Goal: Information Seeking & Learning: Learn about a topic

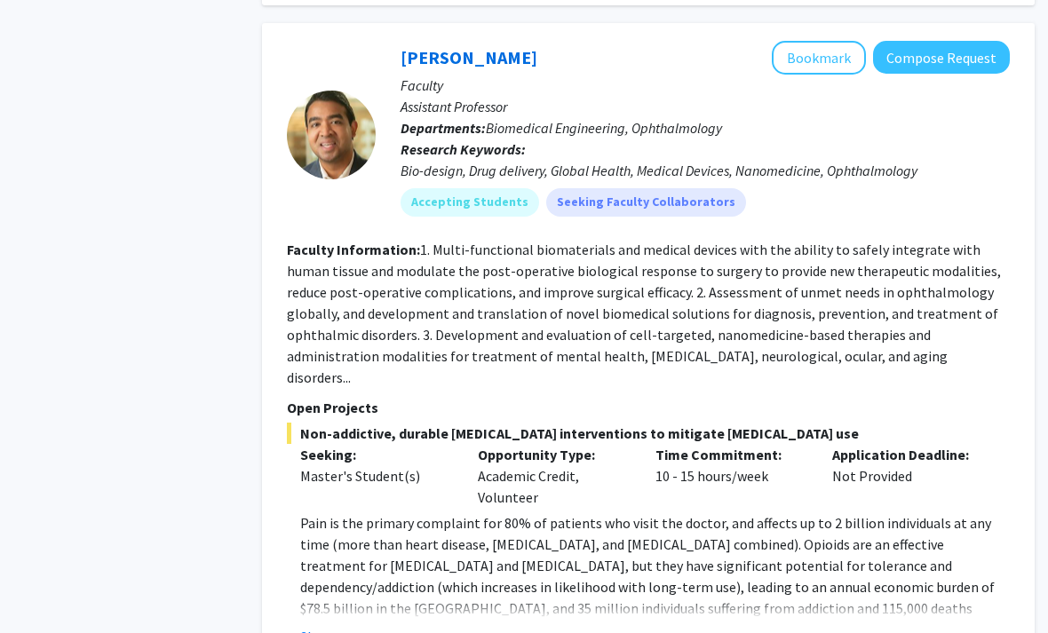
scroll to position [8445, 17]
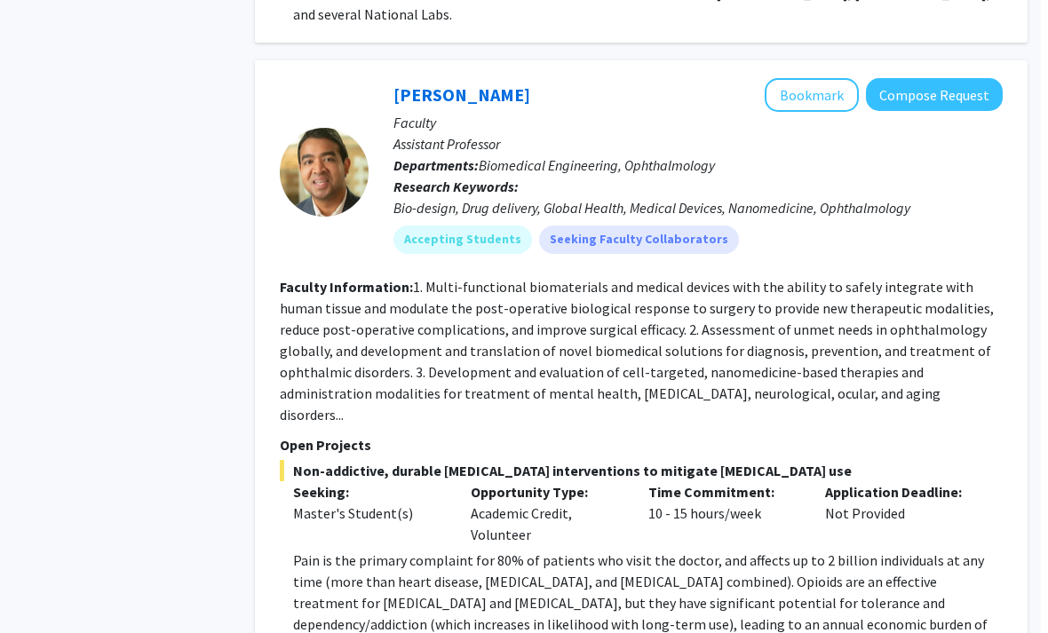
scroll to position [8408, 18]
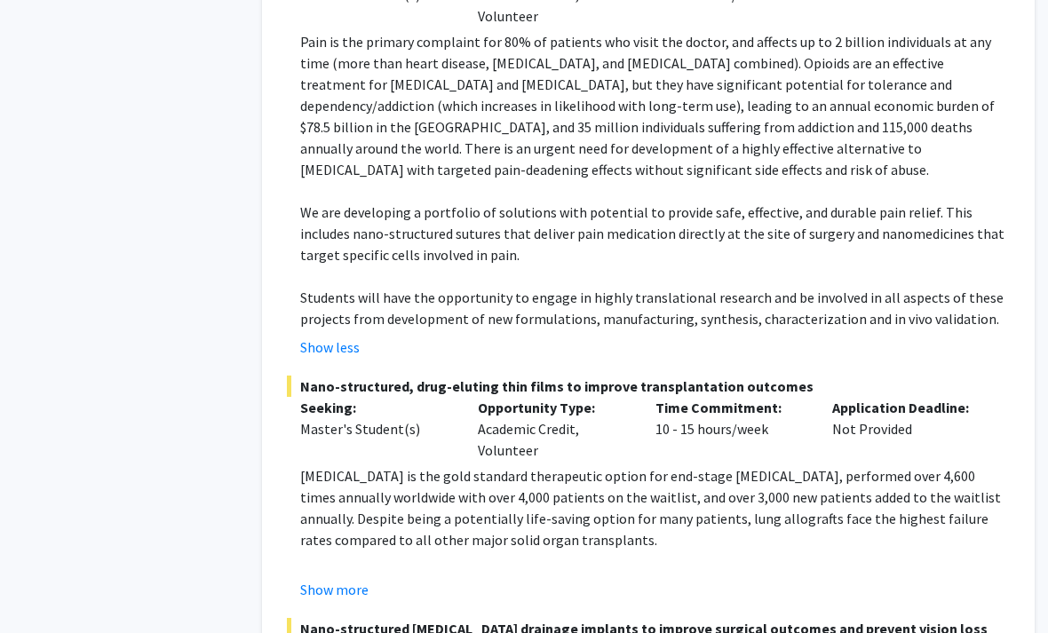
scroll to position [8919, 18]
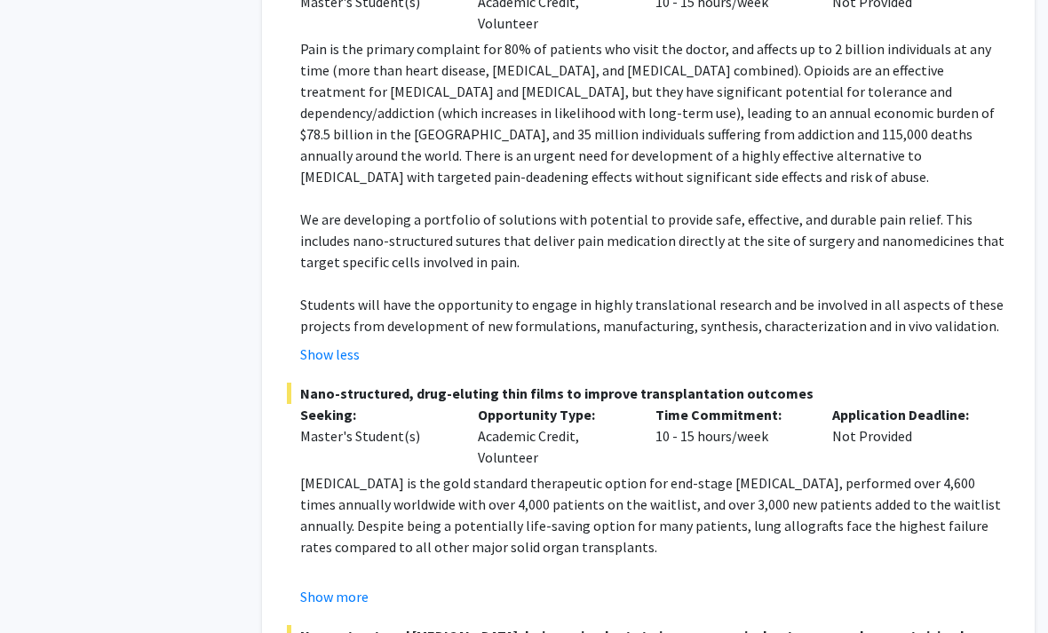
click at [358, 320] on fg-project-list "Non-addictive, durable post-operative pain interventions to mitigate opioid use…" at bounding box center [648, 399] width 723 height 901
click at [332, 586] on button "Show more" at bounding box center [334, 596] width 68 height 21
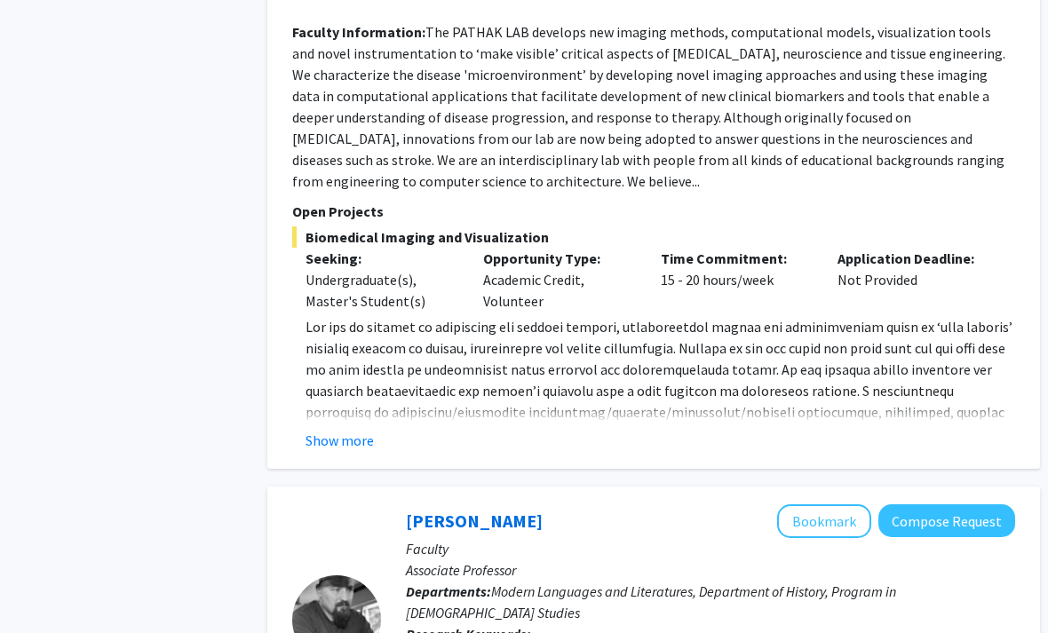
scroll to position [2548, 12]
click at [375, 331] on span at bounding box center [658, 424] width 707 height 210
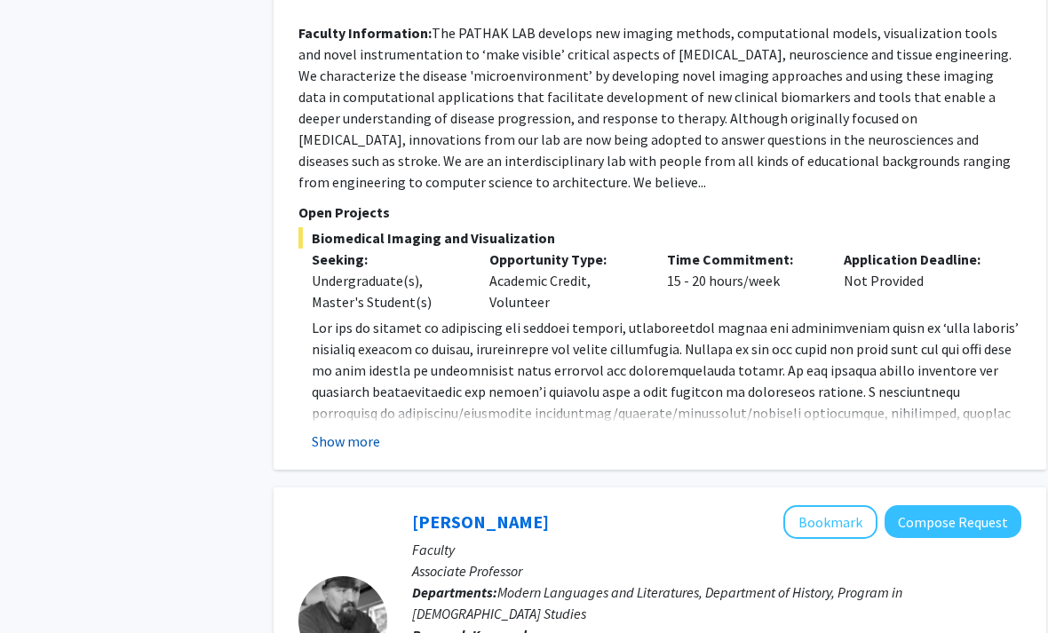
click at [362, 431] on button "Show more" at bounding box center [346, 441] width 68 height 21
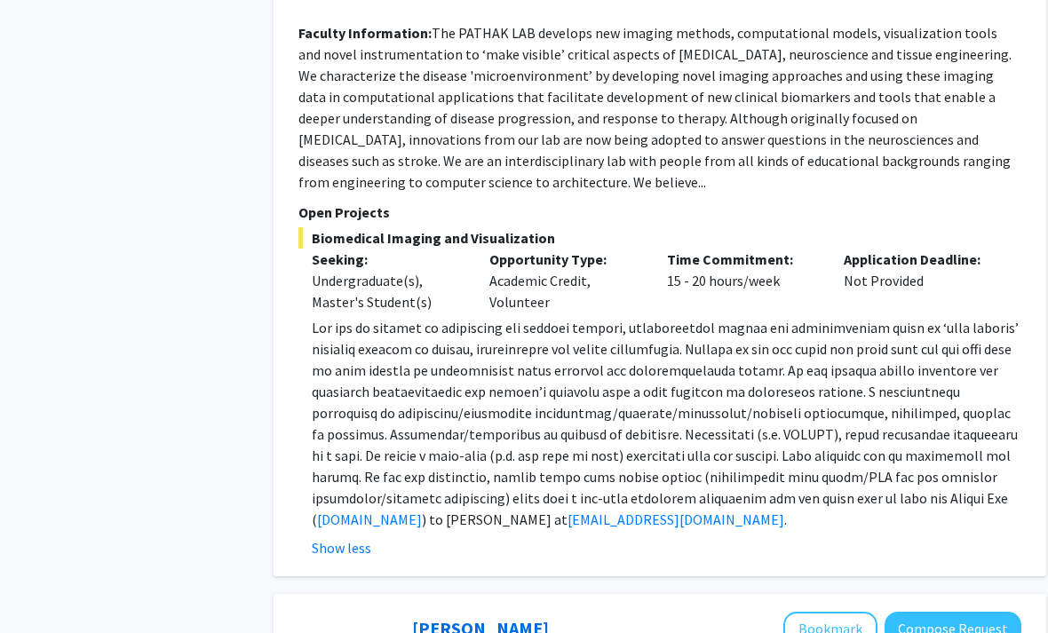
scroll to position [2548, 6]
click at [852, 612] on button "Bookmark" at bounding box center [830, 629] width 94 height 34
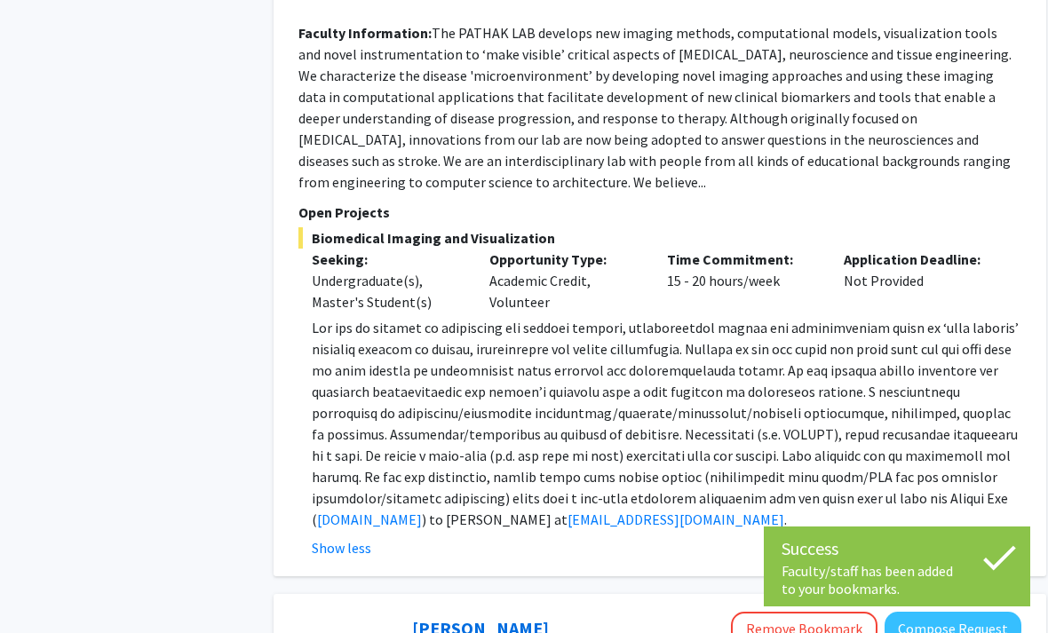
click at [817, 612] on button "Remove Bookmark" at bounding box center [804, 629] width 146 height 34
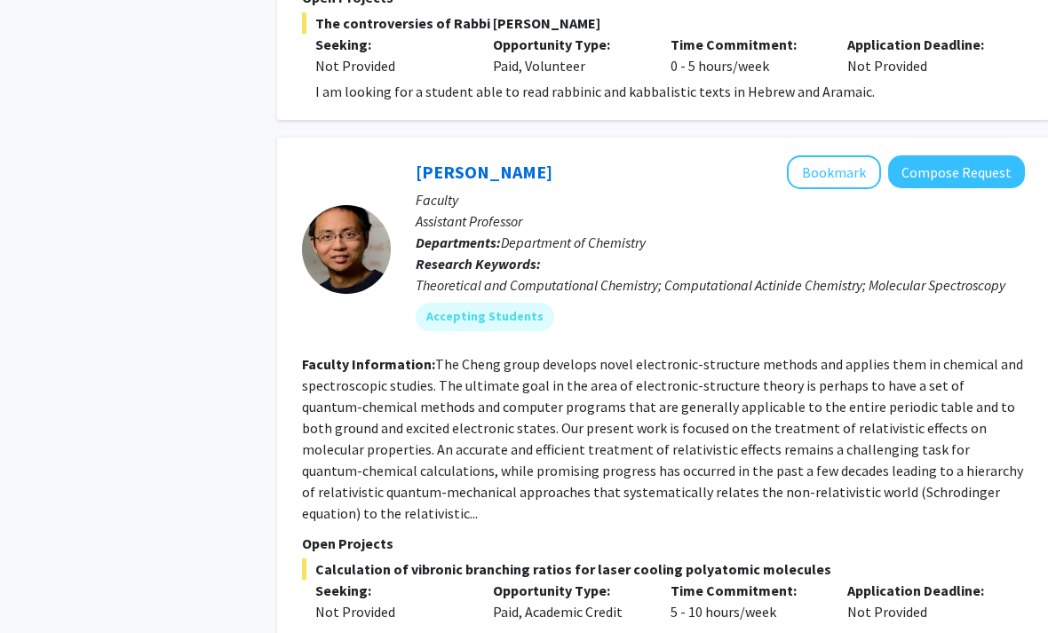
scroll to position [3688, 12]
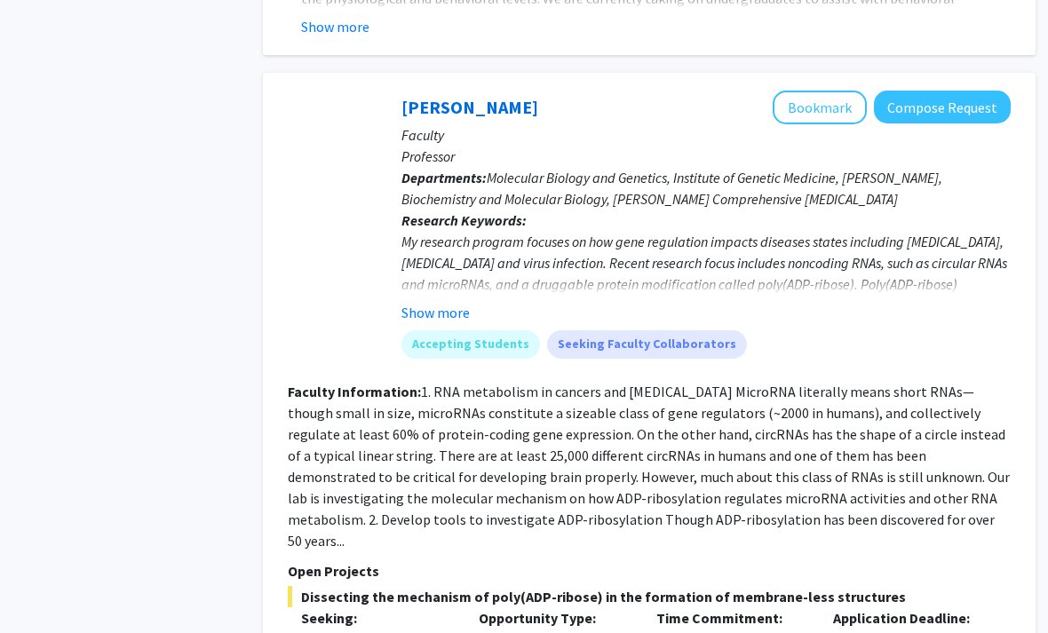
scroll to position [5149, 13]
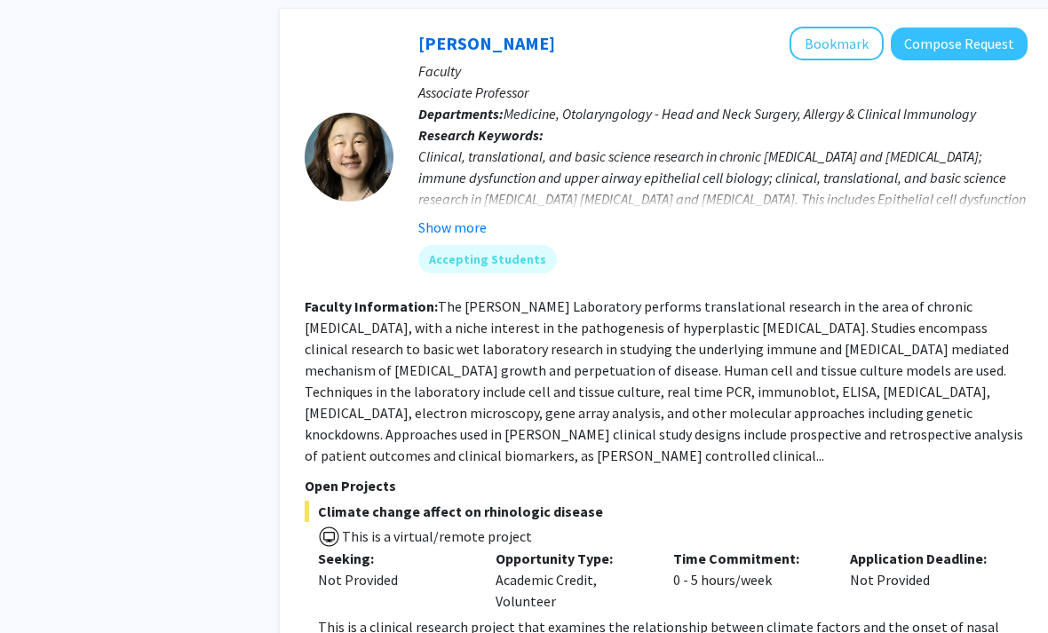
scroll to position [6727, 0]
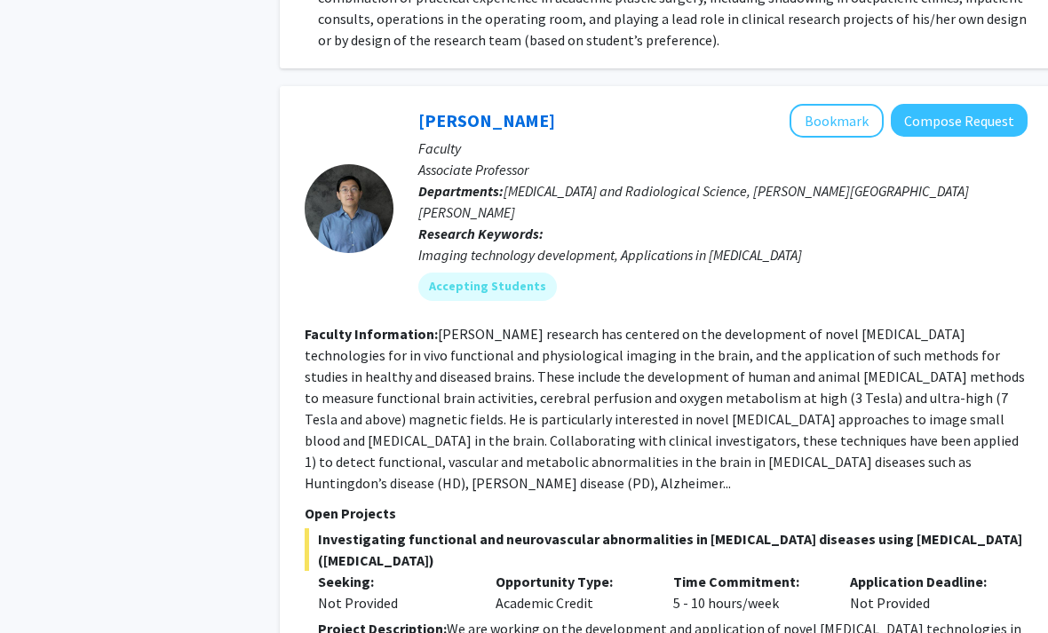
scroll to position [1543, 0]
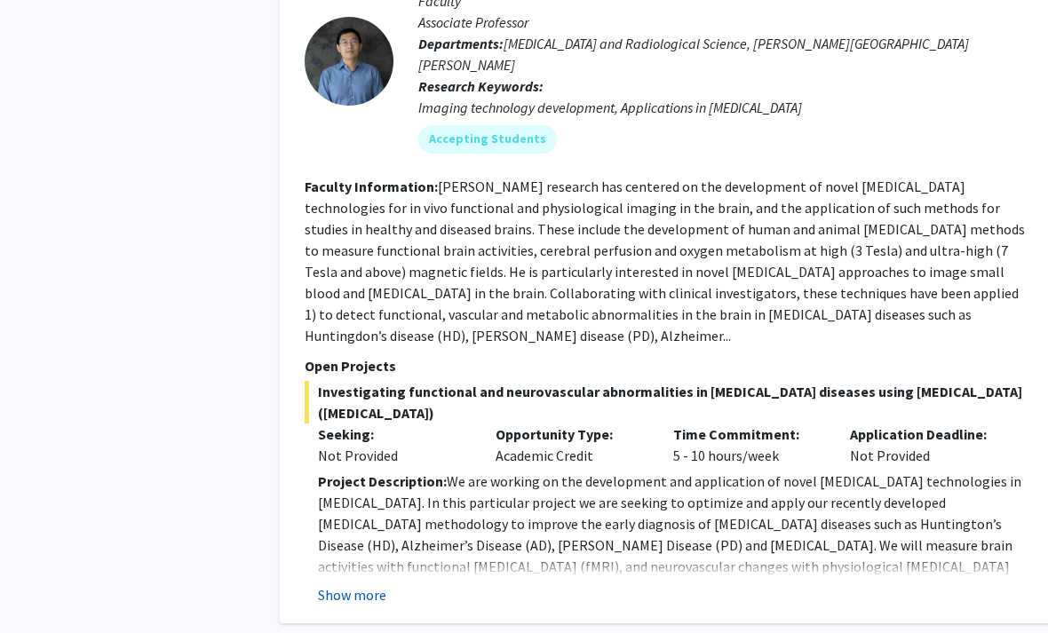
click at [340, 585] on button "Show more" at bounding box center [352, 595] width 68 height 21
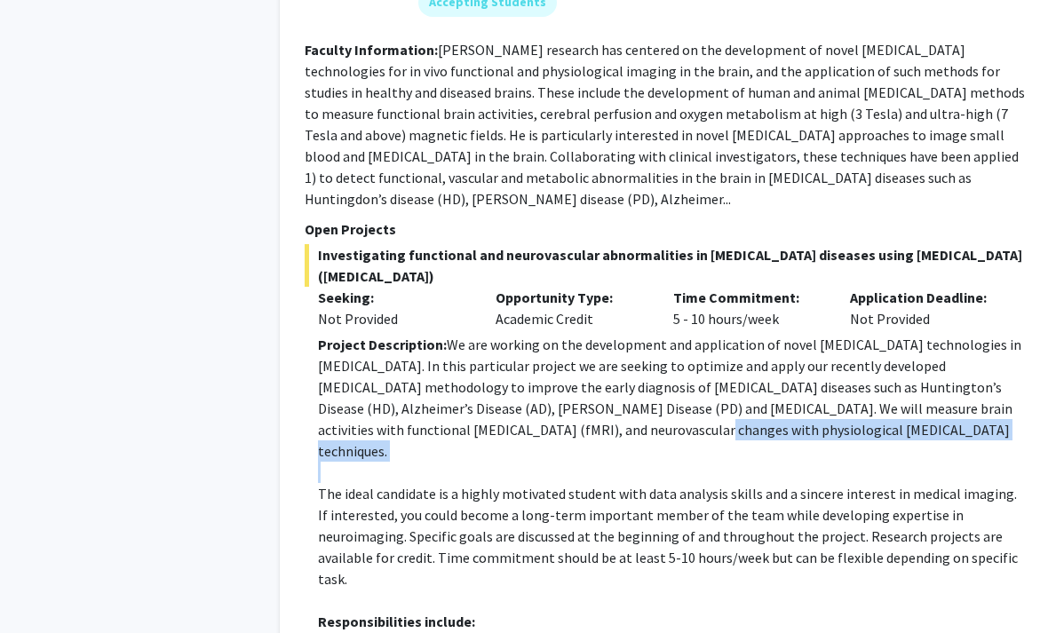
scroll to position [1804, 0]
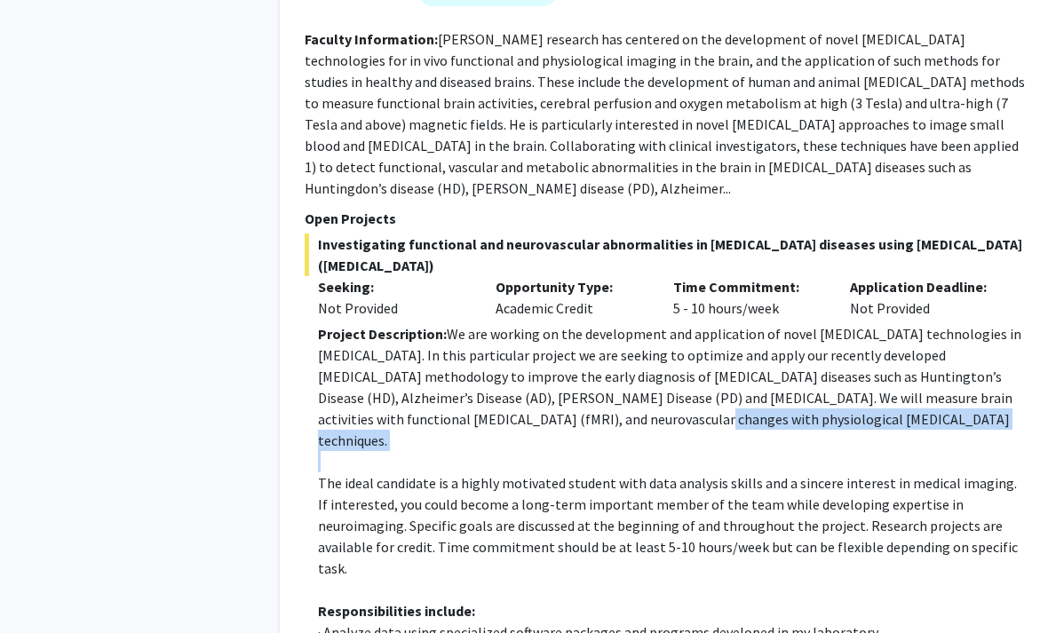
click at [357, 579] on p at bounding box center [672, 589] width 709 height 21
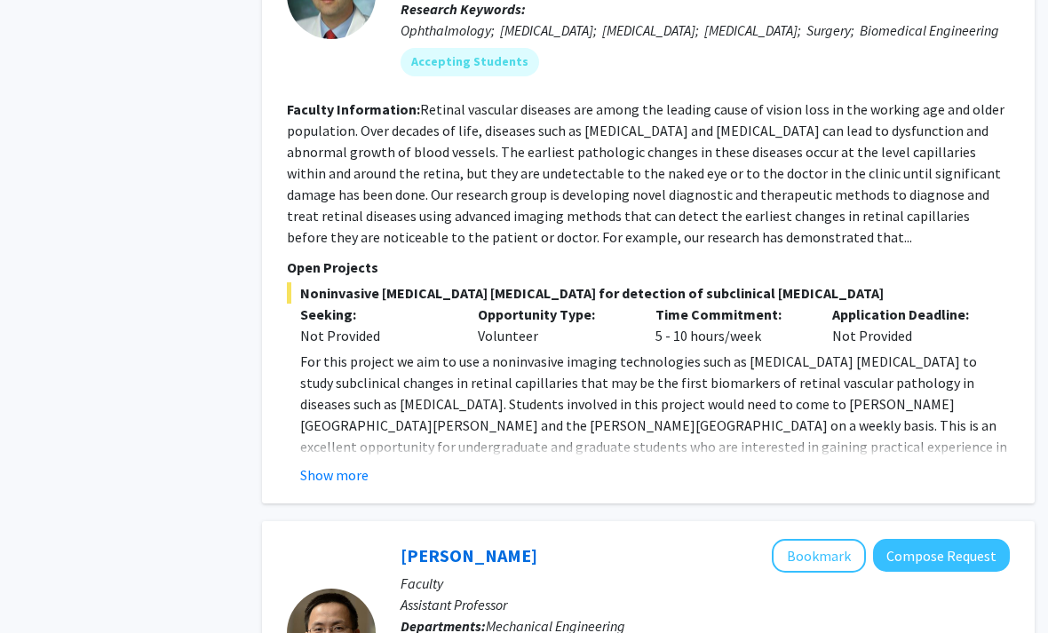
scroll to position [2950, 18]
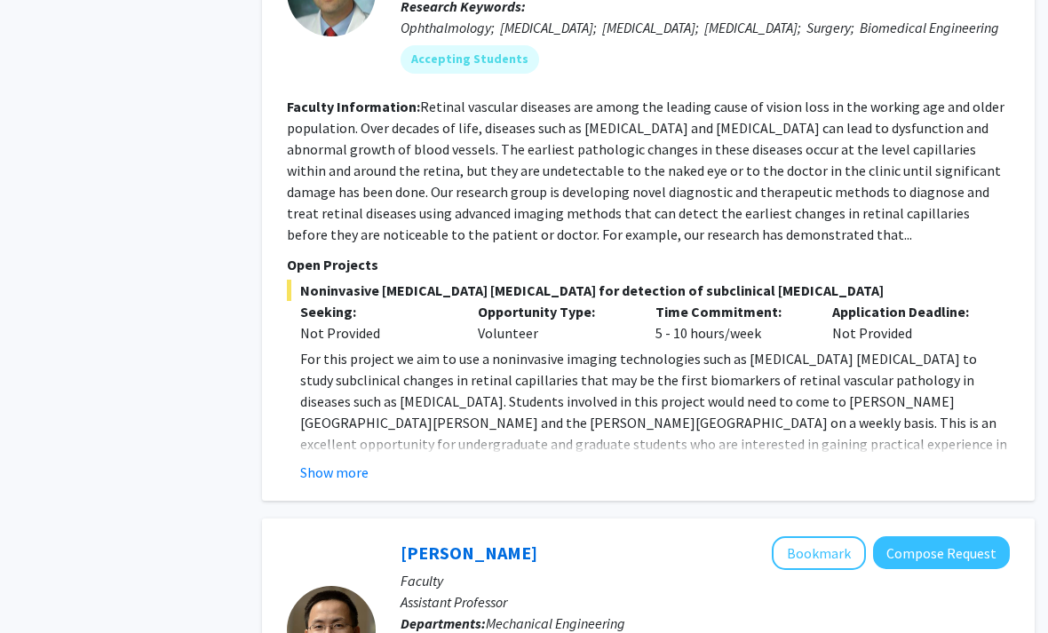
click at [313, 462] on button "Show more" at bounding box center [334, 472] width 68 height 21
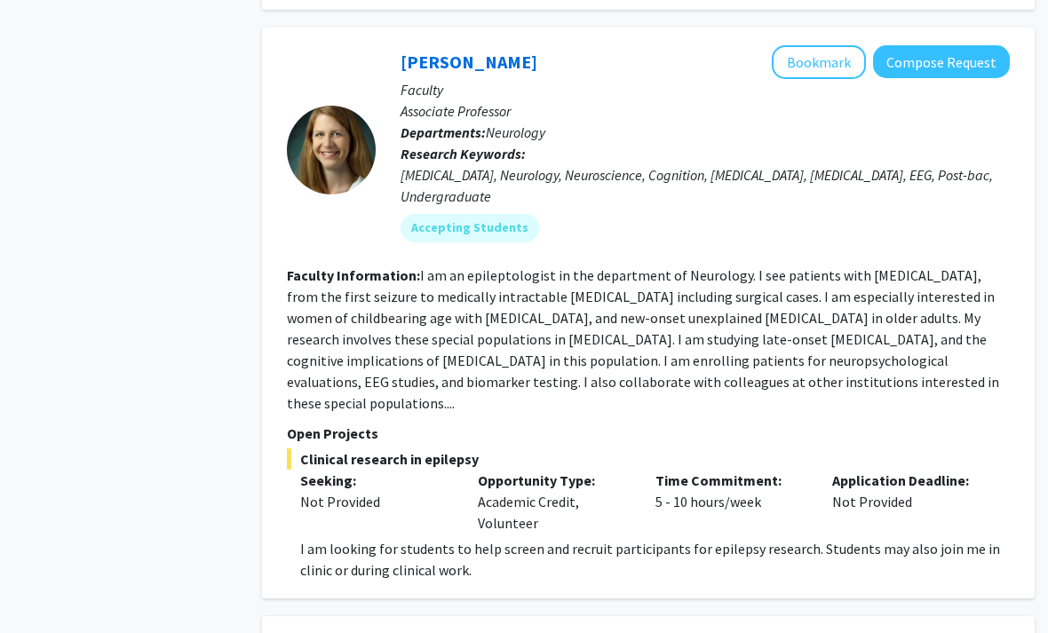
scroll to position [4212, 18]
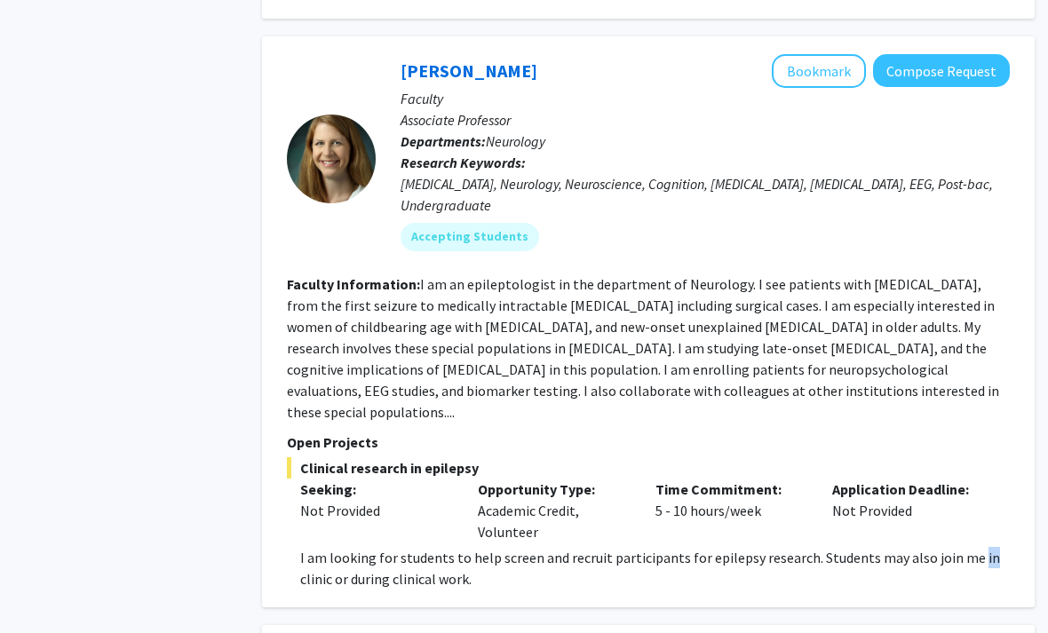
click at [967, 547] on p "I am looking for students to help screen and recruit participants for epilepsy …" at bounding box center [654, 568] width 709 height 43
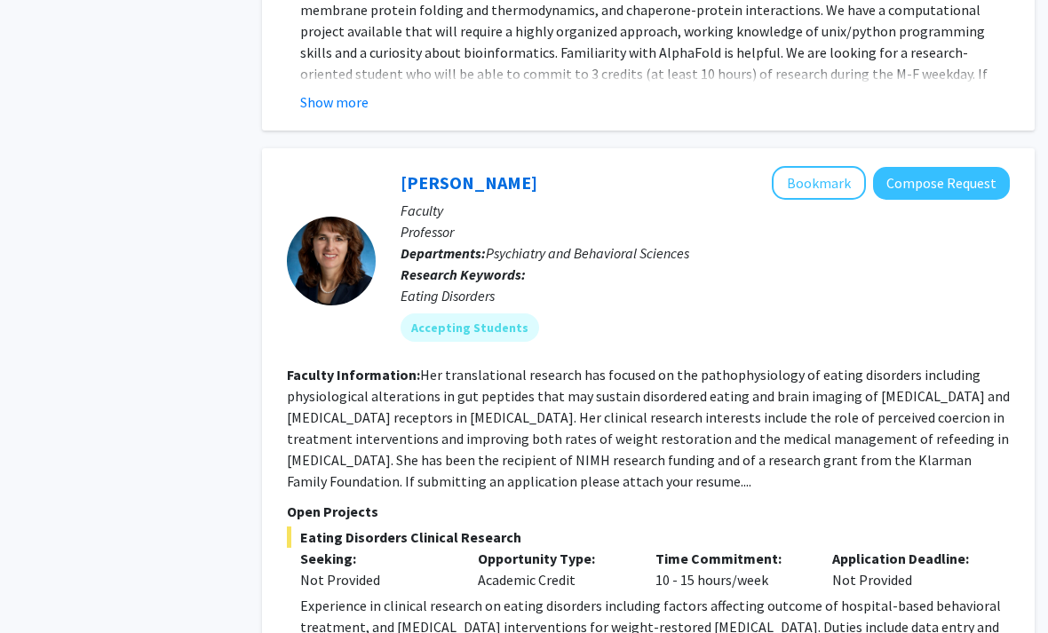
scroll to position [6827, 18]
click at [949, 561] on div "Angela Guarda Bookmark Compose Request Faculty Professor Departments: Psychiatr…" at bounding box center [648, 447] width 772 height 599
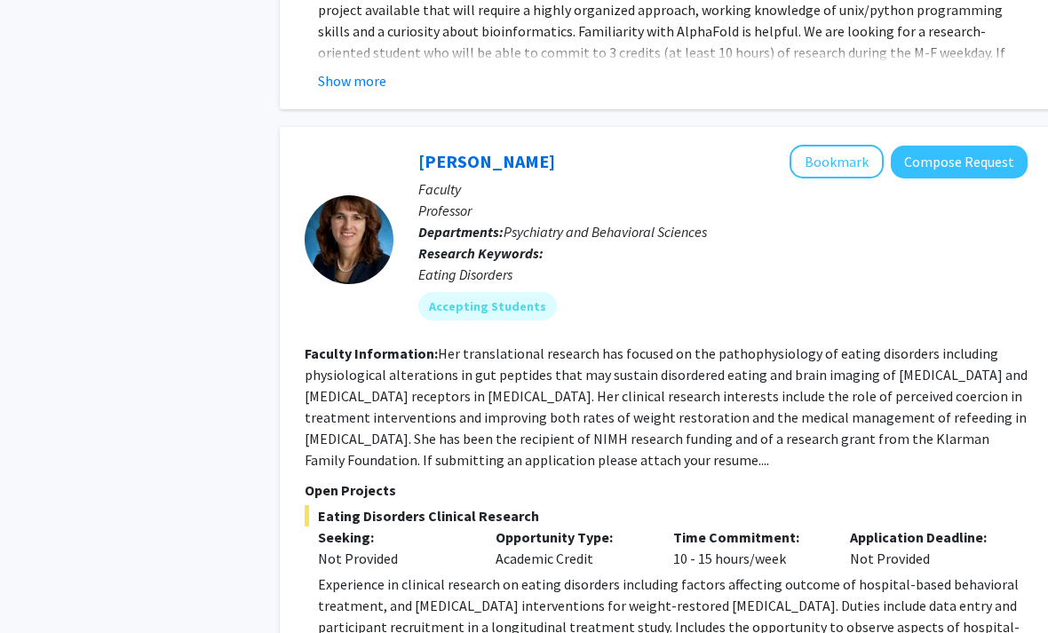
scroll to position [6849, 0]
click at [318, 537] on div "Angela Guarda Bookmark Compose Request Faculty Professor Departments: Psychiatr…" at bounding box center [666, 426] width 772 height 599
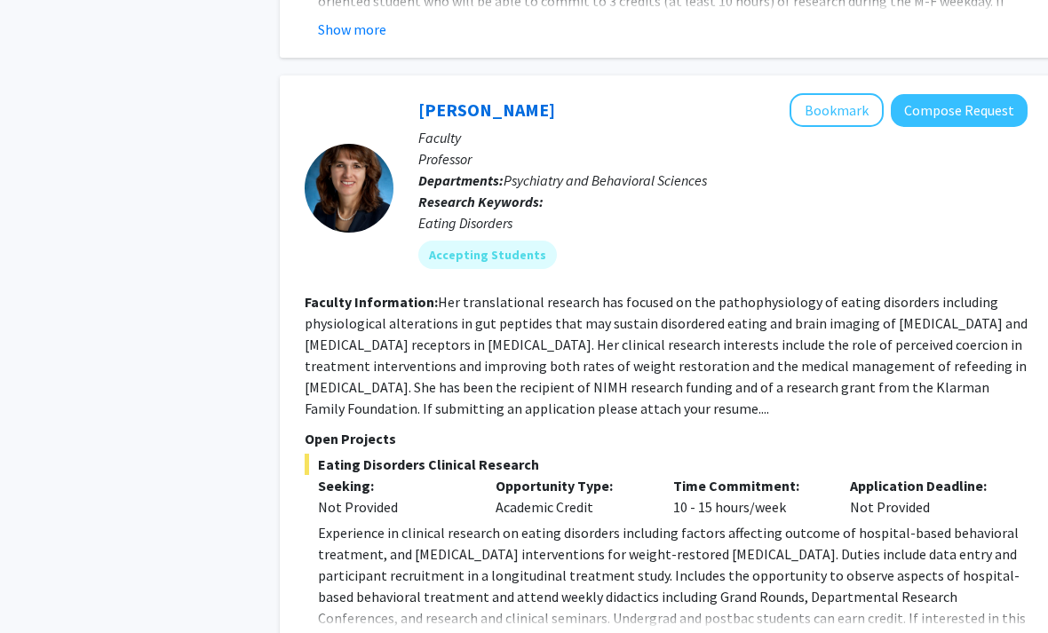
scroll to position [6909, 0]
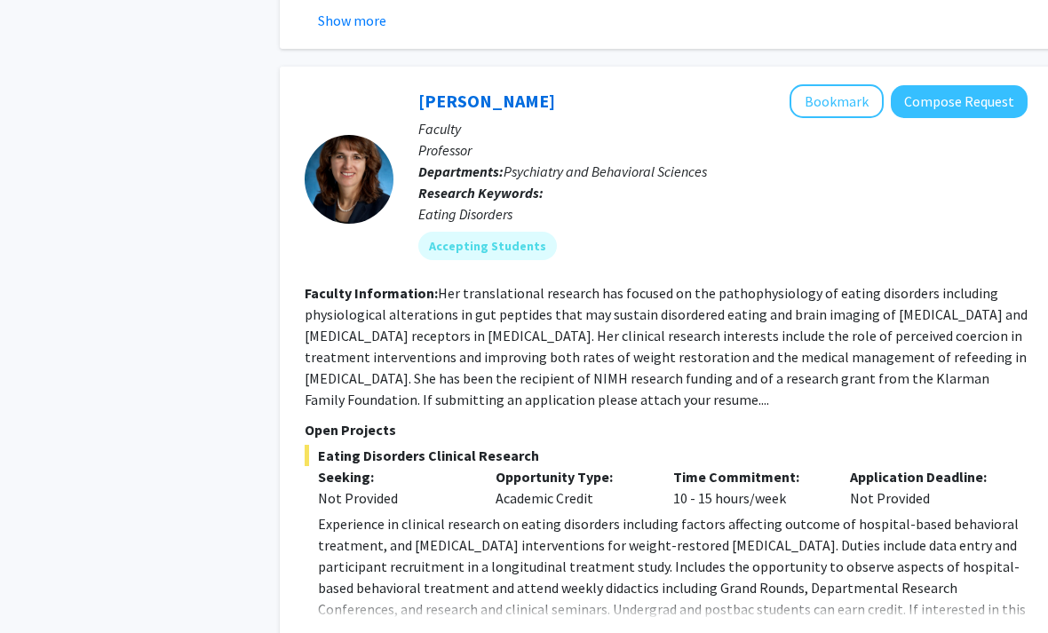
click at [367, 627] on button "Show more" at bounding box center [352, 637] width 68 height 21
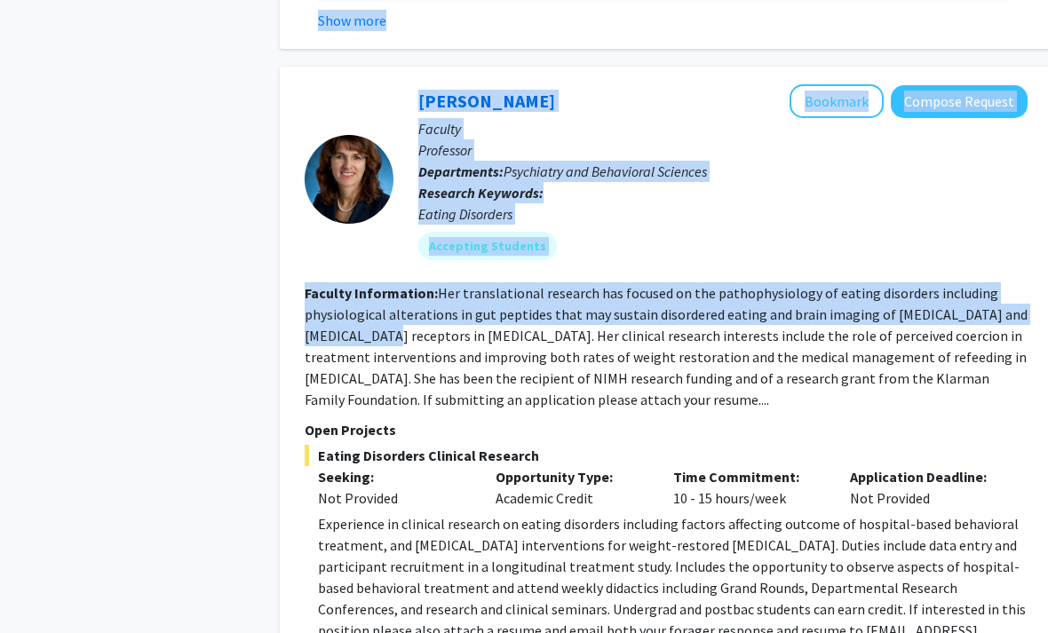
drag, startPoint x: 685, startPoint y: 470, endPoint x: 326, endPoint y: 163, distance: 472.9
click at [326, 163] on fg-search-faculty "Angela Guarda Bookmark Compose Request Faculty Professor Departments: Psychiatr…" at bounding box center [665, 387] width 723 height 606
click at [326, 284] on fg-read-more "Her translational research has focused on the pathophysiology of eating disorde…" at bounding box center [665, 346] width 723 height 124
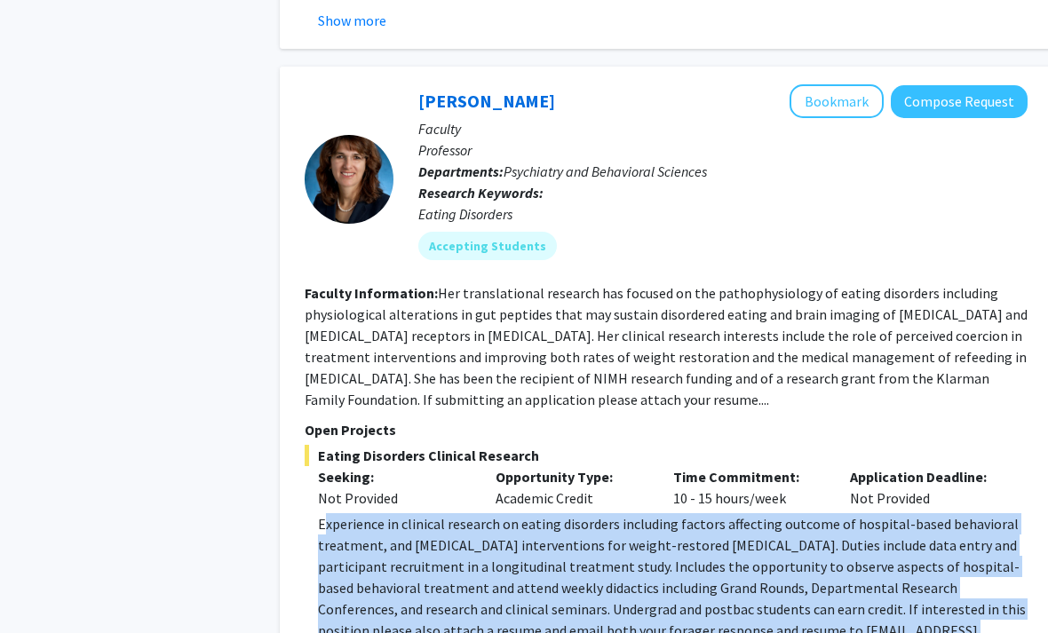
drag, startPoint x: 617, startPoint y: 470, endPoint x: 320, endPoint y: 352, distance: 319.1
click at [320, 513] on p "Experience in clinical research on eating disorders including factors affecting…" at bounding box center [672, 587] width 709 height 149
click at [320, 515] on span "Experience in clinical research on eating disorders including factors affecting…" at bounding box center [672, 588] width 708 height 146
drag, startPoint x: 320, startPoint y: 352, endPoint x: 812, endPoint y: 485, distance: 509.5
click at [812, 513] on p "Experience in clinical research on eating disorders including factors affecting…" at bounding box center [672, 587] width 709 height 149
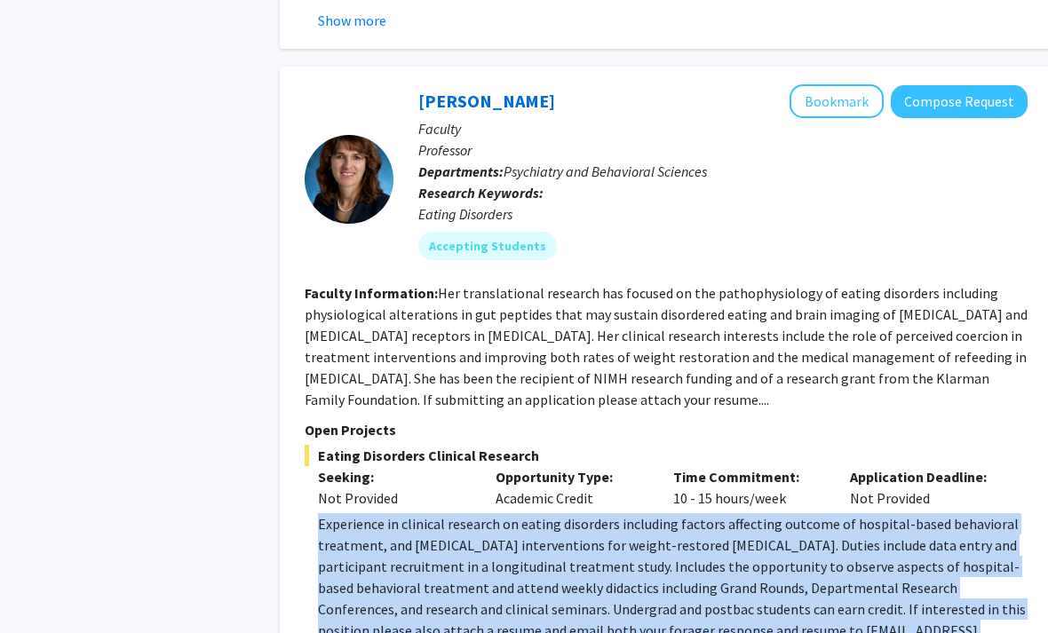
click at [812, 513] on p "Experience in clinical research on eating disorders including factors affecting…" at bounding box center [672, 587] width 709 height 149
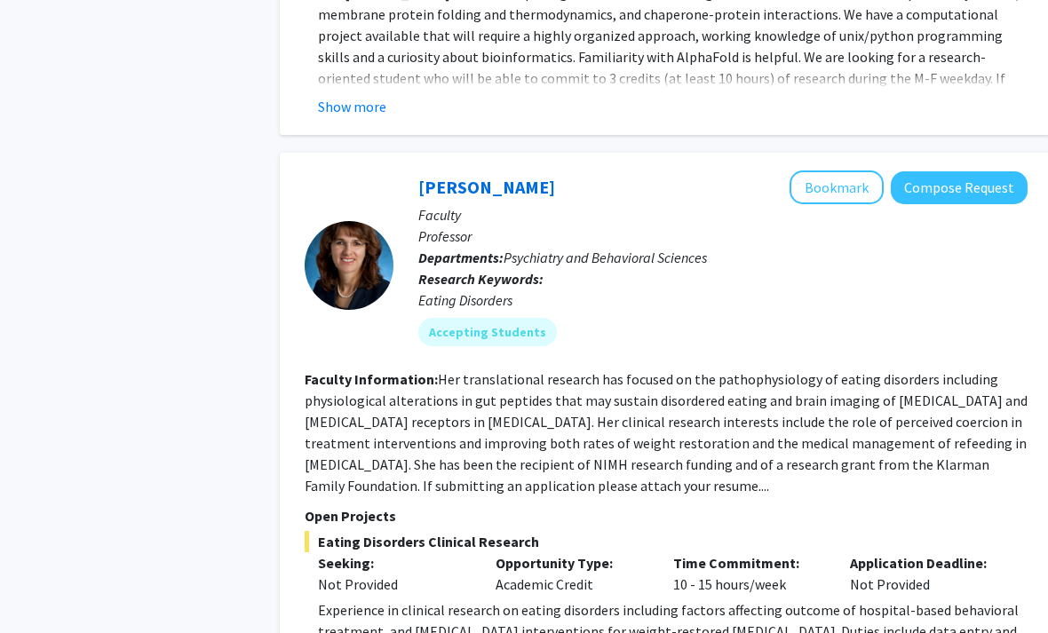
scroll to position [6823, 0]
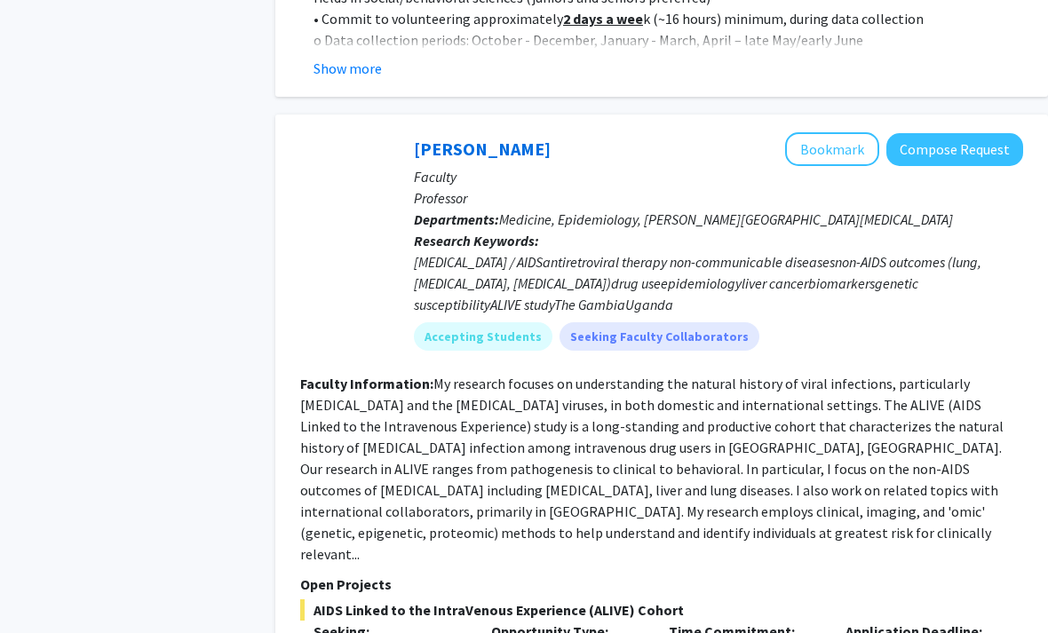
scroll to position [1490, 4]
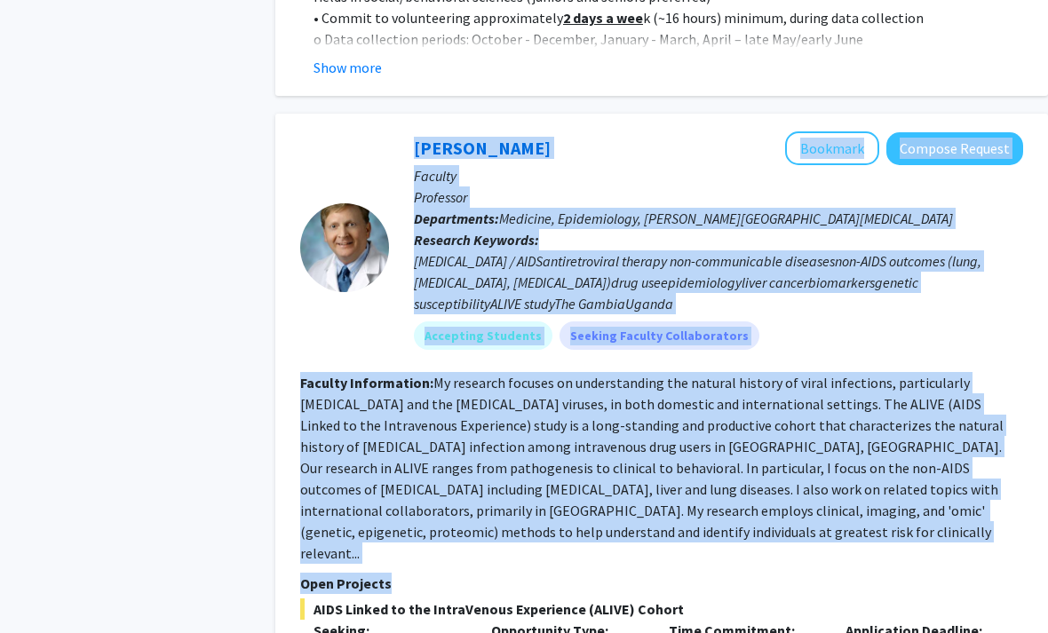
drag, startPoint x: 623, startPoint y: 413, endPoint x: 327, endPoint y: 313, distance: 312.7
click at [327, 313] on fg-search-faculty "Gregory Kirk Bookmark Compose Request Faculty Professor Departments: Medicine, …" at bounding box center [661, 467] width 723 height 670
click at [327, 313] on div at bounding box center [344, 248] width 89 height 232
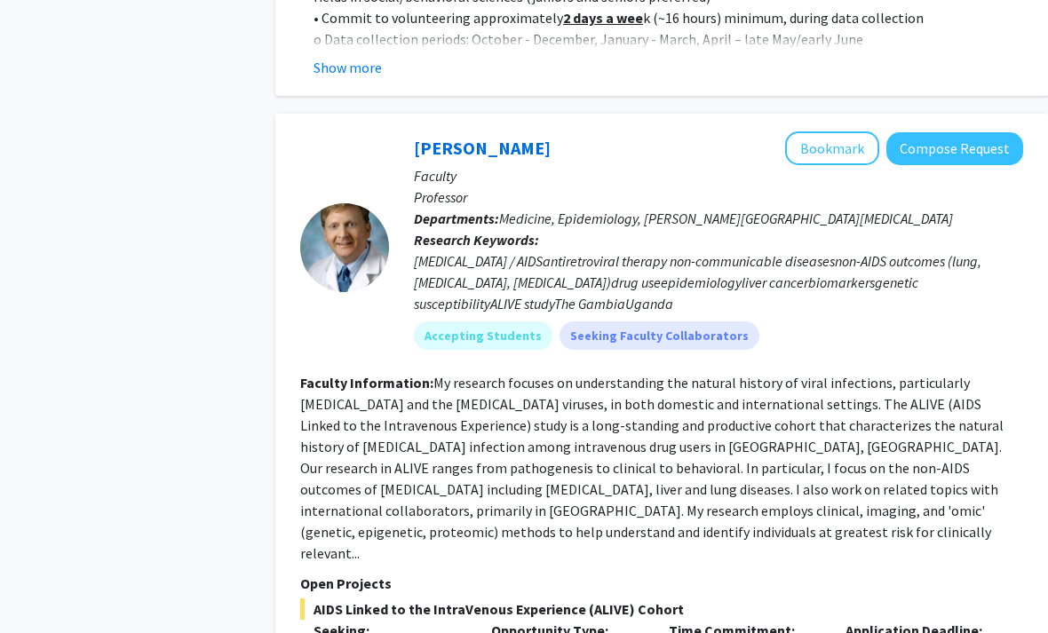
drag, startPoint x: 327, startPoint y: 313, endPoint x: 813, endPoint y: 522, distance: 529.3
click at [812, 522] on fg-search-faculty "Gregory Kirk Bookmark Compose Request Faculty Professor Departments: Medicine, …" at bounding box center [661, 467] width 723 height 670
click at [813, 599] on span "AIDS Linked to the IntraVenous Experience (ALIVE) Cohort" at bounding box center [661, 609] width 723 height 21
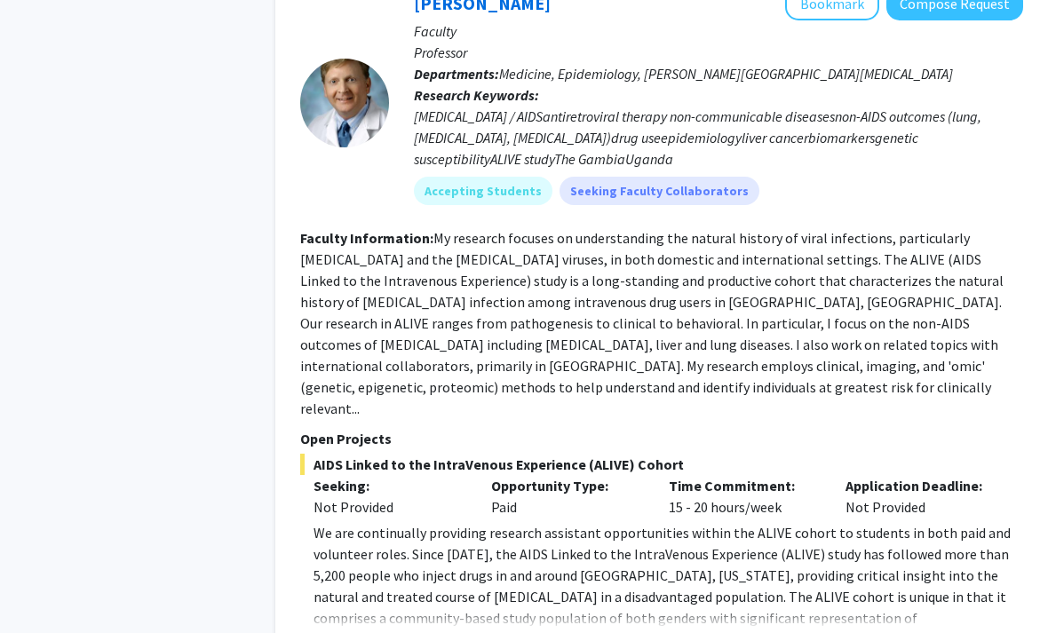
scroll to position [1690, 4]
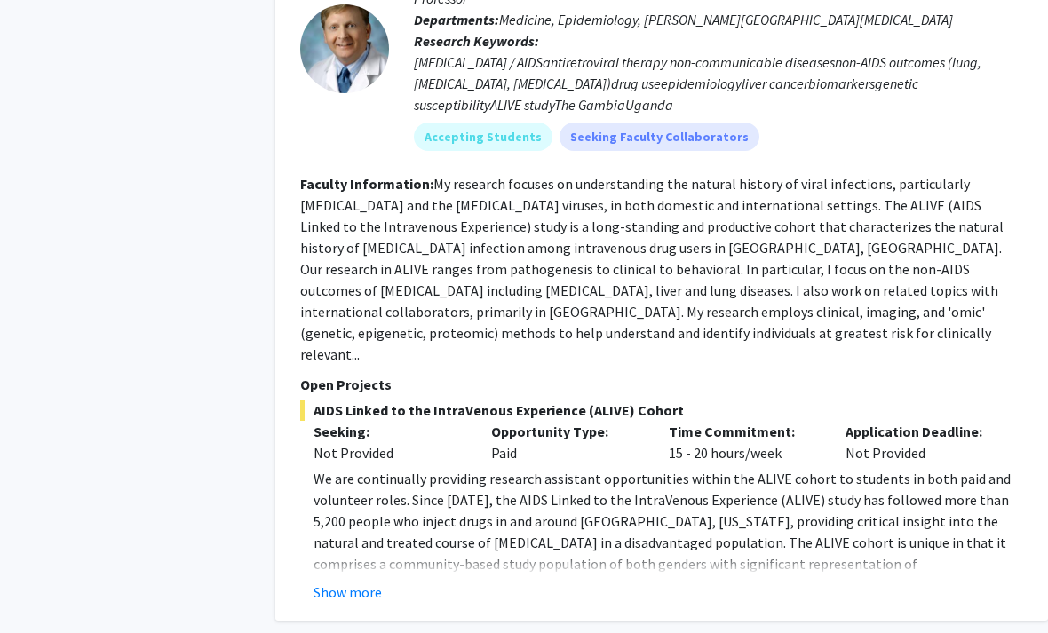
click at [338, 581] on button "Show more" at bounding box center [347, 591] width 68 height 21
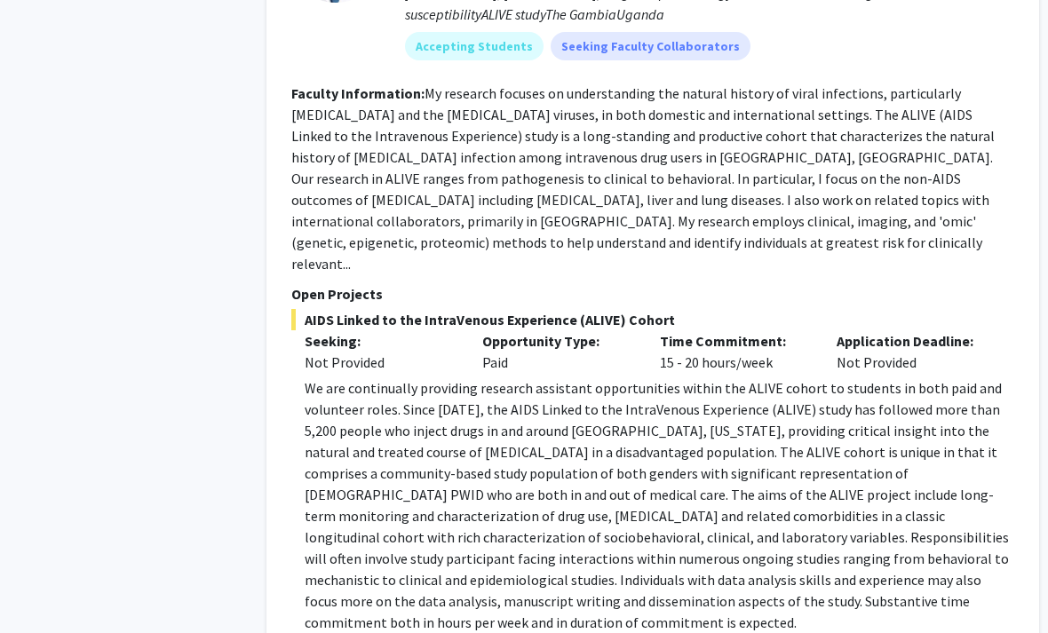
scroll to position [1781, 13]
drag, startPoint x: 969, startPoint y: 507, endPoint x: 296, endPoint y: 308, distance: 701.7
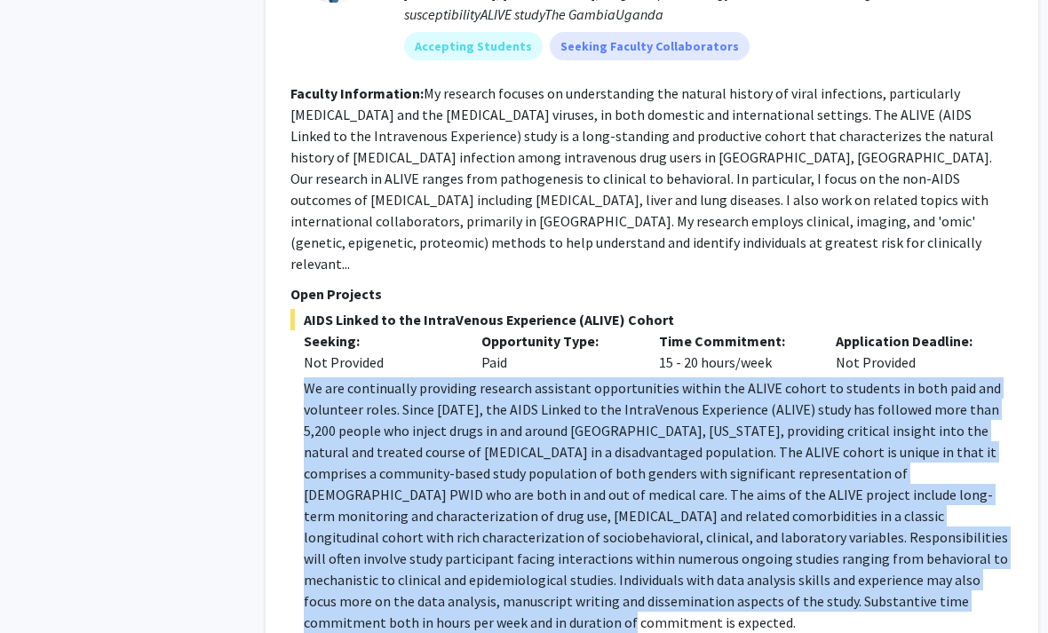
drag, startPoint x: 296, startPoint y: 308, endPoint x: 881, endPoint y: 522, distance: 622.9
click at [881, 522] on fg-read-more "We are continually providing research assistant opportunities within the ALIVE …" at bounding box center [652, 519] width 723 height 284
click at [881, 522] on p "We are continually providing research assistant opportunities within the ALIVE …" at bounding box center [658, 505] width 709 height 256
drag, startPoint x: 881, startPoint y: 522, endPoint x: 331, endPoint y: 304, distance: 591.3
click at [331, 377] on p "We are continually providing research assistant opportunities within the ALIVE …" at bounding box center [658, 505] width 709 height 256
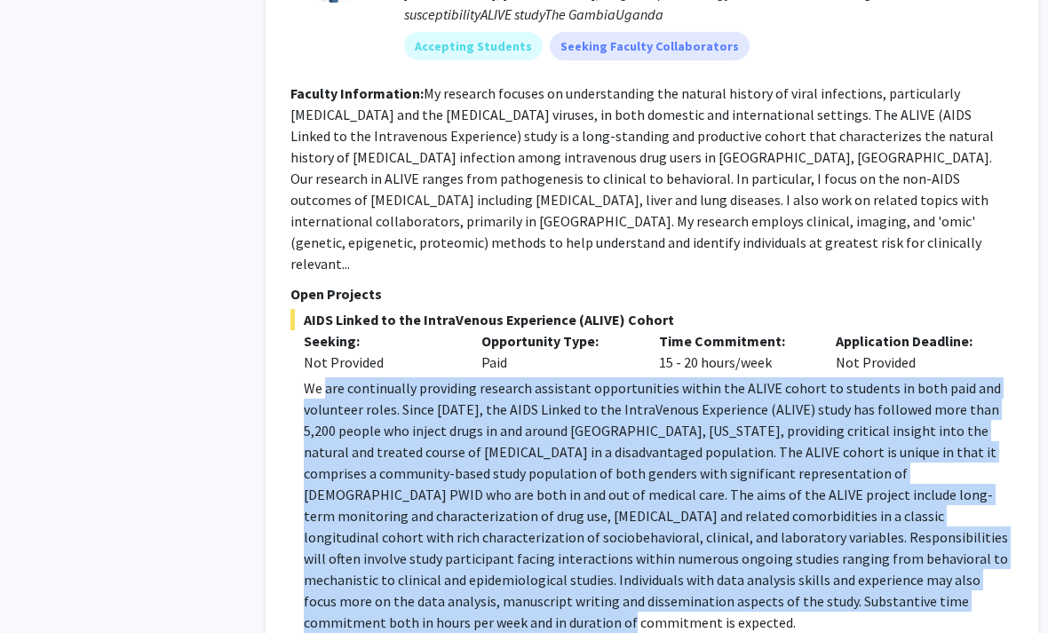
click at [331, 377] on p "We are continually providing research assistant opportunities within the ALIVE …" at bounding box center [658, 505] width 709 height 256
drag, startPoint x: 331, startPoint y: 304, endPoint x: 4, endPoint y: 214, distance: 338.8
click at [854, 516] on p "We are continually providing research assistant opportunities within the ALIVE …" at bounding box center [658, 505] width 709 height 256
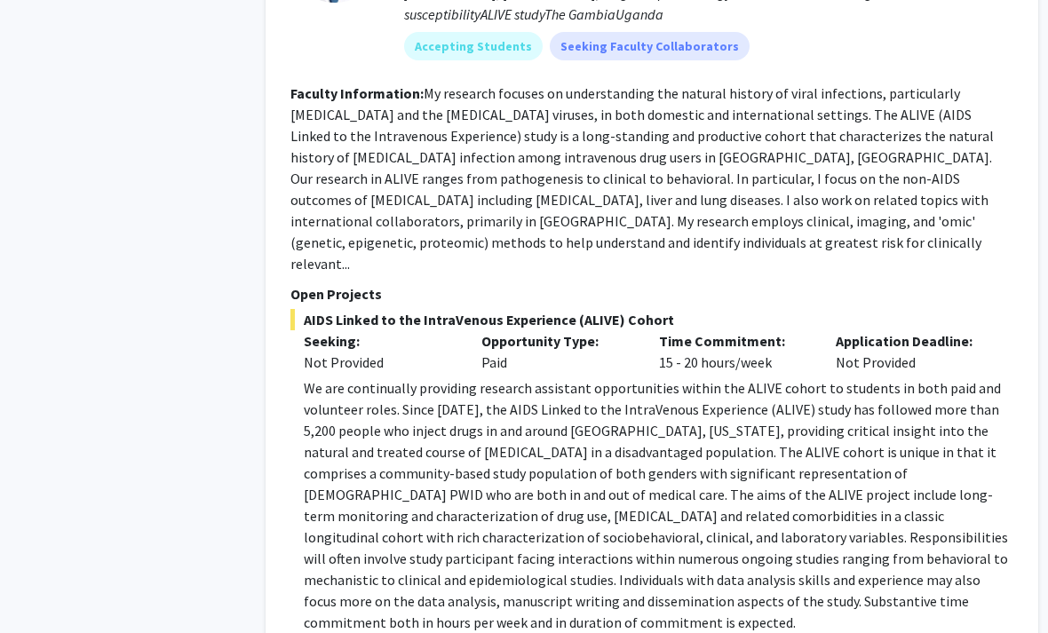
click at [855, 517] on p "We are continually providing research assistant opportunities within the ALIVE …" at bounding box center [658, 505] width 709 height 256
drag, startPoint x: 813, startPoint y: 517, endPoint x: 206, endPoint y: 274, distance: 653.8
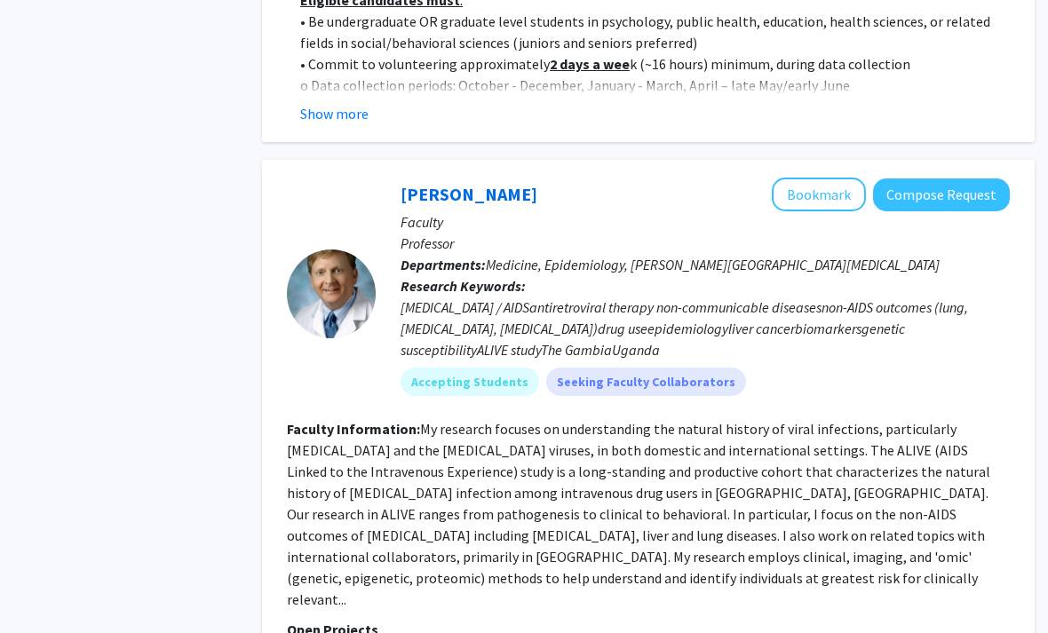
scroll to position [1444, 18]
click at [514, 297] on div "HIV / AIDSantiretroviral therapy non-communicable diseasesnon-AIDS outcomes (lu…" at bounding box center [704, 329] width 609 height 64
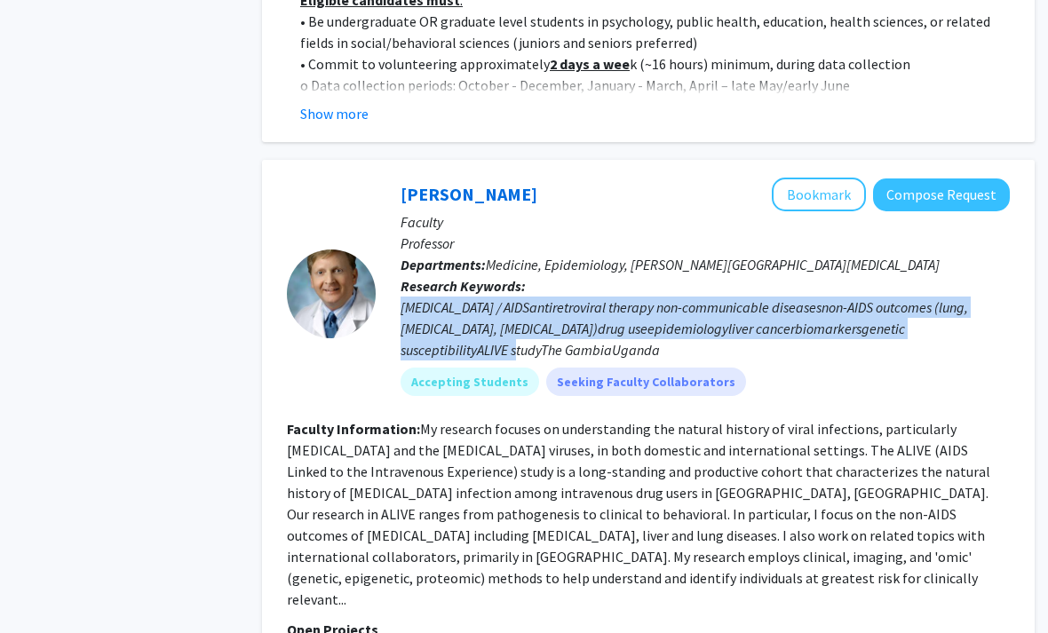
click at [514, 297] on div "HIV / AIDSantiretroviral therapy non-communicable diseasesnon-AIDS outcomes (lu…" at bounding box center [704, 329] width 609 height 64
click at [492, 297] on div "HIV / AIDSantiretroviral therapy non-communicable diseasesnon-AIDS outcomes (lu…" at bounding box center [704, 329] width 609 height 64
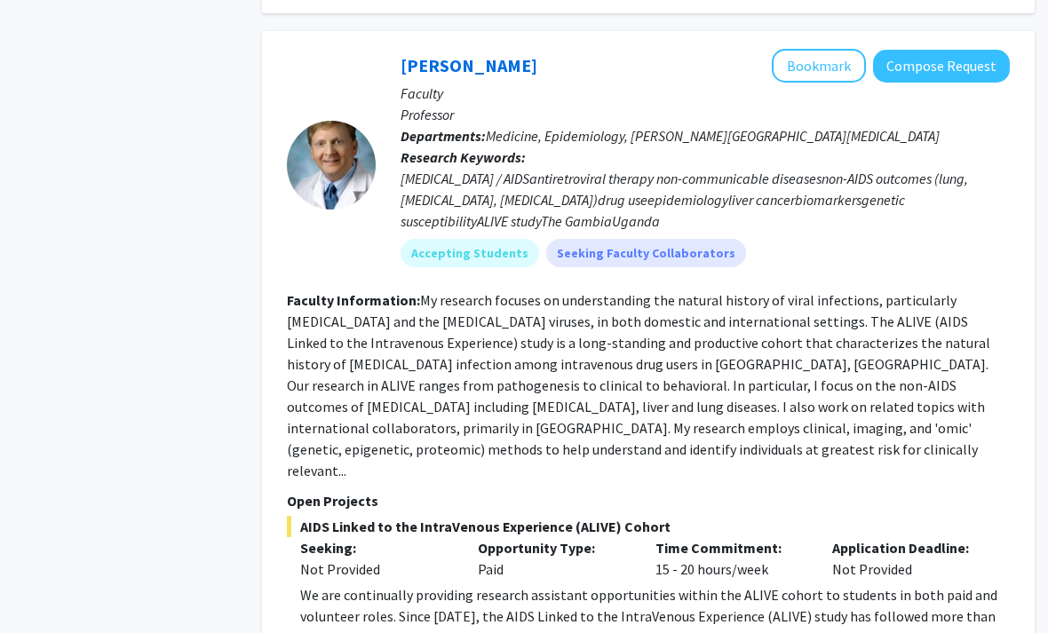
scroll to position [1584, 18]
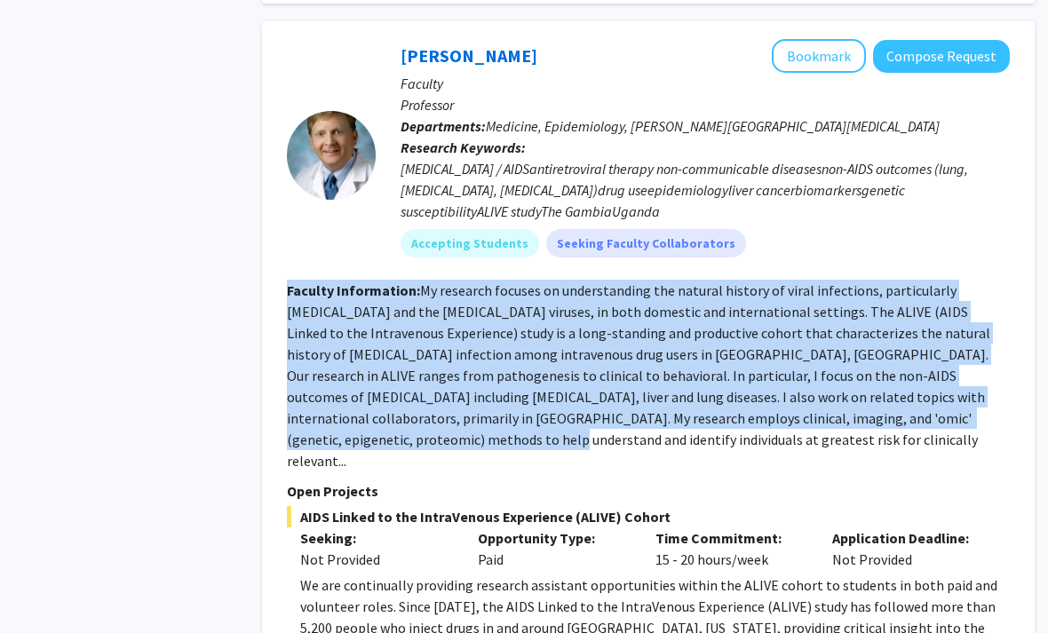
drag, startPoint x: 983, startPoint y: 381, endPoint x: 237, endPoint y: 239, distance: 759.1
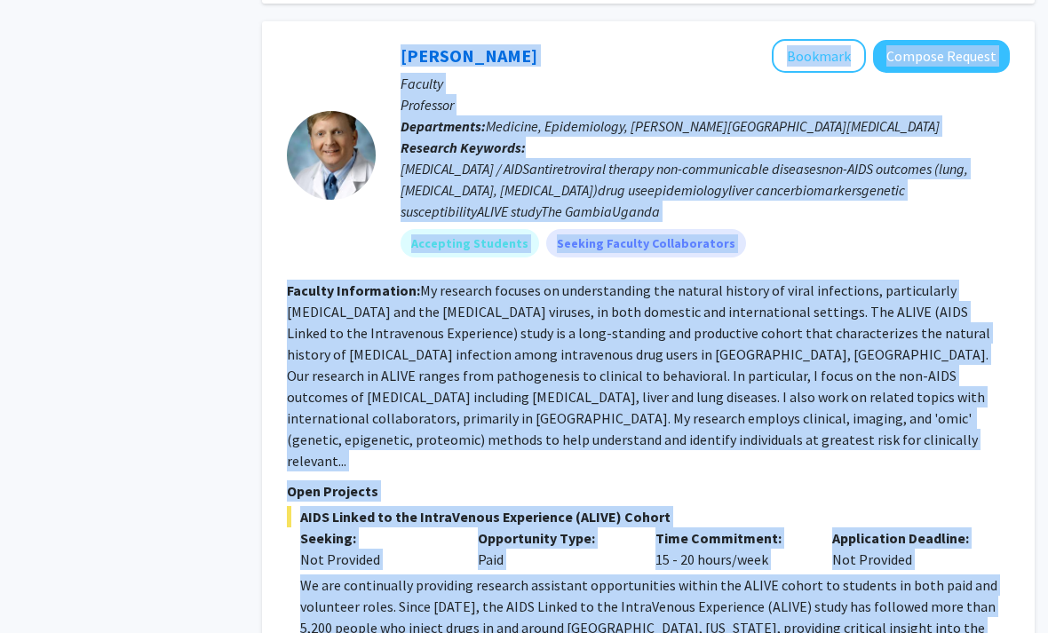
drag, startPoint x: 237, startPoint y: 239, endPoint x: 885, endPoint y: 672, distance: 779.5
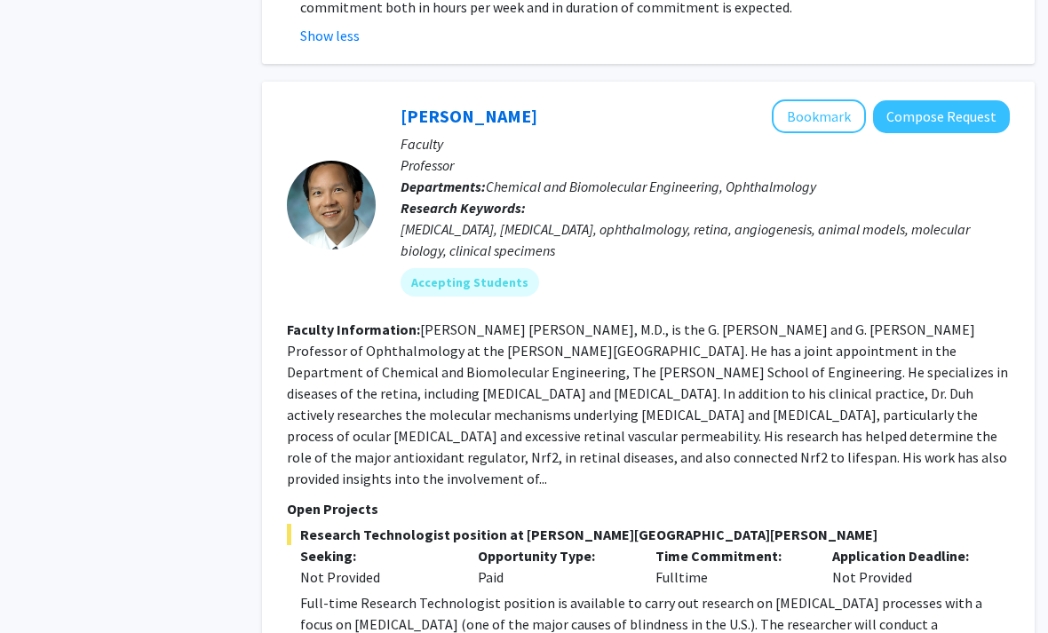
scroll to position [2412, 18]
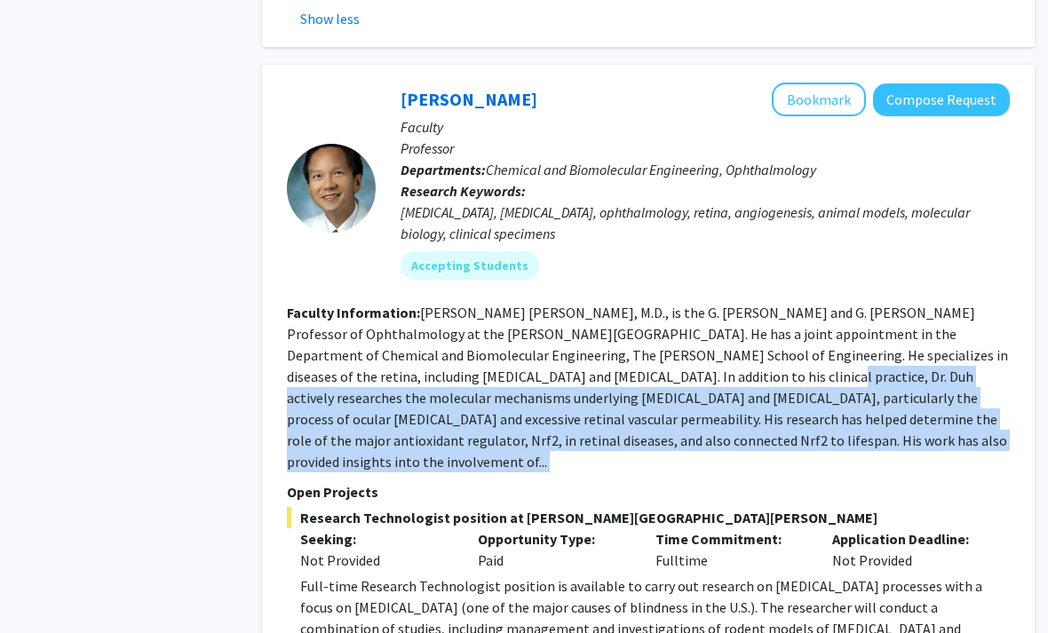
drag, startPoint x: 986, startPoint y: 348, endPoint x: 585, endPoint y: 257, distance: 411.3
click at [585, 257] on fg-search-faculty "Elia Duh Bookmark Compose Request Faculty Professor Departments: Chemical and B…" at bounding box center [648, 397] width 723 height 628
click at [585, 303] on section "Faculty Information: Elia J. Duh, M.D., is the G. Edward and G. Britton Durell …" at bounding box center [648, 388] width 723 height 170
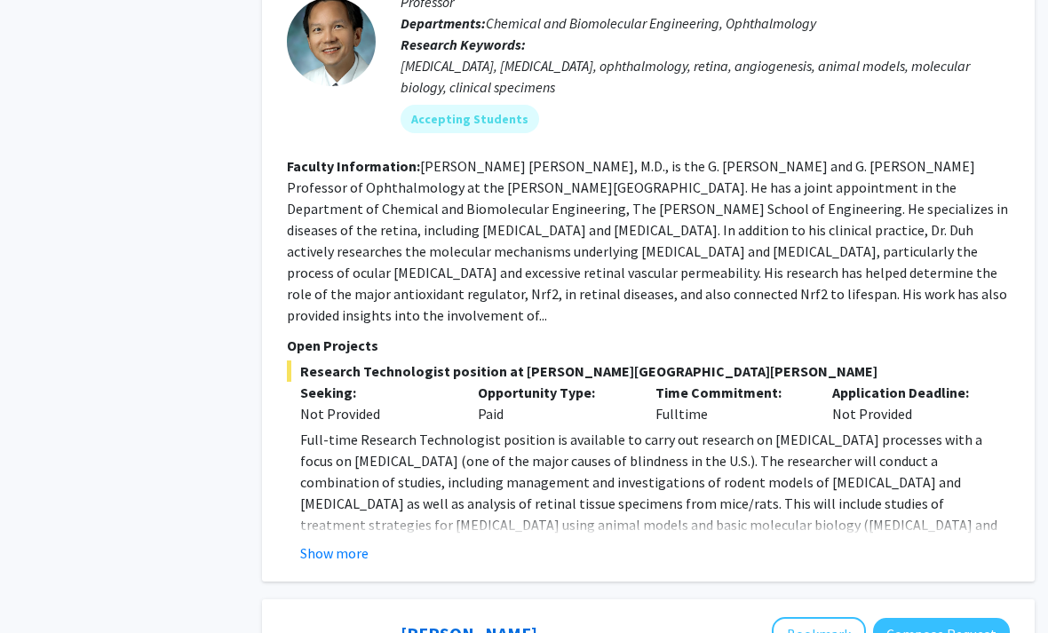
scroll to position [2561, 18]
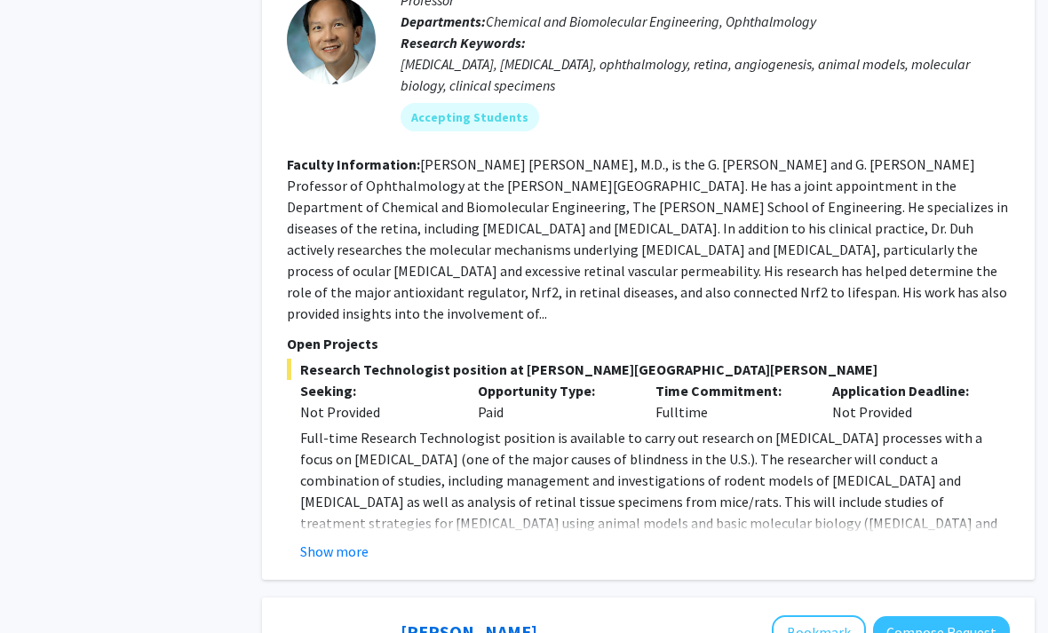
click at [329, 436] on div "Elia Duh Bookmark Compose Request Faculty Professor Departments: Chemical and B…" at bounding box center [648, 248] width 772 height 663
click at [344, 427] on p "Full-time Research Technologist position is available to carry out research on …" at bounding box center [654, 512] width 709 height 170
click at [337, 541] on button "Show more" at bounding box center [334, 551] width 68 height 21
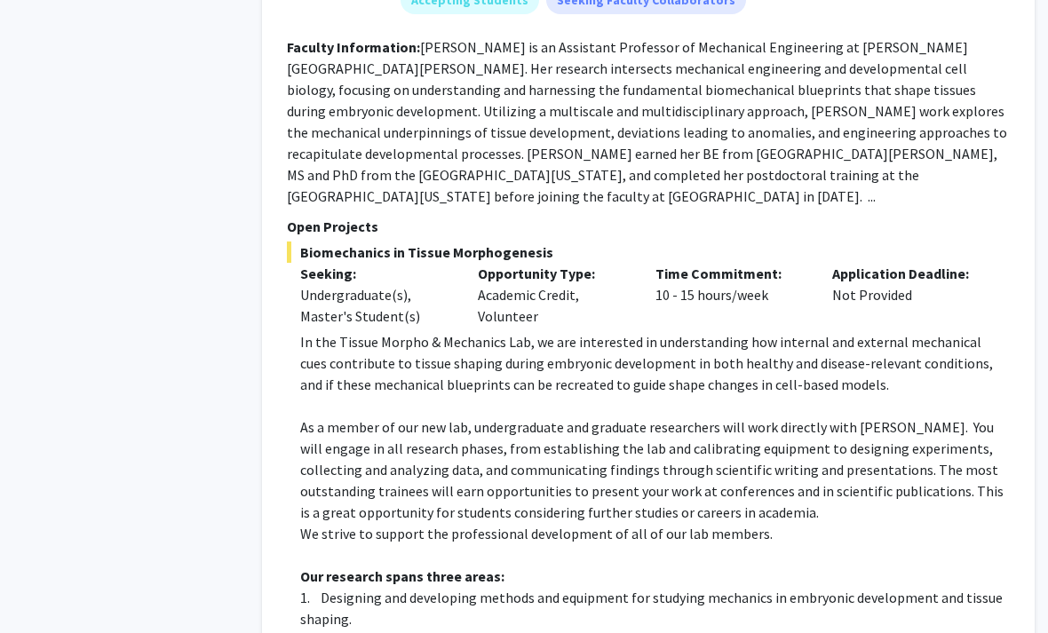
scroll to position [3429, 18]
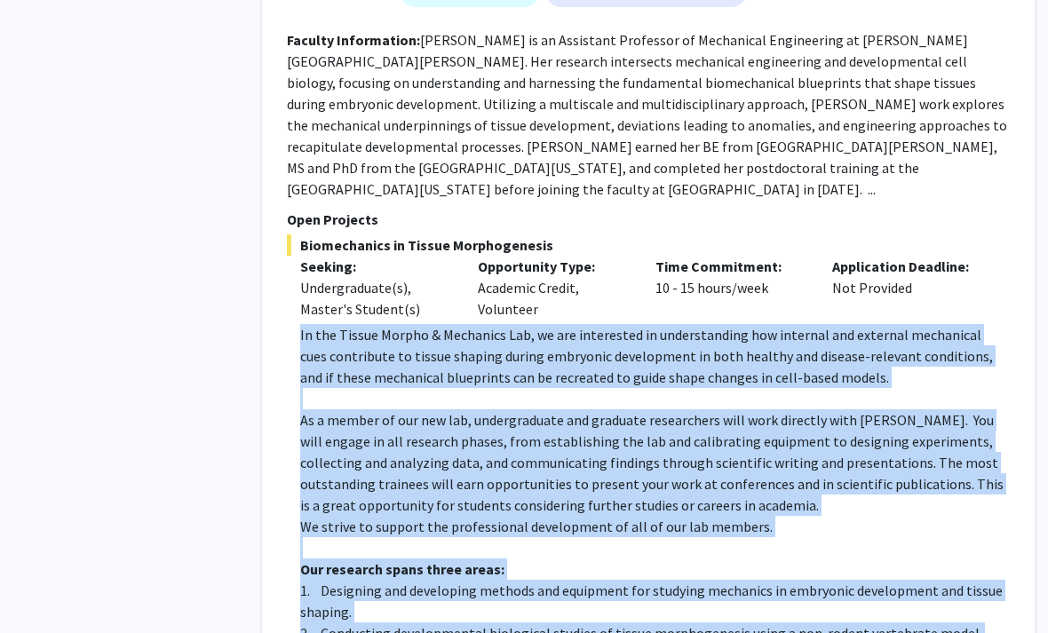
drag, startPoint x: 836, startPoint y: 574, endPoint x: 289, endPoint y: 188, distance: 670.2
drag, startPoint x: 289, startPoint y: 188, endPoint x: 982, endPoint y: 515, distance: 766.4
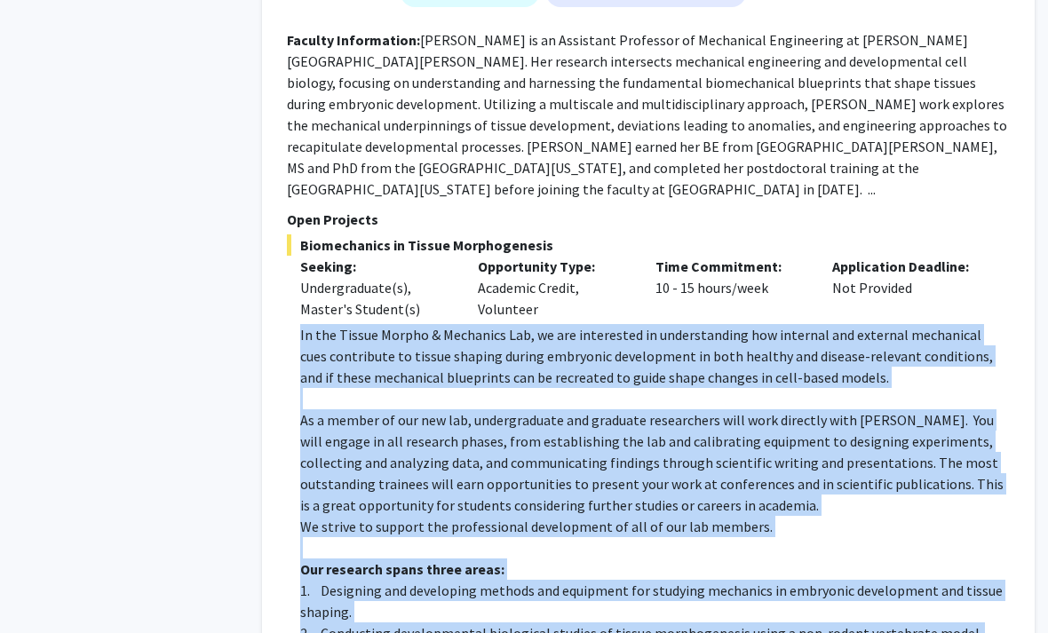
drag, startPoint x: 982, startPoint y: 515, endPoint x: 283, endPoint y: 178, distance: 775.4
click at [283, 178] on div "Shinuo Weng Bookmark Compose Request Faculty Assistant Professor Departments: M…" at bounding box center [648, 422] width 772 height 1217
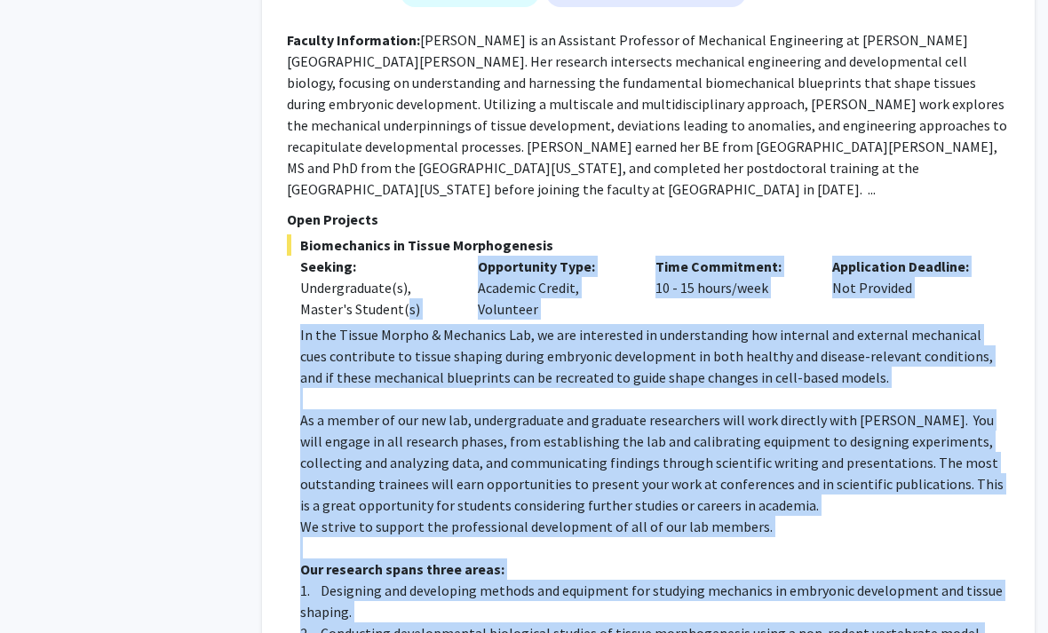
click at [283, 178] on div "Shinuo Weng Bookmark Compose Request Faculty Assistant Professor Departments: M…" at bounding box center [648, 422] width 772 height 1217
drag, startPoint x: 283, startPoint y: 178, endPoint x: 909, endPoint y: 617, distance: 764.2
click at [909, 617] on div "Shinuo Weng Bookmark Compose Request Faculty Assistant Professor Departments: M…" at bounding box center [648, 422] width 772 height 1217
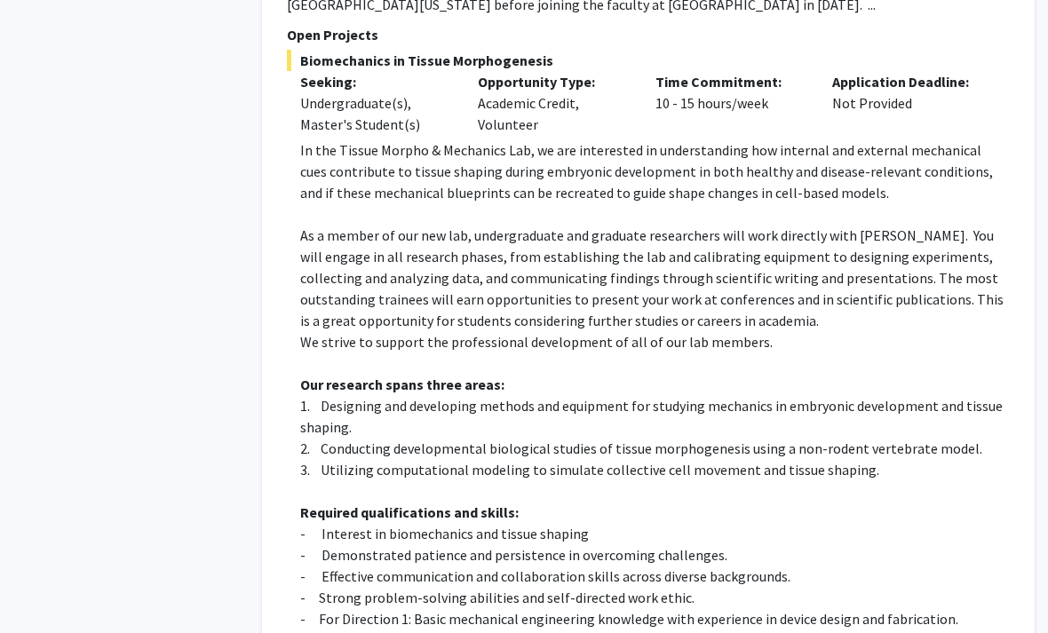
scroll to position [3617, 18]
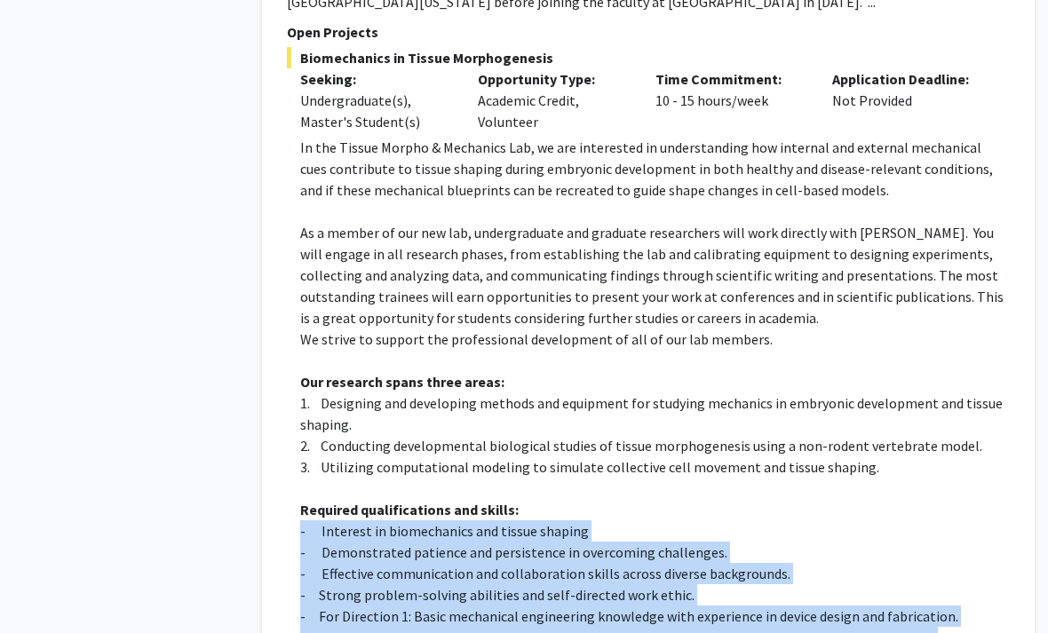
drag, startPoint x: 897, startPoint y: 529, endPoint x: 292, endPoint y: 372, distance: 625.5
click at [292, 372] on fg-read-more "In the Tissue Morpho & Mechanics Lab, we are interested in understanding how in…" at bounding box center [648, 482] width 723 height 689
drag, startPoint x: 292, startPoint y: 372, endPoint x: 874, endPoint y: 538, distance: 605.5
click at [874, 538] on fg-read-more "In the Tissue Morpho & Mechanics Lab, we are interested in understanding how in…" at bounding box center [648, 482] width 723 height 689
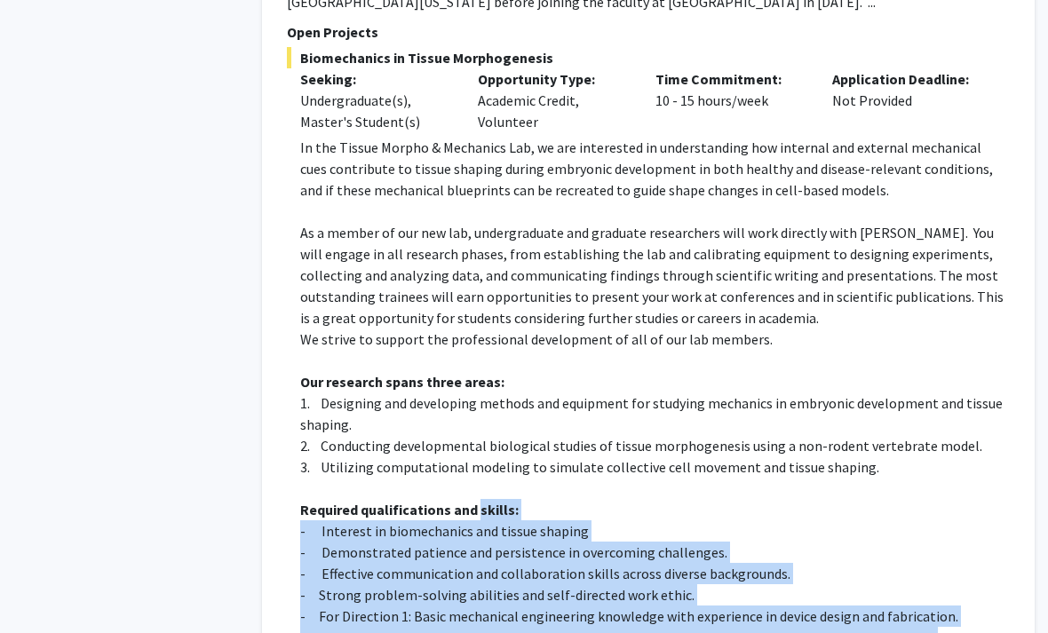
drag, startPoint x: 874, startPoint y: 538, endPoint x: 311, endPoint y: 380, distance: 585.4
click at [311, 380] on div "In the Tissue Morpho & Mechanics Lab, we are interested in understanding how in…" at bounding box center [654, 468] width 709 height 660
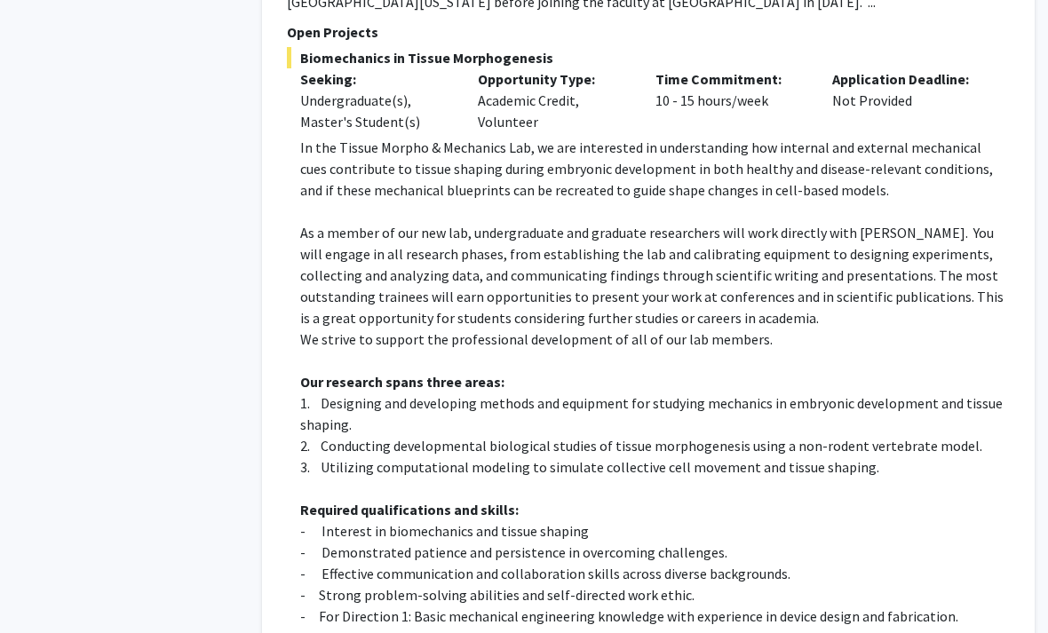
click at [392, 436] on p "2. Conducting developmental biological studies of tissue morphogenesis using a …" at bounding box center [654, 446] width 709 height 21
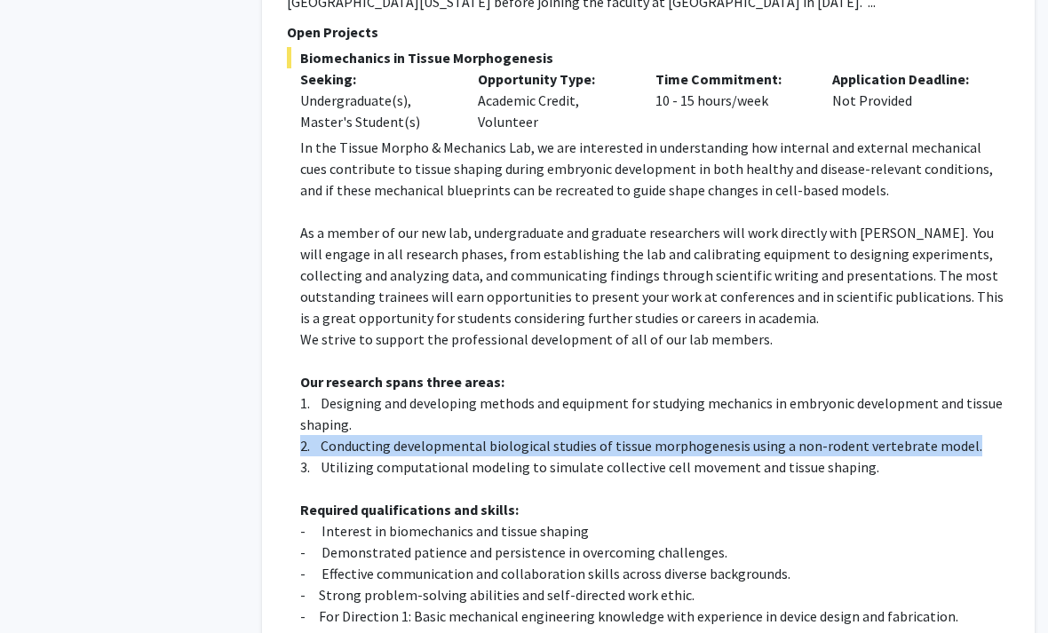
click at [392, 436] on p "2. Conducting developmental biological studies of tissue morphogenesis using a …" at bounding box center [654, 446] width 709 height 21
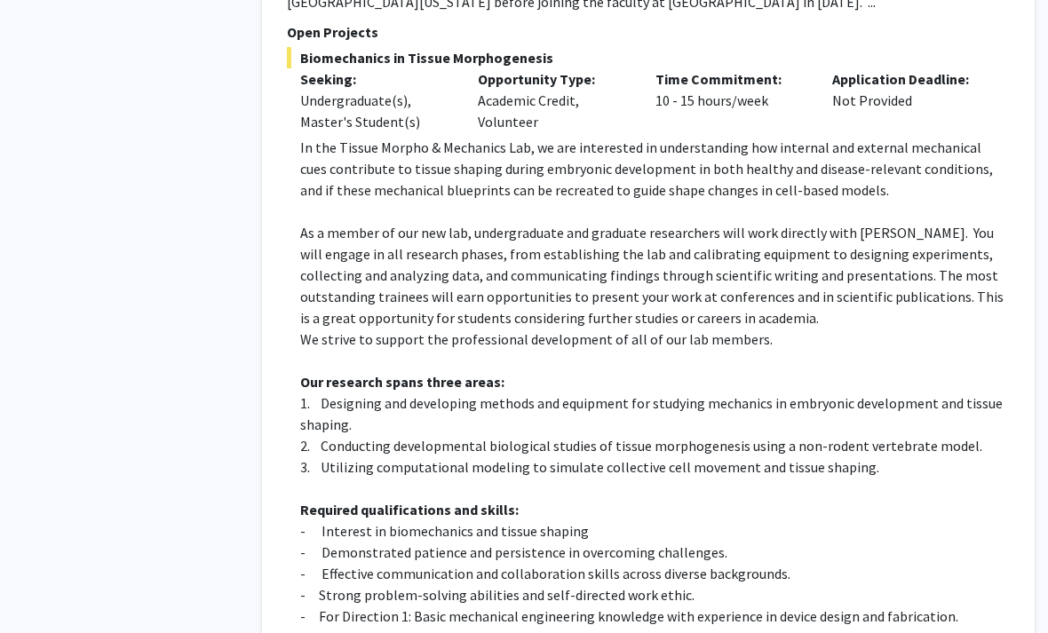
click at [402, 436] on p "2. Conducting developmental biological studies of tissue morphogenesis using a …" at bounding box center [654, 446] width 709 height 21
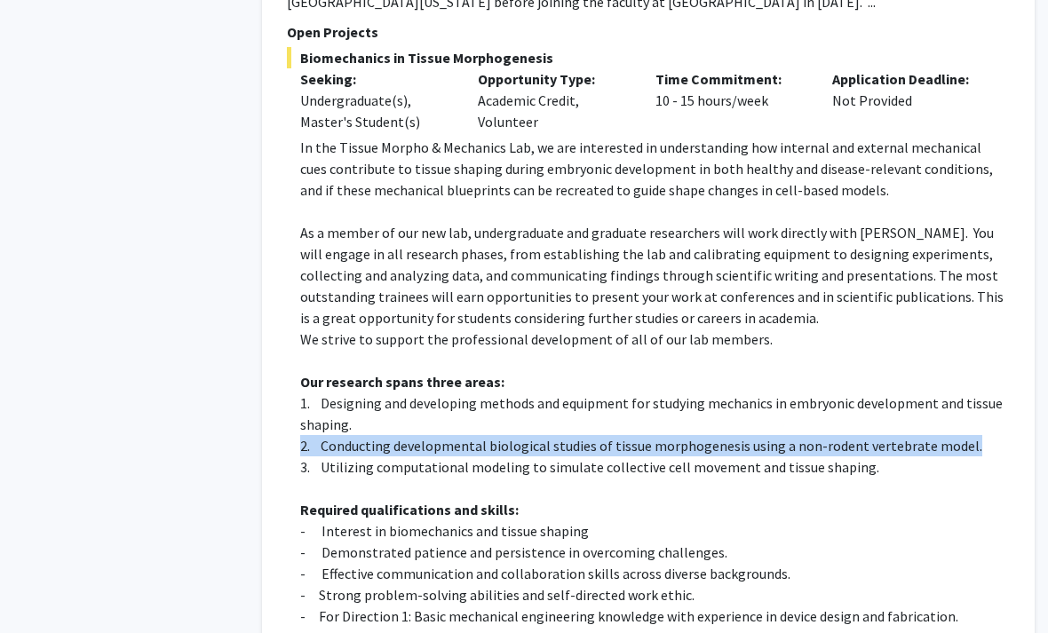
click at [402, 436] on p "2. Conducting developmental biological studies of tissue morphogenesis using a …" at bounding box center [654, 446] width 709 height 21
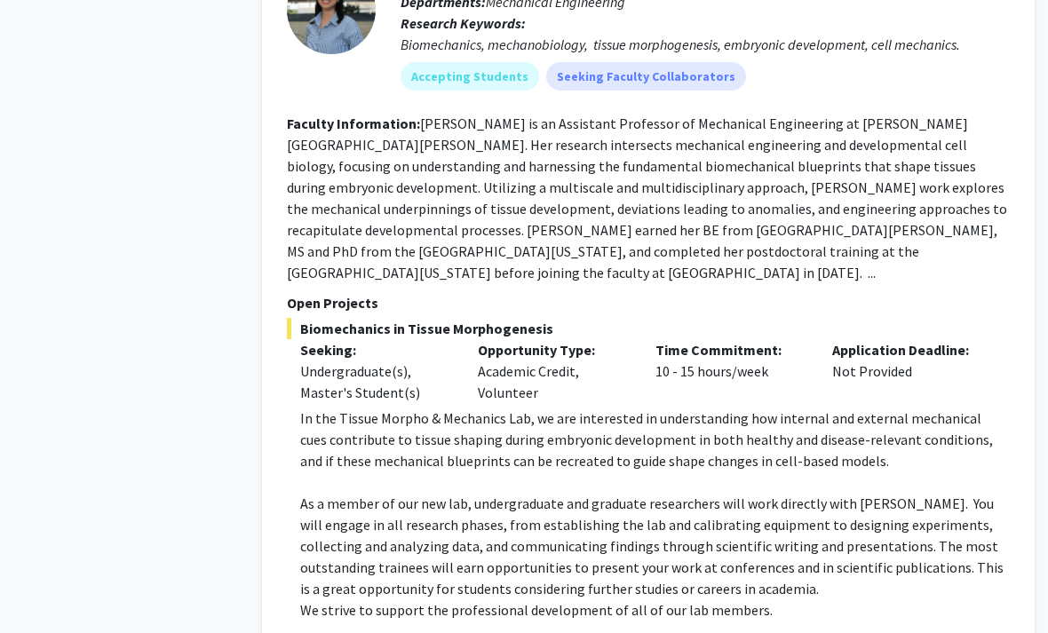
scroll to position [3345, 18]
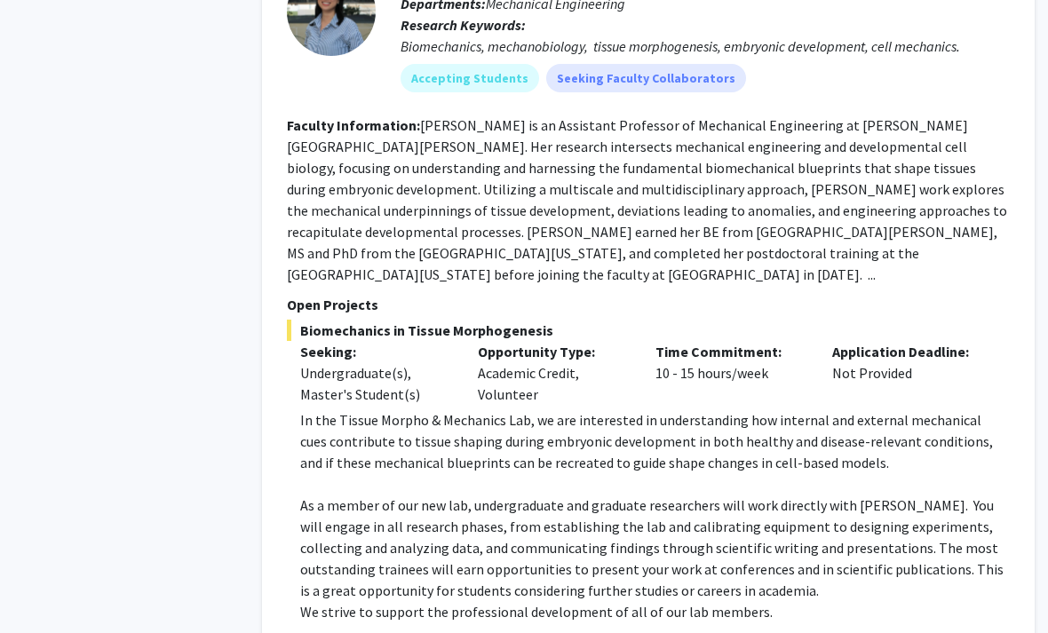
drag, startPoint x: 1000, startPoint y: 566, endPoint x: 542, endPoint y: 512, distance: 460.4
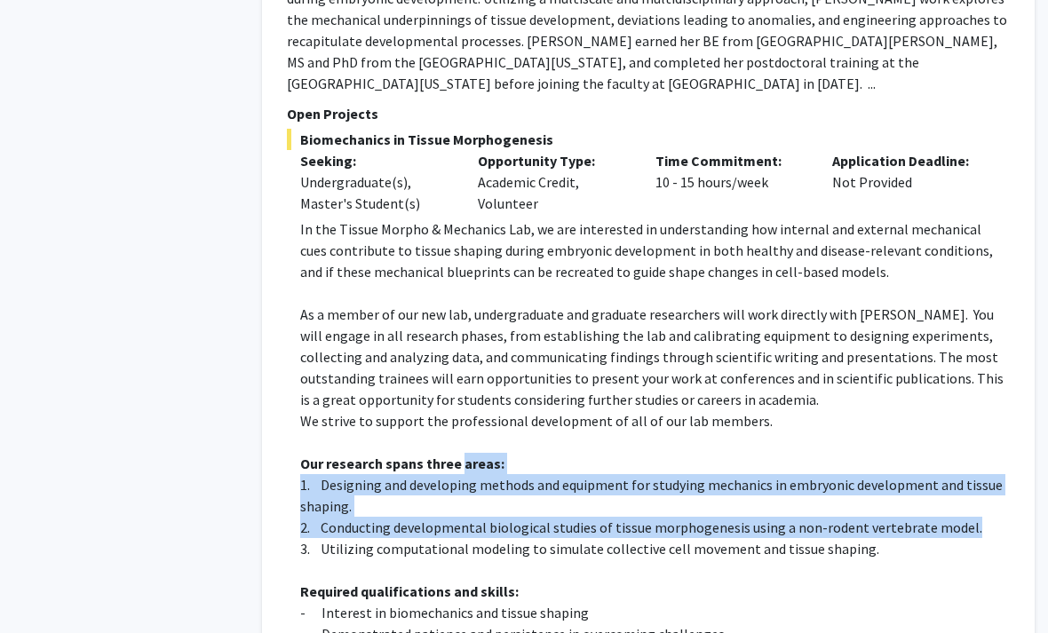
scroll to position [3540, 18]
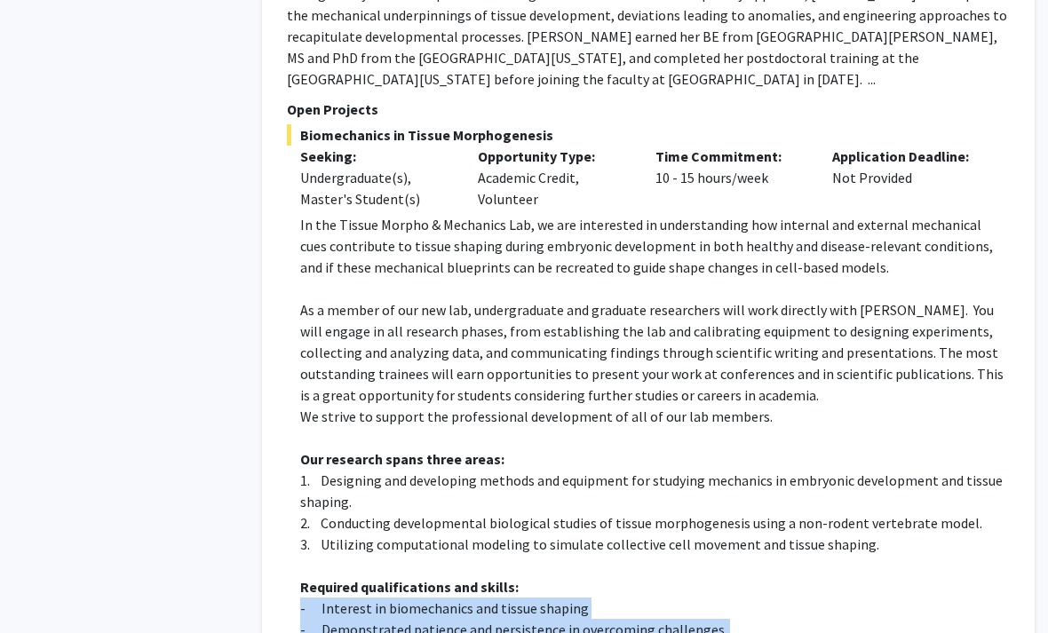
drag, startPoint x: 297, startPoint y: 454, endPoint x: 992, endPoint y: 590, distance: 707.5
click at [992, 590] on fg-read-more "In the Tissue Morpho & Mechanics Lab, we are interested in understanding how in…" at bounding box center [648, 558] width 723 height 689
drag, startPoint x: 992, startPoint y: 590, endPoint x: 299, endPoint y: 444, distance: 707.7
click at [299, 444] on fg-read-more "In the Tissue Morpho & Mechanics Lab, we are interested in understanding how in…" at bounding box center [648, 558] width 723 height 689
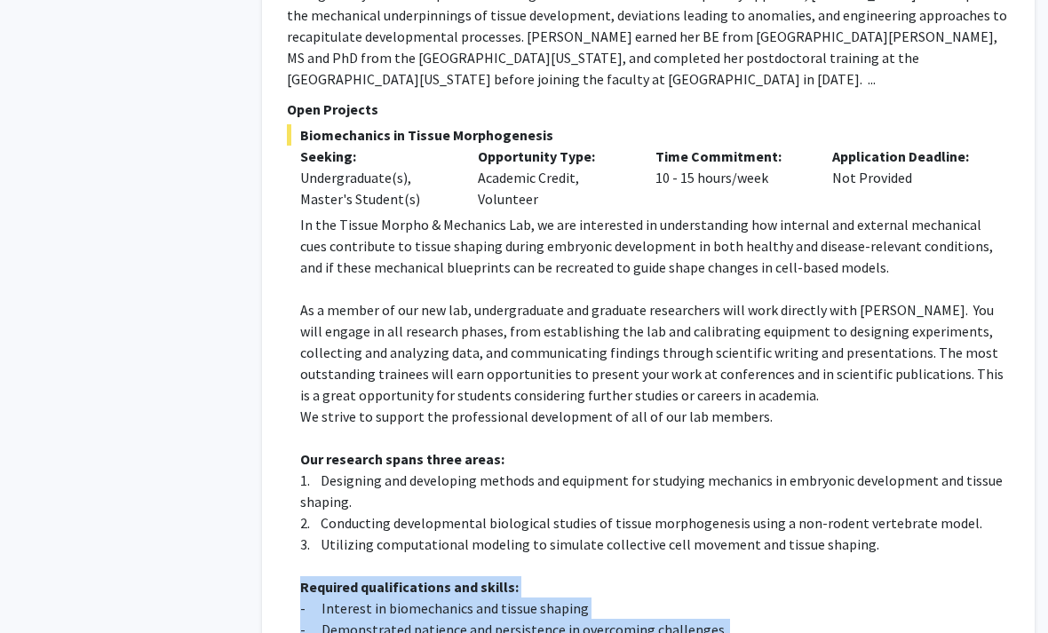
click at [299, 444] on fg-read-more "In the Tissue Morpho & Mechanics Lab, we are interested in understanding how in…" at bounding box center [648, 558] width 723 height 689
drag, startPoint x: 299, startPoint y: 444, endPoint x: 877, endPoint y: 595, distance: 597.3
click at [877, 595] on fg-read-more "In the Tissue Morpho & Mechanics Lab, we are interested in understanding how in…" at bounding box center [648, 558] width 723 height 689
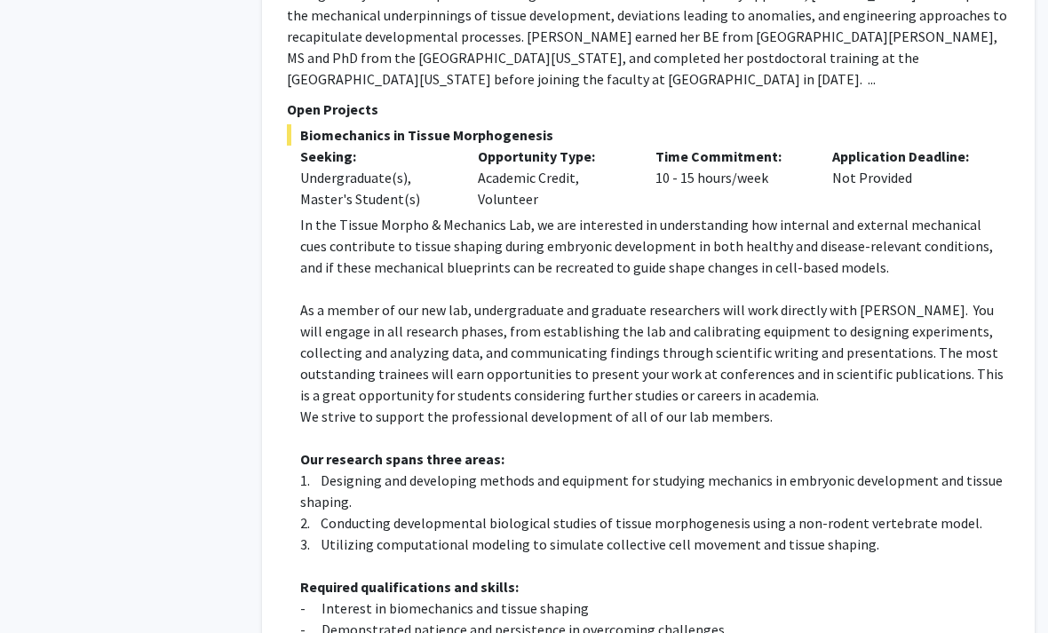
drag, startPoint x: 877, startPoint y: 595, endPoint x: 317, endPoint y: 522, distance: 564.9
click at [317, 523] on div "In the Tissue Morpho & Mechanics Lab, we are interested in understanding how in…" at bounding box center [654, 544] width 709 height 660
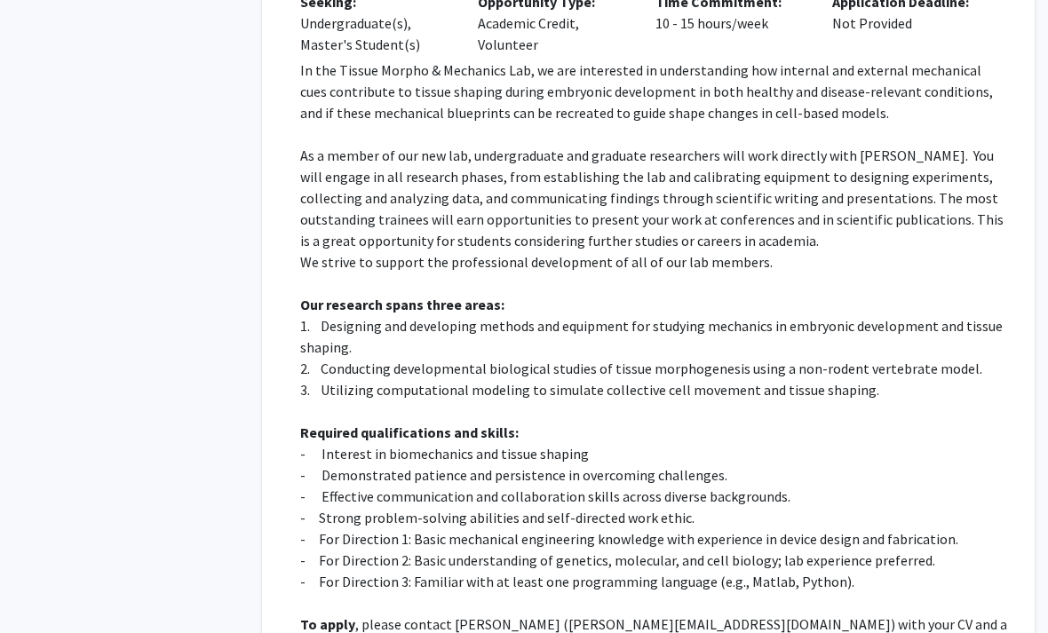
scroll to position [3719, 18]
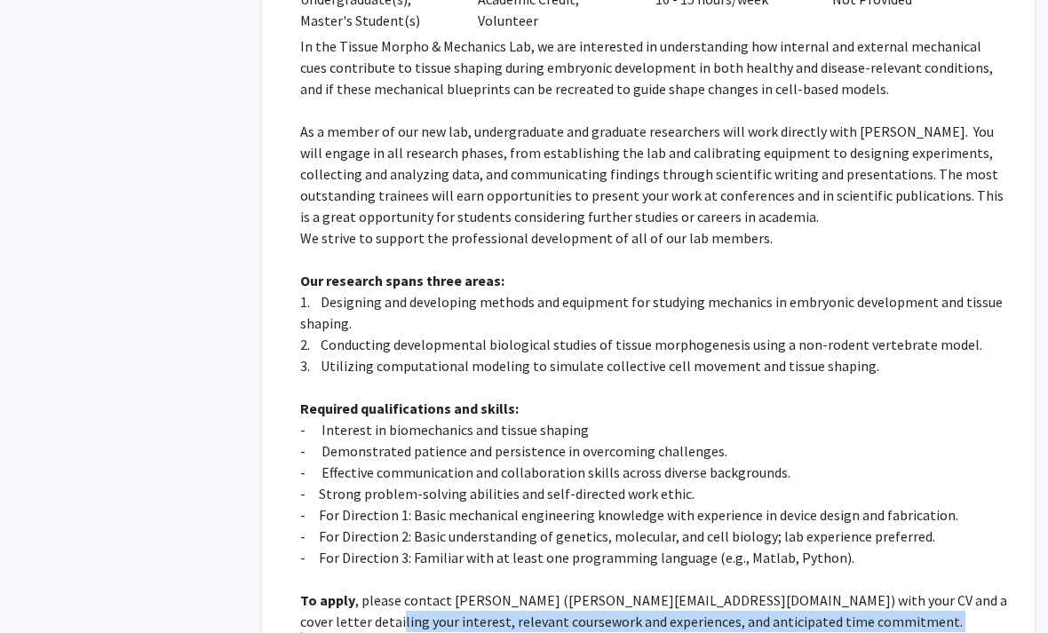
drag, startPoint x: 296, startPoint y: 460, endPoint x: 869, endPoint y: 550, distance: 580.4
click at [869, 550] on fg-read-more "In the Tissue Morpho & Mechanics Lab, we are interested in understanding how in…" at bounding box center [648, 380] width 723 height 689
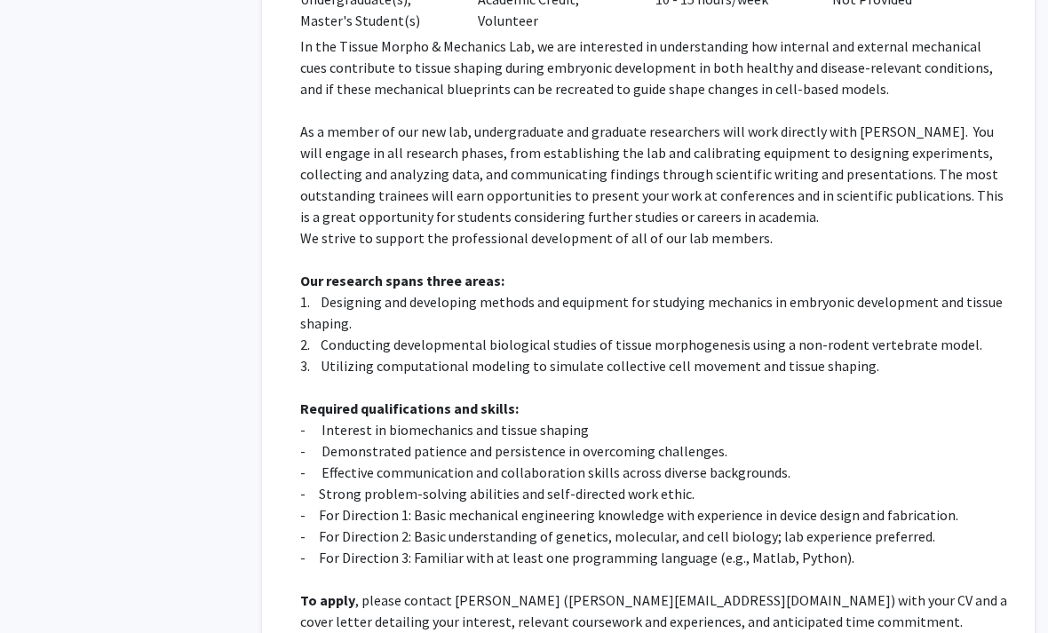
drag, startPoint x: 669, startPoint y: 477, endPoint x: 266, endPoint y: 429, distance: 405.9
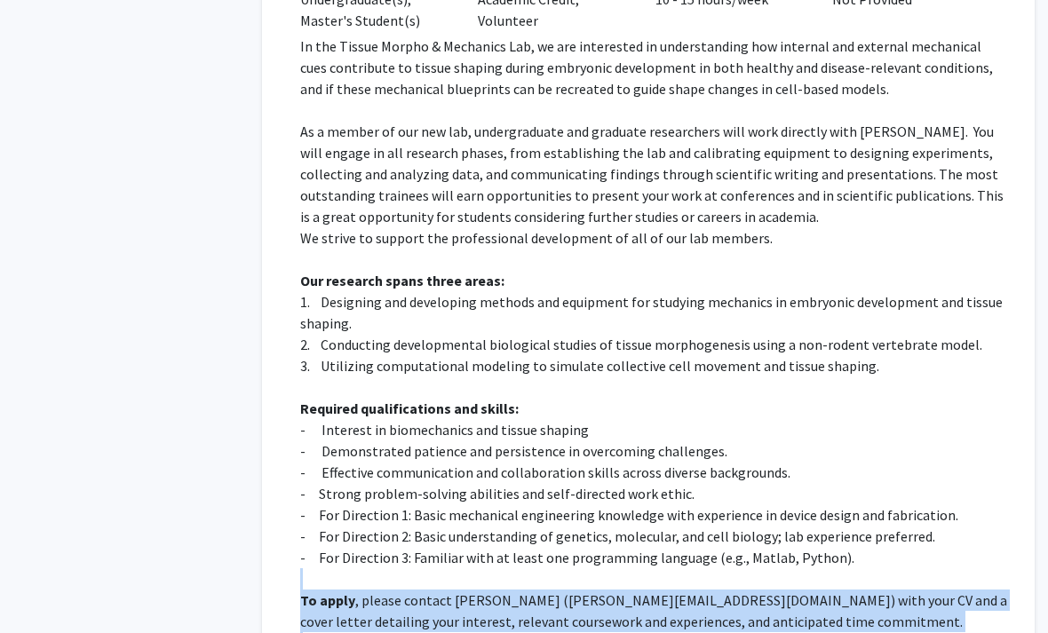
drag, startPoint x: 266, startPoint y: 429, endPoint x: 818, endPoint y: 532, distance: 561.7
click at [818, 532] on div "Shinuo Weng Bookmark Compose Request Faculty Assistant Professor Departments: M…" at bounding box center [648, 133] width 772 height 1217
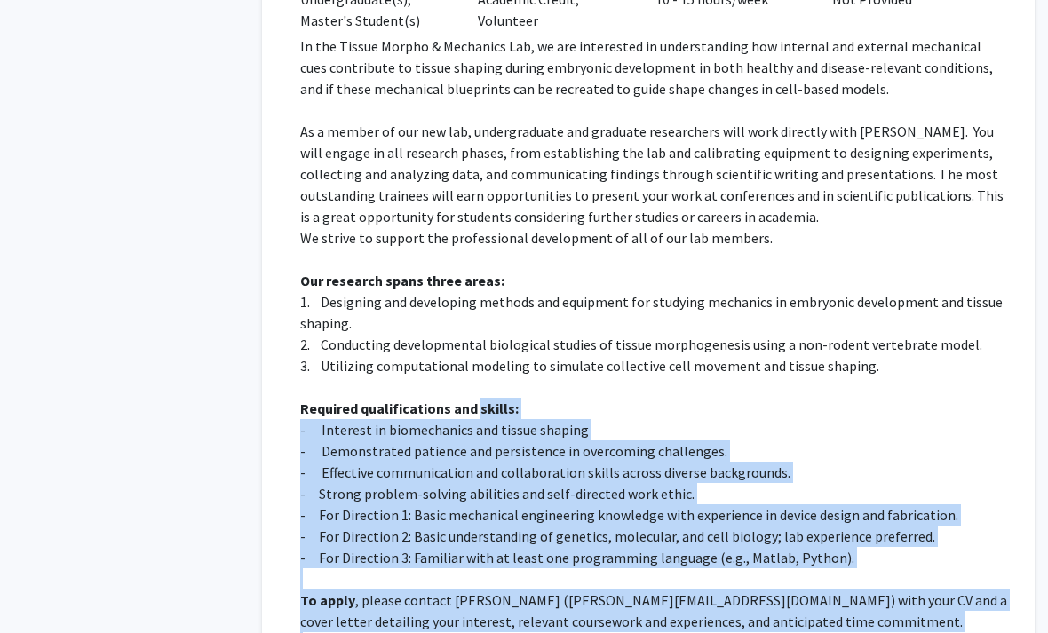
drag, startPoint x: 818, startPoint y: 532, endPoint x: 318, endPoint y: 280, distance: 560.6
click at [318, 280] on div "In the Tissue Morpho & Mechanics Lab, we are interested in understanding how in…" at bounding box center [654, 366] width 709 height 660
click at [478, 504] on p "- For Direction 1: Basic mechanical engineering knowledge with experience in de…" at bounding box center [654, 514] width 709 height 21
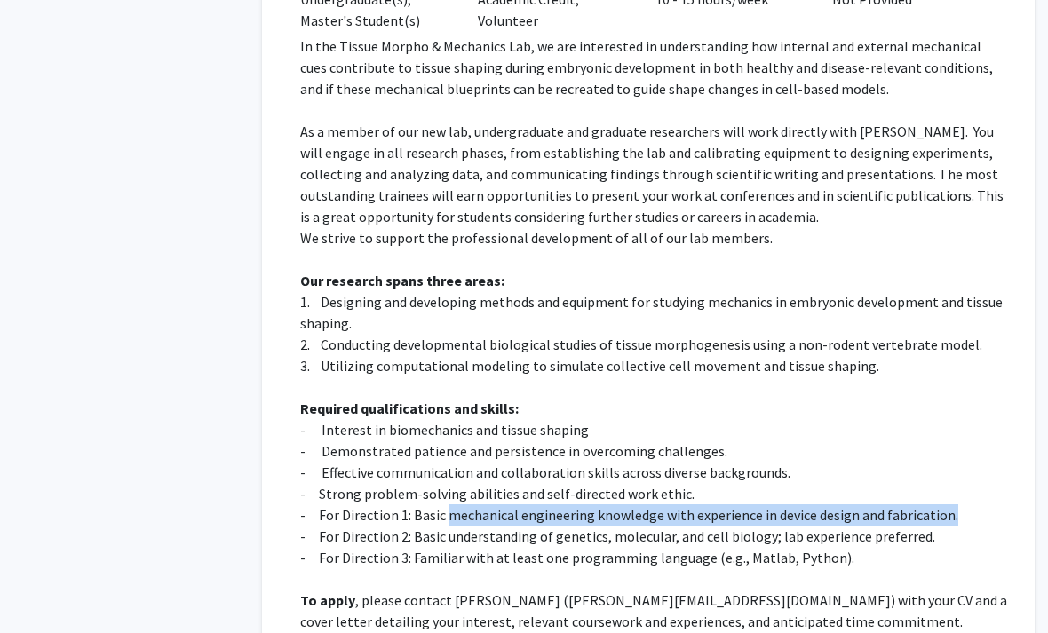
drag, startPoint x: 478, startPoint y: 368, endPoint x: 407, endPoint y: 372, distance: 71.2
click at [407, 504] on p "- For Direction 1: Basic mechanical engineering knowledge with experience in de…" at bounding box center [654, 514] width 709 height 21
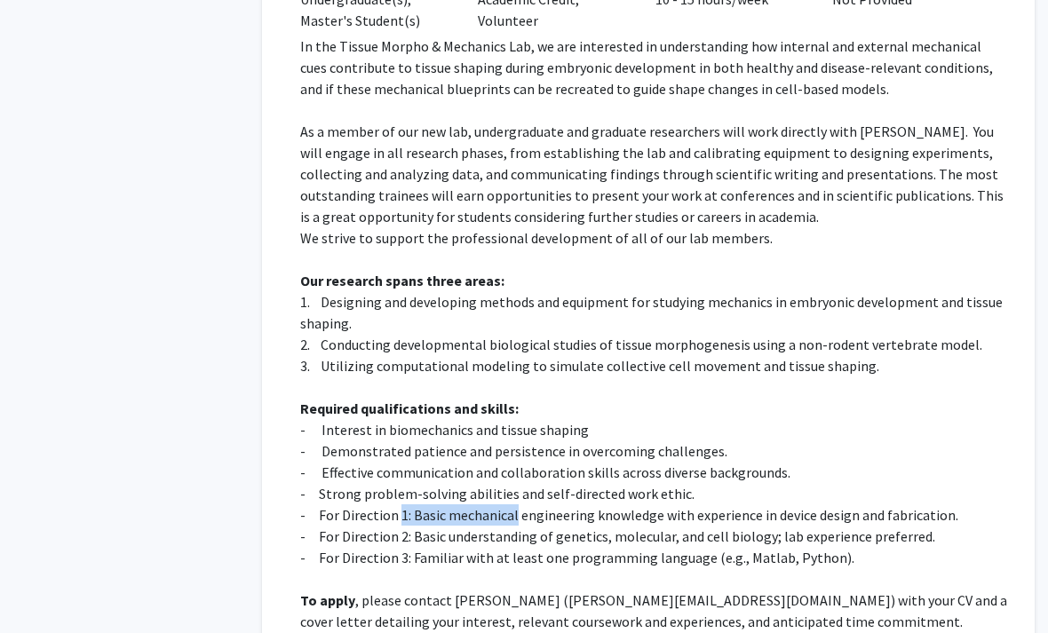
click at [407, 504] on p "- For Direction 1: Basic mechanical engineering knowledge with experience in de…" at bounding box center [654, 514] width 709 height 21
click at [420, 504] on p "- For Direction 1: Basic mechanical engineering knowledge with experience in de…" at bounding box center [654, 514] width 709 height 21
drag, startPoint x: 420, startPoint y: 368, endPoint x: 618, endPoint y: 372, distance: 198.0
click at [618, 504] on p "- For Direction 1: Basic mechanical engineering knowledge with experience in de…" at bounding box center [654, 514] width 709 height 21
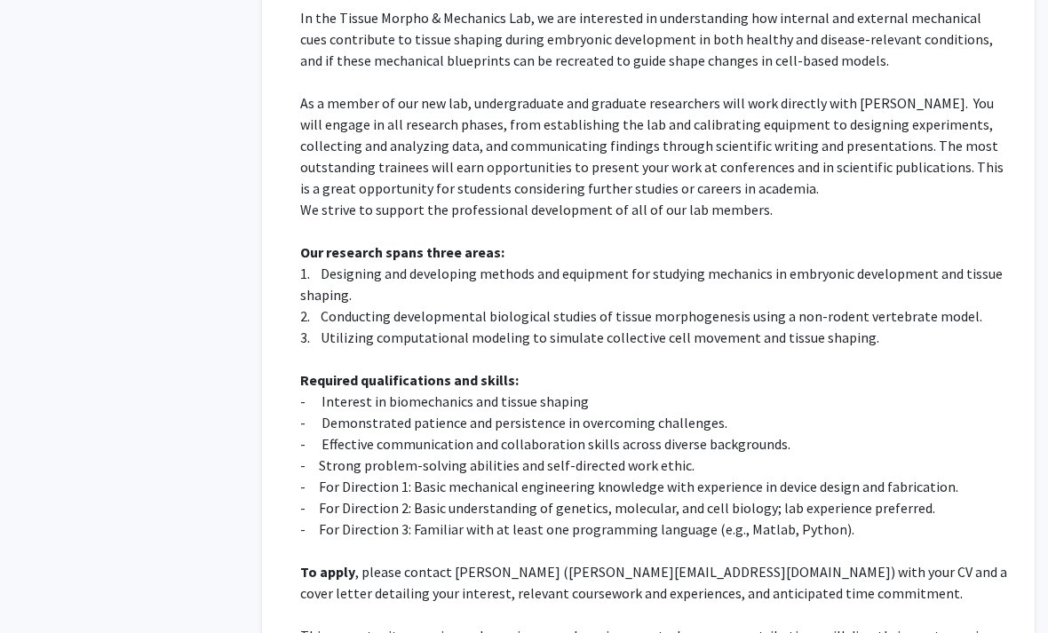
drag, startPoint x: 892, startPoint y: 539, endPoint x: 290, endPoint y: 194, distance: 693.5
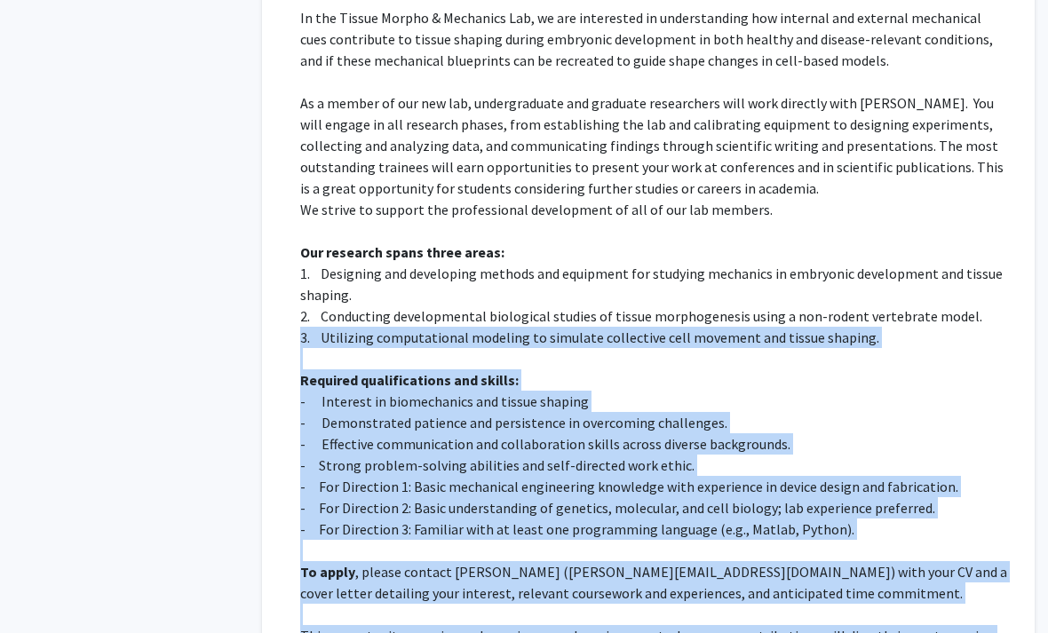
drag, startPoint x: 290, startPoint y: 194, endPoint x: 843, endPoint y: 533, distance: 648.3
click at [843, 533] on fg-read-more "In the Tissue Morpho & Mechanics Lab, we are interested in understanding how in…" at bounding box center [648, 351] width 723 height 689
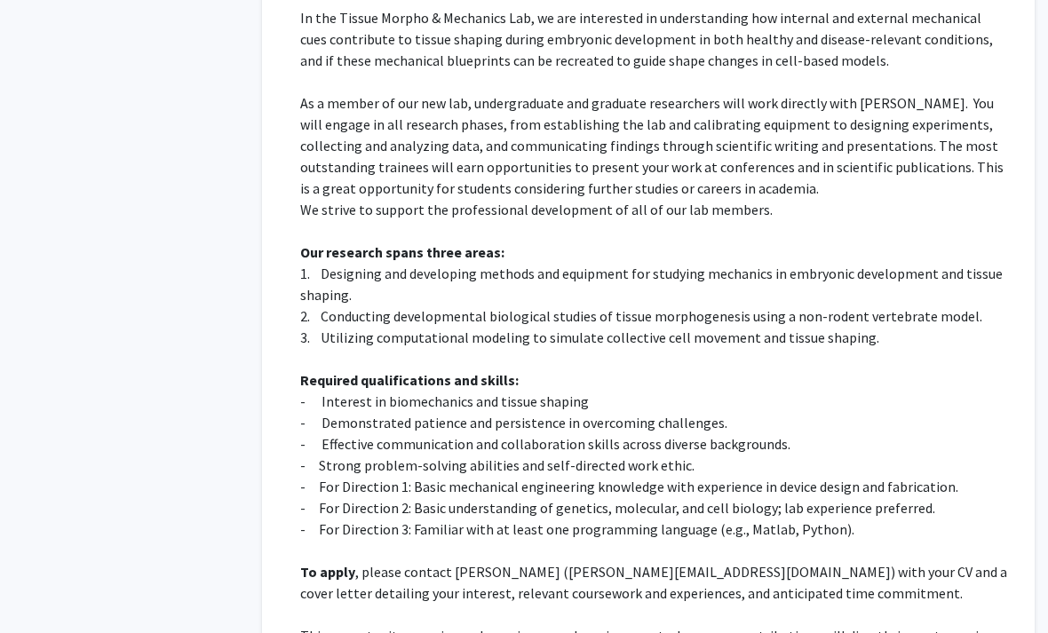
drag, startPoint x: 843, startPoint y: 533, endPoint x: 458, endPoint y: 395, distance: 409.1
click at [460, 561] on p "To apply , please contact Shinuo Weng (s.weng@jhu.edu) with your CV and a cover…" at bounding box center [654, 582] width 709 height 43
drag, startPoint x: 460, startPoint y: 417, endPoint x: 509, endPoint y: 420, distance: 48.9
click at [509, 561] on p "To apply , please contact Shinuo Weng (s.weng@jhu.edu) with your CV and a cover…" at bounding box center [654, 582] width 709 height 43
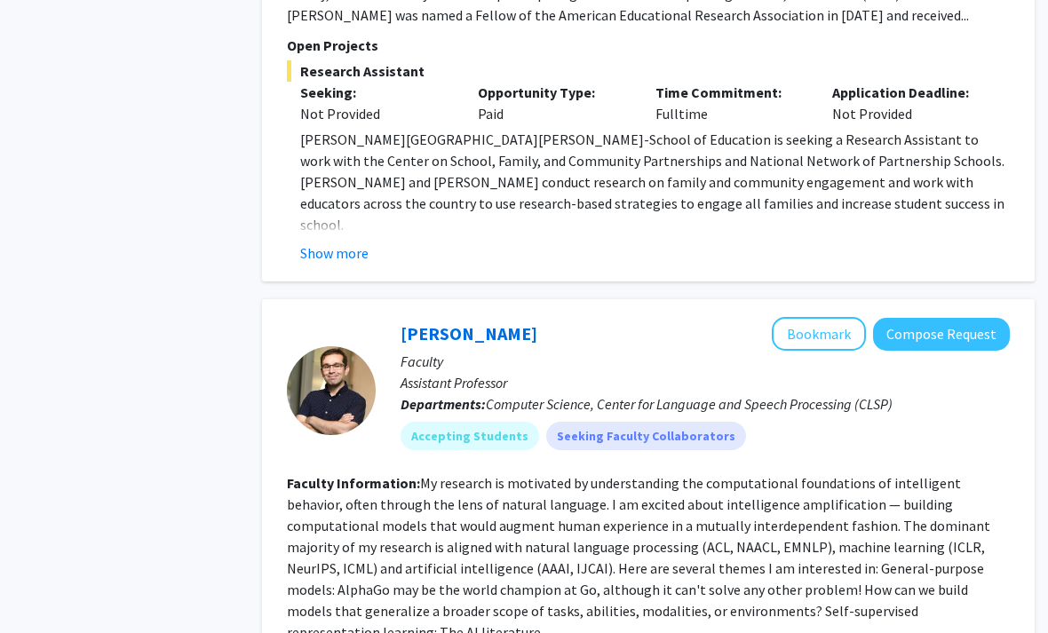
scroll to position [5956, 18]
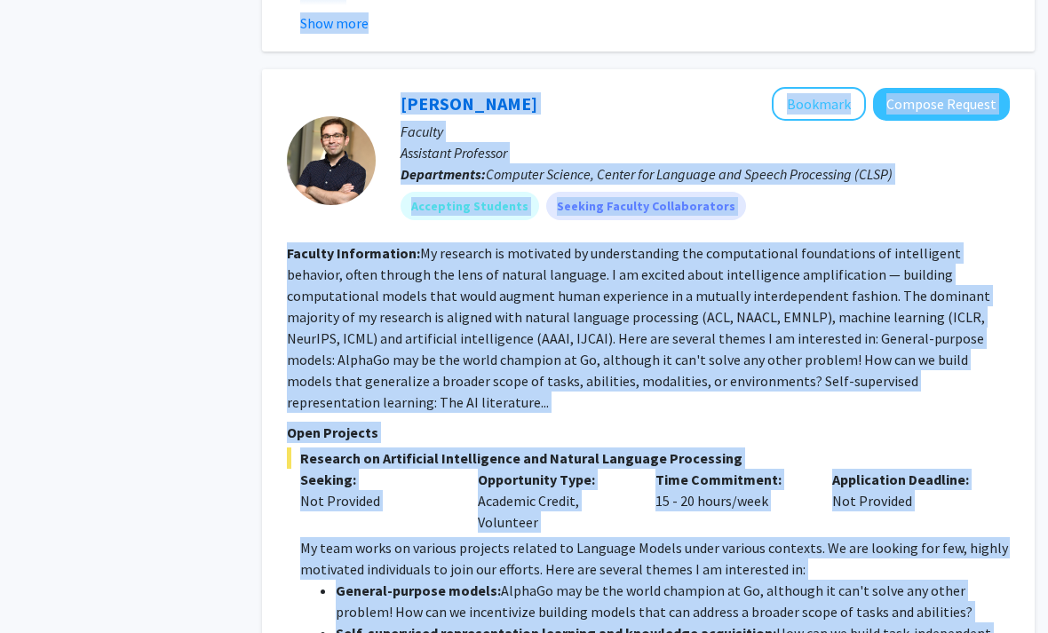
drag, startPoint x: 289, startPoint y: 360, endPoint x: 758, endPoint y: 557, distance: 509.3
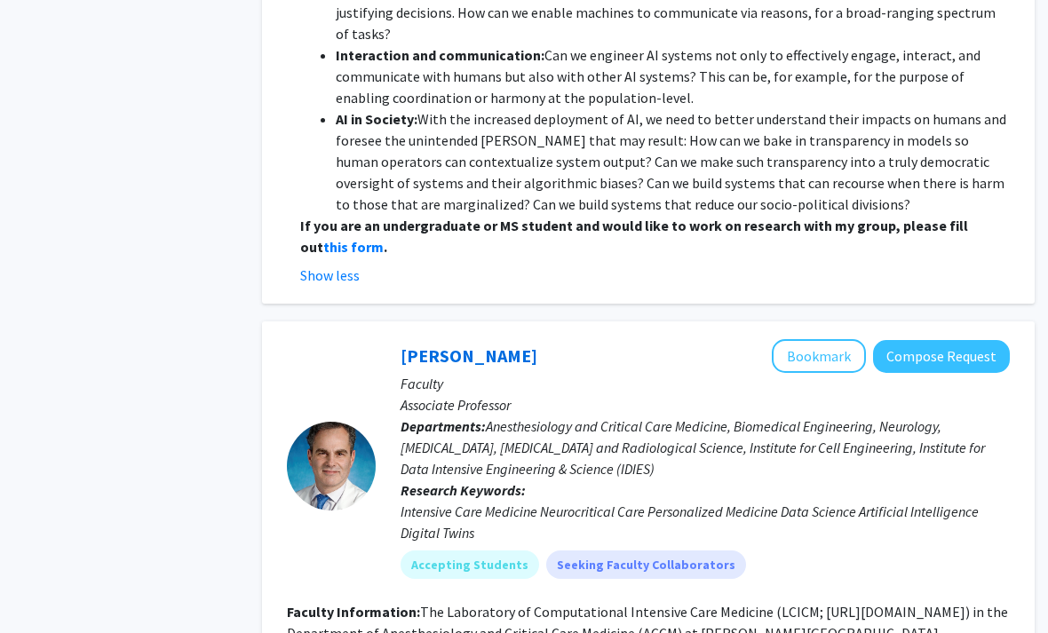
scroll to position [6772, 18]
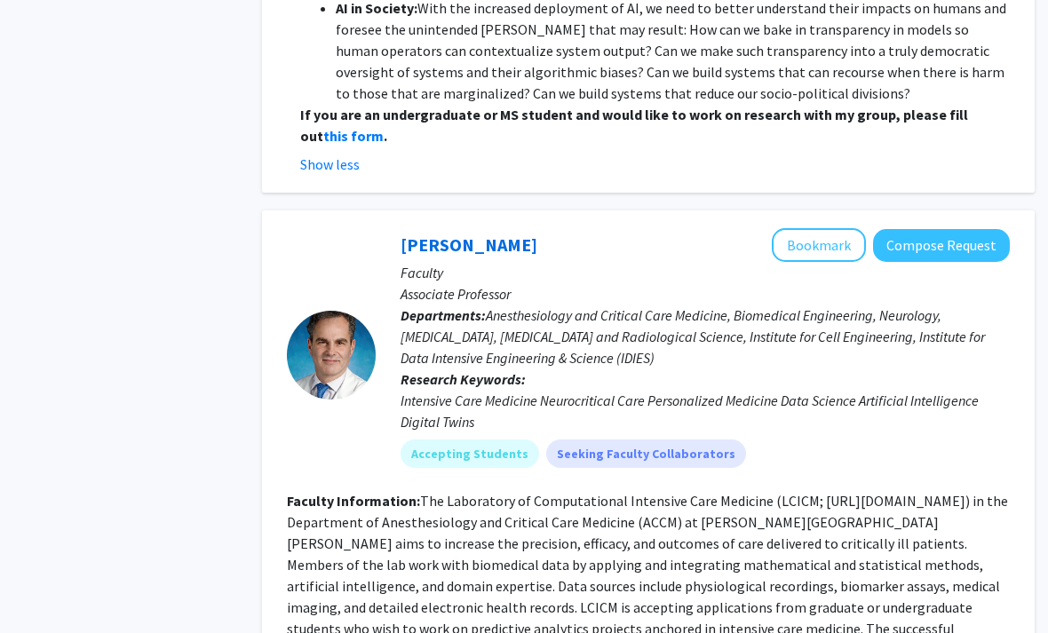
drag, startPoint x: 676, startPoint y: 595, endPoint x: 294, endPoint y: 264, distance: 506.0
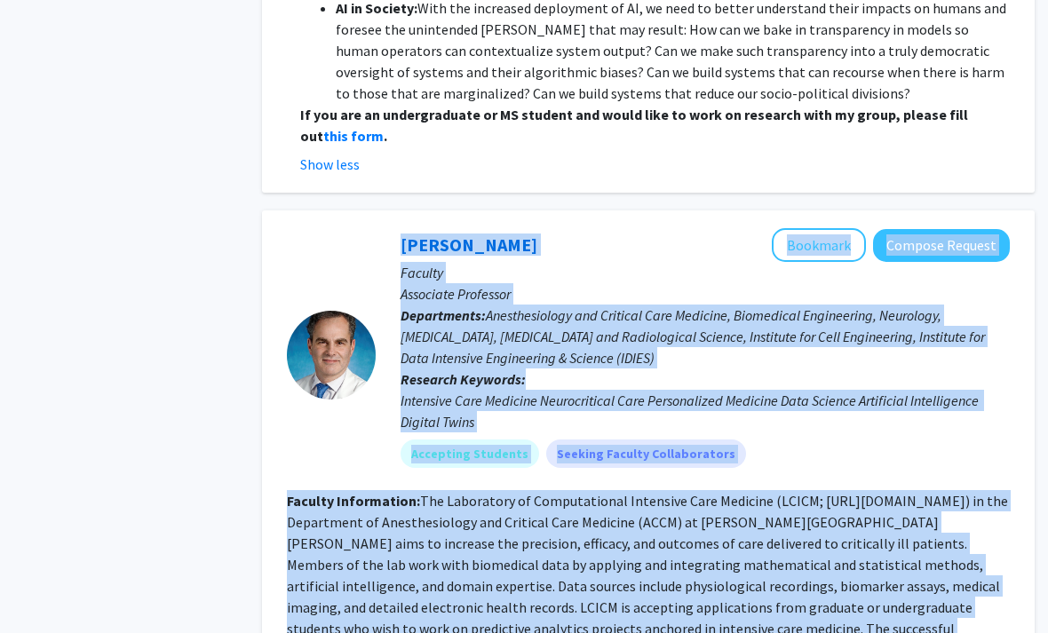
drag, startPoint x: 294, startPoint y: 264, endPoint x: 704, endPoint y: 451, distance: 450.9
click at [708, 453] on fg-search-faculty "Robert Stevens Bookmark Compose Request Faculty Associate Professor Departments…" at bounding box center [648, 577] width 723 height 696
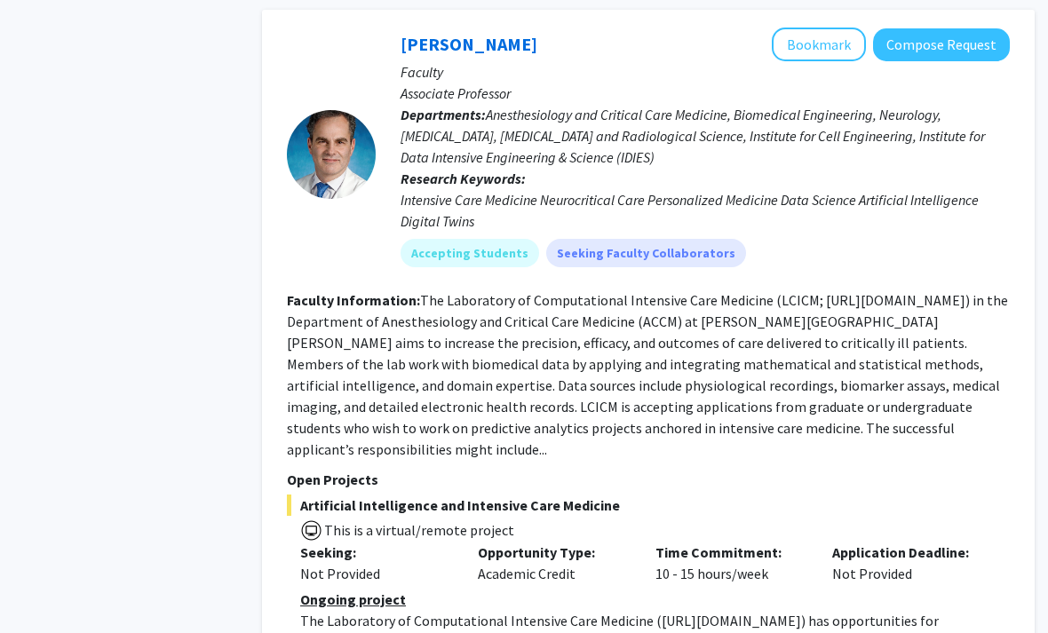
scroll to position [7009, 18]
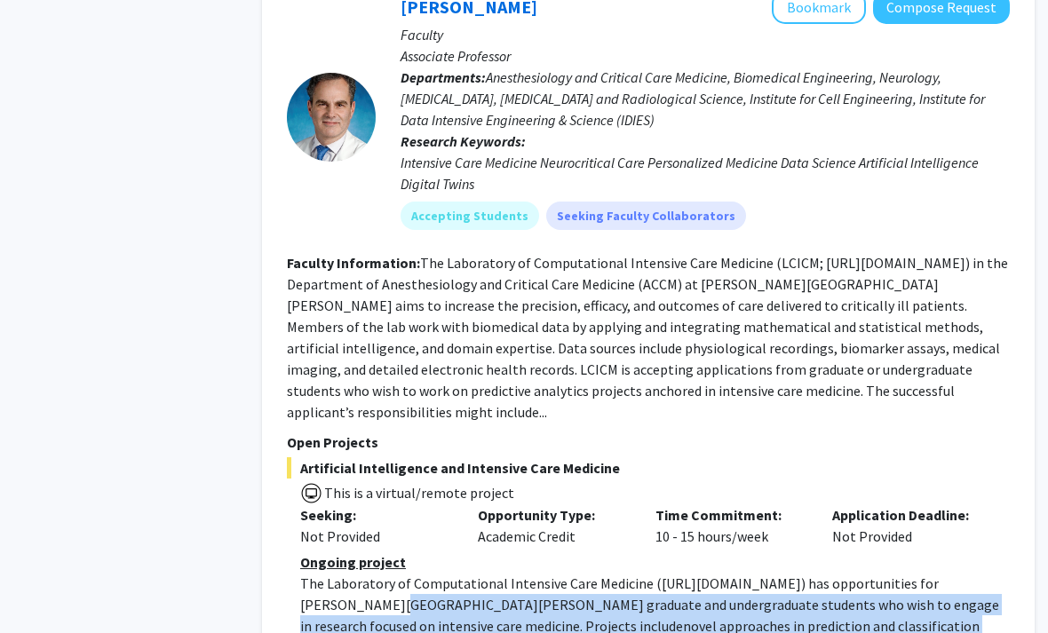
drag, startPoint x: 282, startPoint y: 359, endPoint x: 737, endPoint y: 470, distance: 468.1
click at [737, 470] on div "Robert Stevens Bookmark Compose Request Faculty Associate Professor Departments…" at bounding box center [648, 401] width 772 height 859
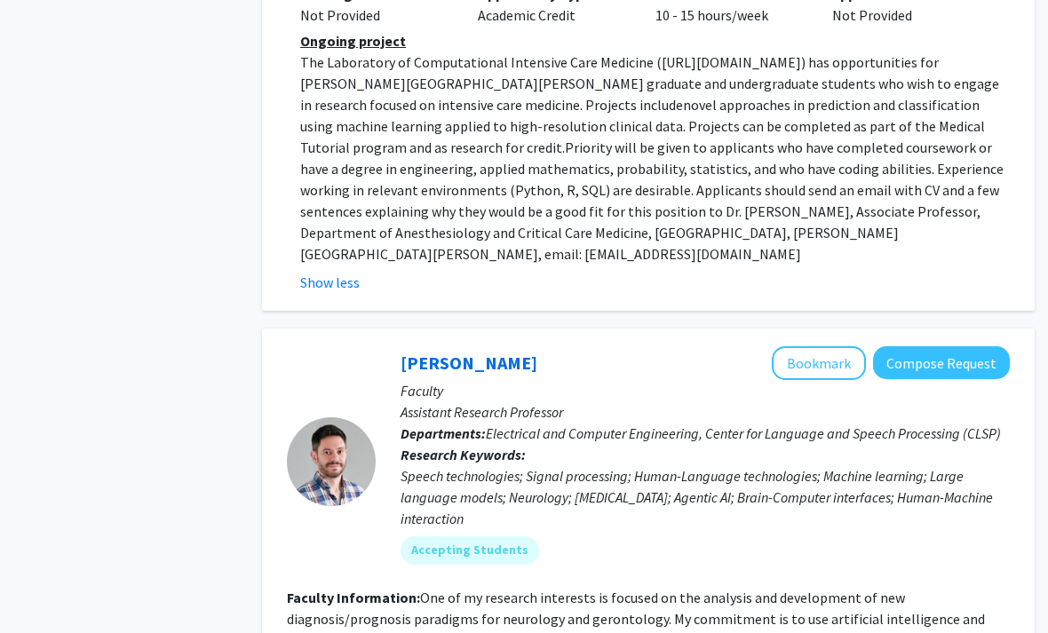
scroll to position [7574, 18]
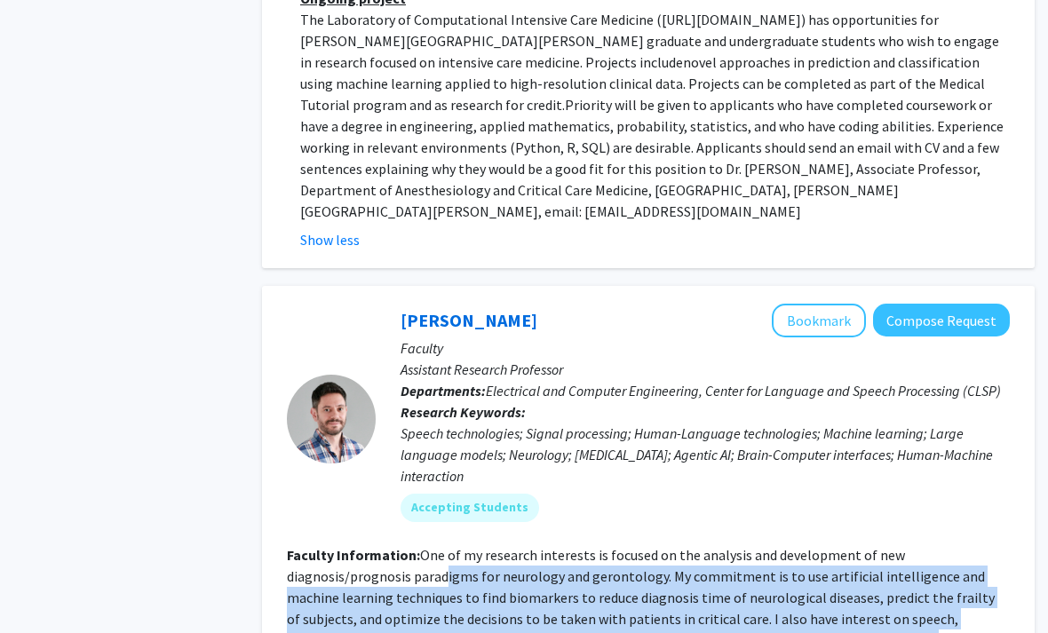
drag, startPoint x: 890, startPoint y: 400, endPoint x: 442, endPoint y: 323, distance: 454.0
click at [442, 546] on fg-read-more "One of my research interests is focused on the analysis and development of new …" at bounding box center [646, 619] width 718 height 146
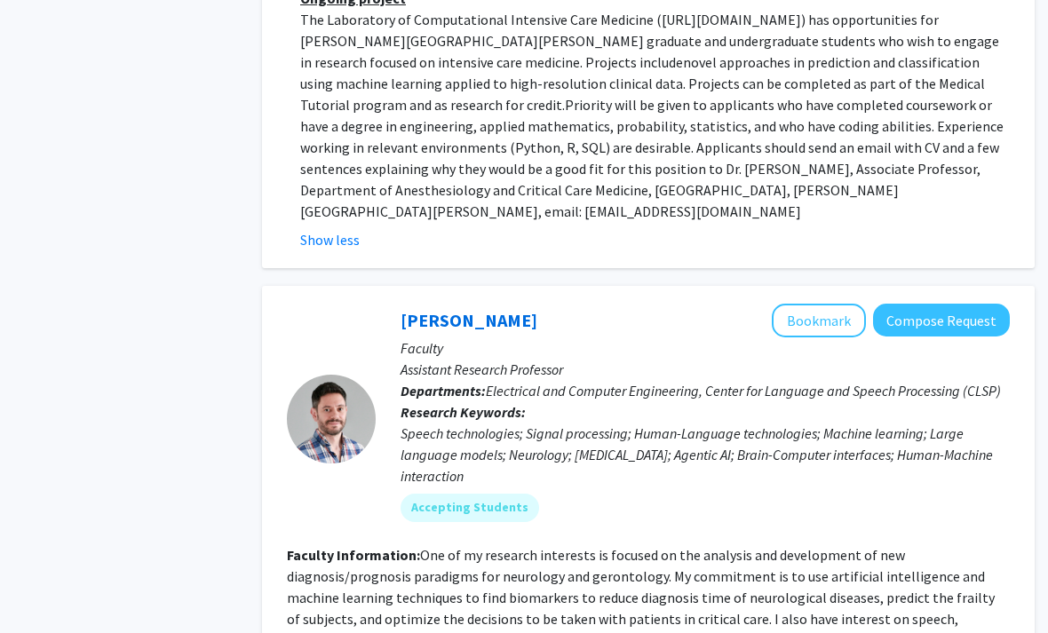
click at [415, 546] on fg-read-more "One of my research interests is focused on the analysis and development of new …" at bounding box center [646, 619] width 718 height 146
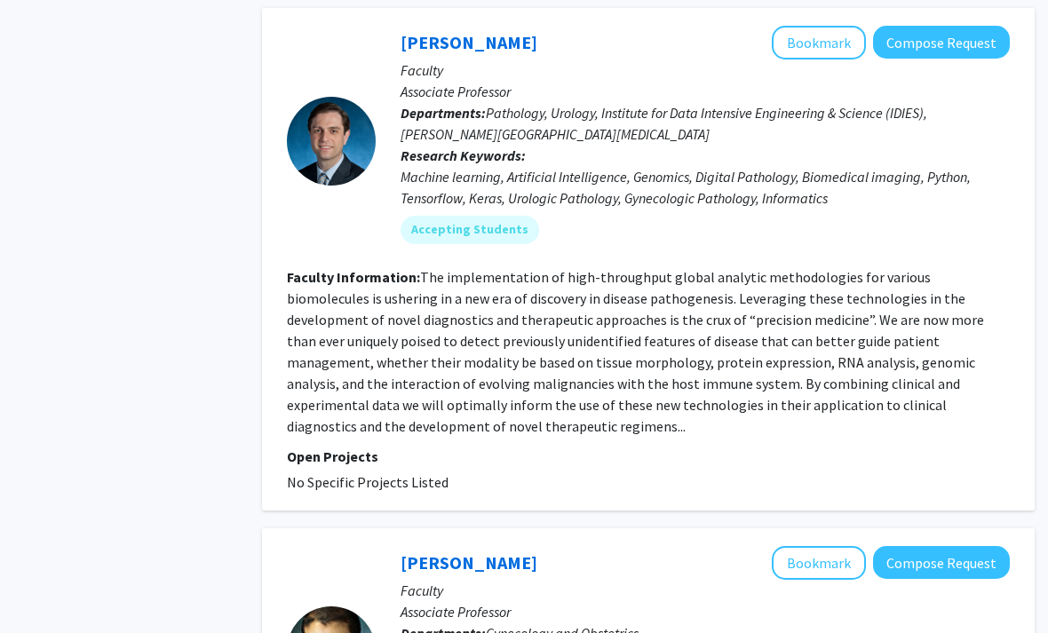
scroll to position [1862, 18]
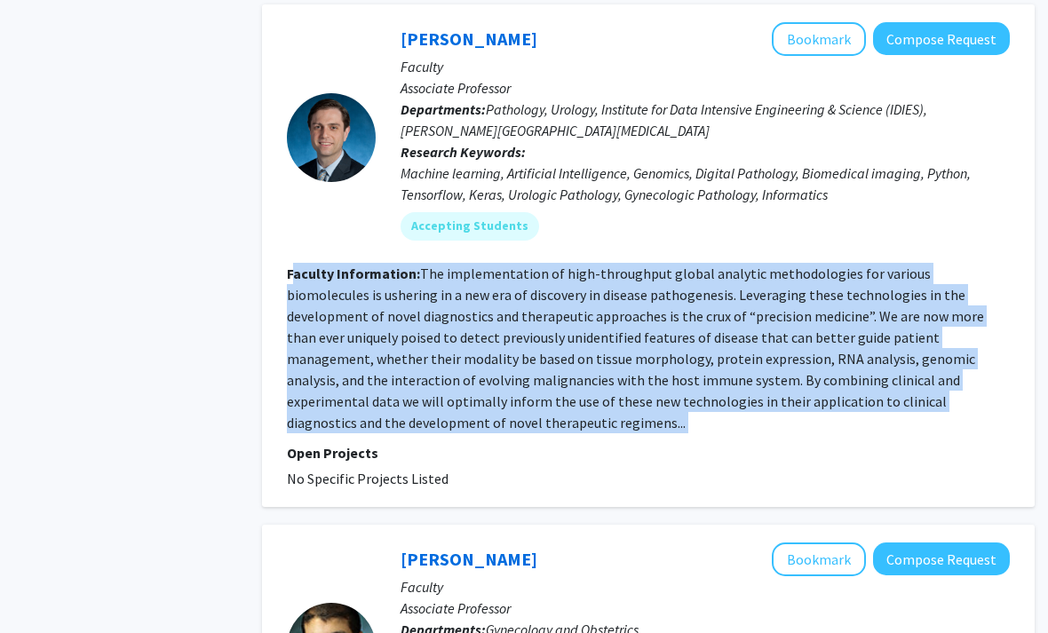
drag, startPoint x: 589, startPoint y: 375, endPoint x: 297, endPoint y: 229, distance: 327.1
click at [297, 229] on fg-search-faculty "Alexander Baras Bookmark Compose Request Faculty Associate Professor Department…" at bounding box center [648, 256] width 723 height 467
click at [297, 265] on b "Faculty Information:" at bounding box center [353, 274] width 133 height 18
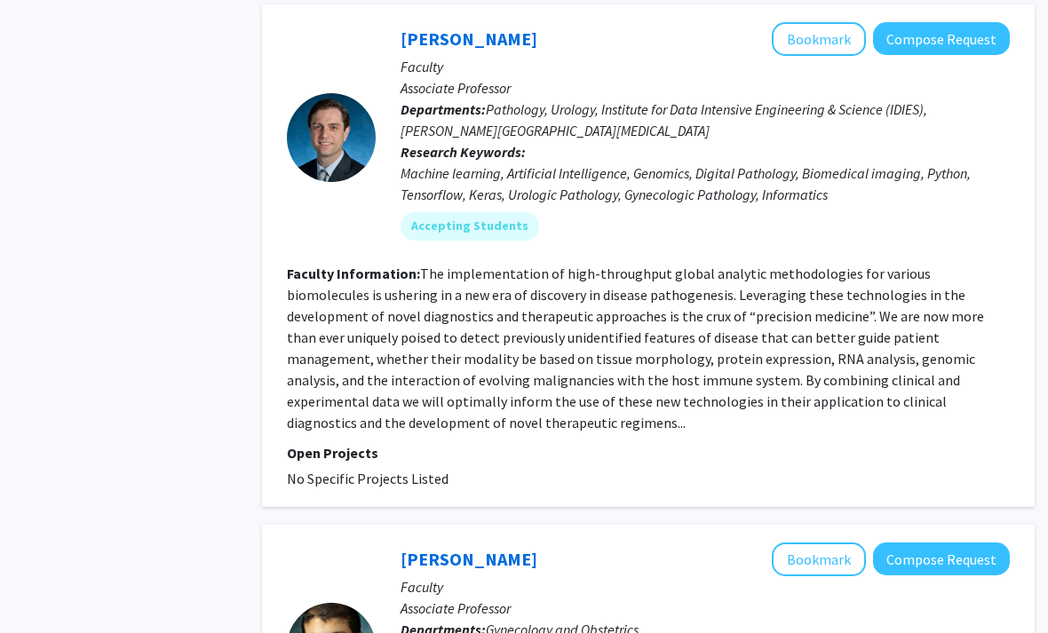
scroll to position [1844, 0]
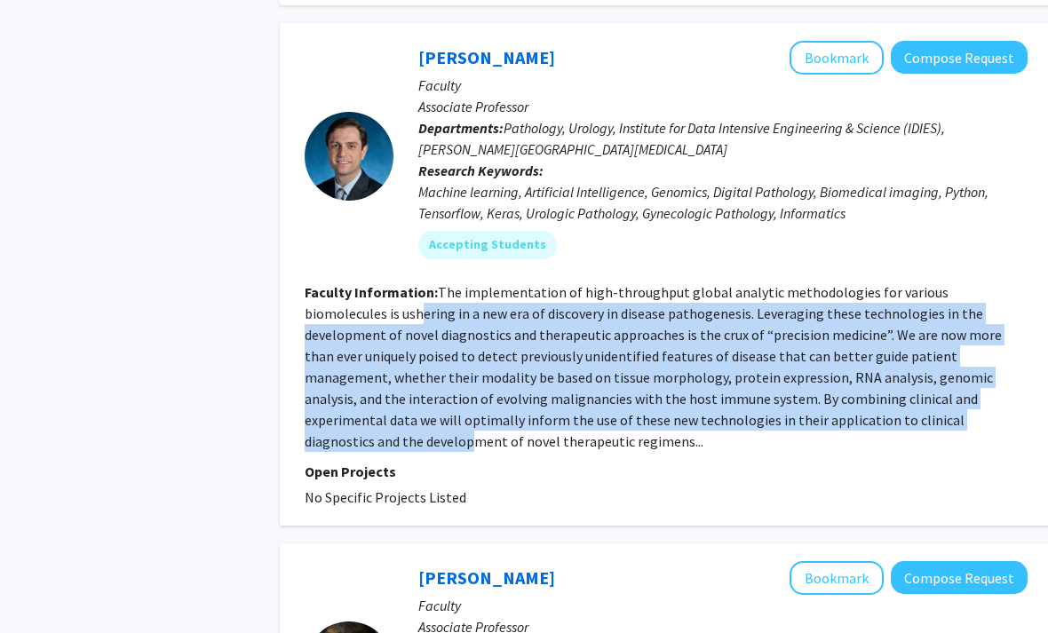
drag, startPoint x: 807, startPoint y: 383, endPoint x: 329, endPoint y: 257, distance: 494.0
click at [329, 281] on section "Faculty Information: The implementation of high-throughput global analytic meth…" at bounding box center [665, 366] width 723 height 170
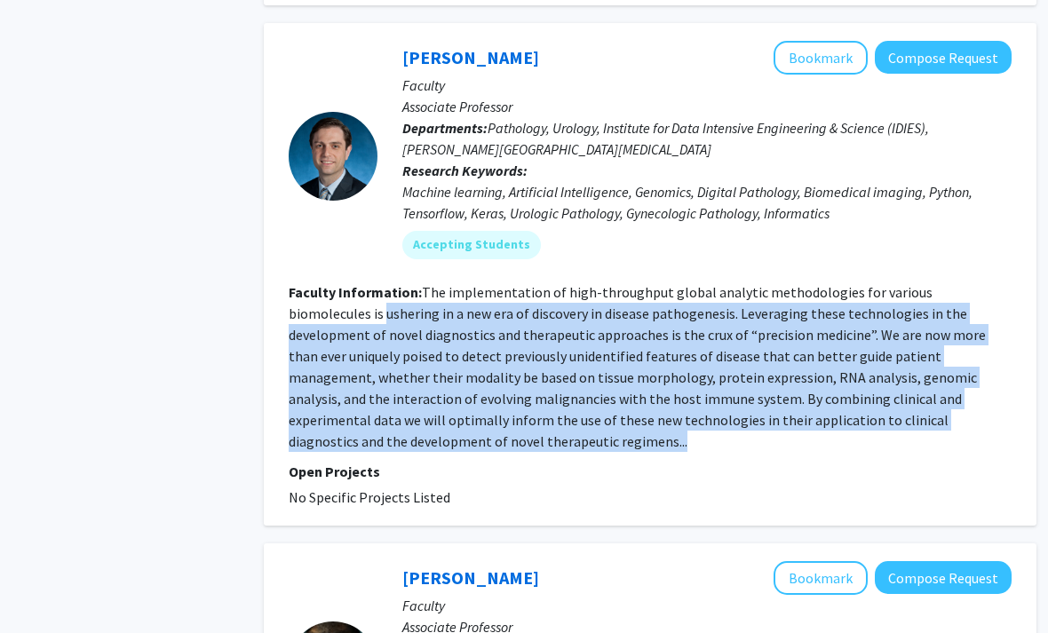
scroll to position [1844, 18]
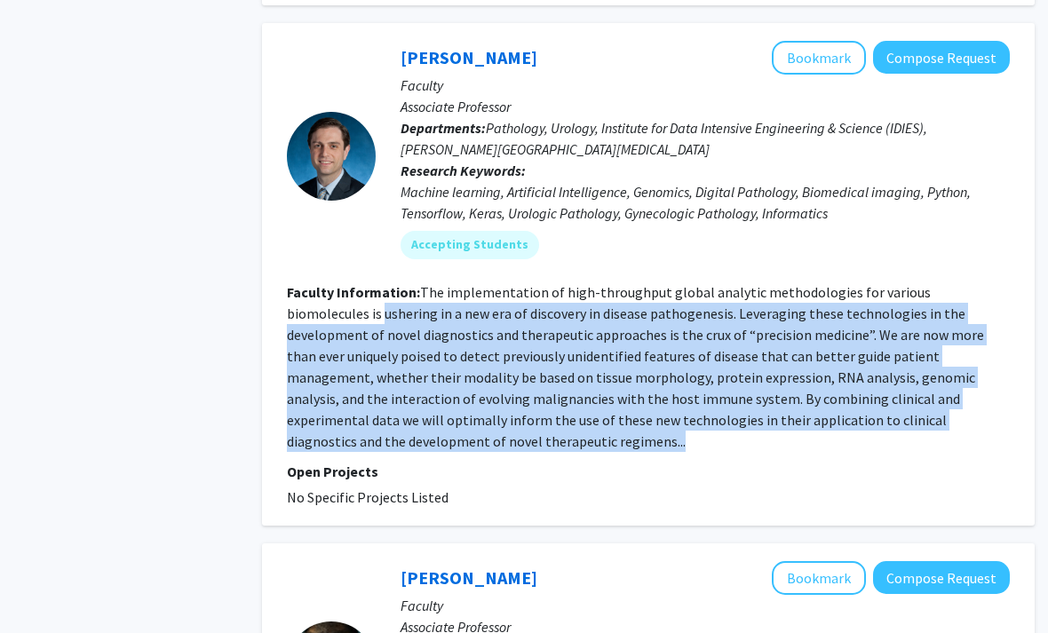
drag, startPoint x: 329, startPoint y: 257, endPoint x: 1023, endPoint y: 366, distance: 701.7
click at [1023, 366] on div "Alexander Baras Bookmark Compose Request Faculty Associate Professor Department…" at bounding box center [648, 274] width 772 height 502
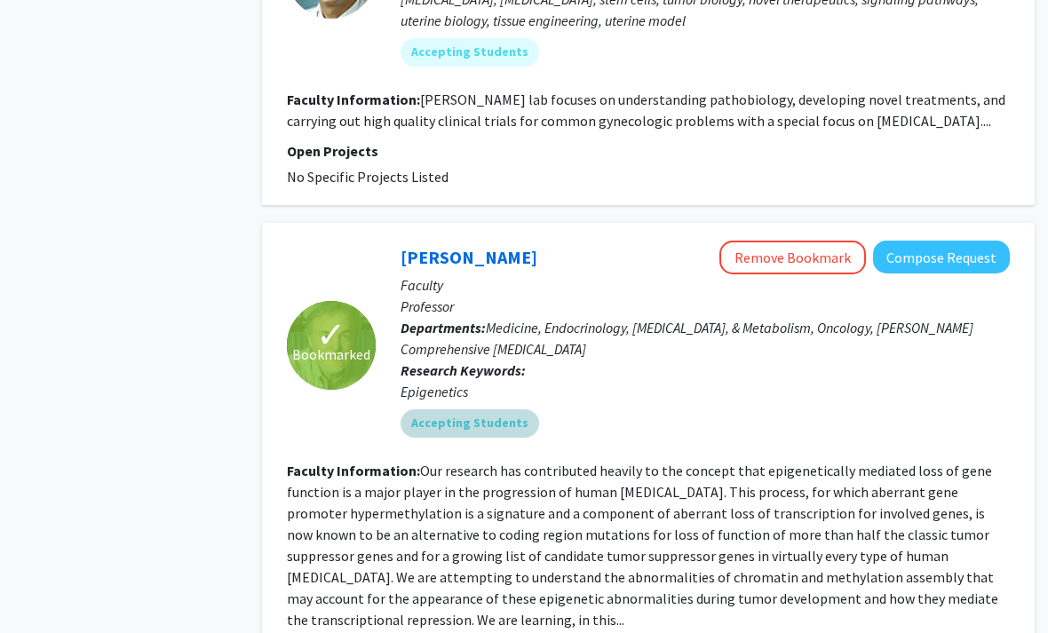
scroll to position [2536, 18]
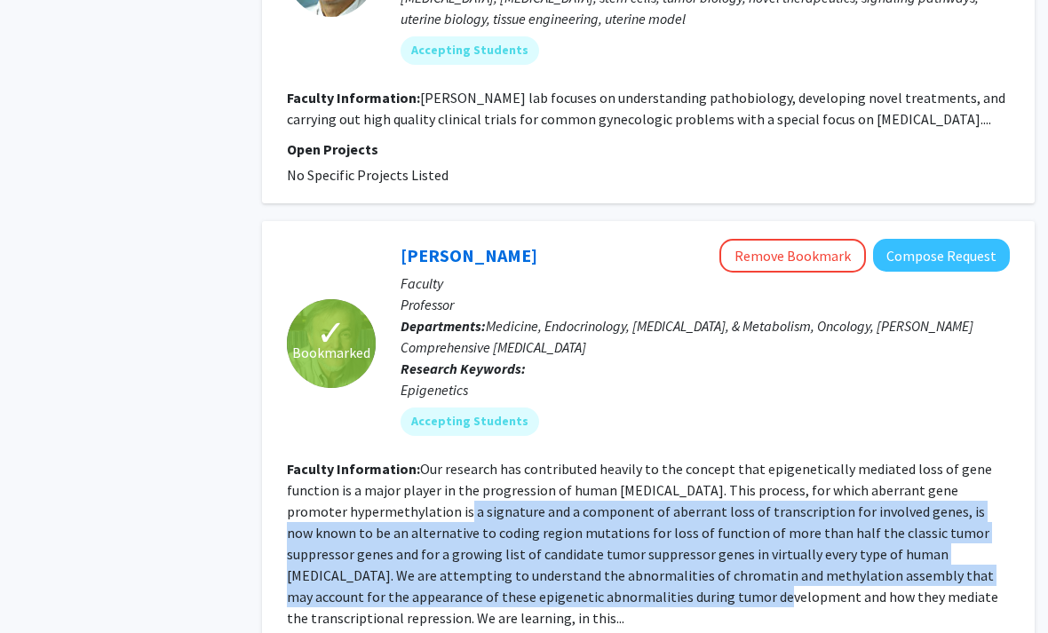
drag, startPoint x: 638, startPoint y: 530, endPoint x: 431, endPoint y: 439, distance: 226.6
click at [443, 461] on fg-read-more "Our research has contributed heavily to the concept that epigenetically mediate…" at bounding box center [642, 544] width 711 height 167
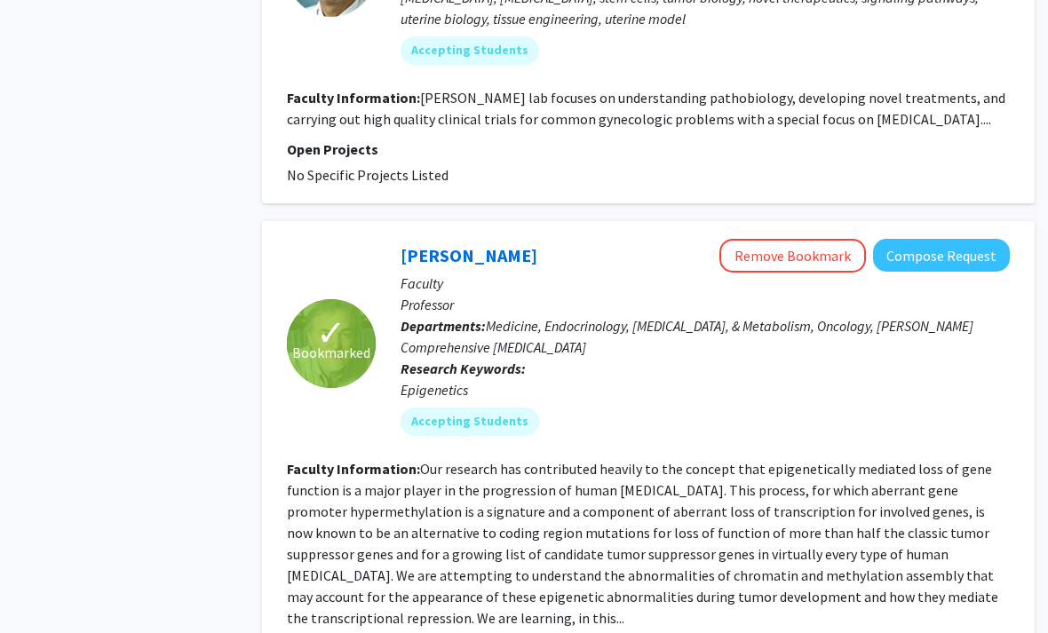
click at [425, 461] on fg-read-more "Our research has contributed heavily to the concept that epigenetically mediate…" at bounding box center [642, 544] width 711 height 167
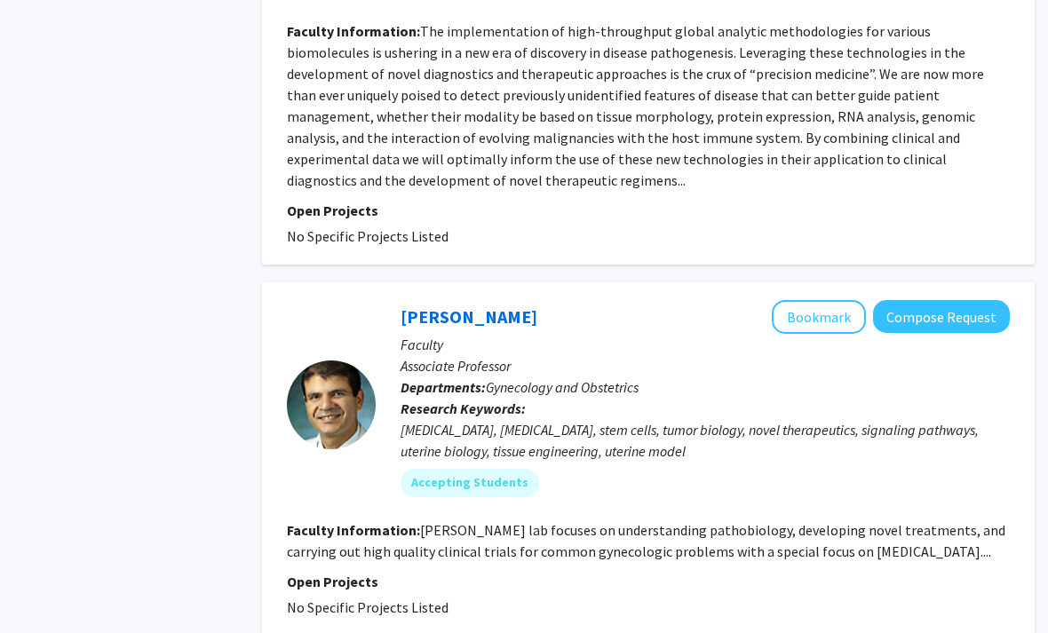
scroll to position [2098, 18]
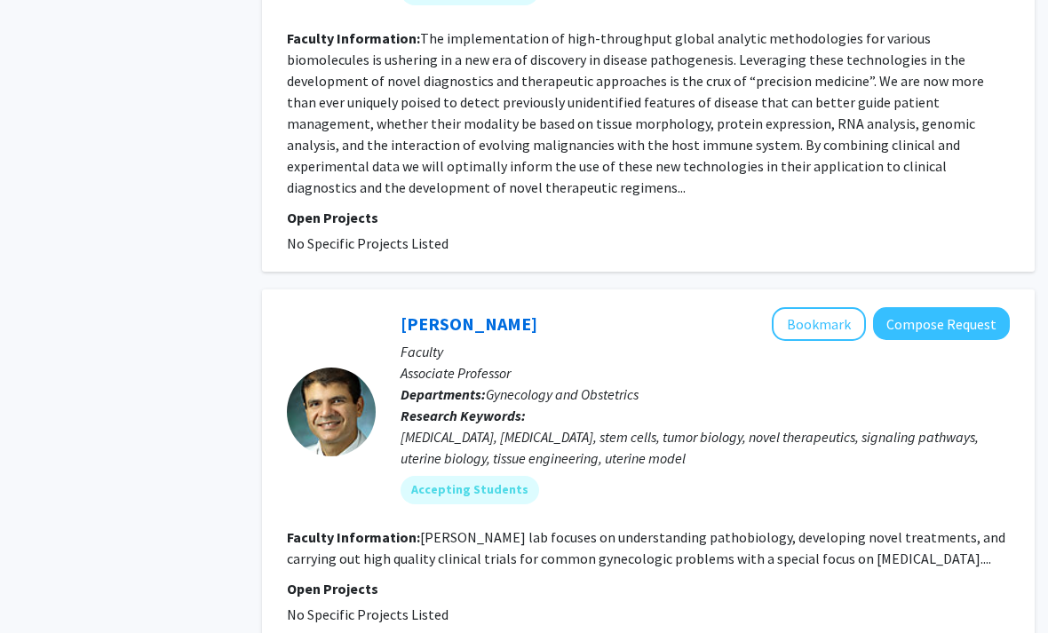
click at [528, 528] on fg-read-more "Dr. Borahay's lab focuses on understanding pathobiology, developing novel treat…" at bounding box center [646, 547] width 718 height 39
click at [452, 528] on fg-read-more "Dr. Borahay's lab focuses on understanding pathobiology, developing novel treat…" at bounding box center [646, 547] width 718 height 39
click at [813, 307] on button "Bookmark" at bounding box center [818, 324] width 94 height 34
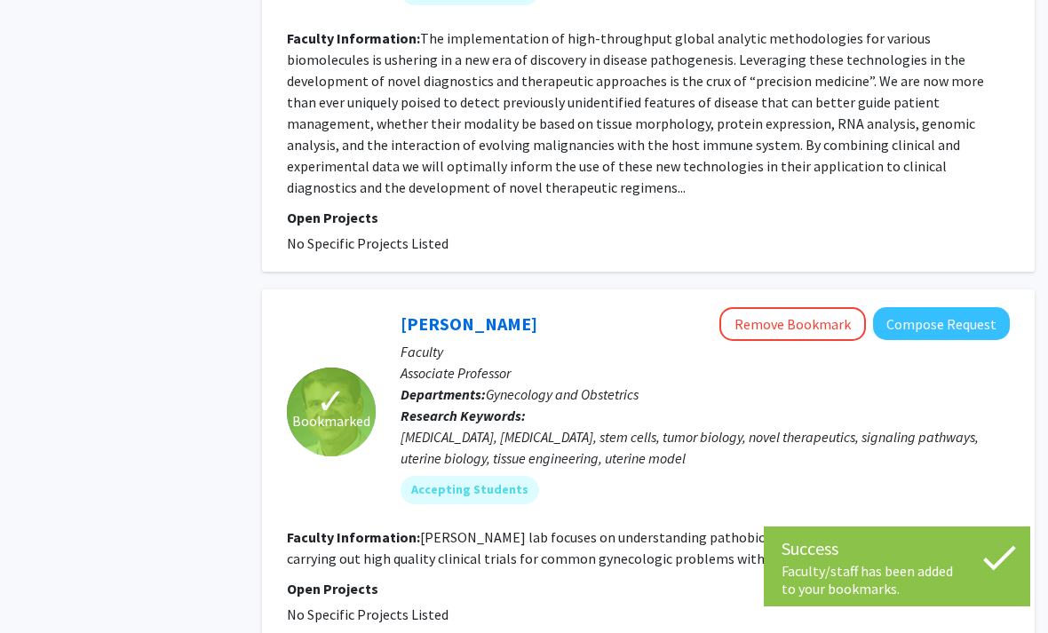
drag, startPoint x: 577, startPoint y: 264, endPoint x: 389, endPoint y: 252, distance: 188.6
click at [389, 307] on div "Mostafa Borahay Remove Bookmark Compose Request Faculty Associate Professor Dep…" at bounding box center [693, 412] width 634 height 210
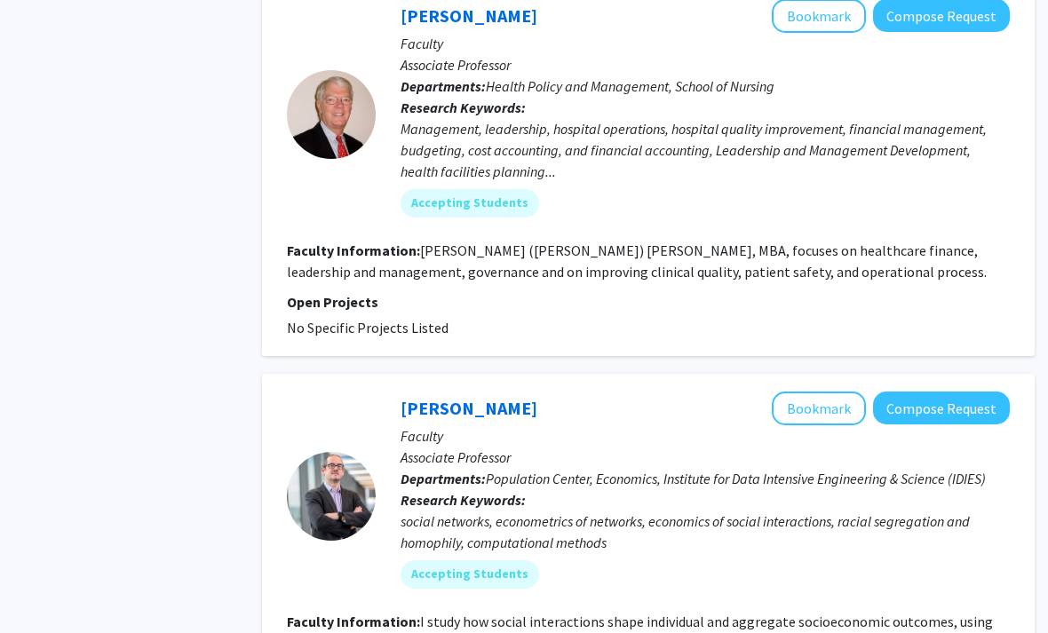
scroll to position [4377, 18]
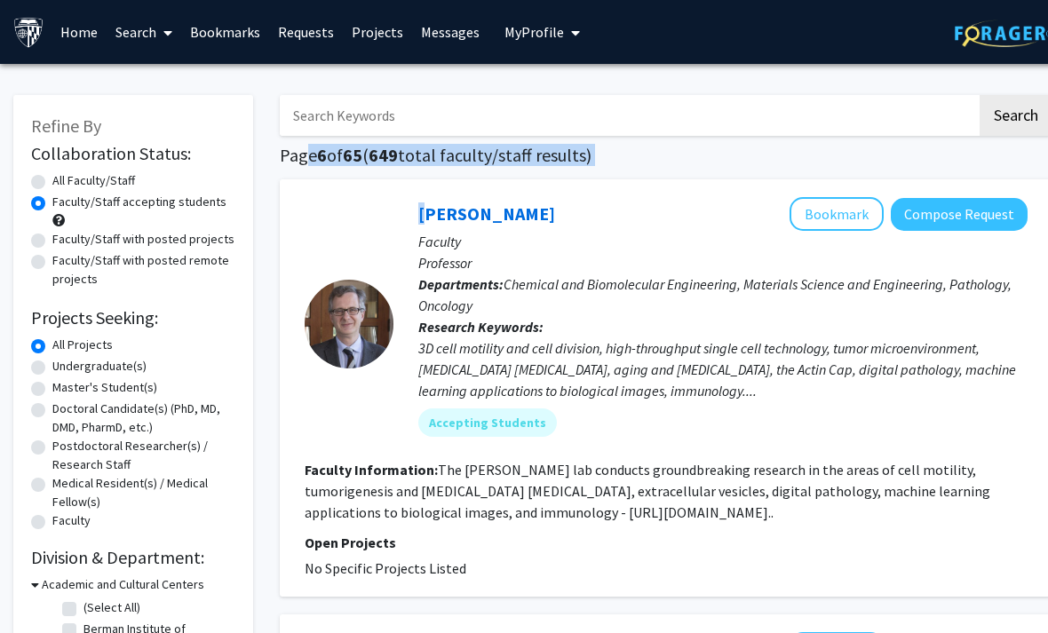
drag, startPoint x: 297, startPoint y: 161, endPoint x: 642, endPoint y: 169, distance: 345.4
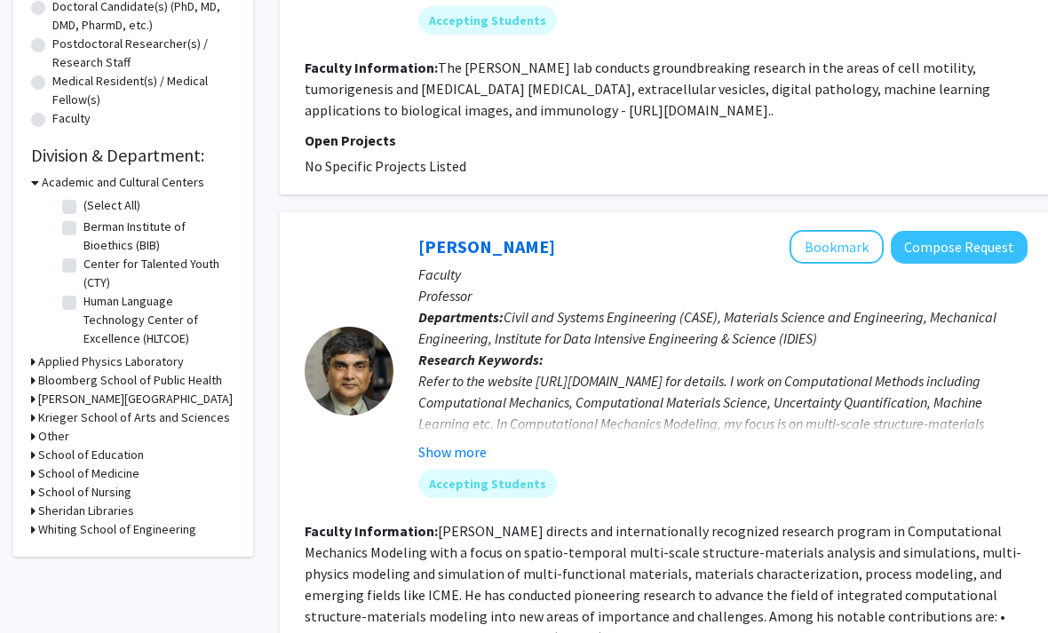
scroll to position [386, 0]
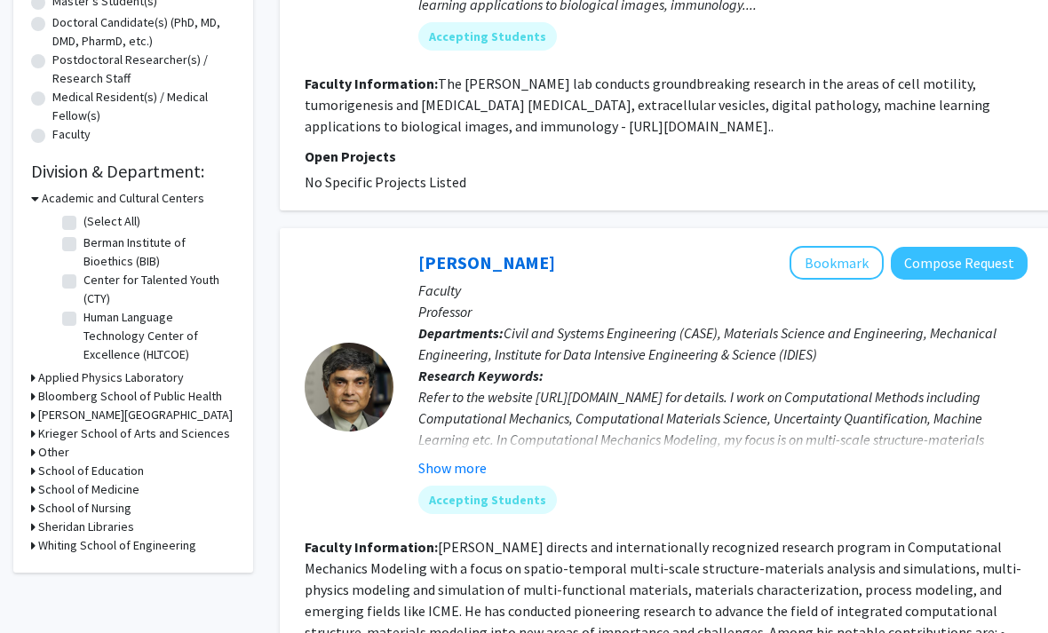
drag, startPoint x: 497, startPoint y: 127, endPoint x: 387, endPoint y: 130, distance: 110.1
click at [387, 130] on section "Faculty Information: The Wirtz lab conducts groundbreaking research in the area…" at bounding box center [665, 105] width 723 height 64
click at [387, 130] on fg-read-more "The Wirtz lab conducts groundbreaking research in the areas of cell motility, t…" at bounding box center [646, 105] width 685 height 60
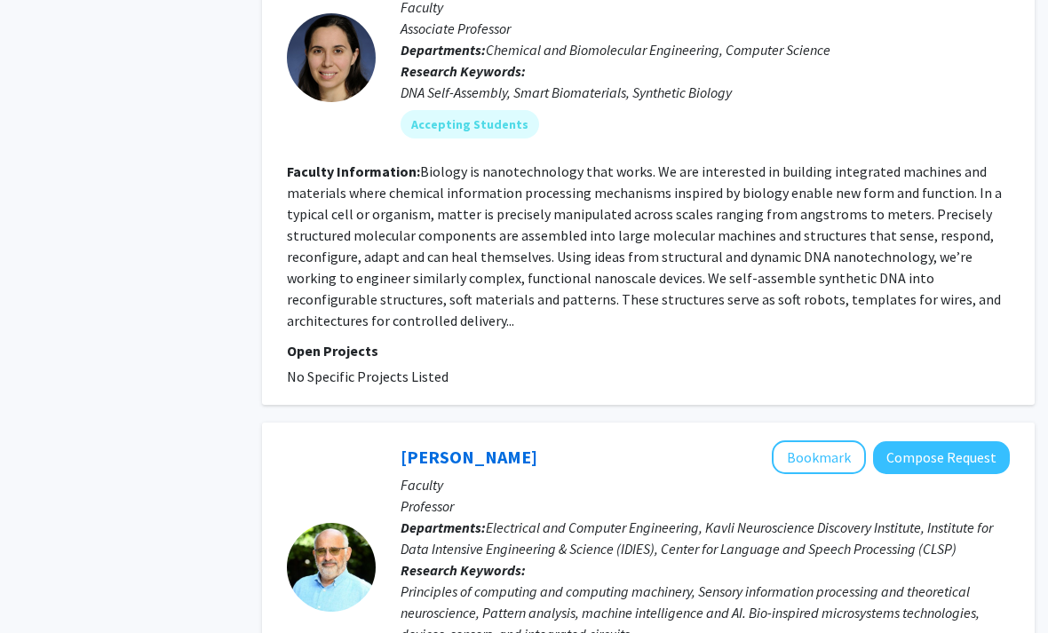
scroll to position [1653, 18]
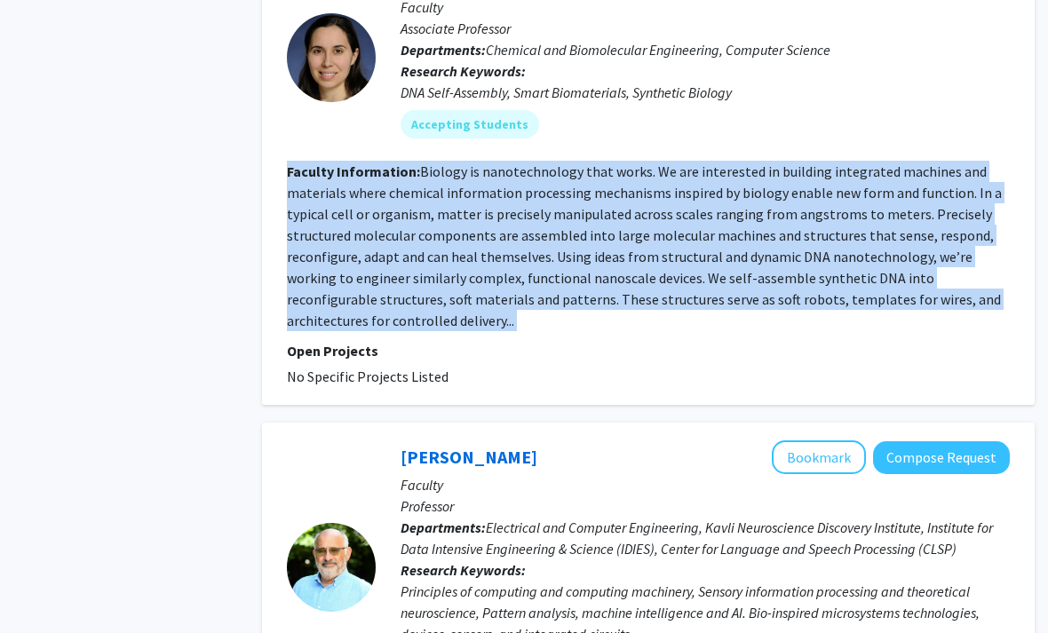
drag, startPoint x: 487, startPoint y: 337, endPoint x: 273, endPoint y: 160, distance: 278.7
click at [273, 160] on div "Rebecca Schulman Bookmark Compose Request Faculty Associate Professor Departmen…" at bounding box center [648, 175] width 772 height 460
drag, startPoint x: 273, startPoint y: 160, endPoint x: 634, endPoint y: 317, distance: 394.0
click at [634, 317] on div "Rebecca Schulman Bookmark Compose Request Faculty Associate Professor Departmen…" at bounding box center [648, 175] width 772 height 460
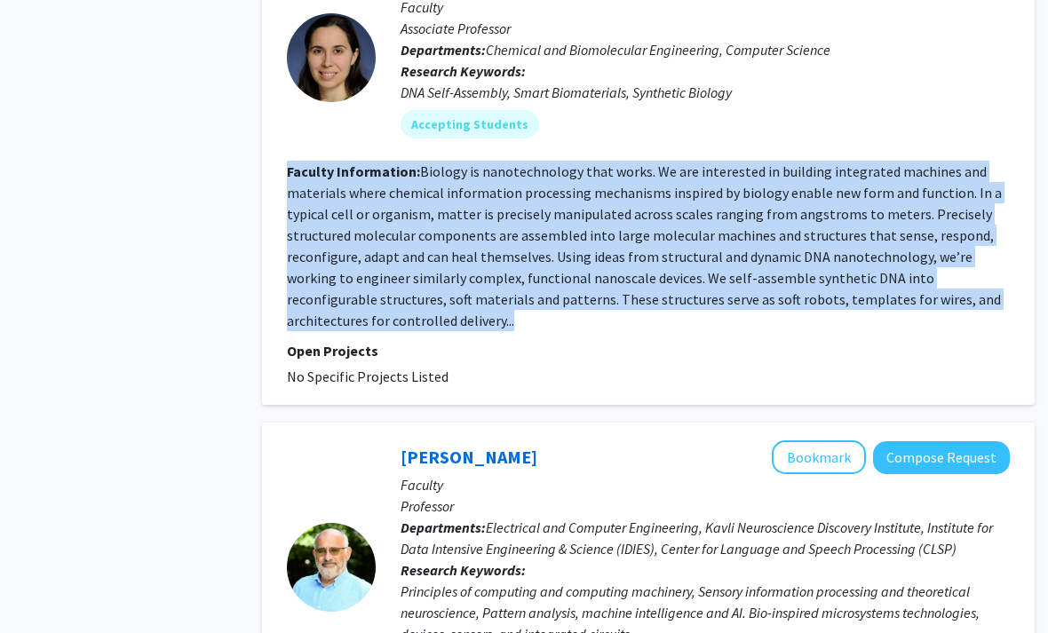
click at [634, 317] on section "Faculty Information: Biology is nanotechnology that works. We are interested in…" at bounding box center [648, 246] width 723 height 170
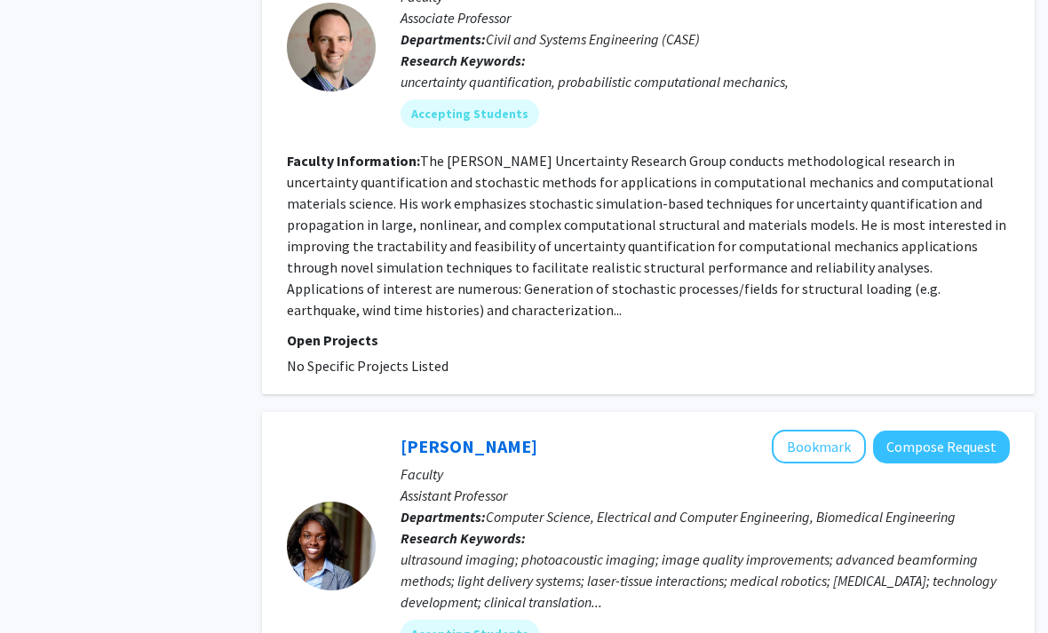
scroll to position [2683, 18]
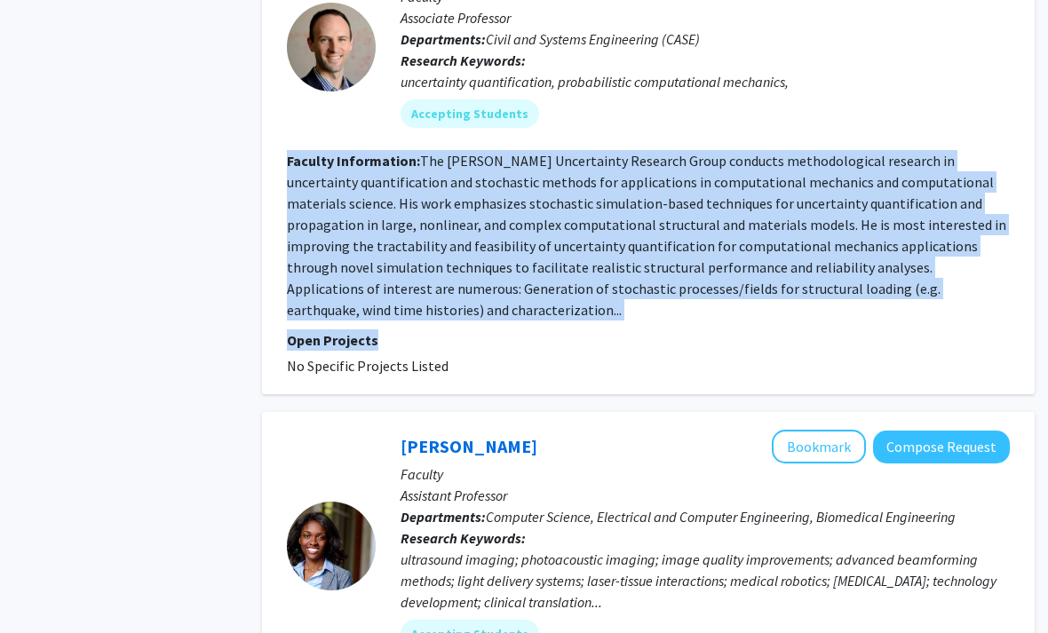
drag, startPoint x: 638, startPoint y: 333, endPoint x: 224, endPoint y: 148, distance: 453.8
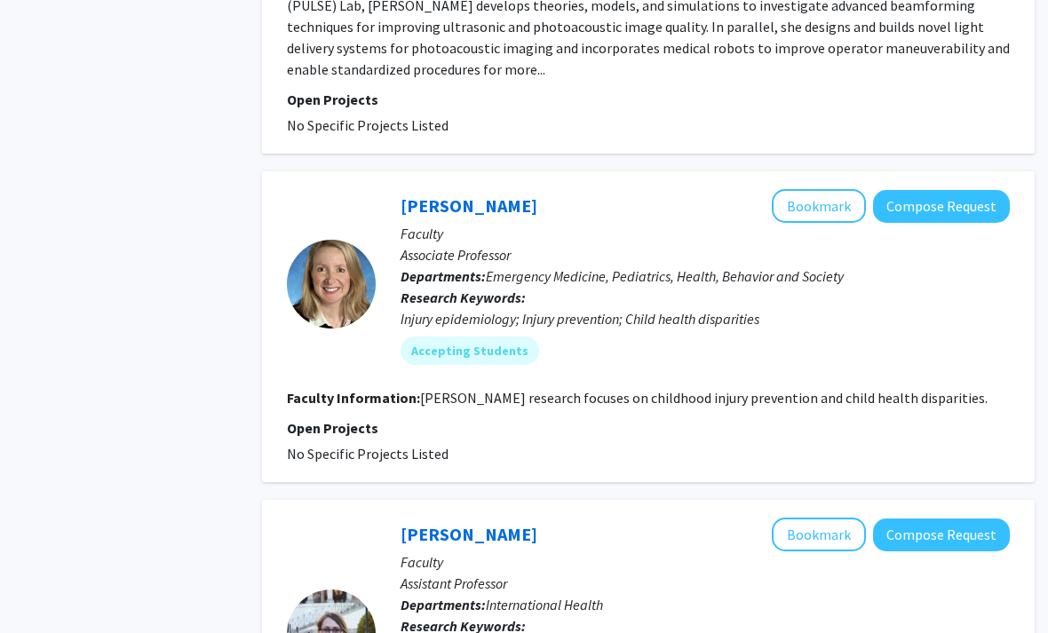
scroll to position [3443, 18]
drag, startPoint x: 676, startPoint y: 428, endPoint x: 303, endPoint y: 180, distance: 447.6
click at [303, 189] on fg-search-faculty "Leticia Ryan Bookmark Compose Request Faculty Associate Professor Departments: …" at bounding box center [648, 326] width 723 height 275
click at [302, 189] on div at bounding box center [331, 283] width 89 height 189
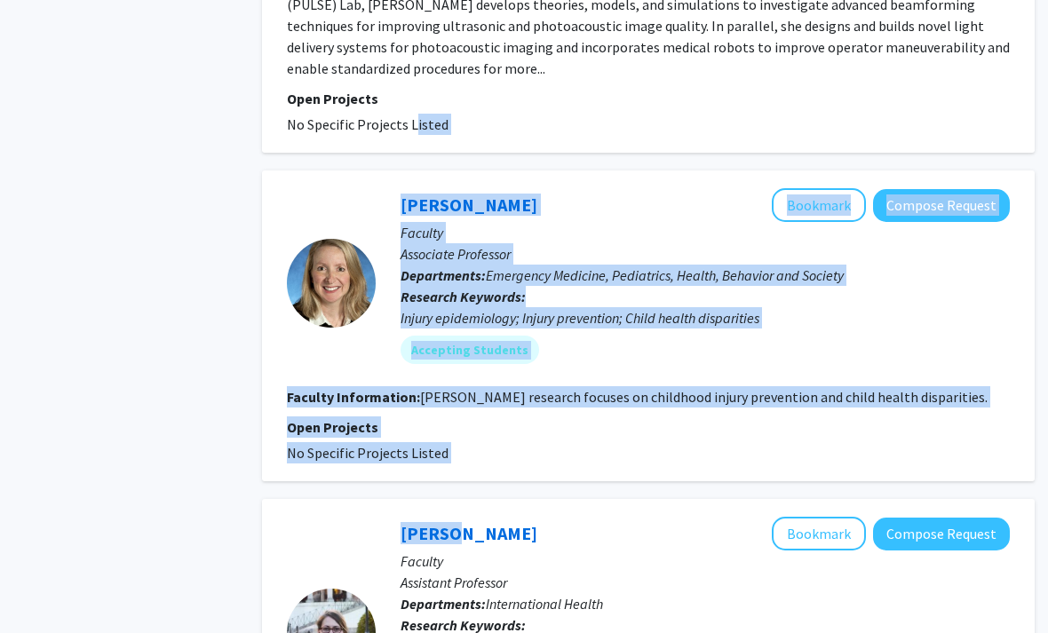
drag, startPoint x: 302, startPoint y: 180, endPoint x: 792, endPoint y: 467, distance: 567.8
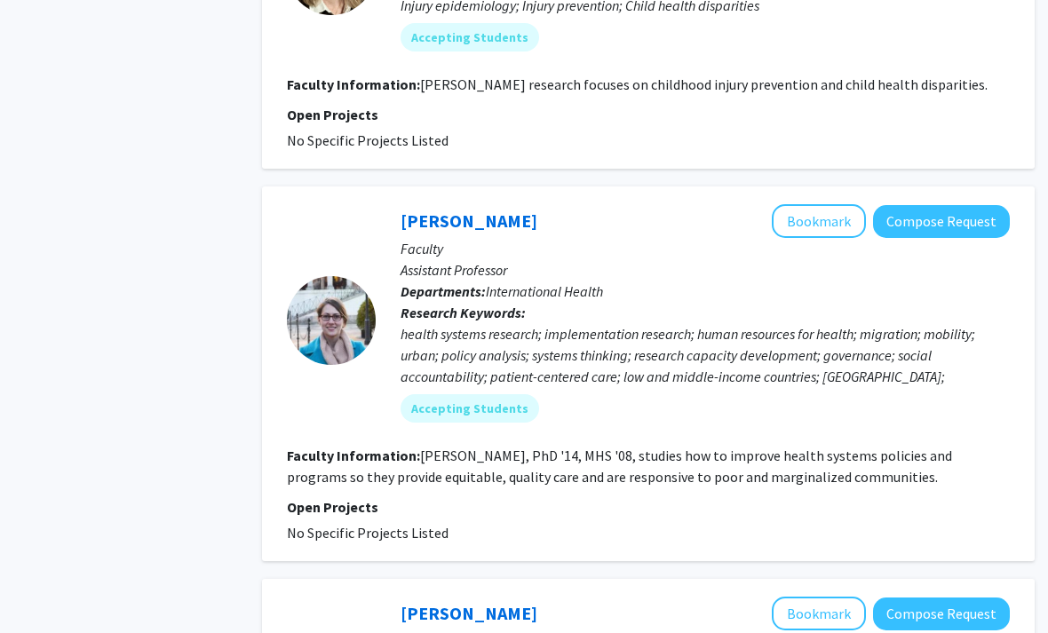
scroll to position [3770, 18]
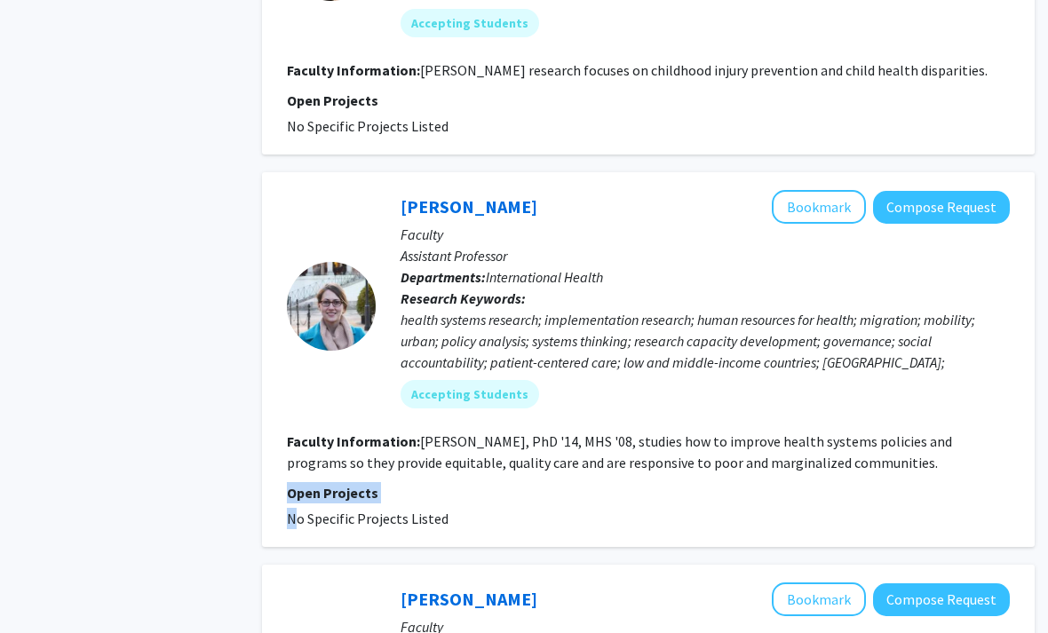
drag, startPoint x: 290, startPoint y: 463, endPoint x: 663, endPoint y: 485, distance: 373.5
click at [669, 485] on section "Open Projects No Specific Projects Listed" at bounding box center [648, 506] width 723 height 47
click at [683, 509] on fg-project-list "No Specific Projects Listed" at bounding box center [648, 519] width 723 height 21
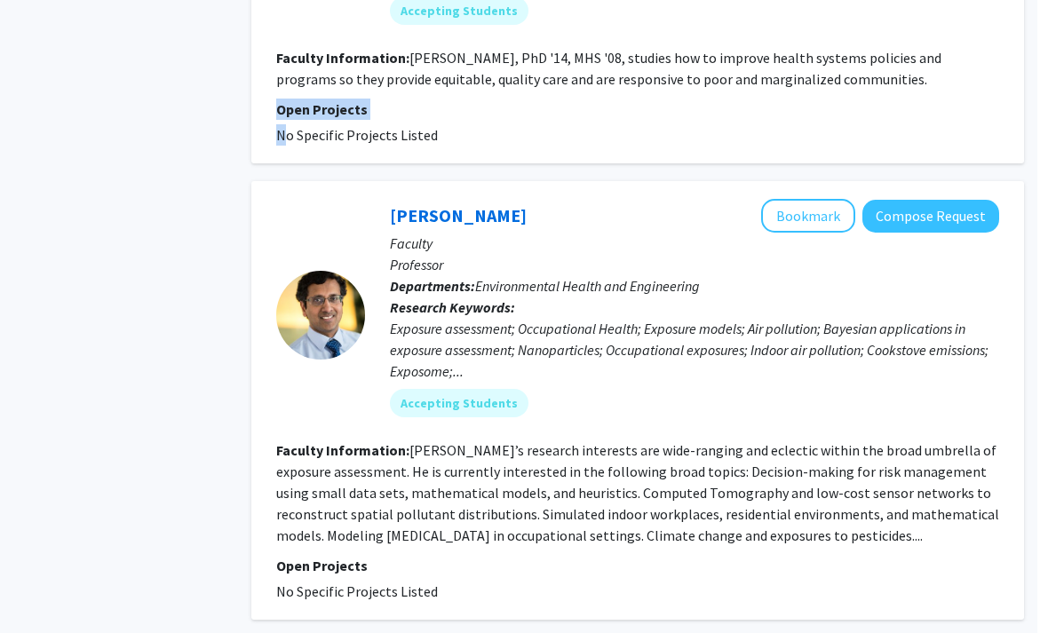
scroll to position [4162, 18]
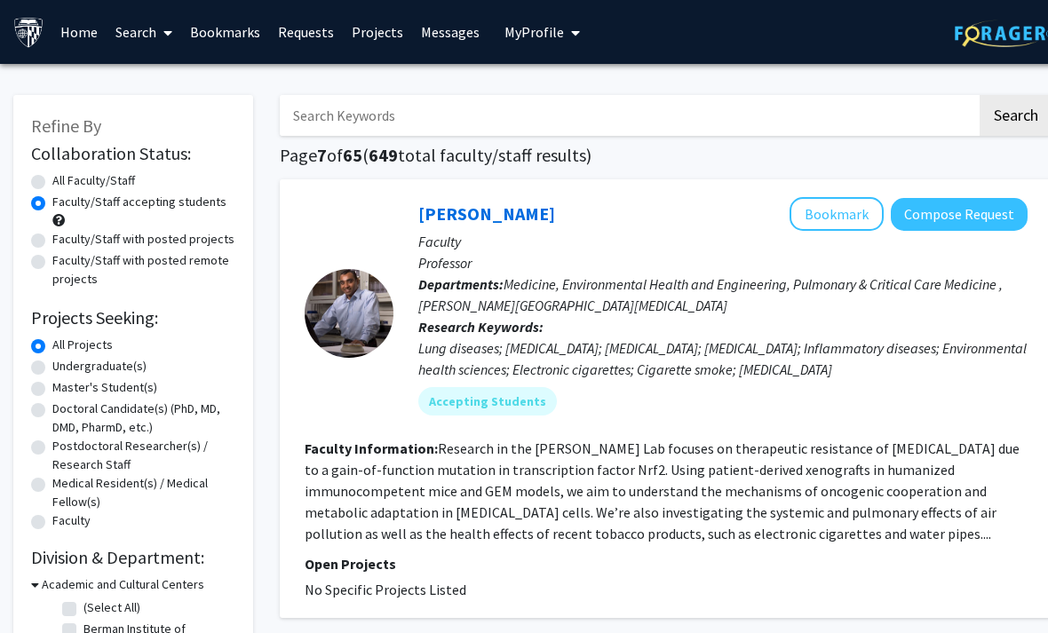
drag, startPoint x: 272, startPoint y: 161, endPoint x: 715, endPoint y: 162, distance: 443.0
click at [716, 162] on h1 "Page 7 of 65 ( 649 total faculty/staff results)" at bounding box center [666, 155] width 772 height 21
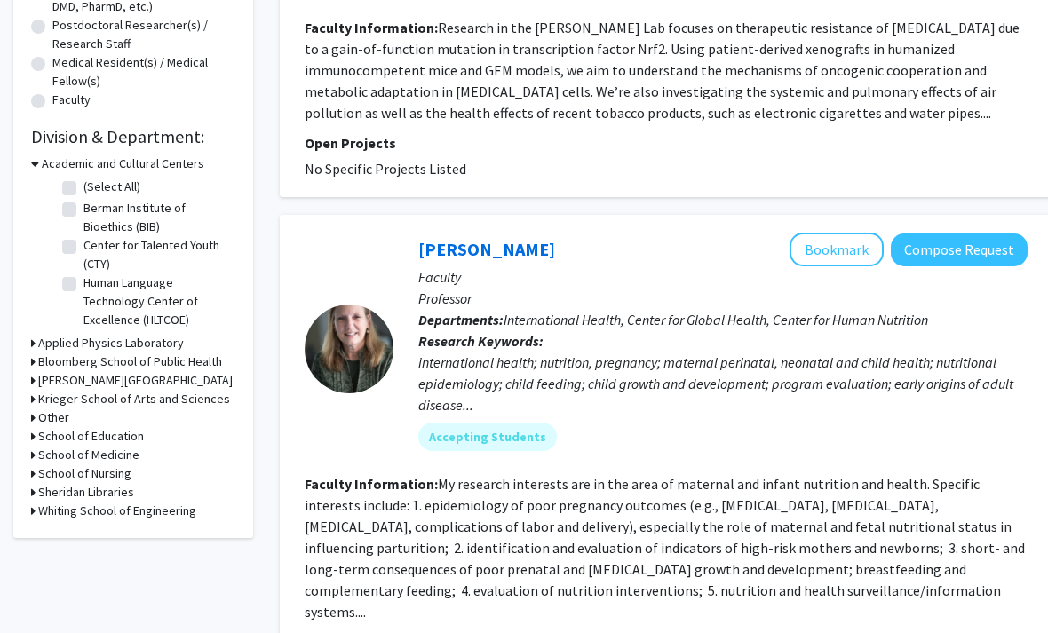
scroll to position [501, 0]
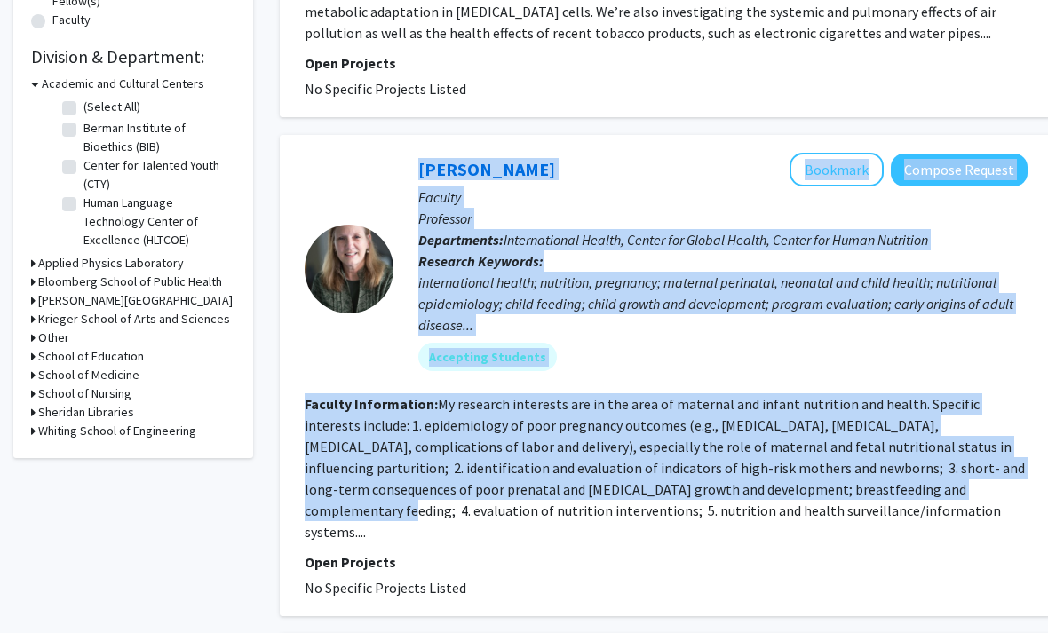
drag, startPoint x: 277, startPoint y: 364, endPoint x: 882, endPoint y: 492, distance: 617.9
click at [882, 492] on div "Laura Caulfield Bookmark Compose Request Faculty Professor Departments: Interna…" at bounding box center [666, 375] width 772 height 481
click at [882, 492] on fg-read-more "My research interests are in the area of maternal and infant nutrition and heal…" at bounding box center [664, 468] width 720 height 146
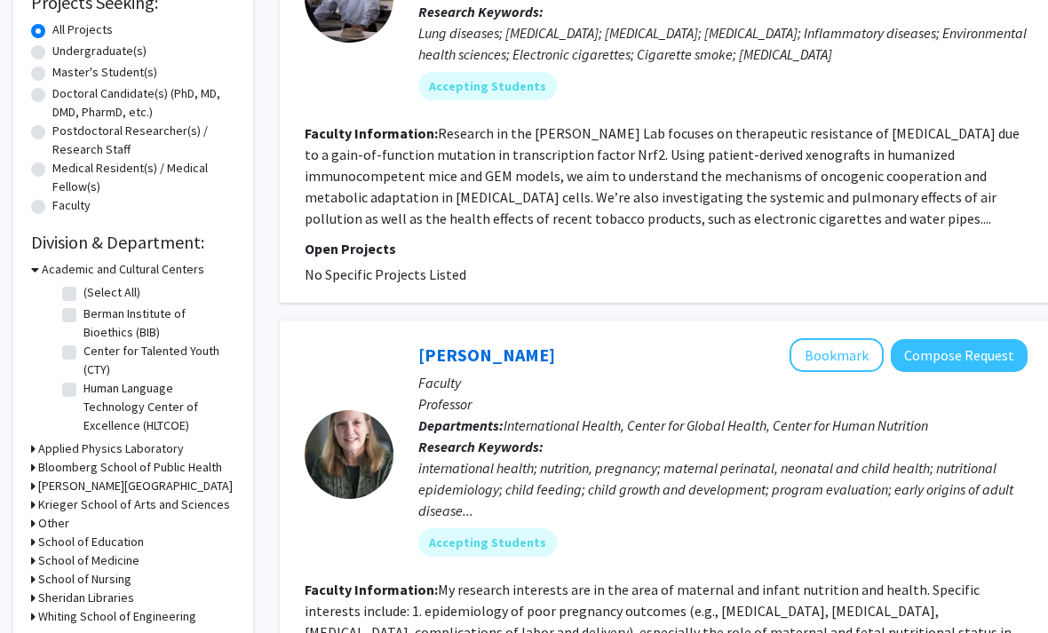
scroll to position [216, 0]
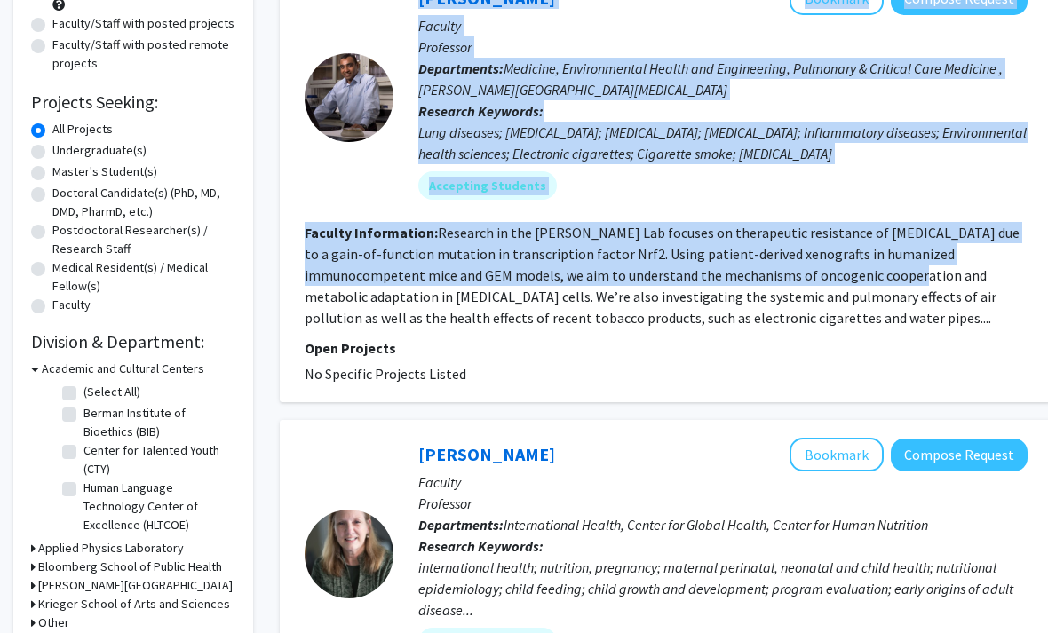
drag, startPoint x: 273, startPoint y: 47, endPoint x: 823, endPoint y: 273, distance: 594.3
click at [823, 273] on fg-read-more "Research in the Shyam Biswal Lab focuses on therapeutic resistance of cancer du…" at bounding box center [661, 275] width 715 height 103
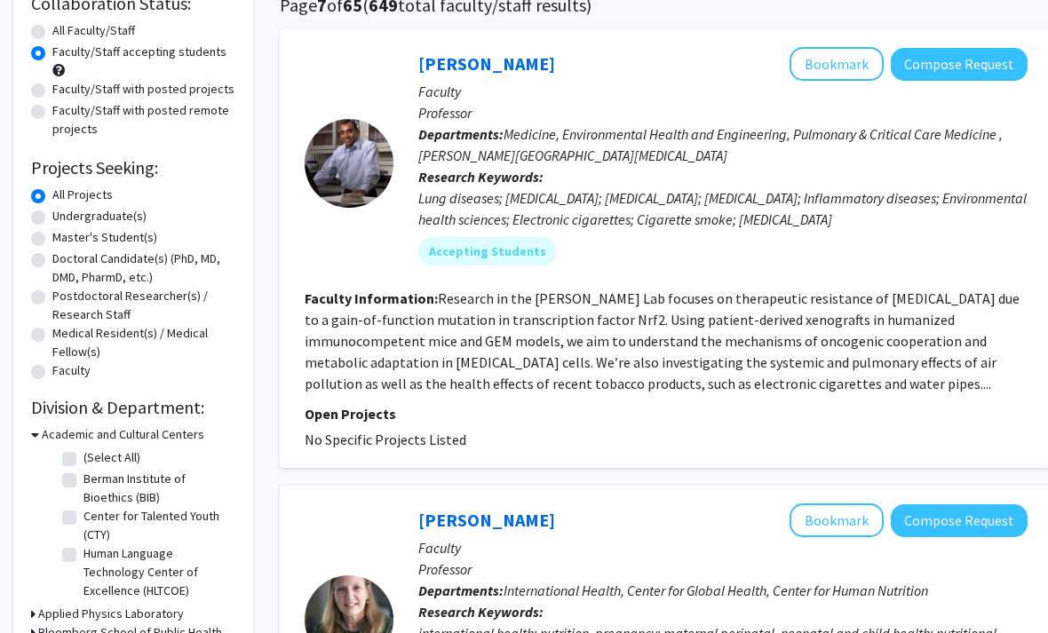
scroll to position [146, 0]
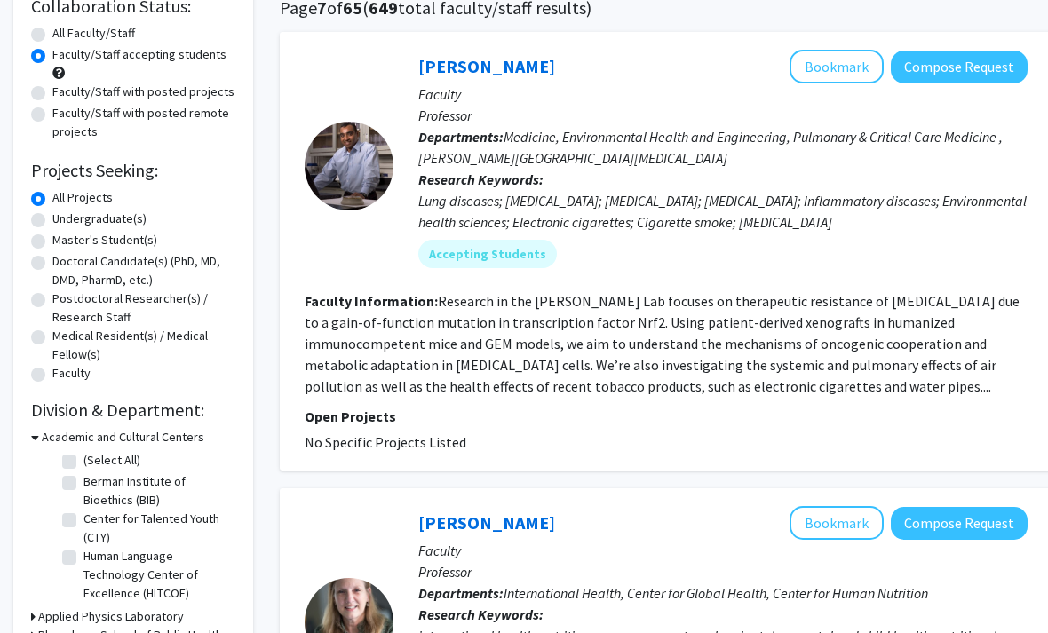
drag, startPoint x: 912, startPoint y: 382, endPoint x: 328, endPoint y: 81, distance: 656.3
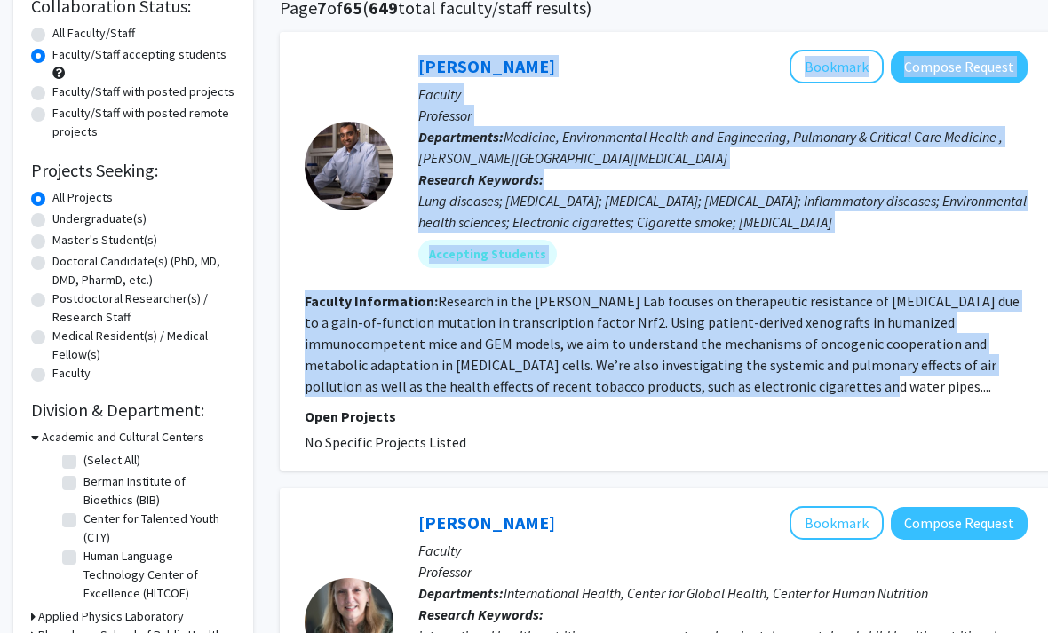
drag, startPoint x: 328, startPoint y: 81, endPoint x: 874, endPoint y: 400, distance: 632.6
click at [874, 400] on fg-search-faculty "Shyam Biswal Bookmark Compose Request Faculty Professor Departments: Medicine, …" at bounding box center [665, 252] width 723 height 403
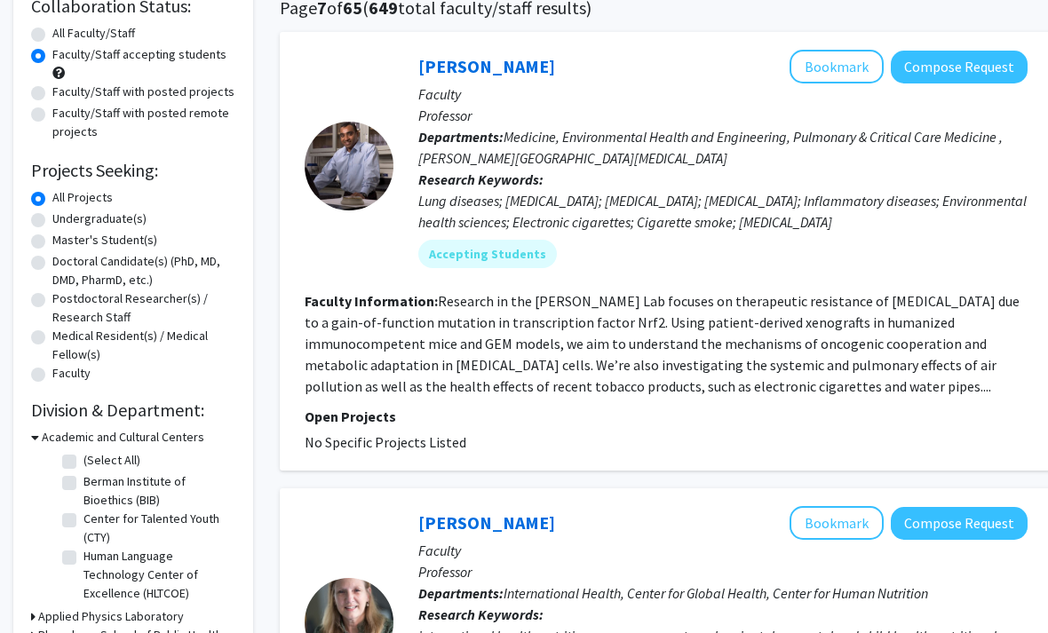
click at [874, 400] on fg-search-faculty "Shyam Biswal Bookmark Compose Request Faculty Professor Departments: Medicine, …" at bounding box center [665, 252] width 723 height 403
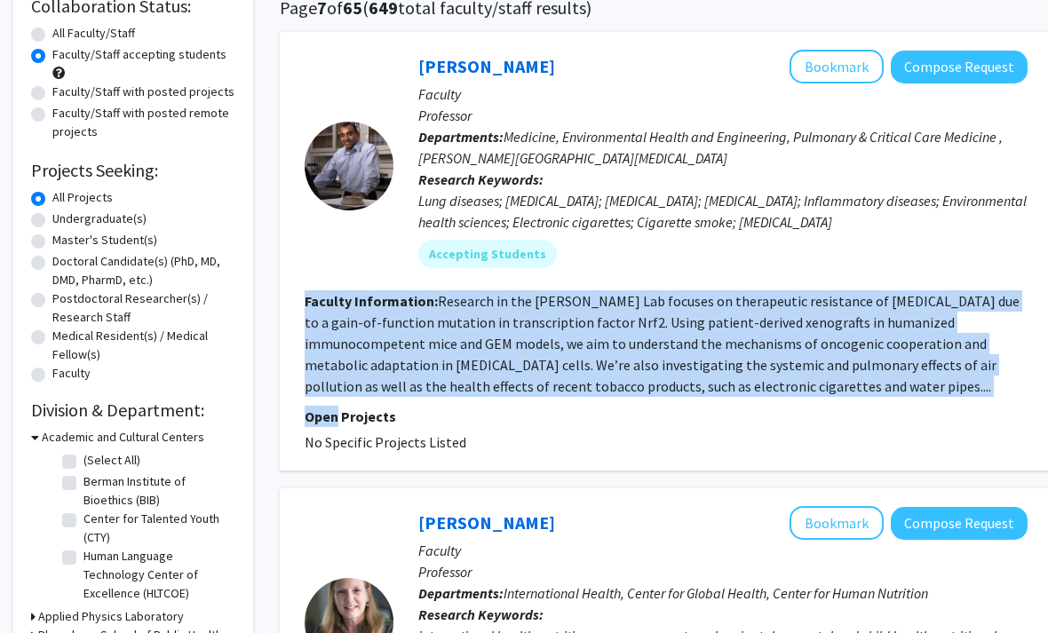
drag, startPoint x: 874, startPoint y: 400, endPoint x: 321, endPoint y: 304, distance: 561.3
click at [321, 304] on fg-search-faculty "Shyam Biswal Bookmark Compose Request Faculty Professor Departments: Medicine, …" at bounding box center [665, 252] width 723 height 403
click at [321, 304] on b "Faculty Information:" at bounding box center [370, 302] width 133 height 18
drag, startPoint x: 321, startPoint y: 304, endPoint x: 895, endPoint y: 419, distance: 584.8
click at [895, 419] on fg-search-faculty "Shyam Biswal Bookmark Compose Request Faculty Professor Departments: Medicine, …" at bounding box center [665, 252] width 723 height 403
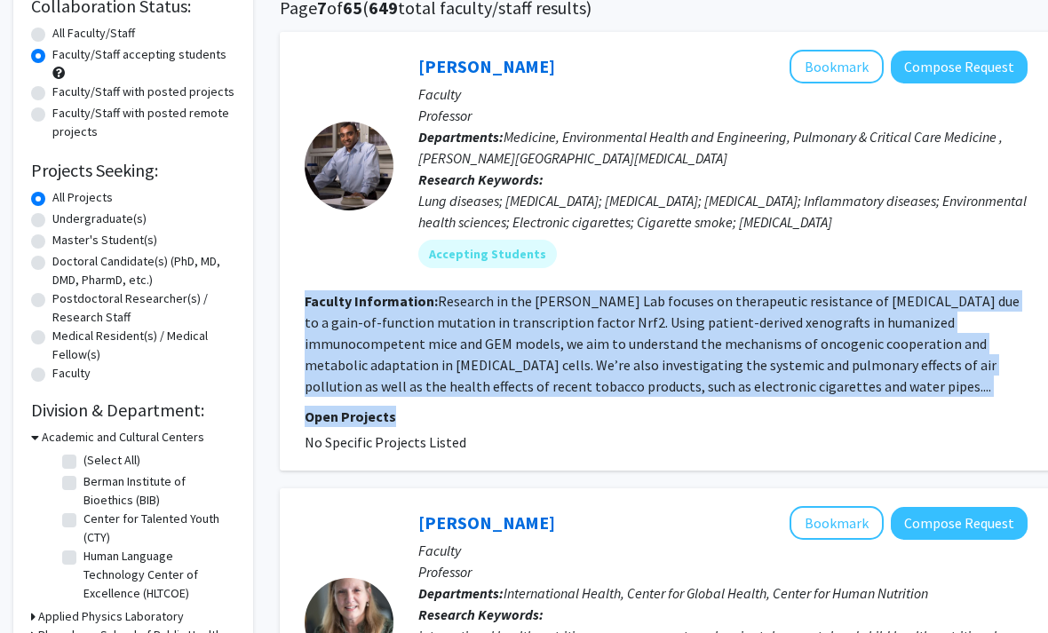
click at [895, 419] on p "Open Projects" at bounding box center [665, 417] width 723 height 21
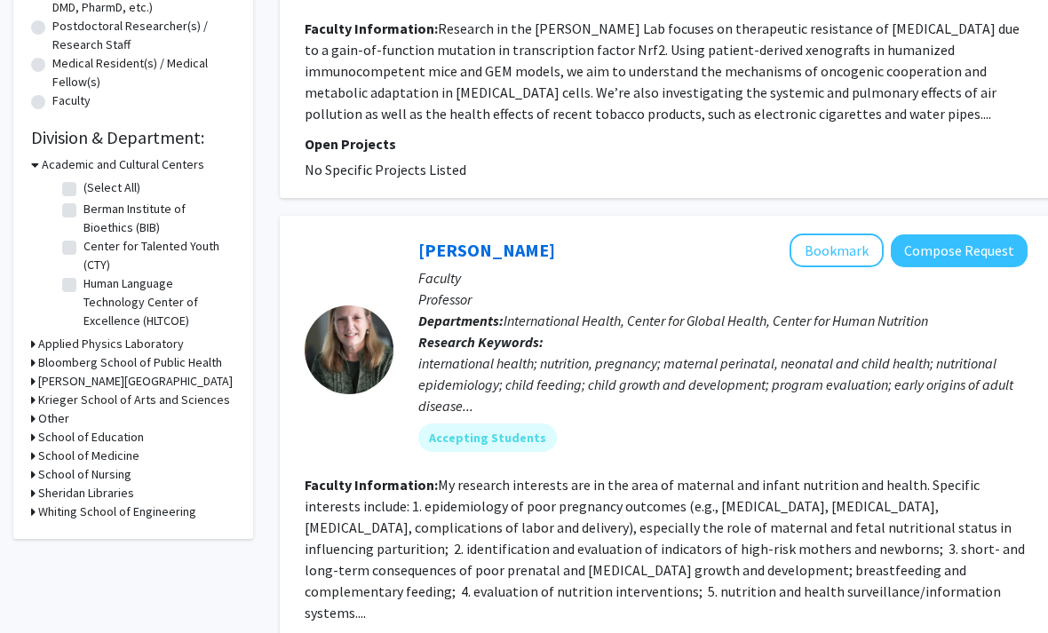
scroll to position [419, 0]
click at [834, 246] on button "Bookmark" at bounding box center [836, 251] width 94 height 34
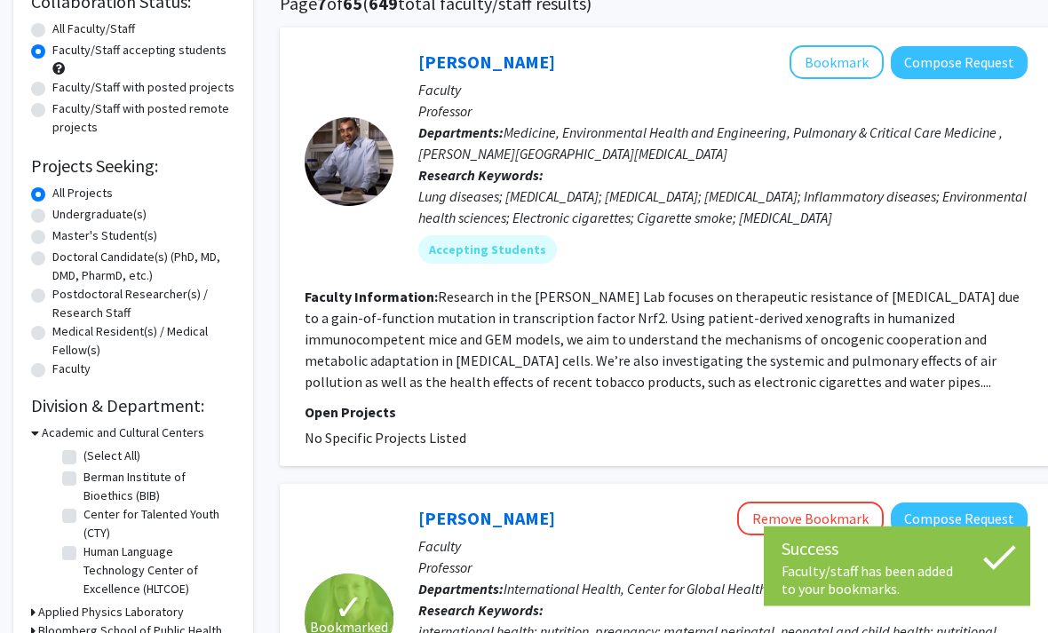
scroll to position [147, 0]
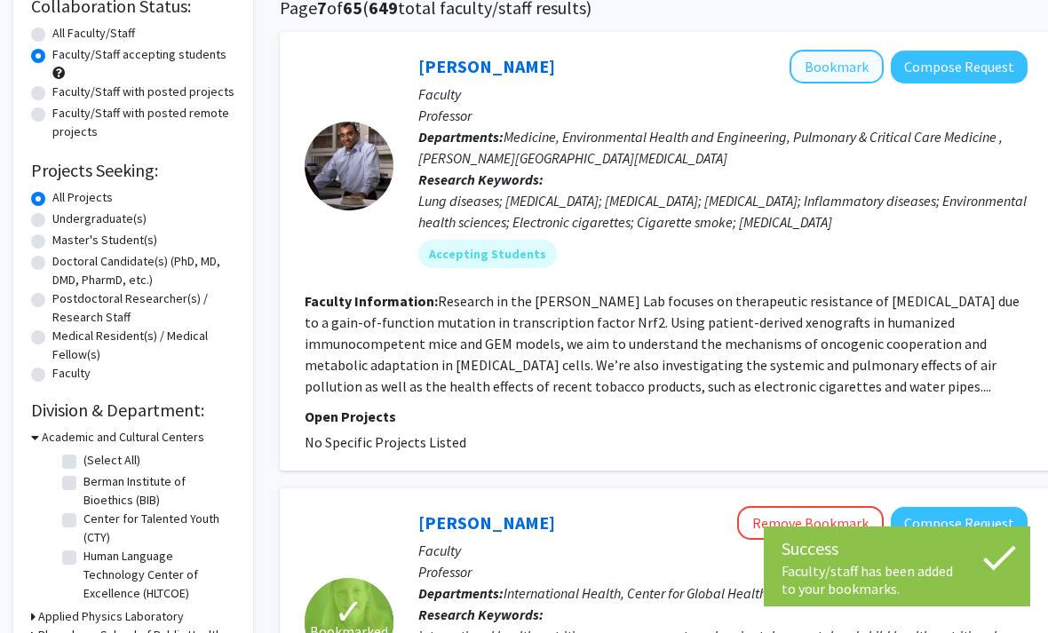
click at [856, 77] on button "Bookmark" at bounding box center [836, 67] width 94 height 34
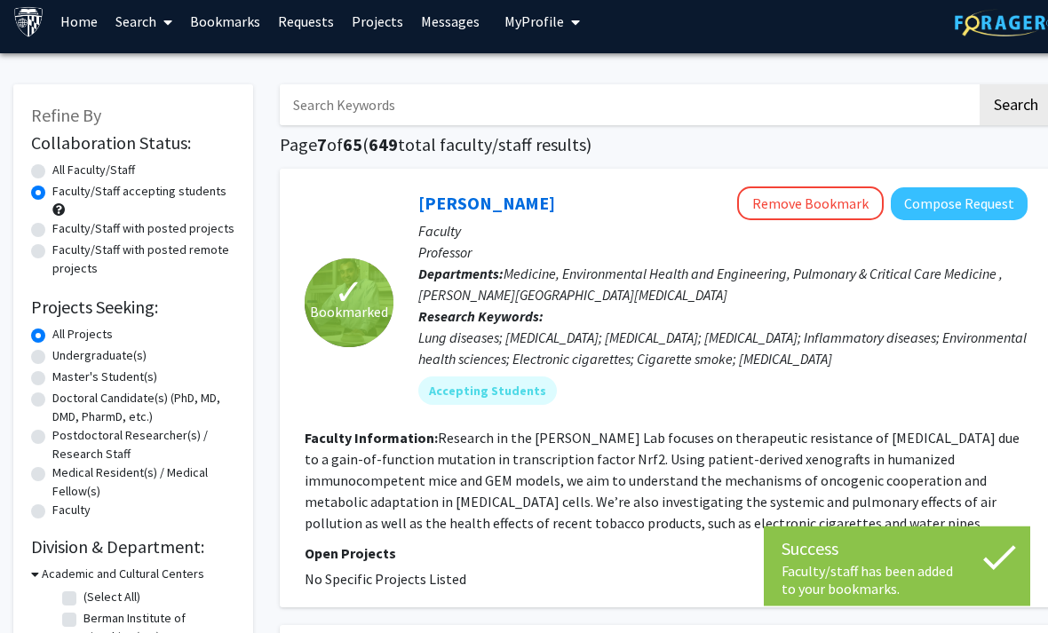
scroll to position [0, 0]
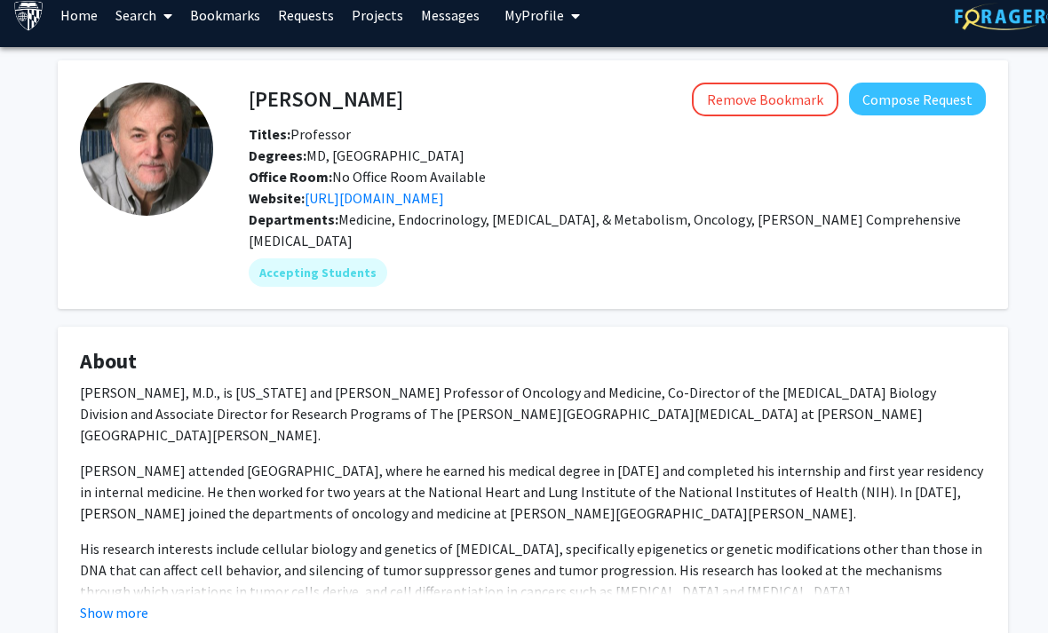
scroll to position [12, 0]
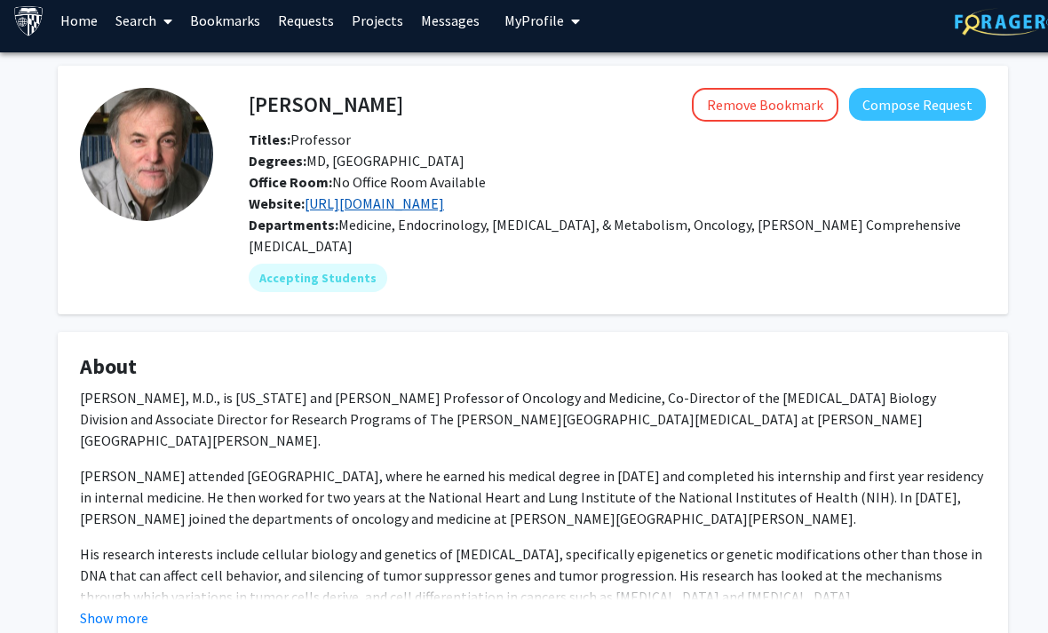
click at [376, 198] on link "http://microarray.onc.jhmi.edu/" at bounding box center [373, 203] width 139 height 18
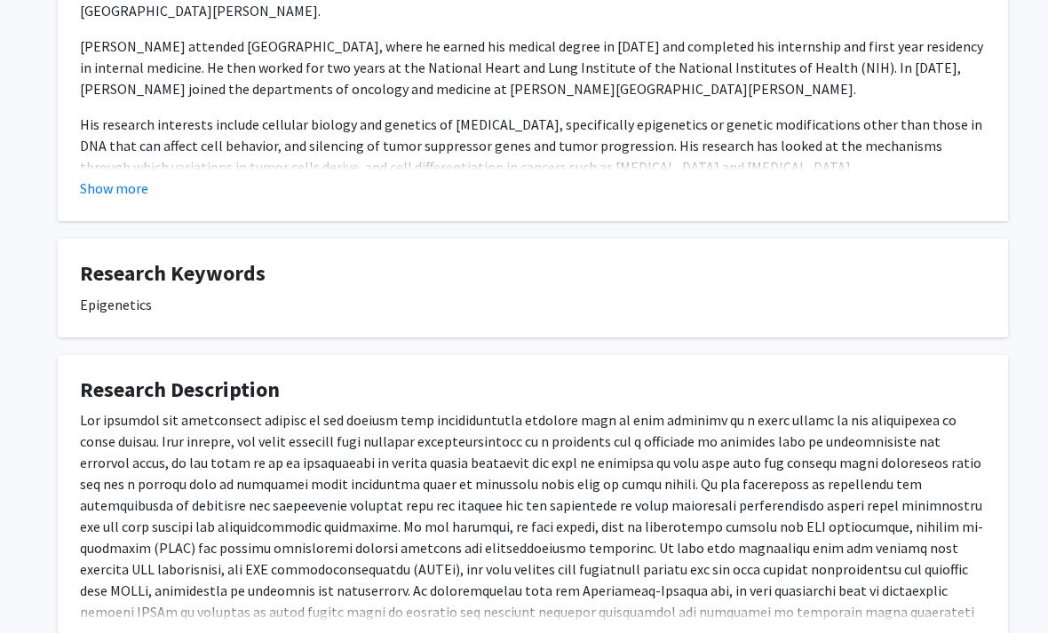
scroll to position [510, 0]
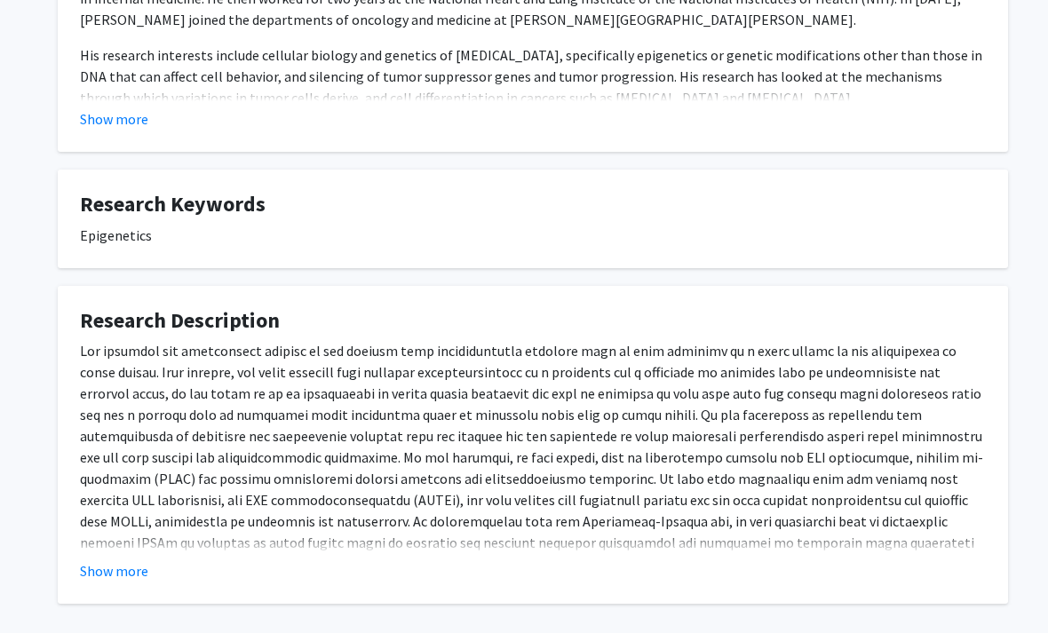
click at [107, 560] on button "Show more" at bounding box center [114, 570] width 68 height 21
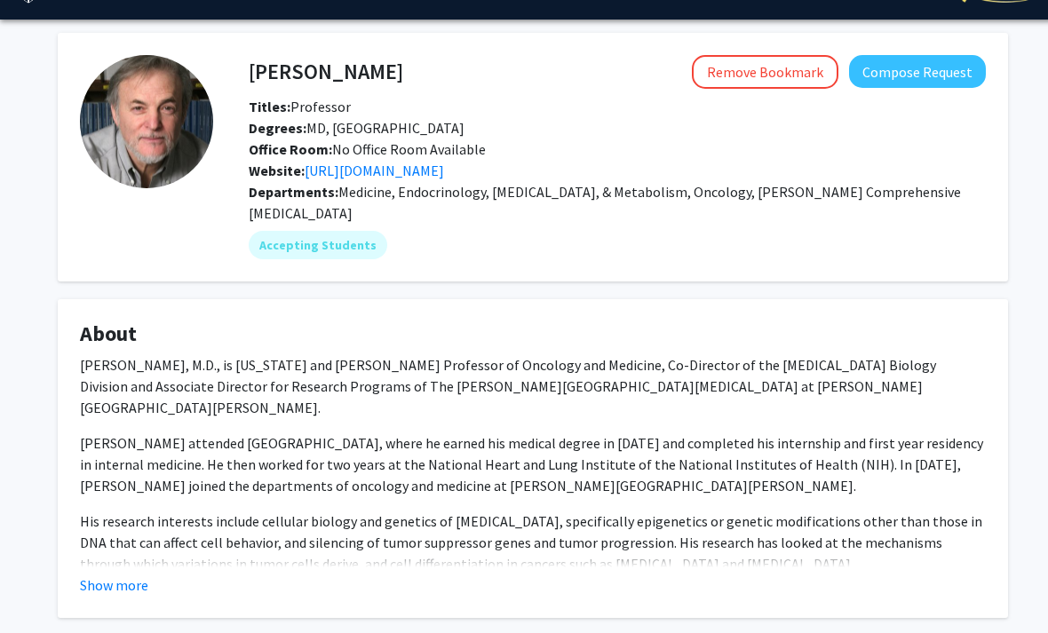
scroll to position [217, 0]
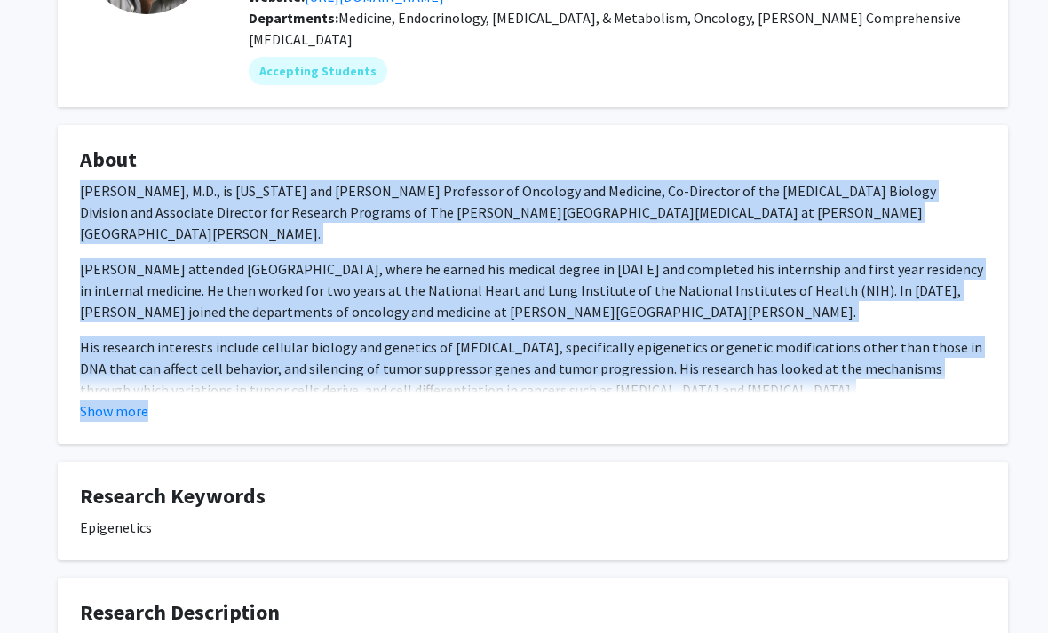
drag, startPoint x: 67, startPoint y: 170, endPoint x: 998, endPoint y: 415, distance: 962.9
click at [996, 415] on fg-card "About Stephen B. Baylin, M.D., is Virginia and D.K. Ludwig Professor of Oncolog…" at bounding box center [533, 285] width 950 height 319
click at [1000, 416] on fg-card "About Stephen B. Baylin, M.D., is Virginia and D.K. Ludwig Professor of Oncolog…" at bounding box center [532, 284] width 950 height 319
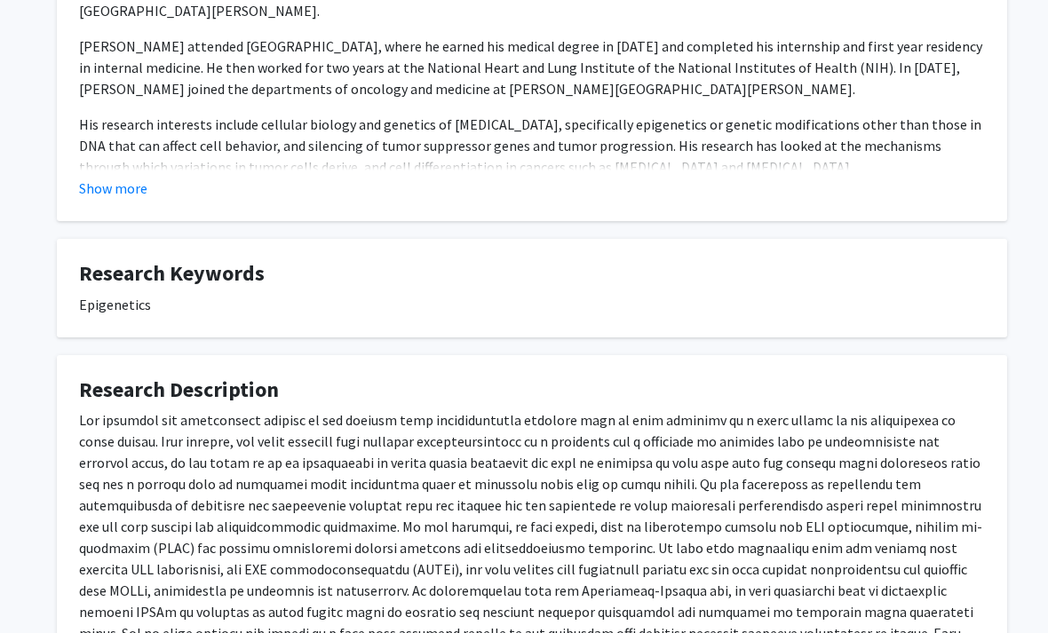
click at [536, 465] on p at bounding box center [531, 538] width 905 height 256
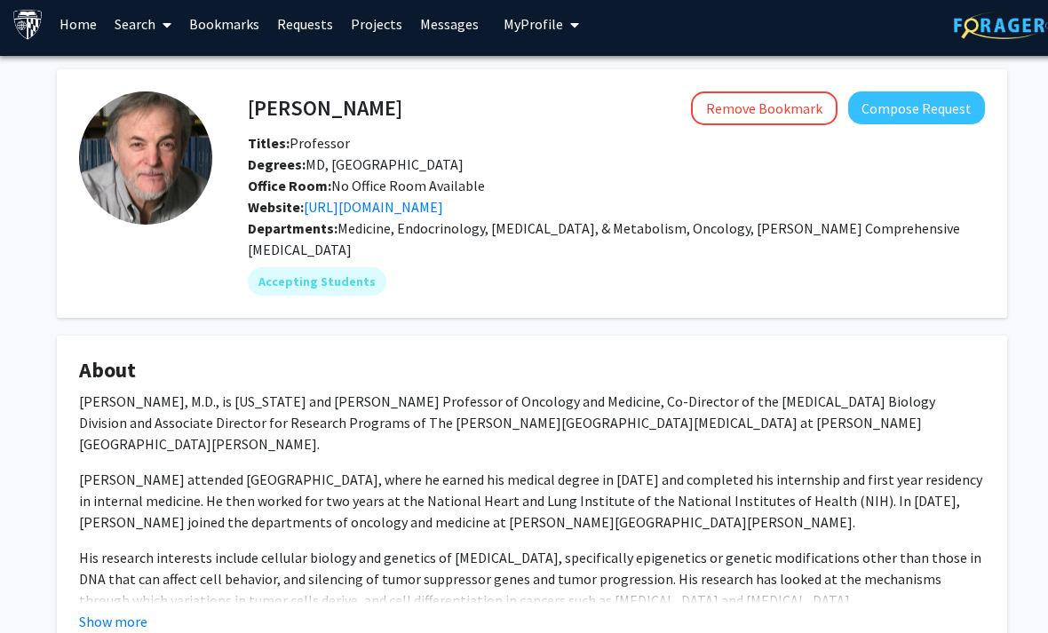
scroll to position [8, 1]
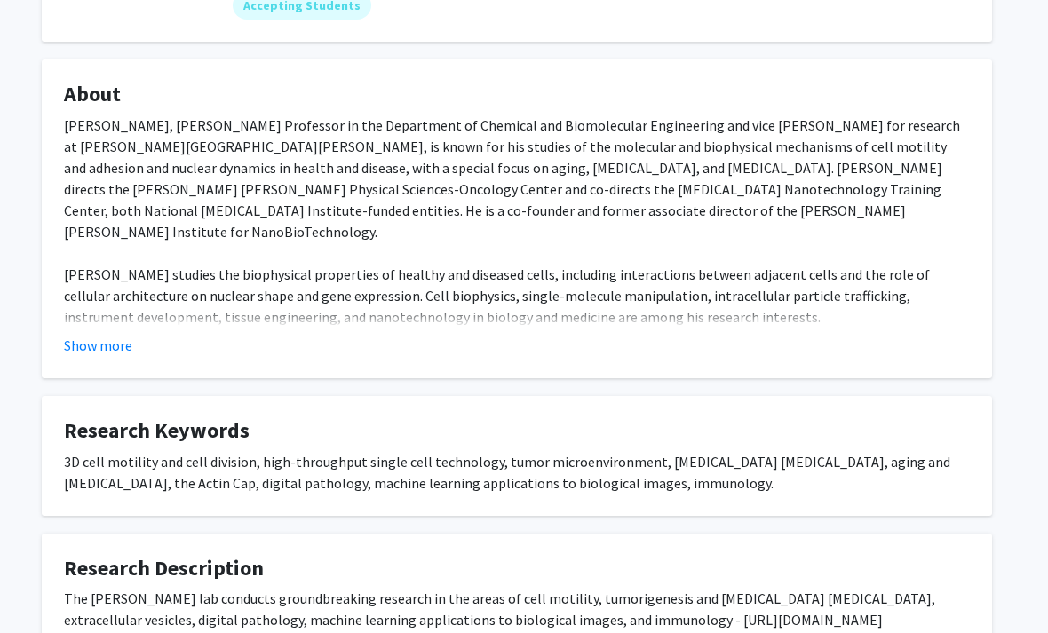
scroll to position [264, 16]
click at [415, 451] on div "3D cell motility and cell division, high-throughput single cell technology, tum…" at bounding box center [516, 471] width 905 height 43
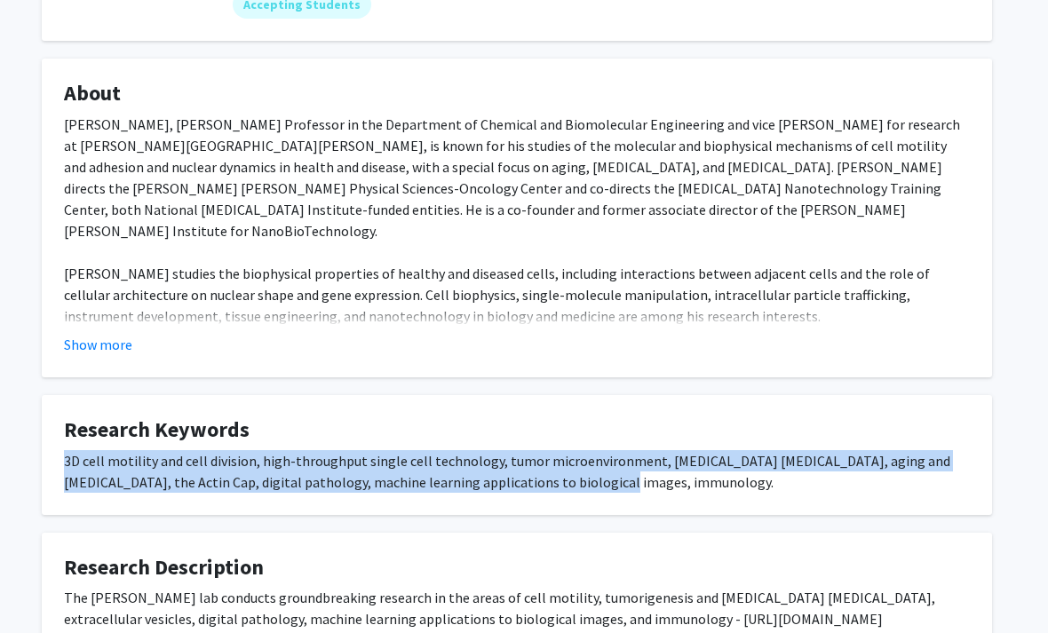
click at [415, 451] on div "3D cell motility and cell division, high-throughput single cell technology, tum…" at bounding box center [516, 471] width 905 height 43
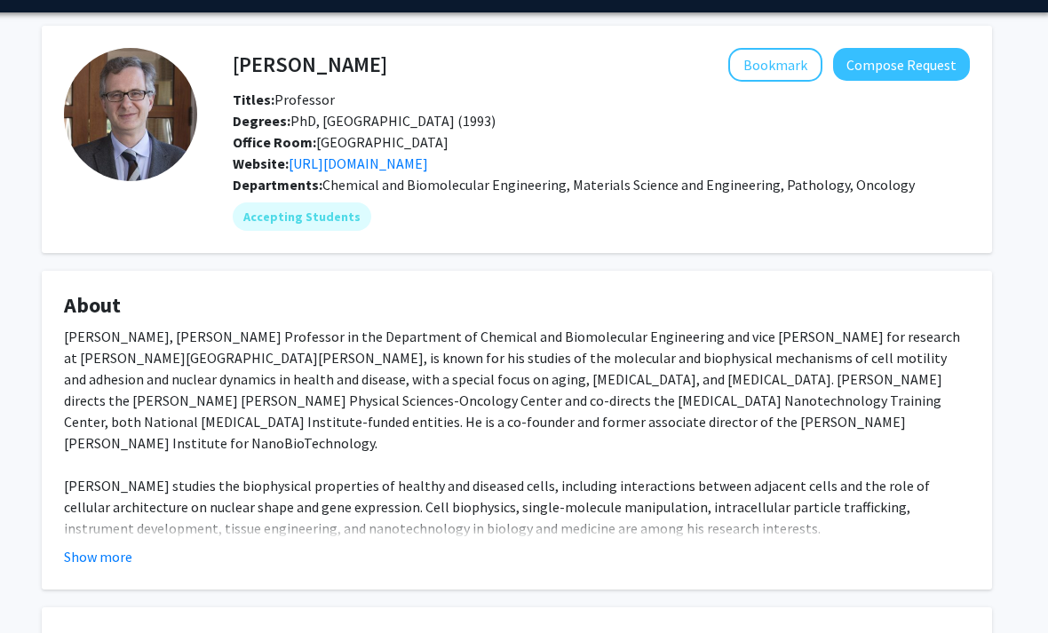
scroll to position [0, 16]
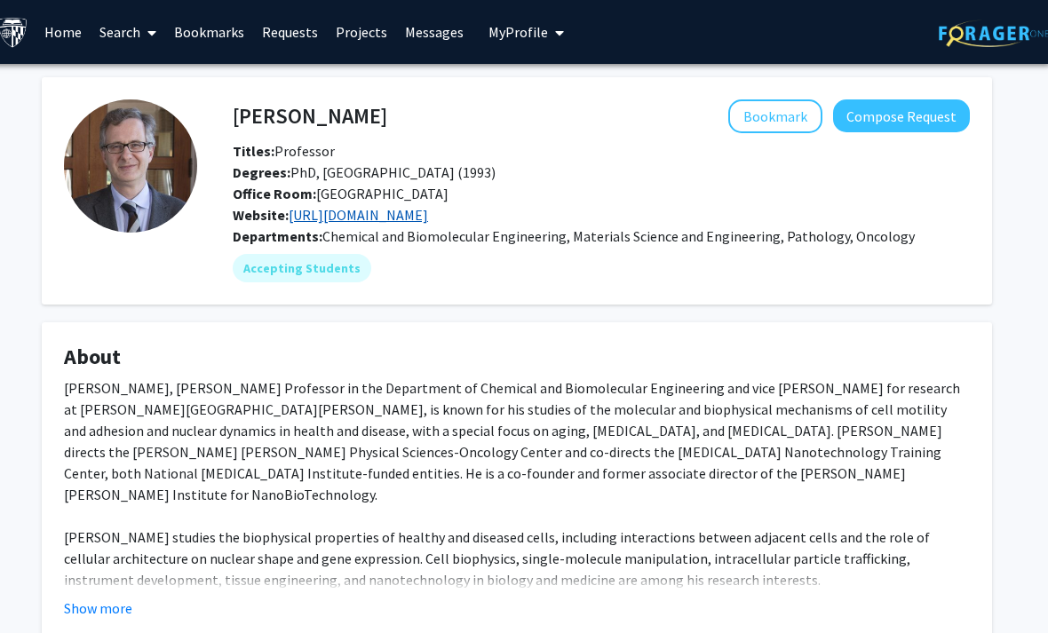
click at [428, 214] on link "https://wirtzlab.johnshopkins.edu/" at bounding box center [358, 215] width 139 height 18
click at [766, 111] on button "Bookmark" at bounding box center [775, 116] width 94 height 34
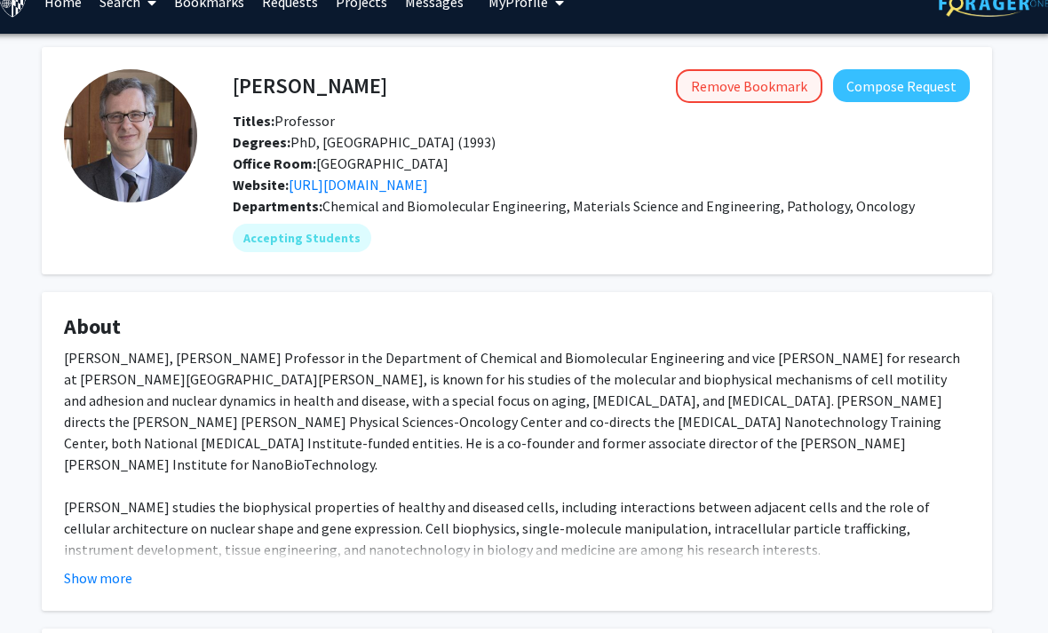
scroll to position [32, 16]
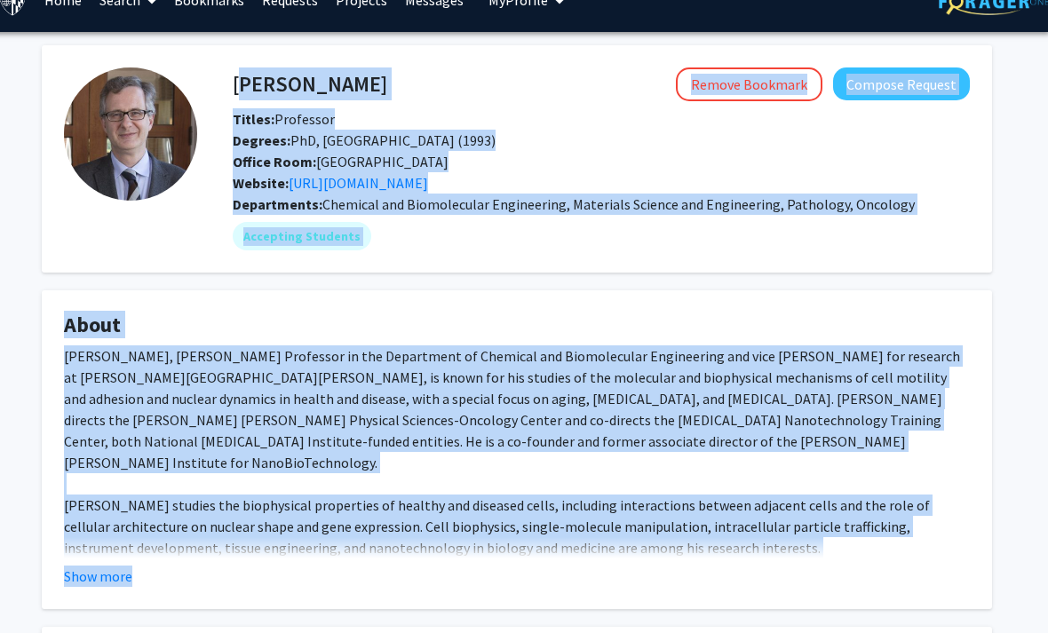
drag, startPoint x: 739, startPoint y: 81, endPoint x: 479, endPoint y: 40, distance: 263.3
click at [479, 40] on div "Denis Wirtz Remove Bookmark Compose Request Titles: Professor Degrees: PhD, Sta…" at bounding box center [516, 486] width 1065 height 909
click at [478, 42] on div "Denis Wirtz Remove Bookmark Compose Request Titles: Professor Degrees: PhD, Sta…" at bounding box center [516, 486] width 1065 height 909
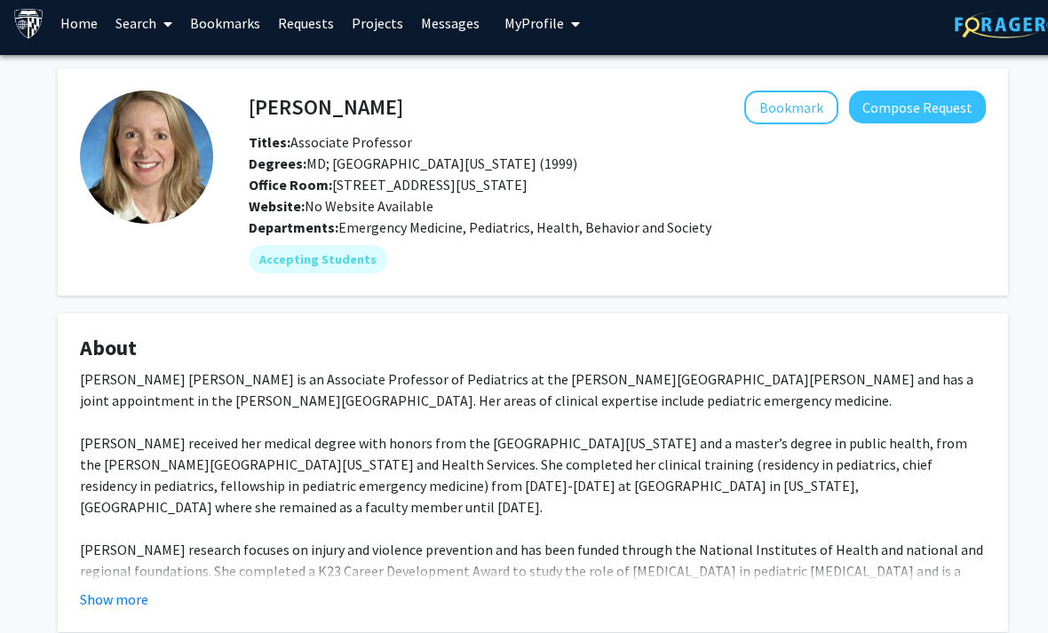
scroll to position [10, 0]
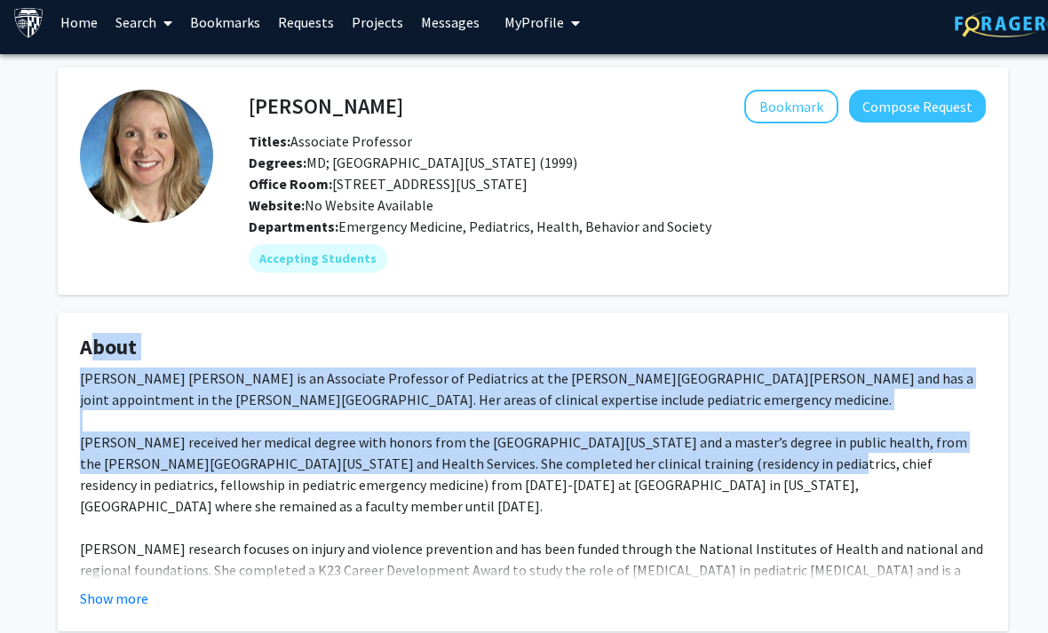
drag, startPoint x: 721, startPoint y: 455, endPoint x: 252, endPoint y: 324, distance: 486.8
click at [252, 324] on fg-card "About [PERSON_NAME] [PERSON_NAME] is an Associate Professor of Pediatrics at th…" at bounding box center [533, 471] width 950 height 319
click at [252, 324] on fg-card "About Dr. Leticia Manning Ryan is an Associate Professor of Pediatrics at the J…" at bounding box center [533, 471] width 950 height 319
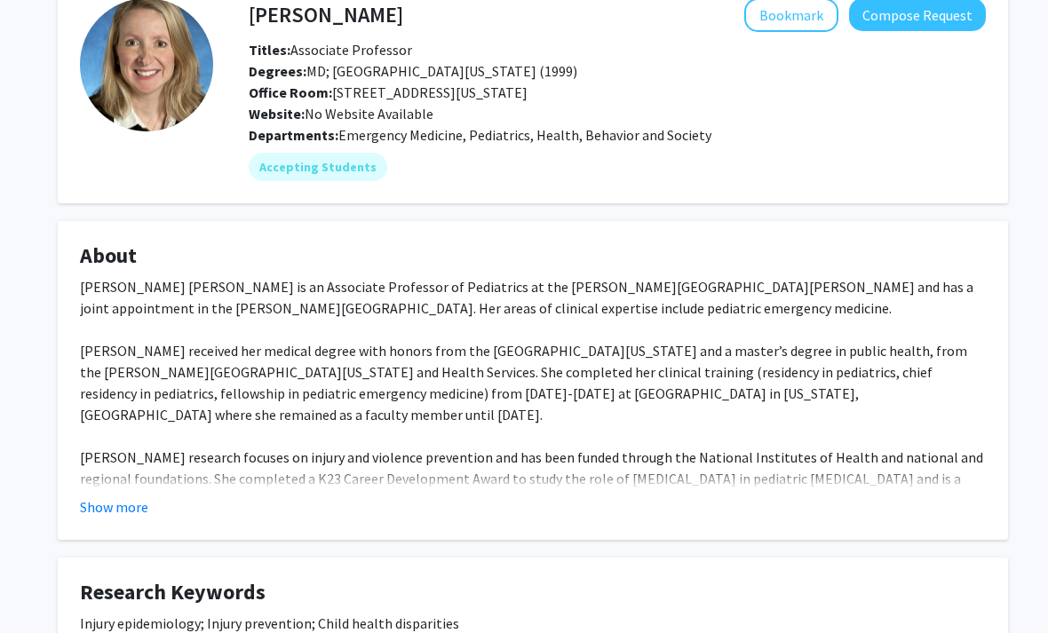
scroll to position [117, 0]
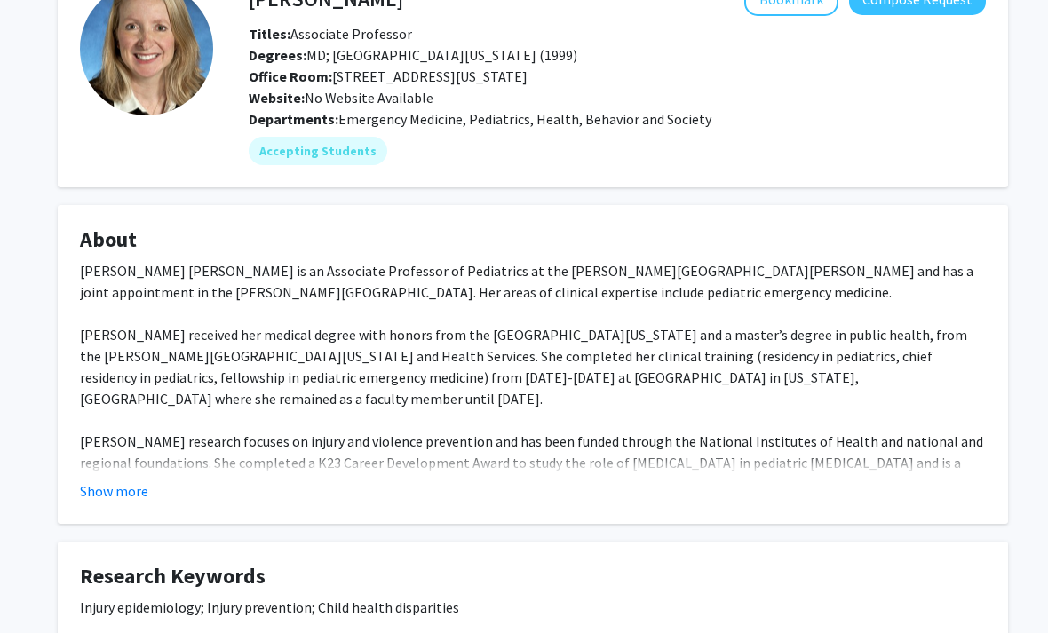
click at [73, 486] on fg-card "About Dr. Leticia Manning Ryan is an Associate Professor of Pediatrics at the J…" at bounding box center [533, 364] width 950 height 319
click at [82, 489] on button "Show more" at bounding box center [114, 490] width 68 height 21
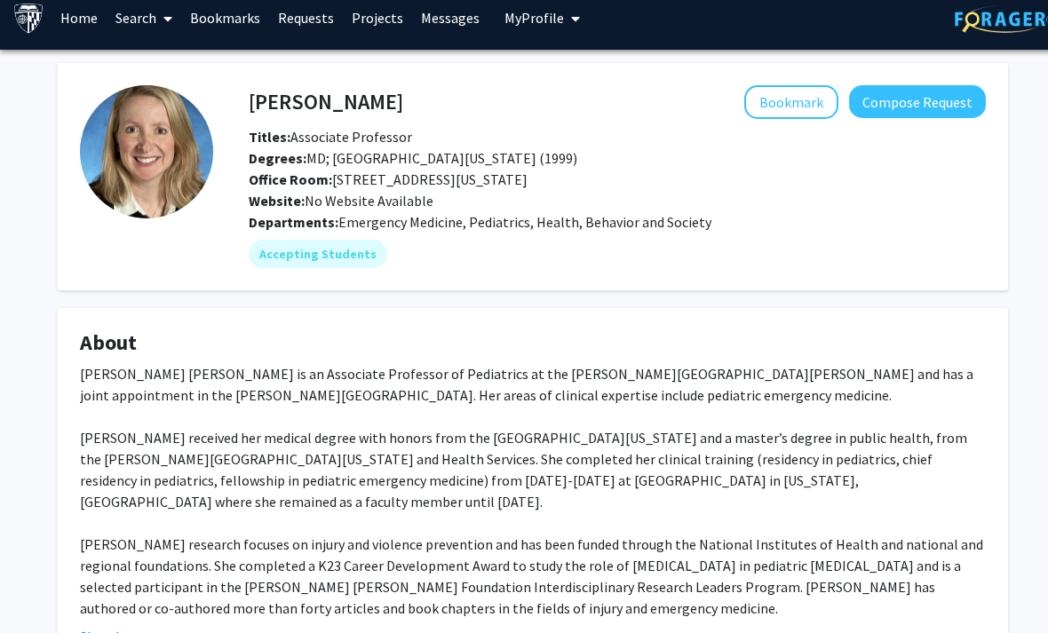
scroll to position [17, 0]
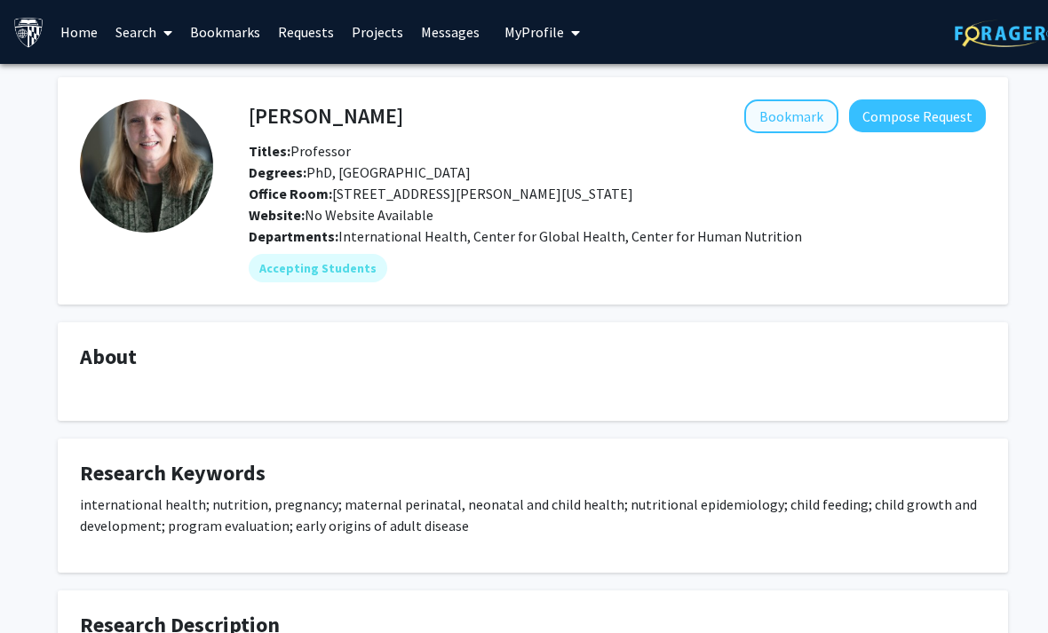
click at [809, 115] on button "Bookmark" at bounding box center [791, 116] width 94 height 34
click at [349, 105] on h4 "Laura Caulfield" at bounding box center [326, 115] width 154 height 33
click at [349, 105] on h4 "[PERSON_NAME]" at bounding box center [326, 115] width 154 height 33
copy h4 "[PERSON_NAME]"
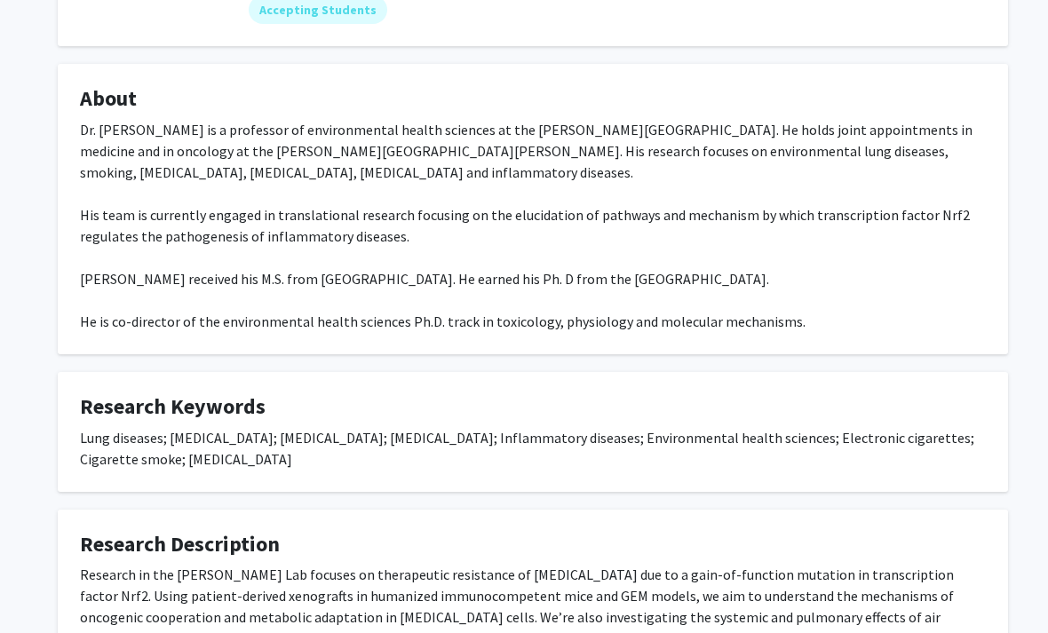
scroll to position [347, 0]
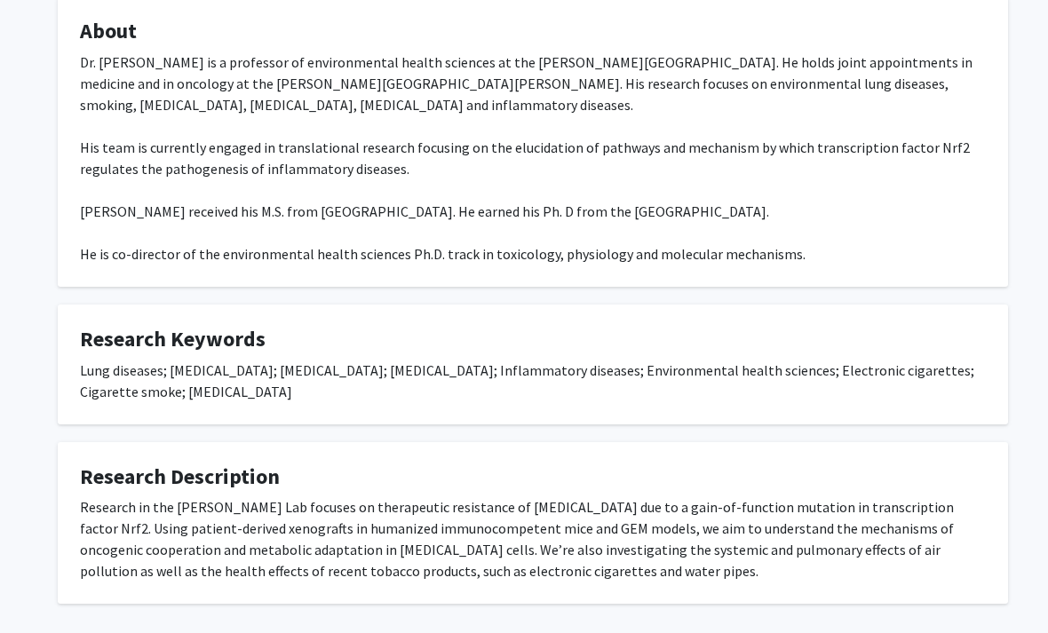
drag, startPoint x: 668, startPoint y: 572, endPoint x: 37, endPoint y: 465, distance: 639.2
drag, startPoint x: 37, startPoint y: 465, endPoint x: 49, endPoint y: 457, distance: 14.0
click at [38, 464] on div "Shyam Biswal Bookmark Compose Request Titles: Professor Degrees: PhD Indian Ins…" at bounding box center [532, 189] width 1065 height 945
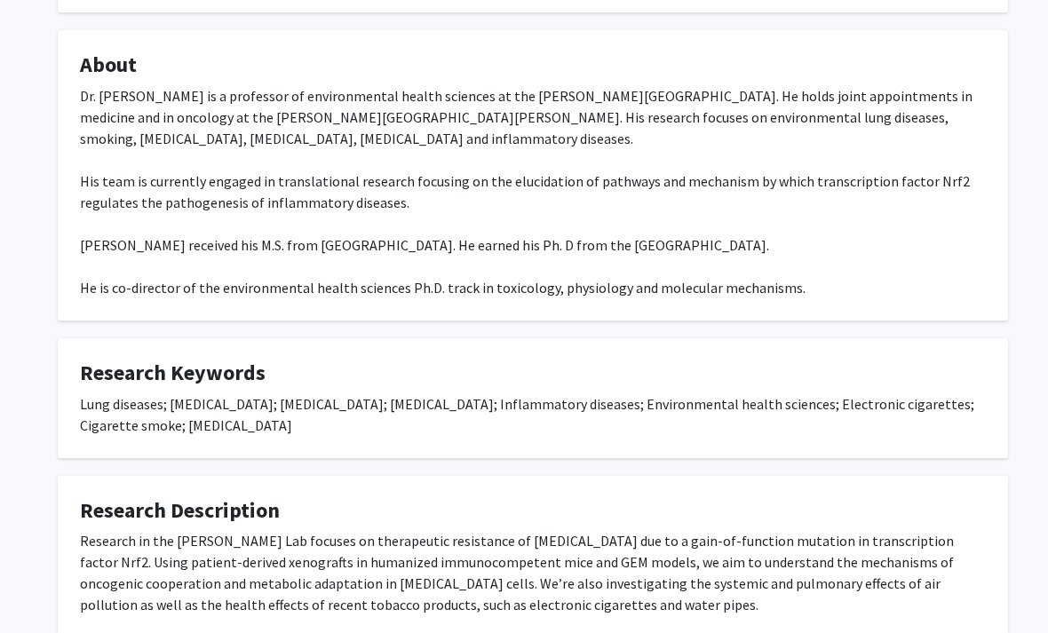
scroll to position [0, 0]
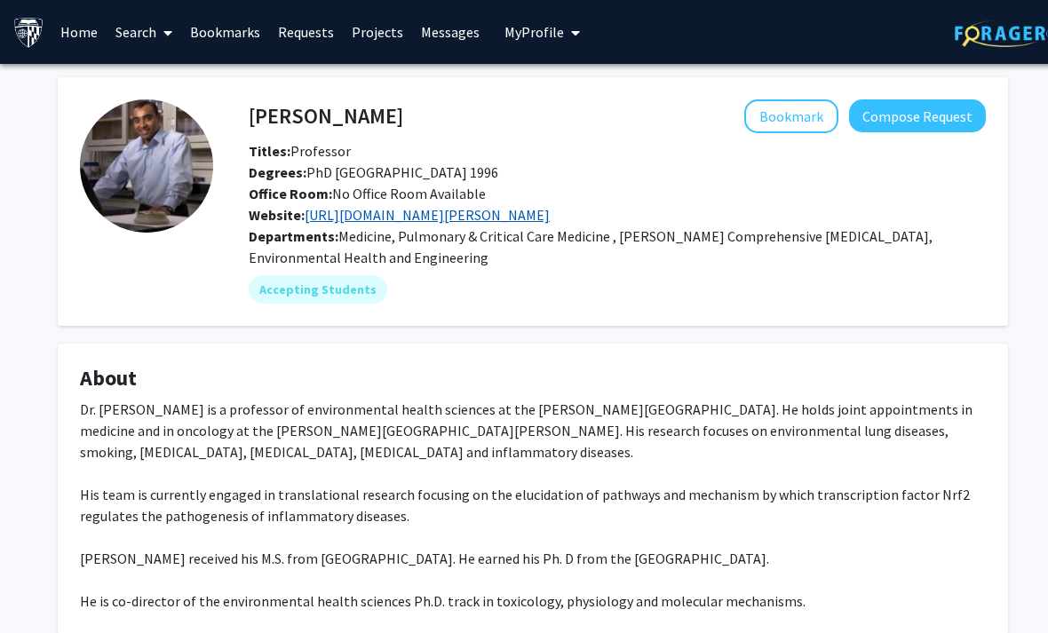
click at [344, 220] on link "https://www.hopkinsmedicine.org/research/labs/shyam-sundar-biswal-lab" at bounding box center [426, 215] width 245 height 18
click at [779, 101] on button "Bookmark" at bounding box center [791, 116] width 94 height 34
click at [792, 115] on button "Bookmark" at bounding box center [791, 116] width 94 height 34
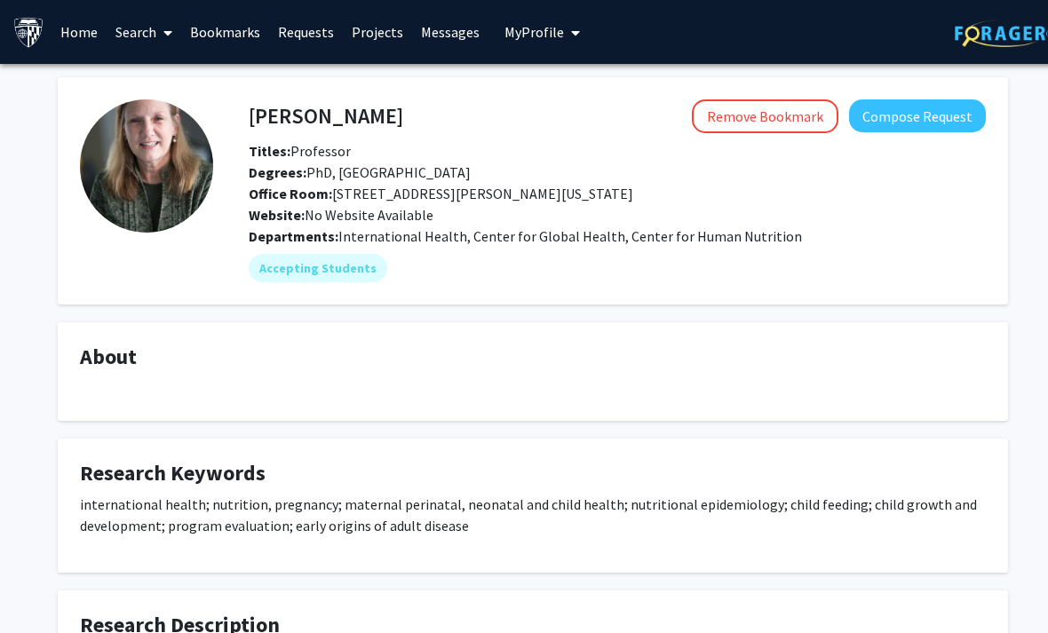
click at [0, 0] on html "Skip navigation Home Search Bookmarks Requests Projects Messages My Profile [PE…" at bounding box center [524, 316] width 1048 height 633
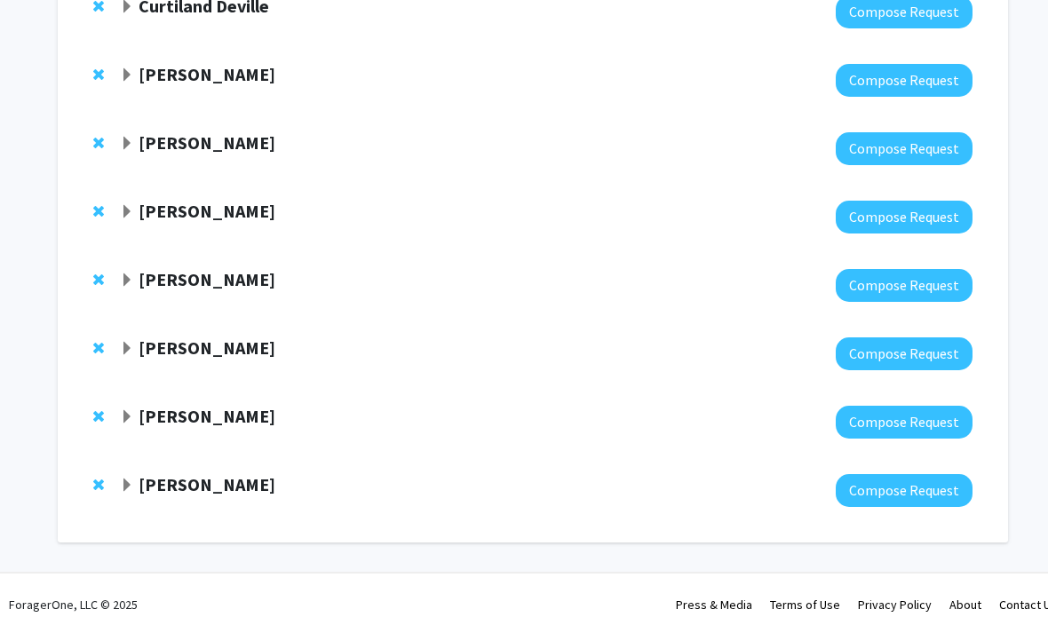
scroll to position [697, 0]
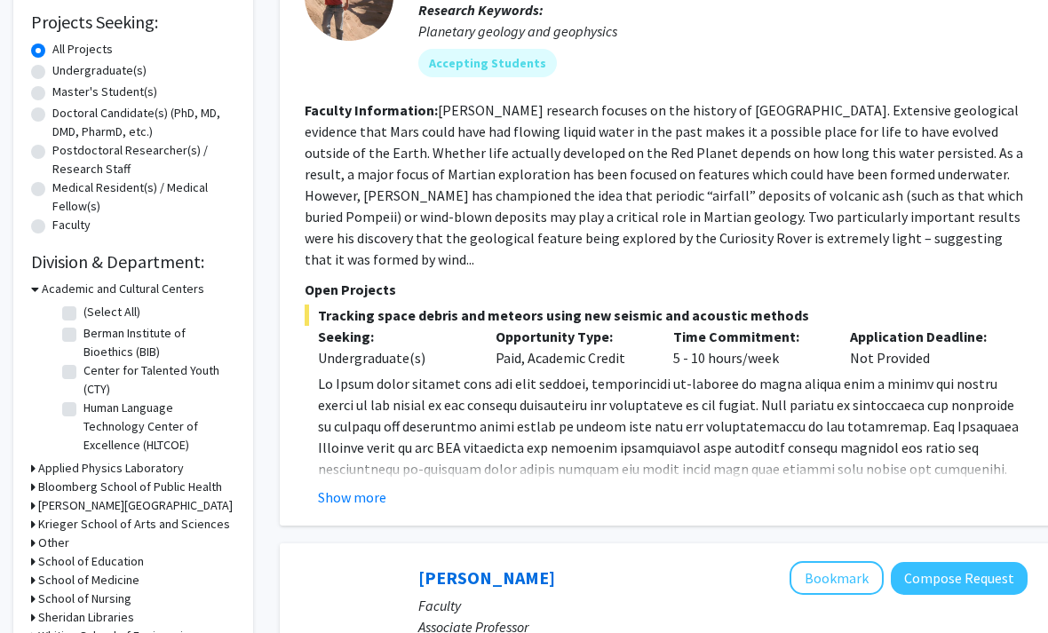
scroll to position [297, 0]
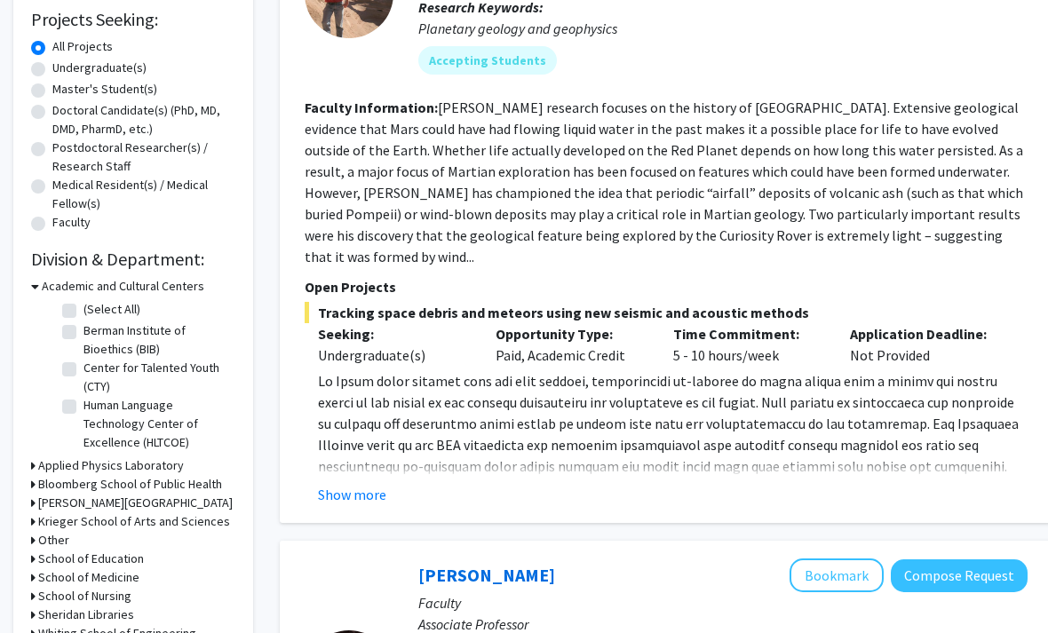
click at [146, 534] on div "Other" at bounding box center [133, 541] width 204 height 19
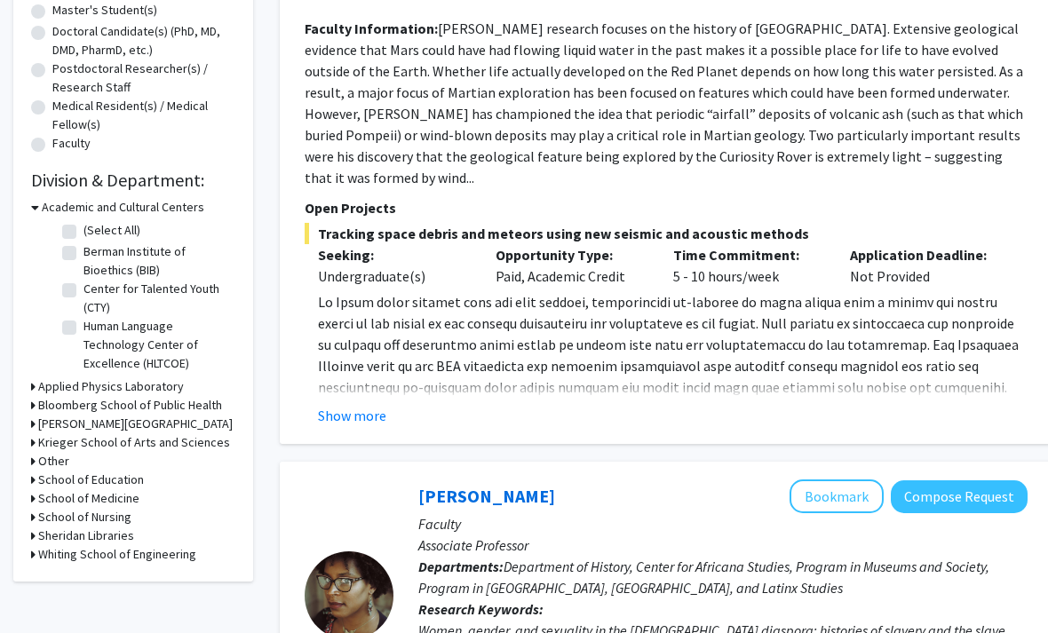
scroll to position [390, 0]
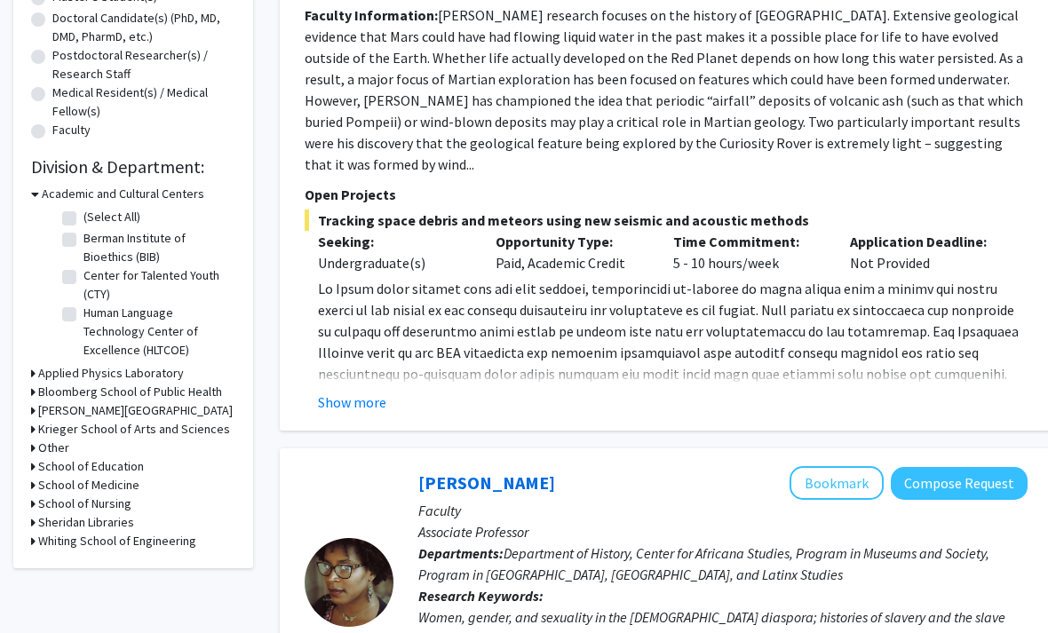
click at [75, 443] on div "Other" at bounding box center [133, 448] width 204 height 19
click at [70, 431] on h3 "Krieger School of Arts and Sciences" at bounding box center [134, 430] width 192 height 19
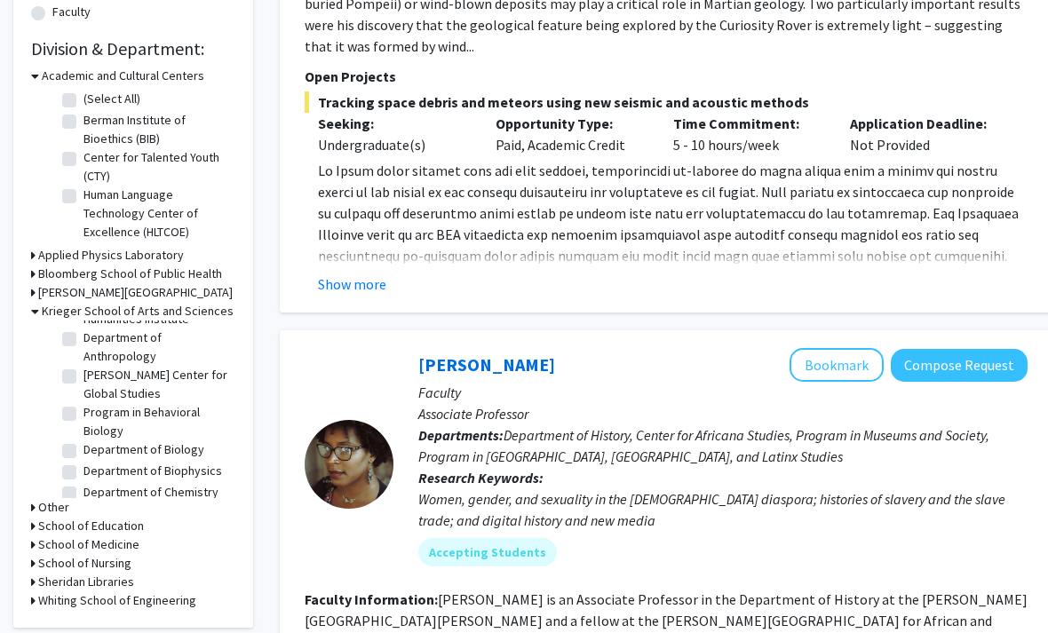
scroll to position [115, 0]
click at [93, 447] on label "Department of Biology" at bounding box center [143, 448] width 121 height 19
click at [93, 447] on input "Department of Biology" at bounding box center [89, 445] width 12 height 12
checkbox input "true"
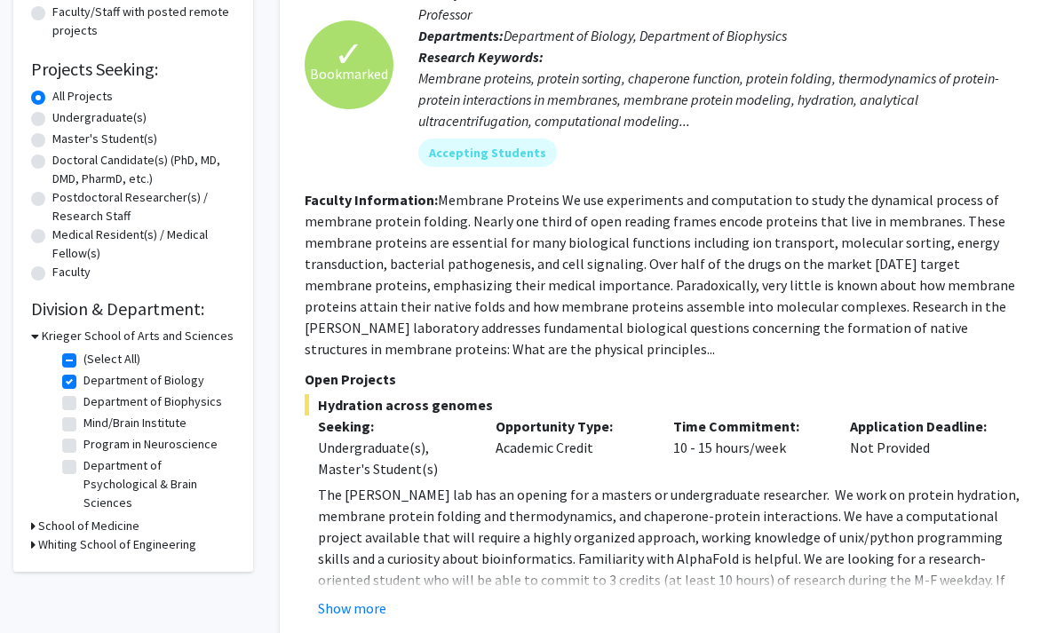
scroll to position [292, 0]
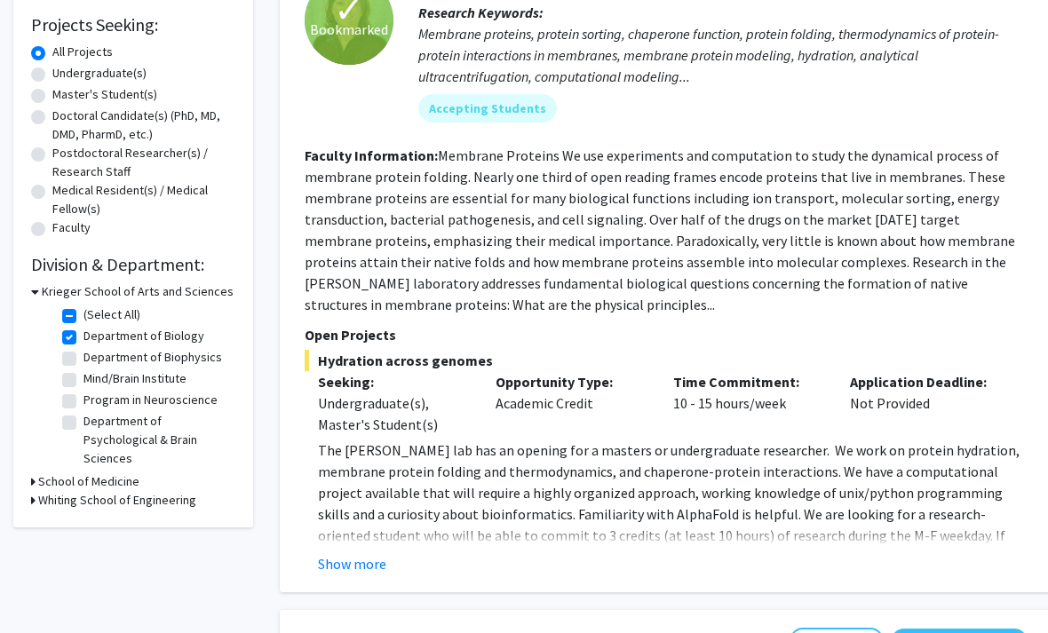
drag, startPoint x: 128, startPoint y: 361, endPoint x: 128, endPoint y: 654, distance: 292.9
click at [128, 361] on label "Department of Biophysics" at bounding box center [152, 358] width 138 height 19
click at [95, 360] on input "Department of Biophysics" at bounding box center [89, 355] width 12 height 12
checkbox input "true"
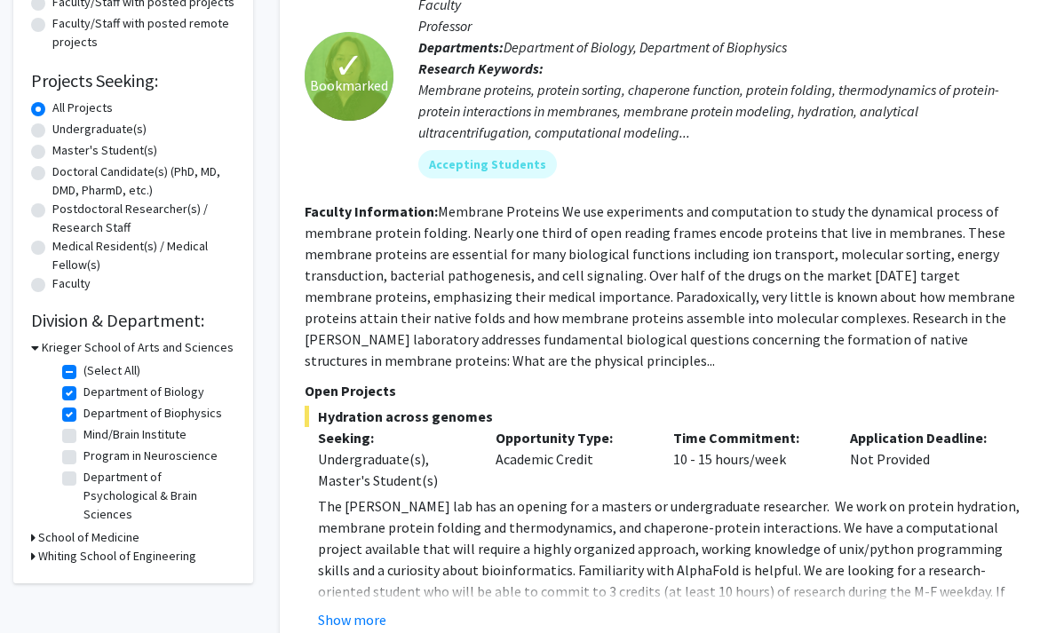
scroll to position [238, 0]
click at [69, 537] on h3 "School of Medicine" at bounding box center [88, 536] width 101 height 19
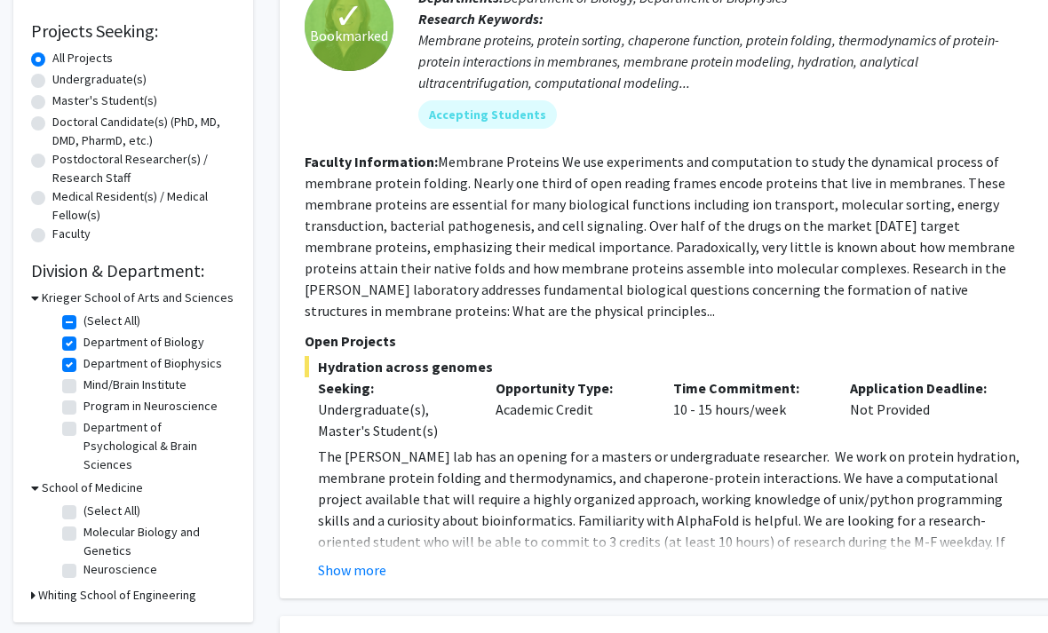
scroll to position [288, 0]
click at [106, 537] on label "Molecular Biology and Genetics" at bounding box center [156, 540] width 147 height 37
click at [95, 534] on input "Molecular Biology and Genetics" at bounding box center [89, 528] width 12 height 12
checkbox input "true"
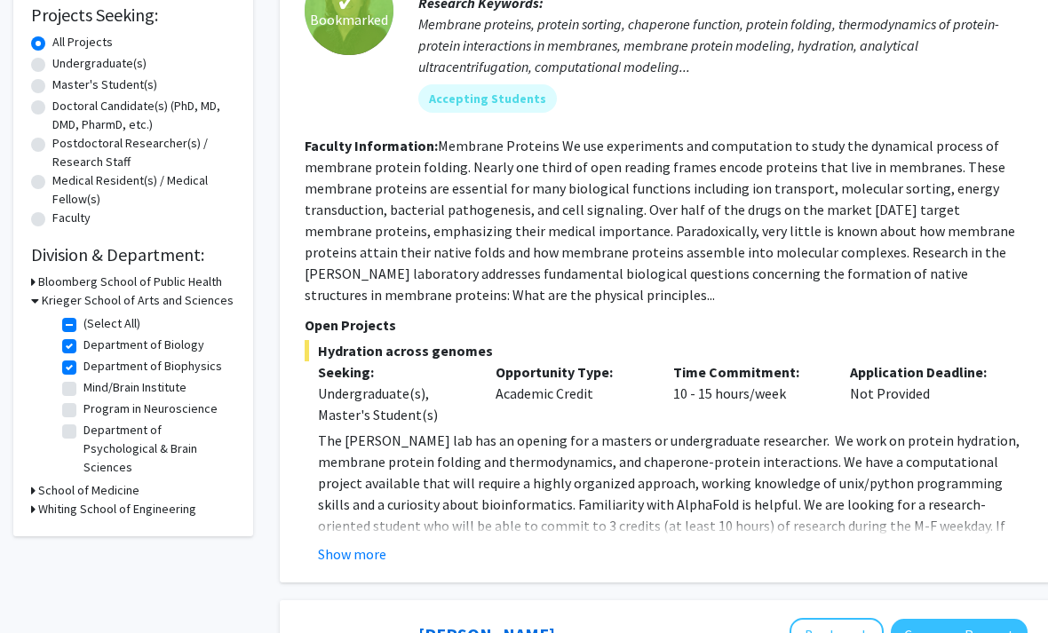
scroll to position [304, 0]
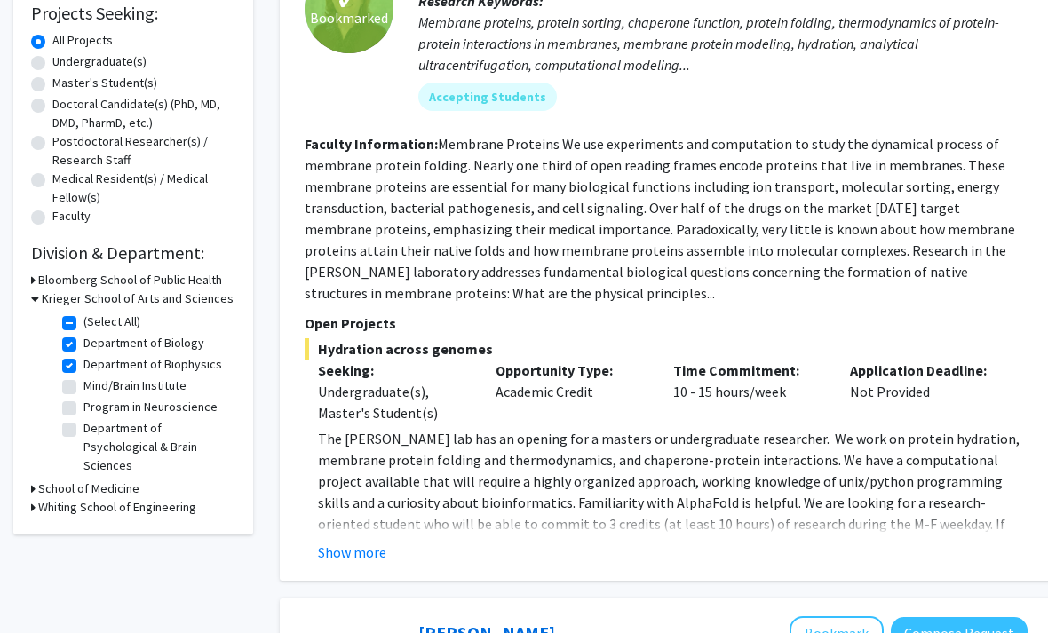
click at [79, 487] on h3 "School of Medicine" at bounding box center [88, 488] width 101 height 19
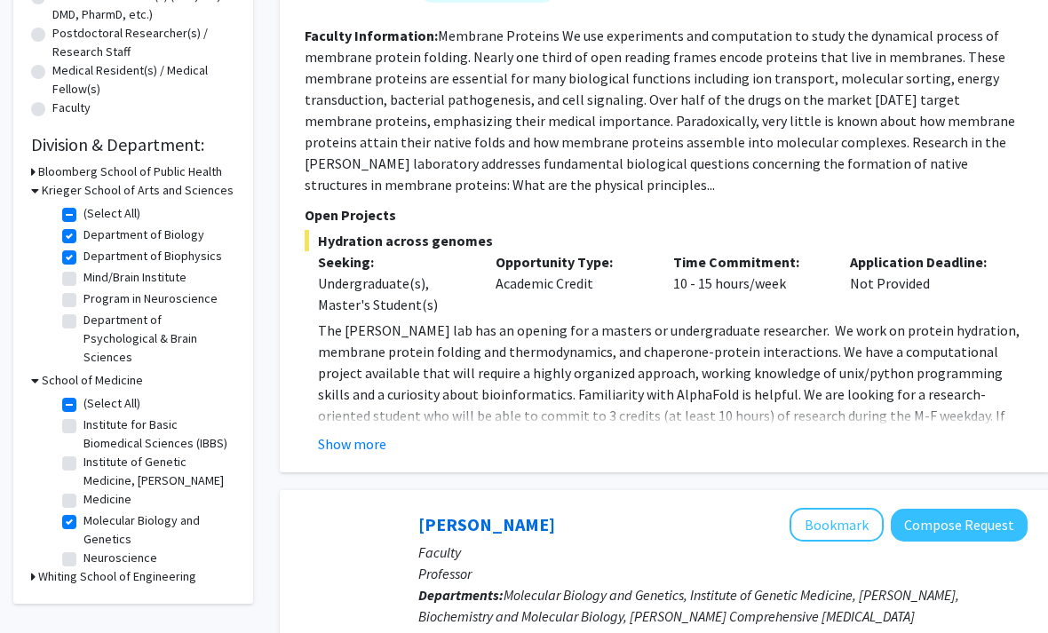
scroll to position [415, 0]
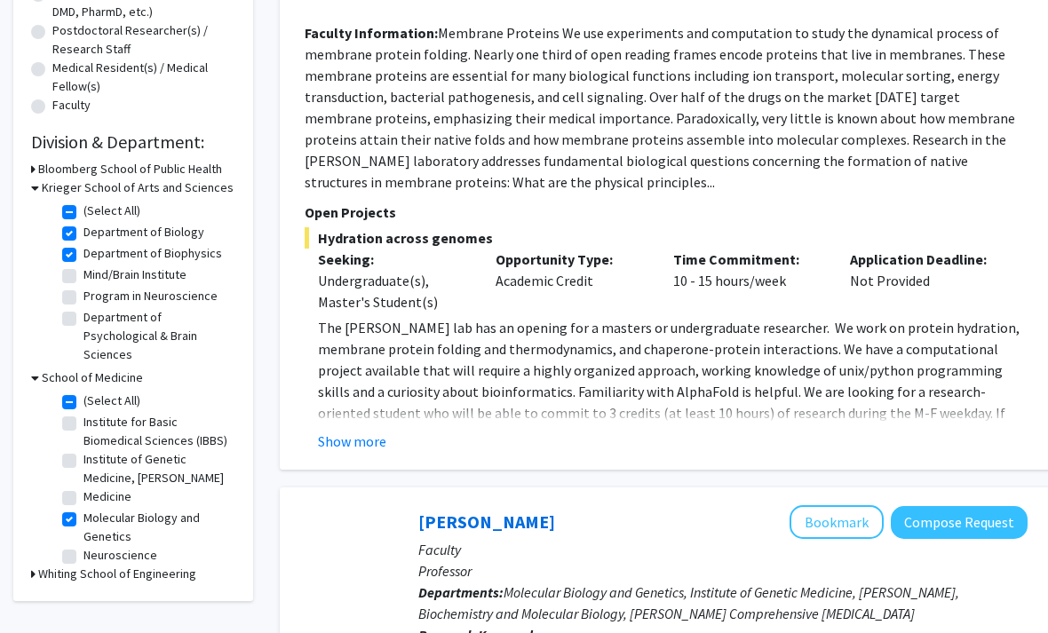
click at [106, 463] on label "Institute of Genetic Medicine, McKusick-Nathans" at bounding box center [156, 468] width 147 height 37
click at [95, 462] on input "Institute of Genetic Medicine, McKusick-Nathans" at bounding box center [89, 456] width 12 height 12
checkbox input "true"
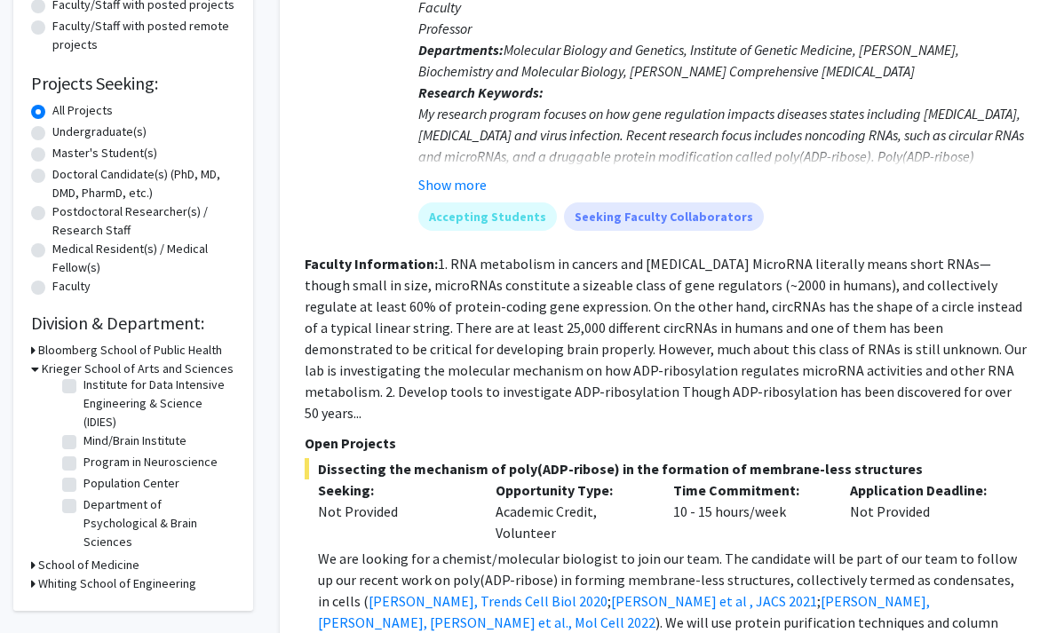
scroll to position [71, 0]
click at [75, 352] on h3 "Bloomberg School of Public Health" at bounding box center [130, 350] width 184 height 19
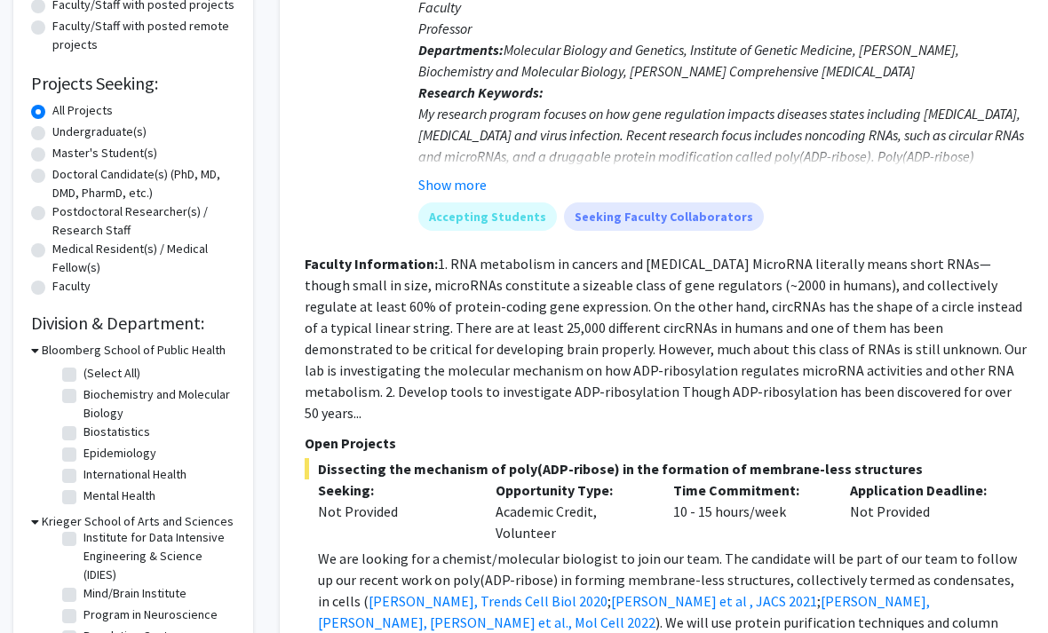
click at [99, 408] on label "Biochemistry and Molecular Biology" at bounding box center [156, 403] width 147 height 37
click at [95, 397] on input "Biochemistry and Molecular Biology" at bounding box center [89, 391] width 12 height 12
checkbox input "true"
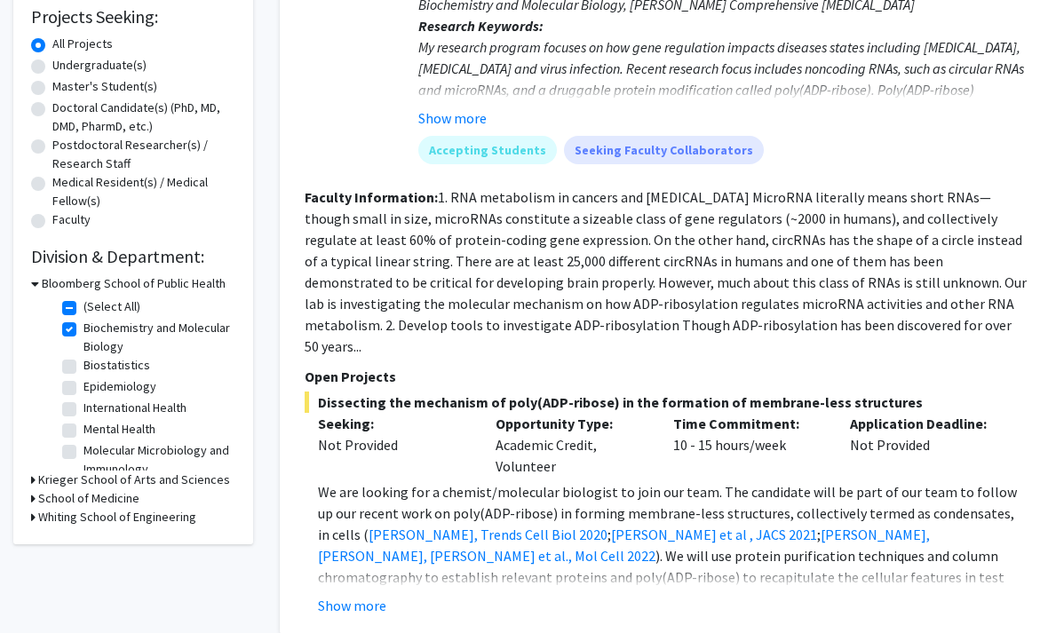
scroll to position [300, 0]
click at [154, 525] on h3 "Whiting School of Engineering" at bounding box center [117, 518] width 158 height 19
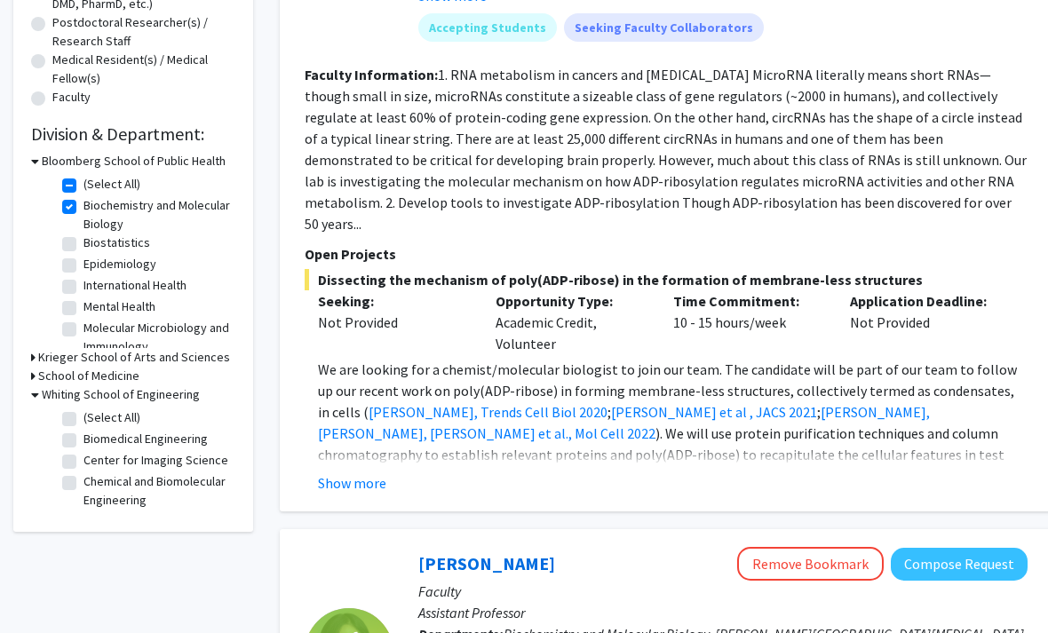
scroll to position [428, 0]
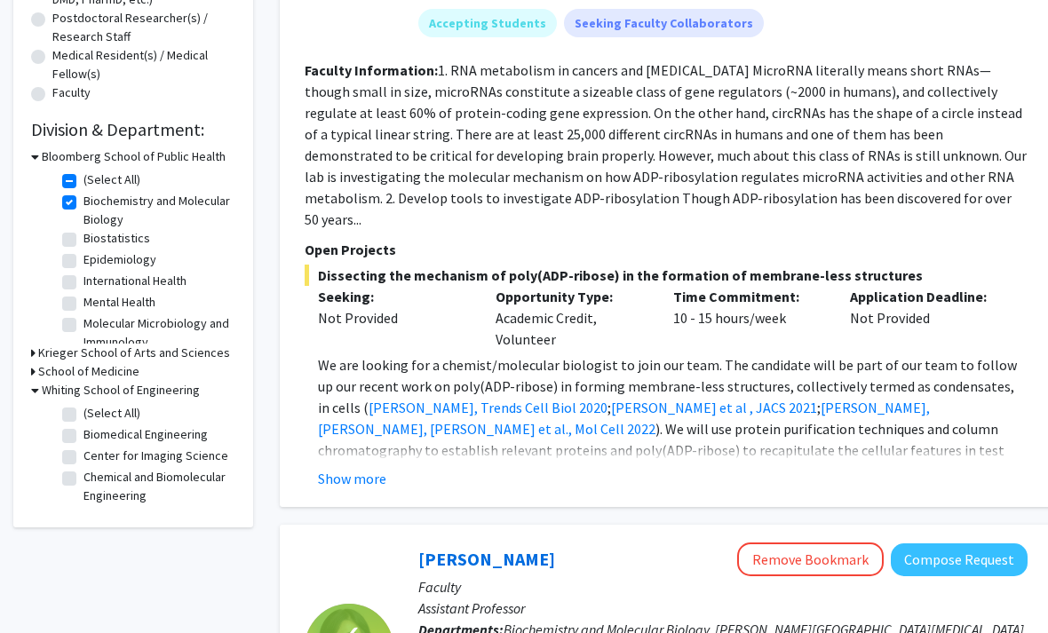
click at [142, 438] on label "Biomedical Engineering" at bounding box center [145, 434] width 124 height 19
click at [95, 437] on input "Biomedical Engineering" at bounding box center [89, 431] width 12 height 12
checkbox input "true"
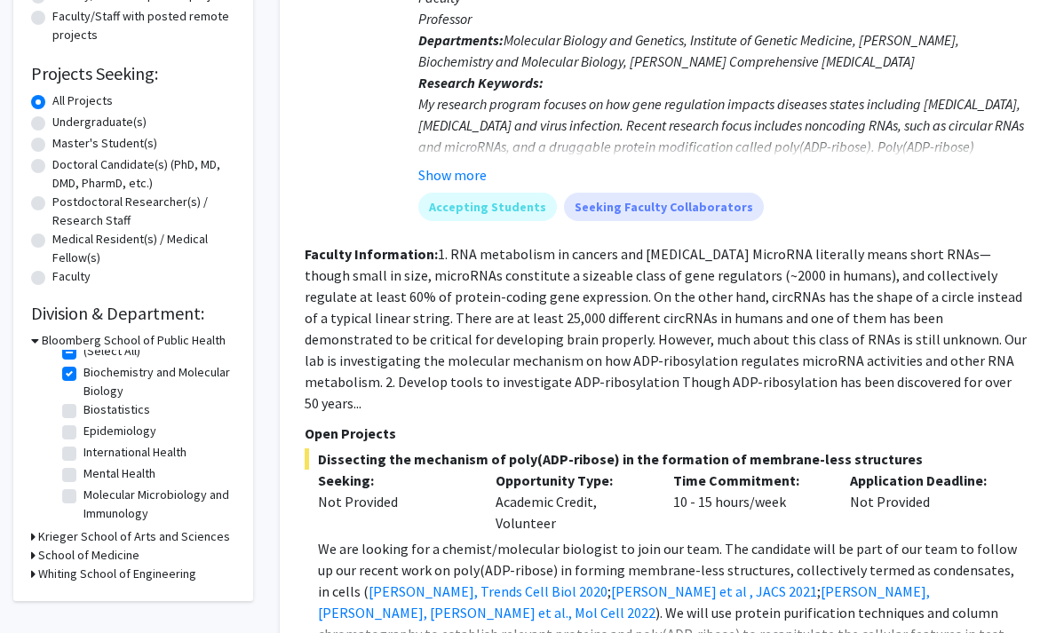
scroll to position [12, 0]
click at [96, 577] on h3 "Whiting School of Engineering" at bounding box center [117, 574] width 158 height 19
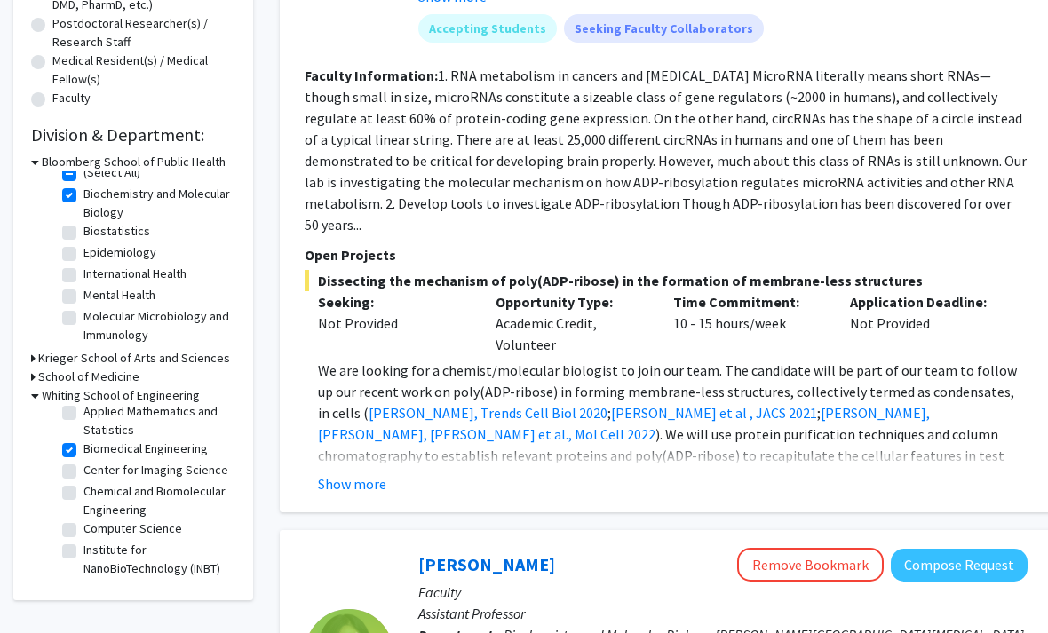
scroll to position [453, 0]
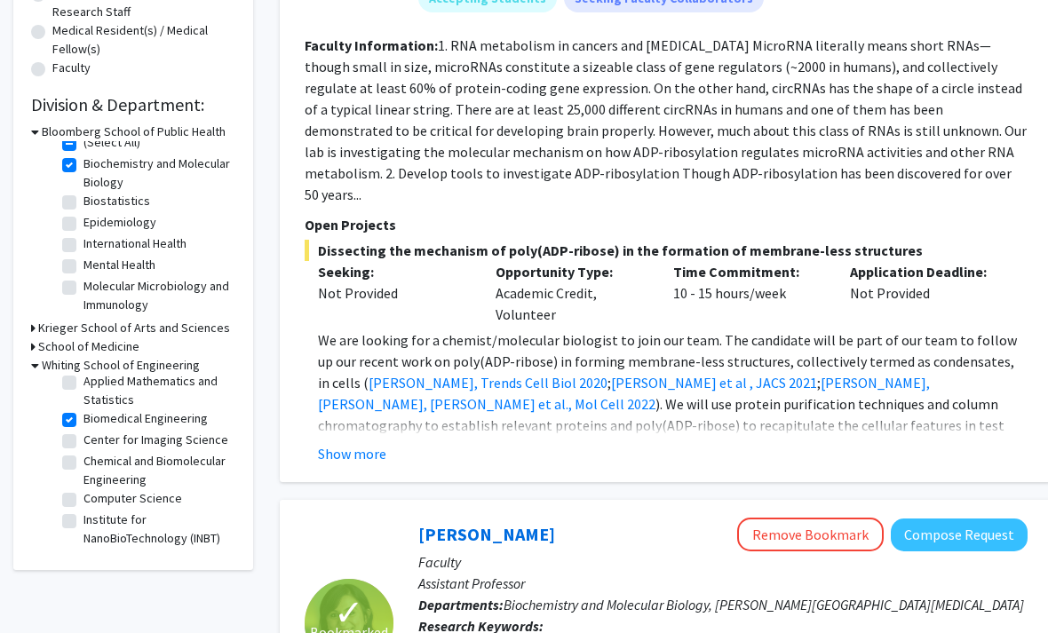
click at [54, 343] on h3 "School of Medicine" at bounding box center [88, 346] width 101 height 19
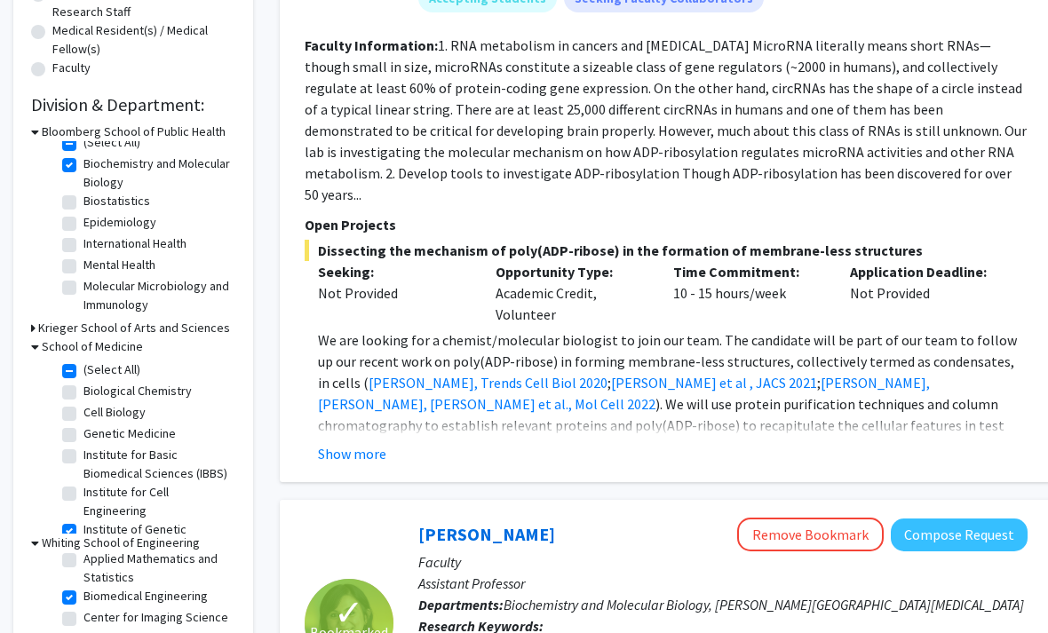
scroll to position [20, 0]
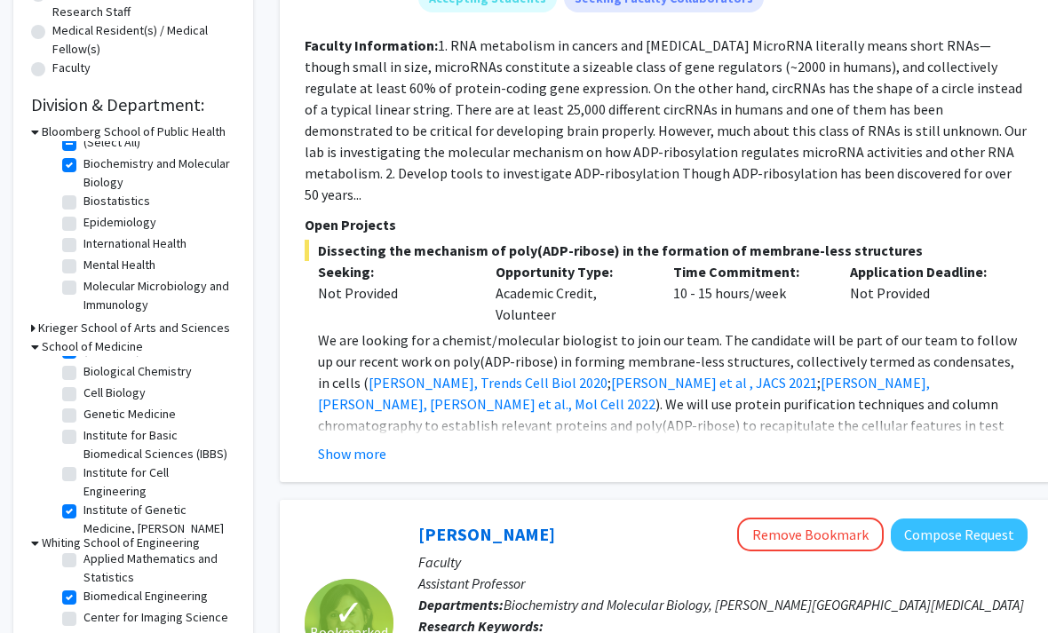
click at [116, 415] on label "Genetic Medicine" at bounding box center [129, 414] width 92 height 19
click at [95, 415] on input "Genetic Medicine" at bounding box center [89, 411] width 12 height 12
checkbox input "true"
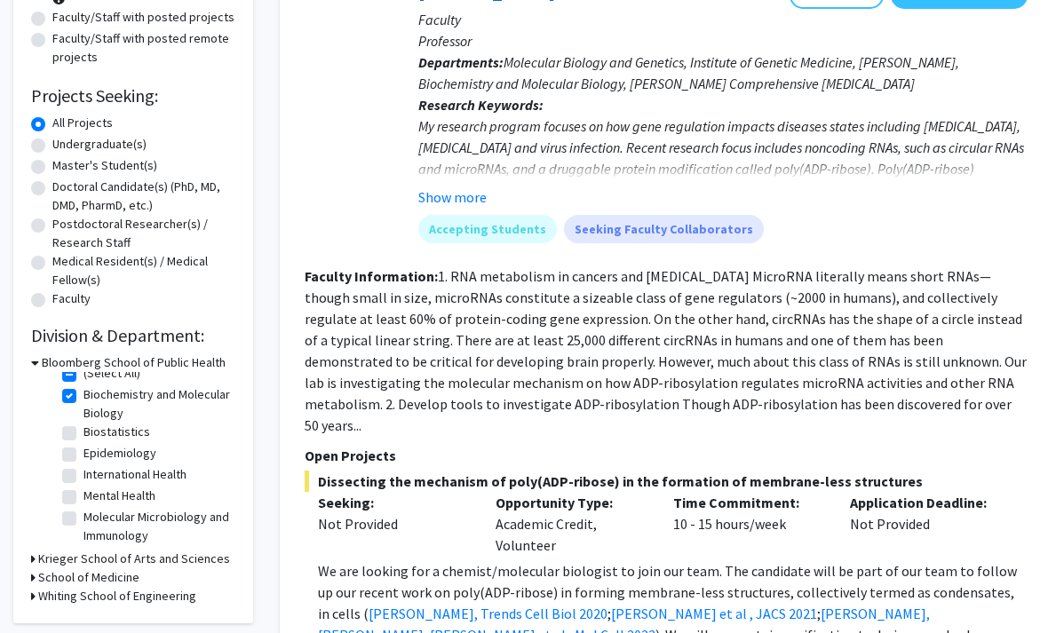
click at [89, 521] on label "Molecular Microbiology and Immunology" at bounding box center [156, 527] width 147 height 37
click at [89, 520] on input "Molecular Microbiology and Immunology" at bounding box center [89, 515] width 12 height 12
checkbox input "true"
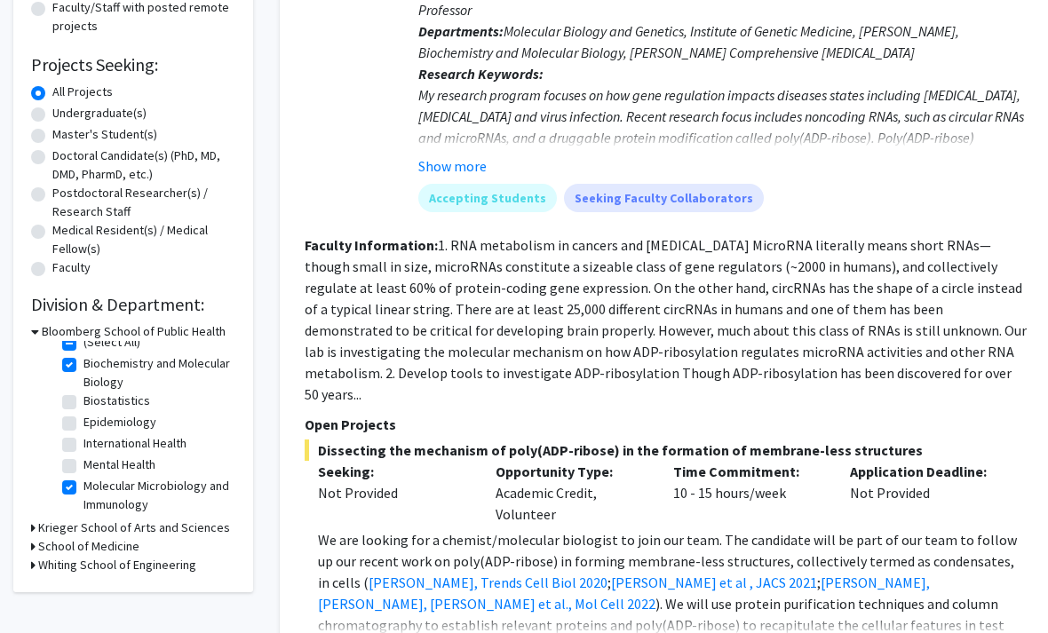
click at [115, 444] on label "International Health" at bounding box center [134, 443] width 103 height 19
click at [95, 444] on input "International Health" at bounding box center [89, 440] width 12 height 12
checkbox input "true"
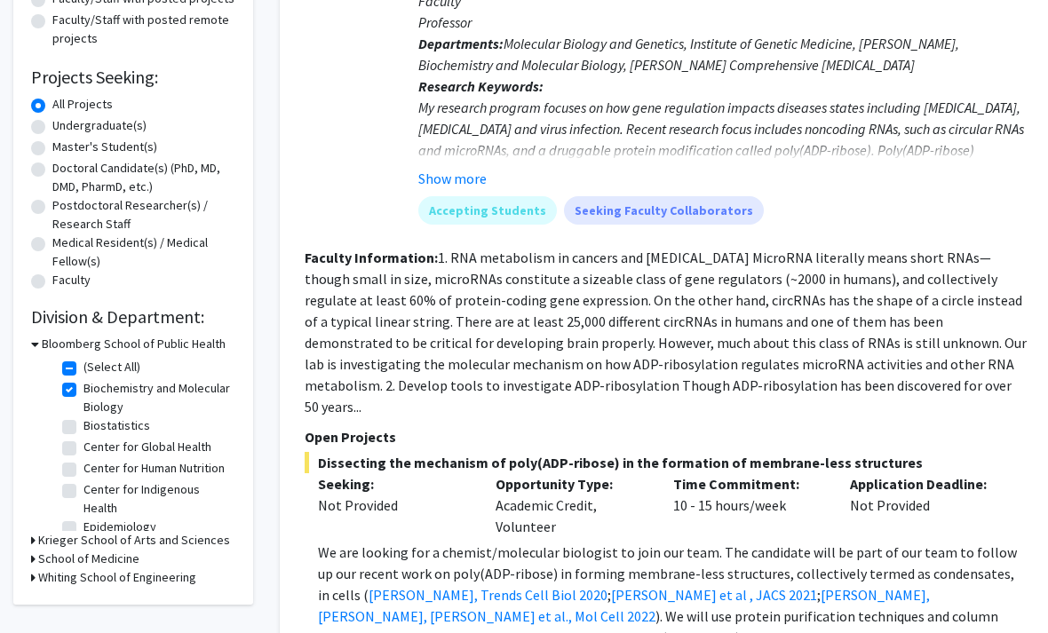
click at [69, 572] on h3 "Whiting School of Engineering" at bounding box center [117, 578] width 158 height 19
click at [64, 564] on h3 "School of Medicine" at bounding box center [88, 559] width 101 height 19
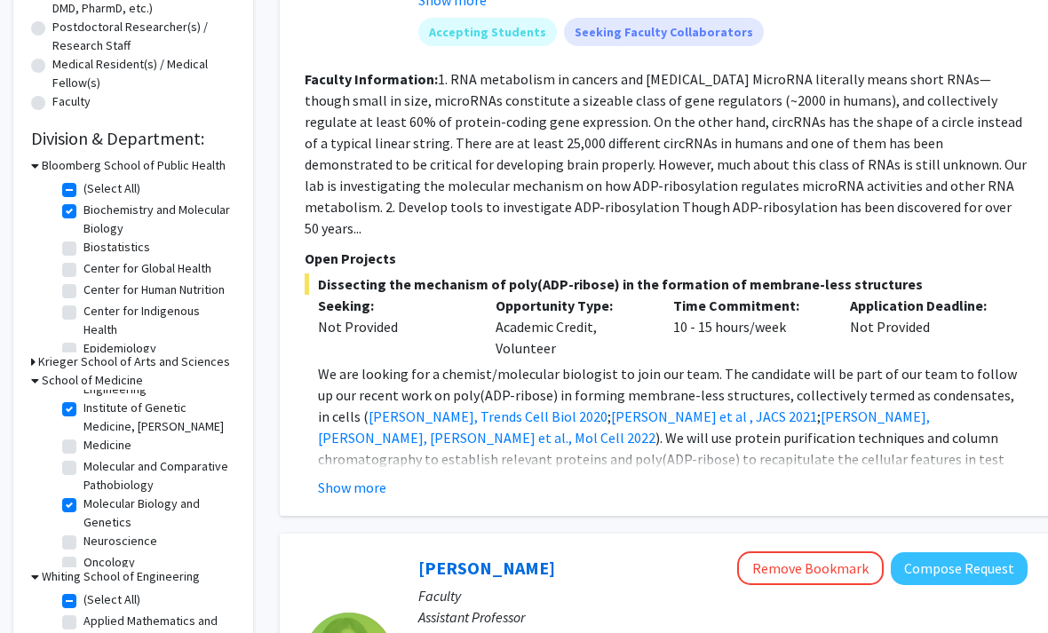
click at [101, 482] on label "Molecular and Comparative Pathobiology" at bounding box center [156, 476] width 147 height 37
click at [95, 470] on input "Molecular and Comparative Pathobiology" at bounding box center [89, 464] width 12 height 12
checkbox input "true"
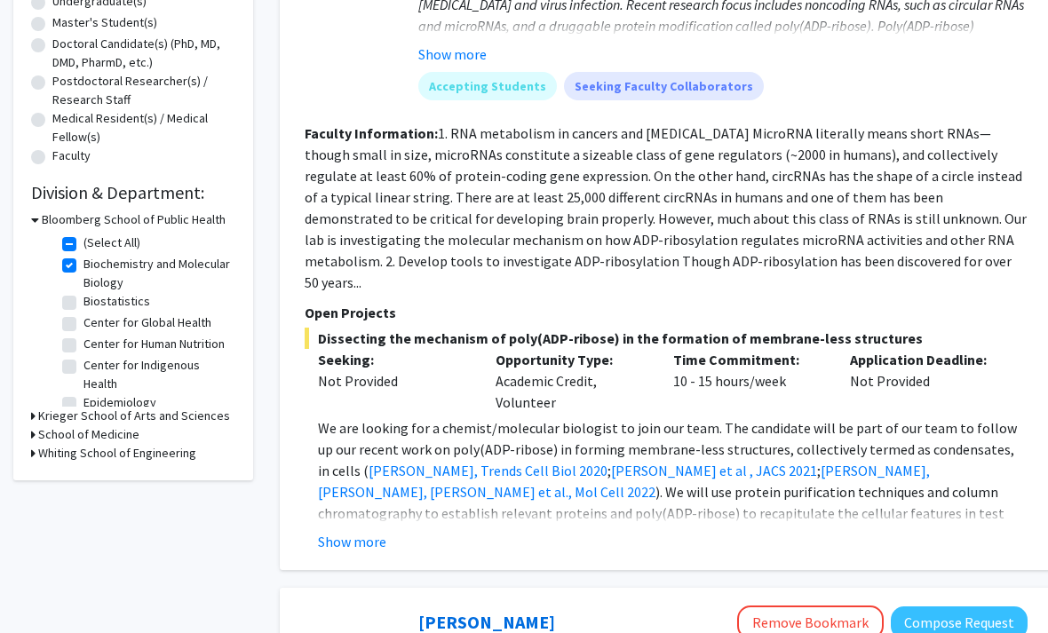
click at [25, 437] on div "Refine By Collaboration Status: Collaboration Status All Faculty/Staff Collabor…" at bounding box center [133, 105] width 240 height 750
click at [41, 437] on h3 "School of Medicine" at bounding box center [88, 434] width 101 height 19
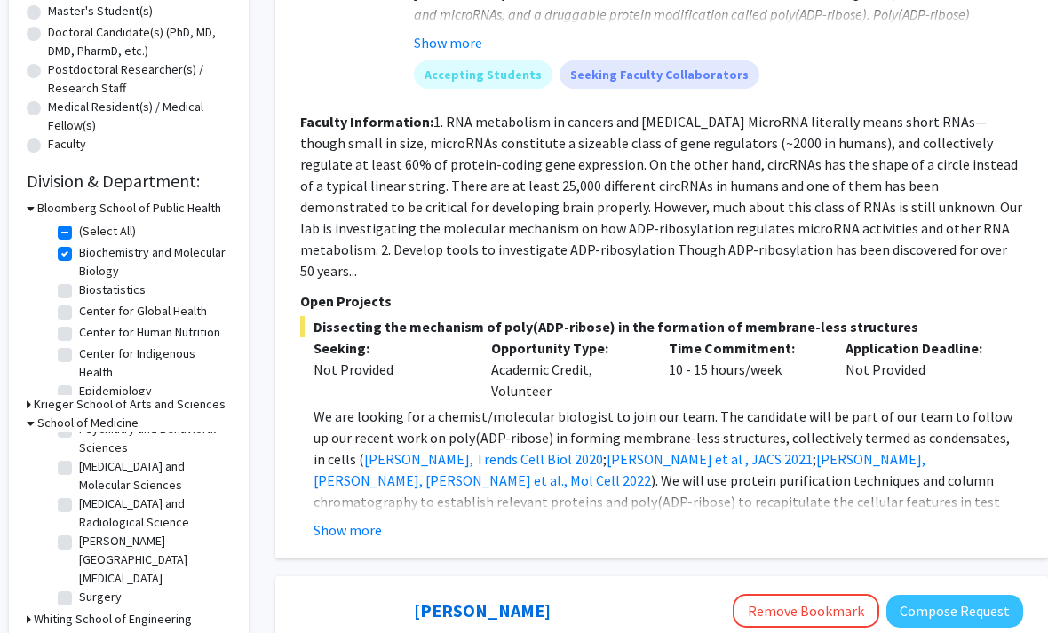
click at [74, 541] on fg-checkbox "Sidney Kimmel Comprehensive Cancer Center Sidney Kimmel Comprehensive Cancer Ce…" at bounding box center [142, 560] width 169 height 56
click at [79, 546] on label "Sidney Kimmel Comprehensive Cancer Center" at bounding box center [152, 560] width 147 height 56
click at [79, 543] on input "Sidney Kimmel Comprehensive Cancer Center" at bounding box center [85, 538] width 12 height 12
checkbox input "true"
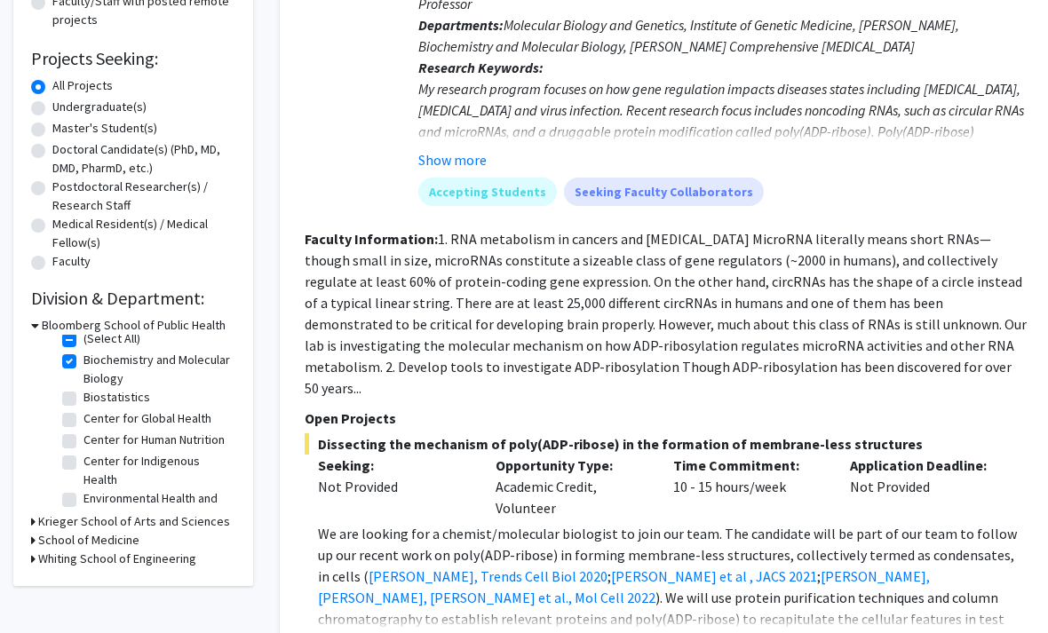
click at [111, 415] on label "Center for Global Health" at bounding box center [147, 418] width 128 height 19
click at [95, 415] on input "Center for Global Health" at bounding box center [89, 415] width 12 height 12
checkbox input "true"
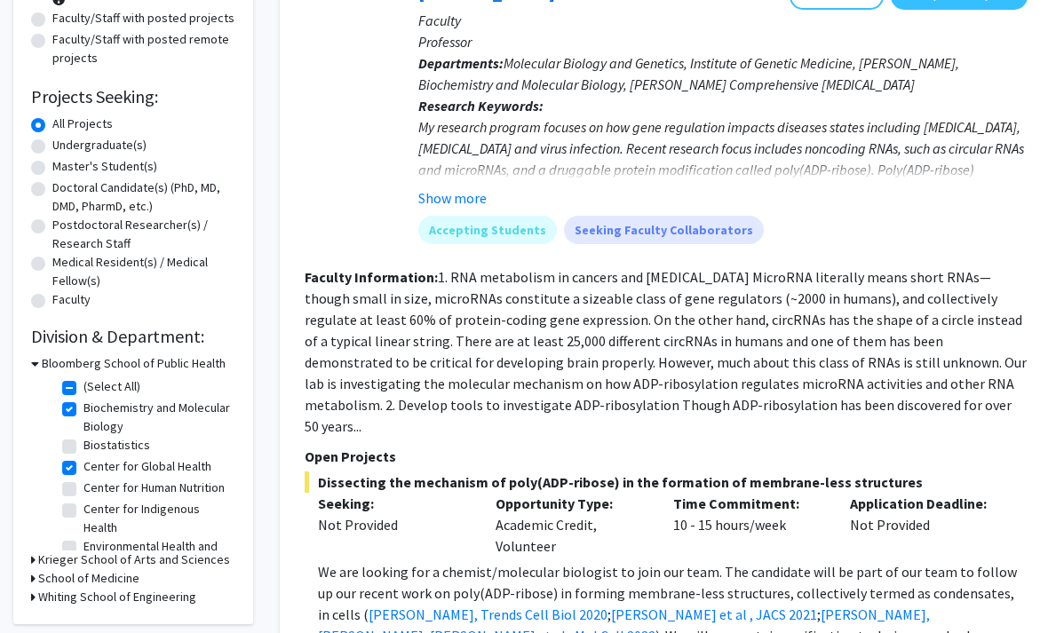
click at [49, 585] on h3 "School of Medicine" at bounding box center [88, 579] width 101 height 19
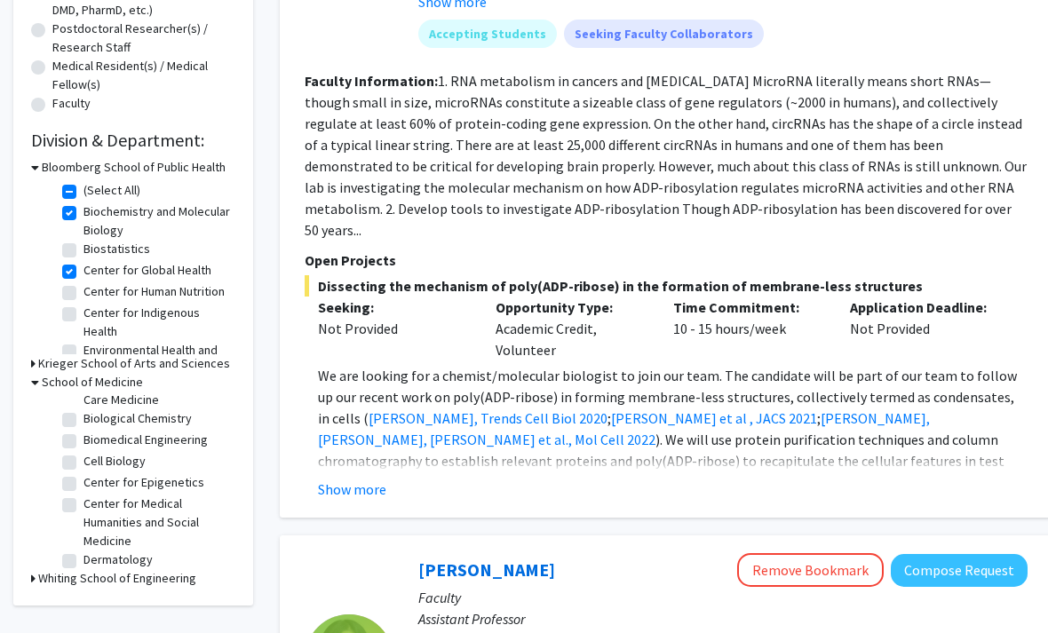
click at [129, 484] on label "Center for Epigenetics" at bounding box center [143, 483] width 121 height 19
click at [95, 484] on input "Center for Epigenetics" at bounding box center [89, 480] width 12 height 12
checkbox input "true"
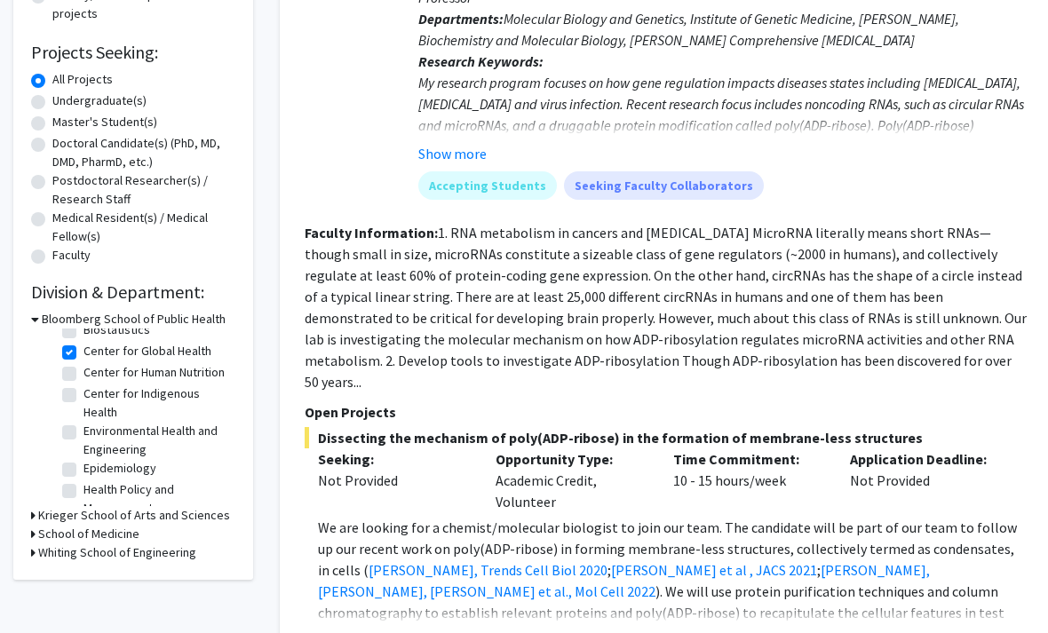
click at [93, 526] on h3 "School of Medicine" at bounding box center [88, 534] width 101 height 19
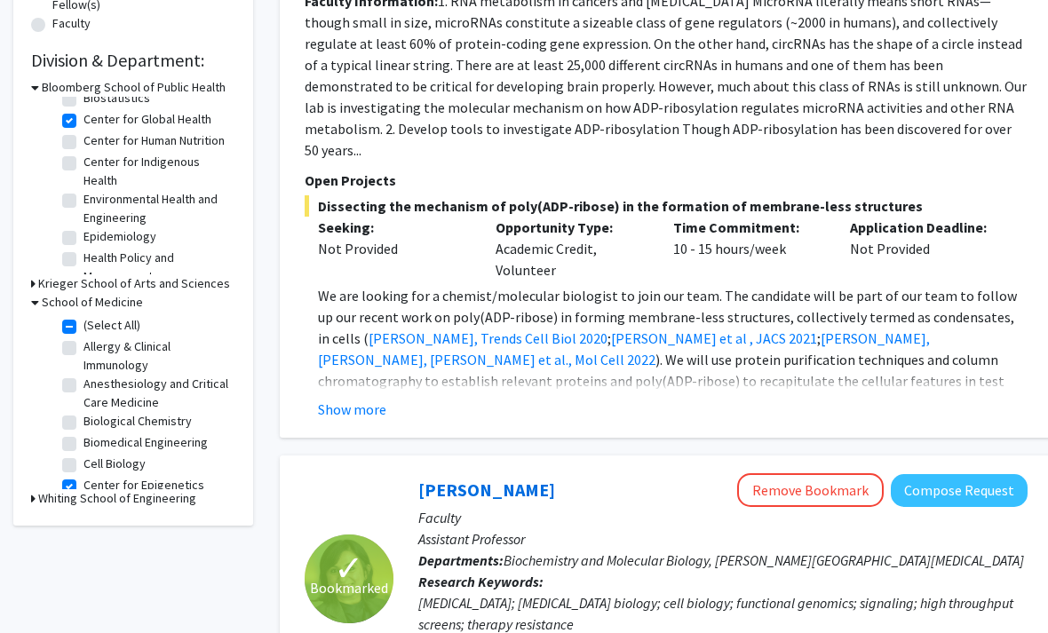
click at [99, 470] on label "Cell Biology" at bounding box center [114, 464] width 62 height 19
click at [95, 467] on input "Cell Biology" at bounding box center [89, 461] width 12 height 12
checkbox input "true"
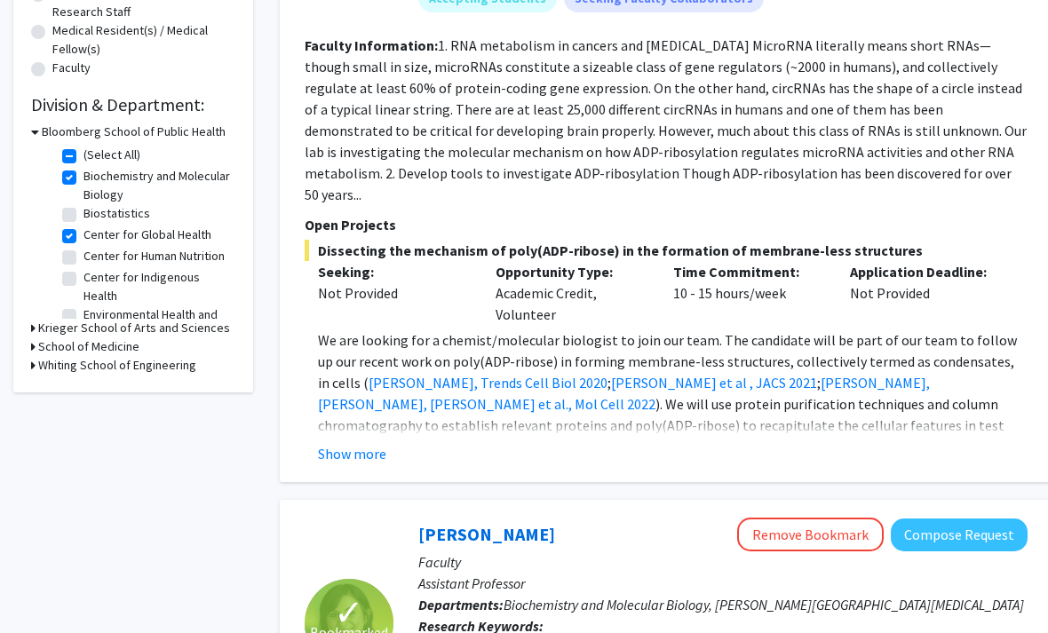
click at [52, 344] on h3 "School of Medicine" at bounding box center [88, 346] width 101 height 19
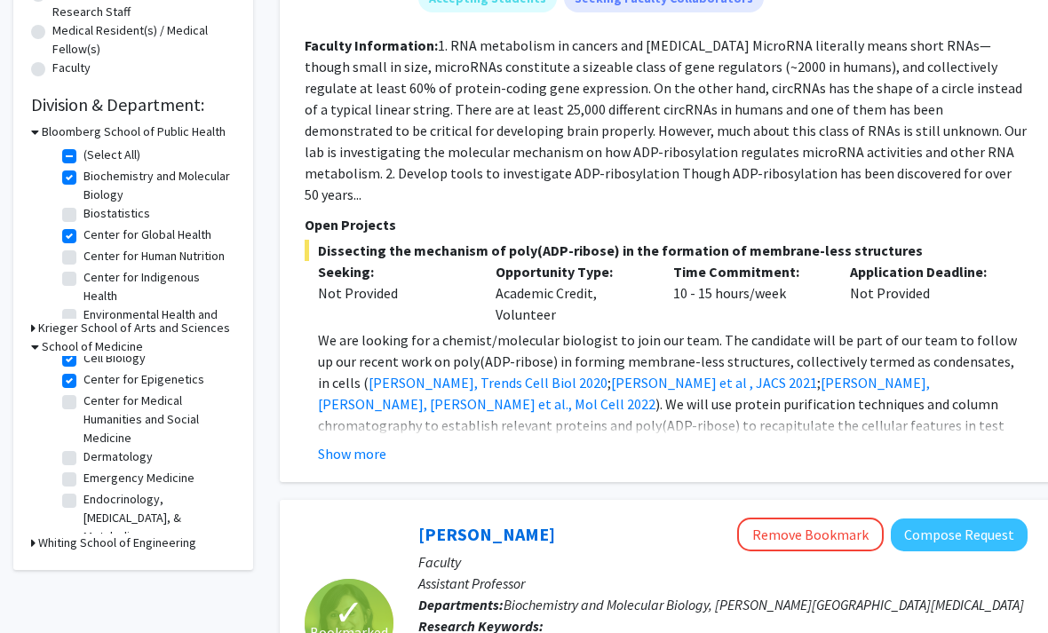
click at [127, 505] on label "Endocrinology, Diabetes, & Metabolism" at bounding box center [156, 518] width 147 height 56
click at [95, 502] on input "Endocrinology, Diabetes, & Metabolism" at bounding box center [89, 496] width 12 height 12
checkbox input "true"
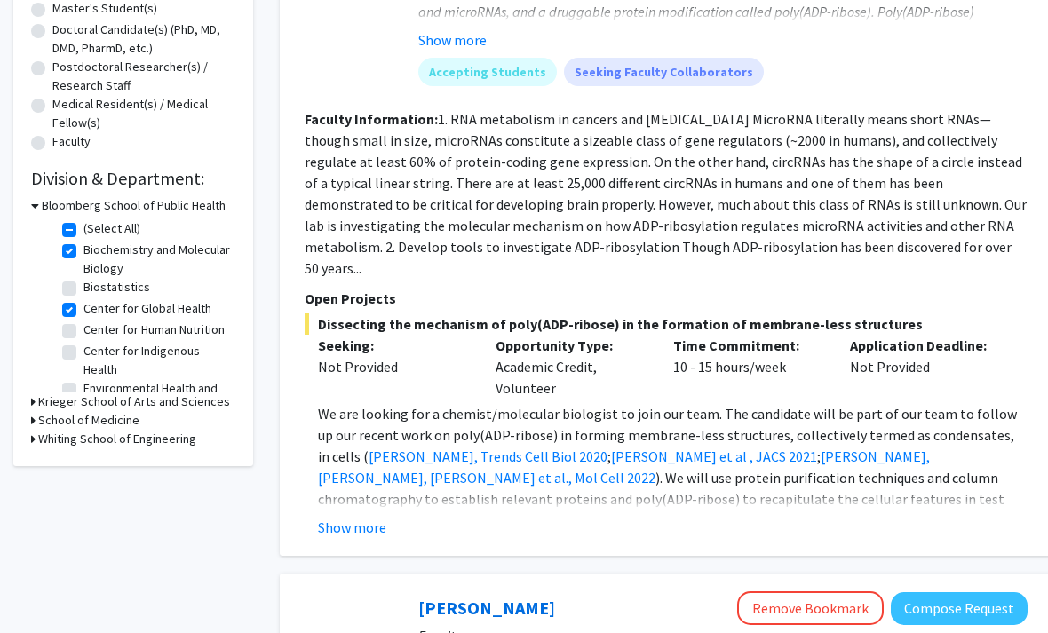
click at [51, 436] on h3 "Whiting School of Engineering" at bounding box center [117, 440] width 158 height 19
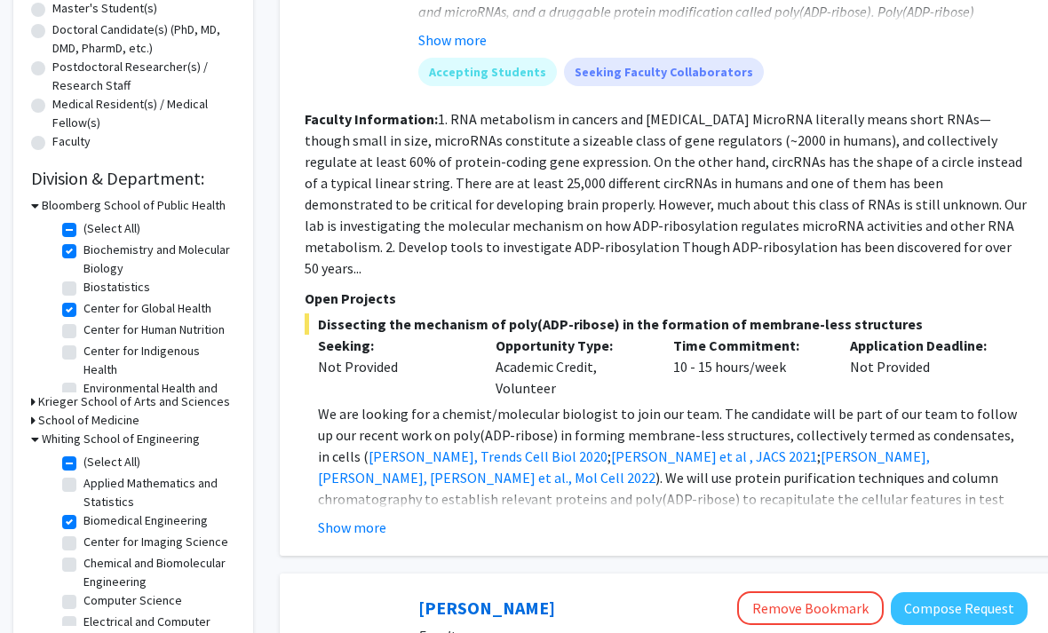
click at [59, 417] on h3 "School of Medicine" at bounding box center [88, 420] width 101 height 19
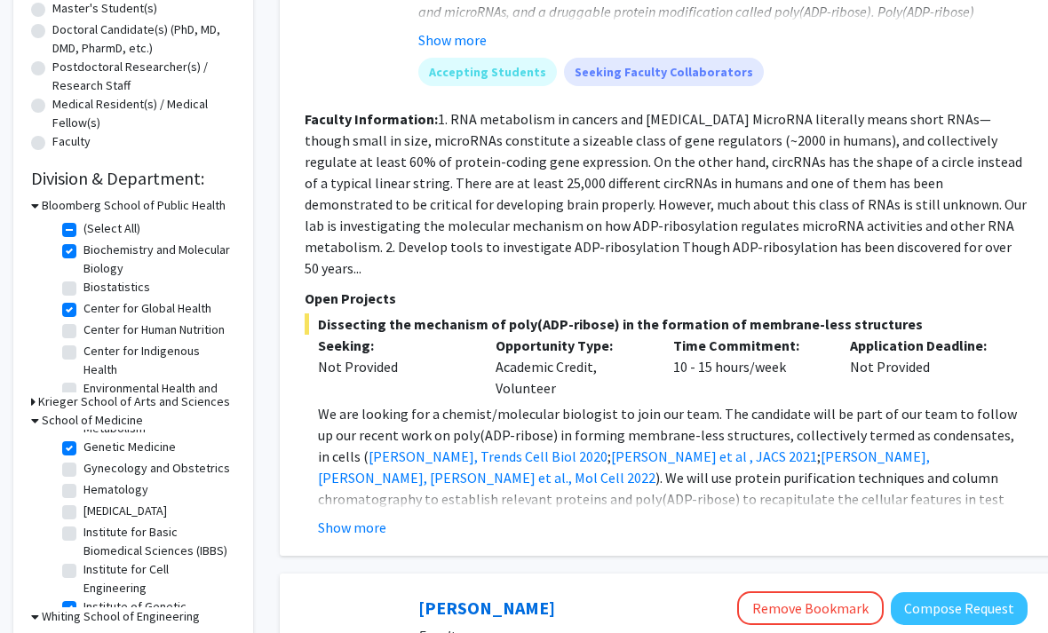
click at [146, 459] on label "Gynecology and Obstetrics" at bounding box center [156, 468] width 146 height 19
click at [95, 459] on input "Gynecology and Obstetrics" at bounding box center [89, 465] width 12 height 12
checkbox input "true"
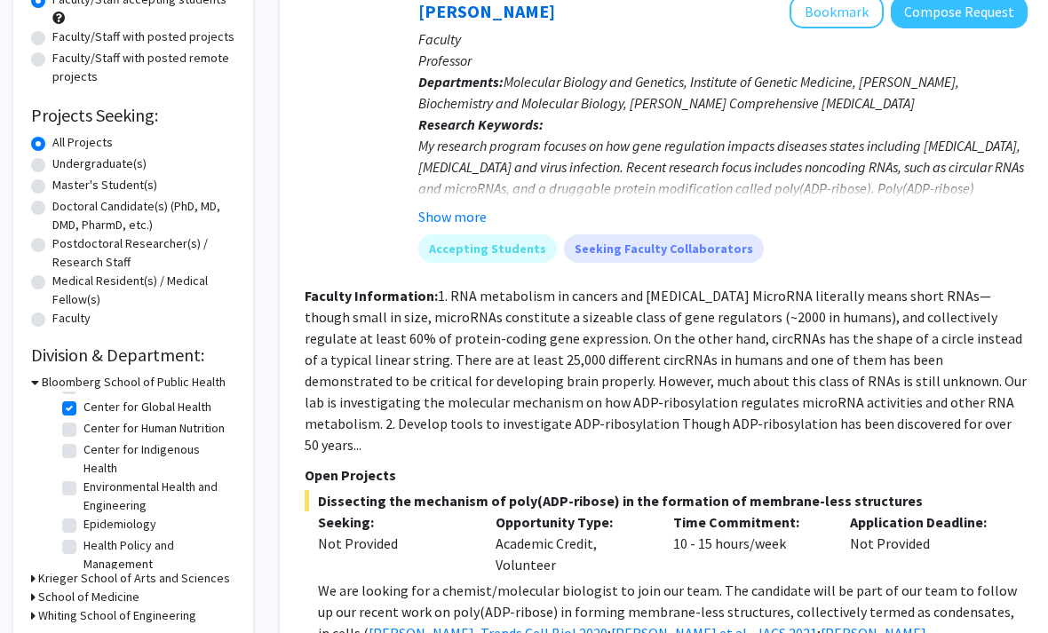
click at [61, 599] on h3 "School of Medicine" at bounding box center [88, 597] width 101 height 19
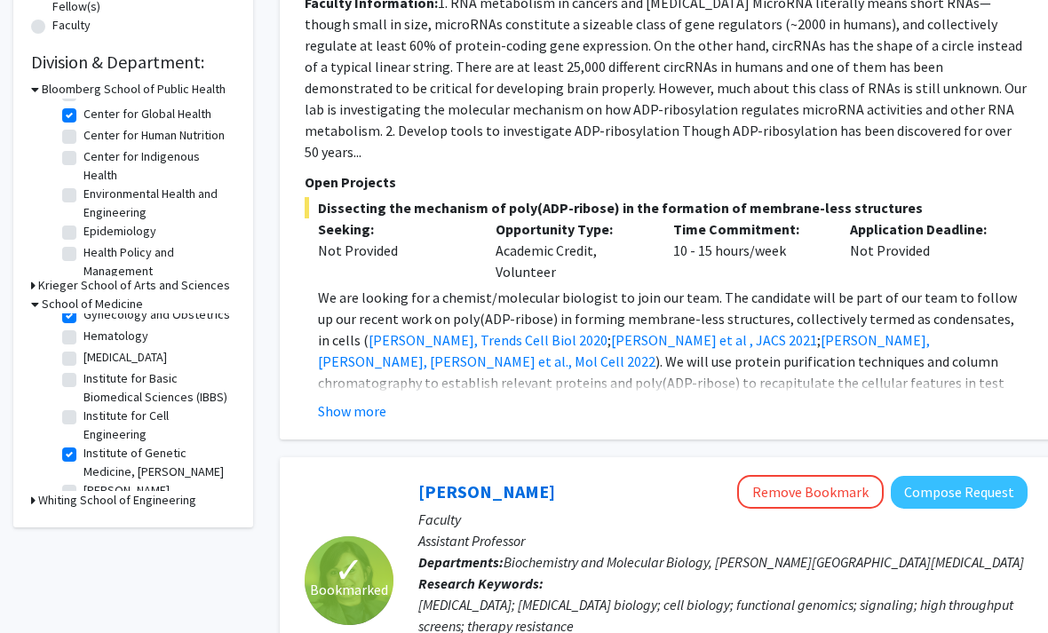
click at [96, 369] on label "Institute for Basic Biomedical Sciences (IBBS)" at bounding box center [156, 387] width 147 height 37
click at [95, 369] on input "Institute for Basic Biomedical Sciences (IBBS)" at bounding box center [89, 375] width 12 height 12
checkbox input "true"
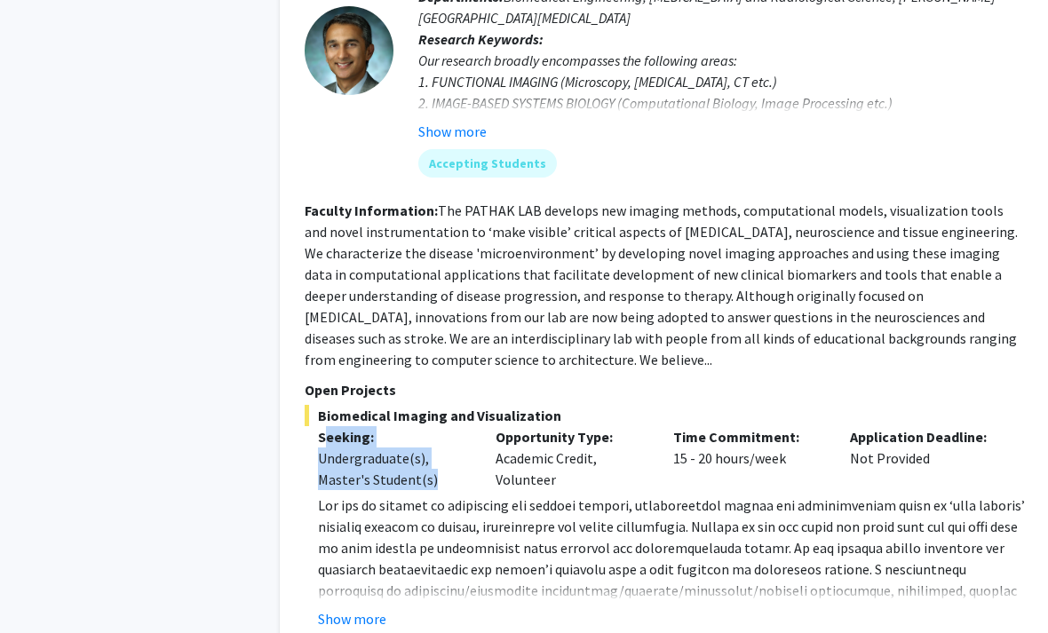
drag, startPoint x: 323, startPoint y: 394, endPoint x: 485, endPoint y: 454, distance: 172.2
click at [464, 444] on div "Seeking: Undergraduate(s), Master's Student(s)" at bounding box center [393, 458] width 178 height 64
click at [500, 496] on span at bounding box center [671, 601] width 707 height 210
click at [353, 608] on button "Show more" at bounding box center [352, 618] width 68 height 21
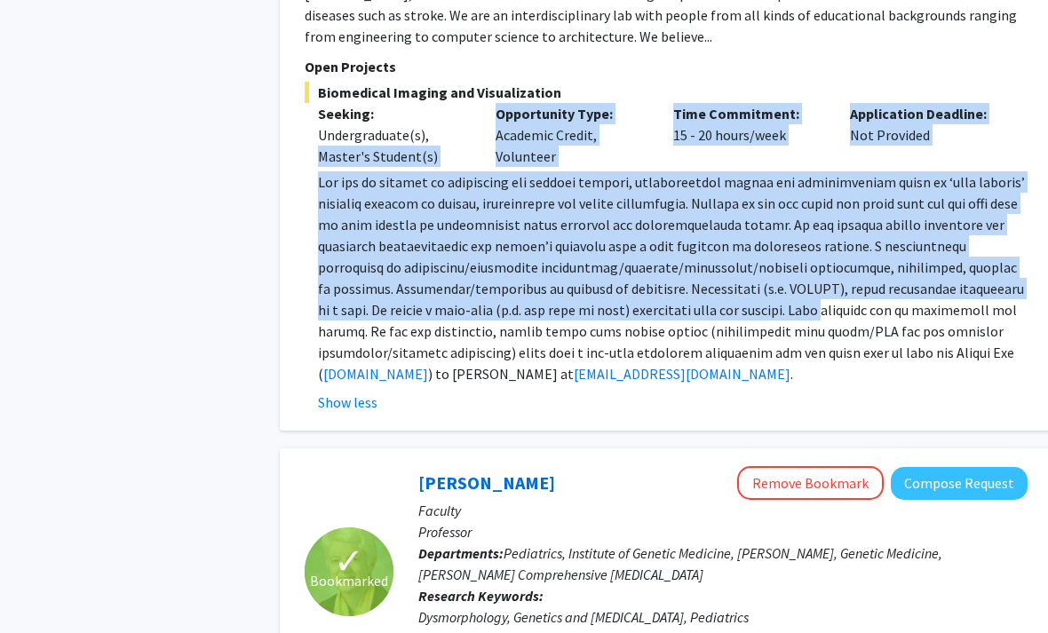
drag, startPoint x: 321, startPoint y: 99, endPoint x: 807, endPoint y: 284, distance: 519.5
click at [790, 265] on div "Biomedical Imaging and Visualization Seeking: Undergraduate(s), Master's Studen…" at bounding box center [665, 247] width 723 height 331
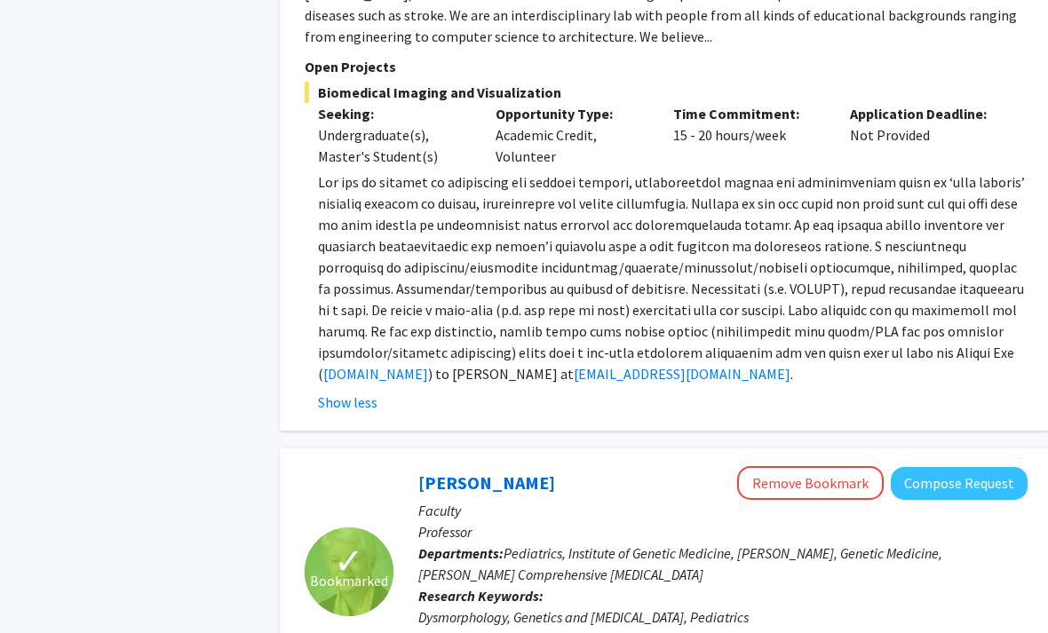
click at [810, 287] on span at bounding box center [671, 278] width 707 height 210
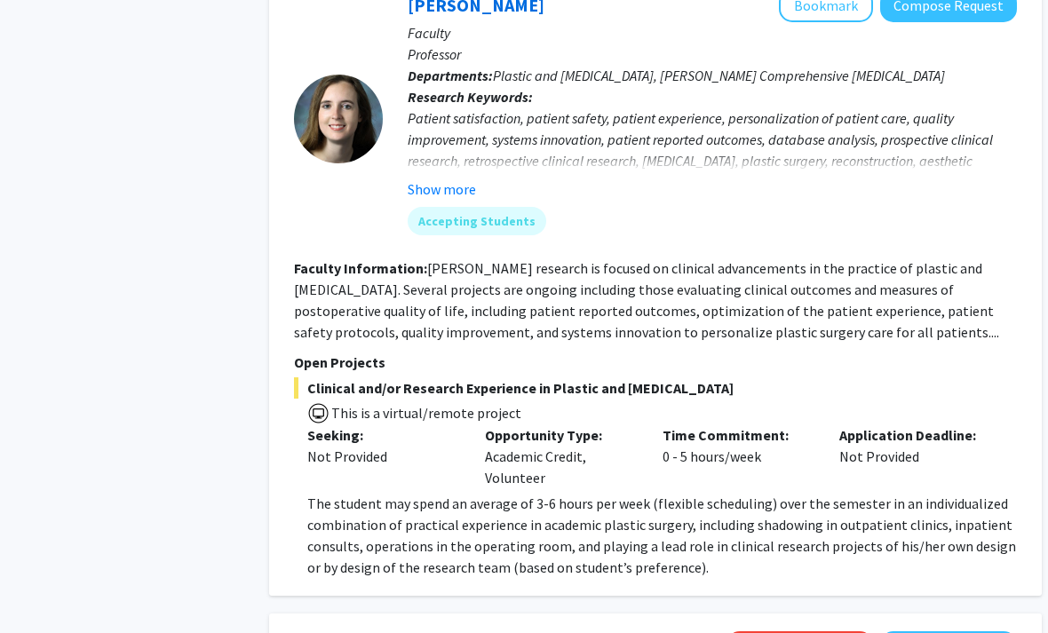
click at [318, 495] on span "The student may spend an average of 3-6 hours per week (flexible scheduling) ov…" at bounding box center [662, 536] width 708 height 82
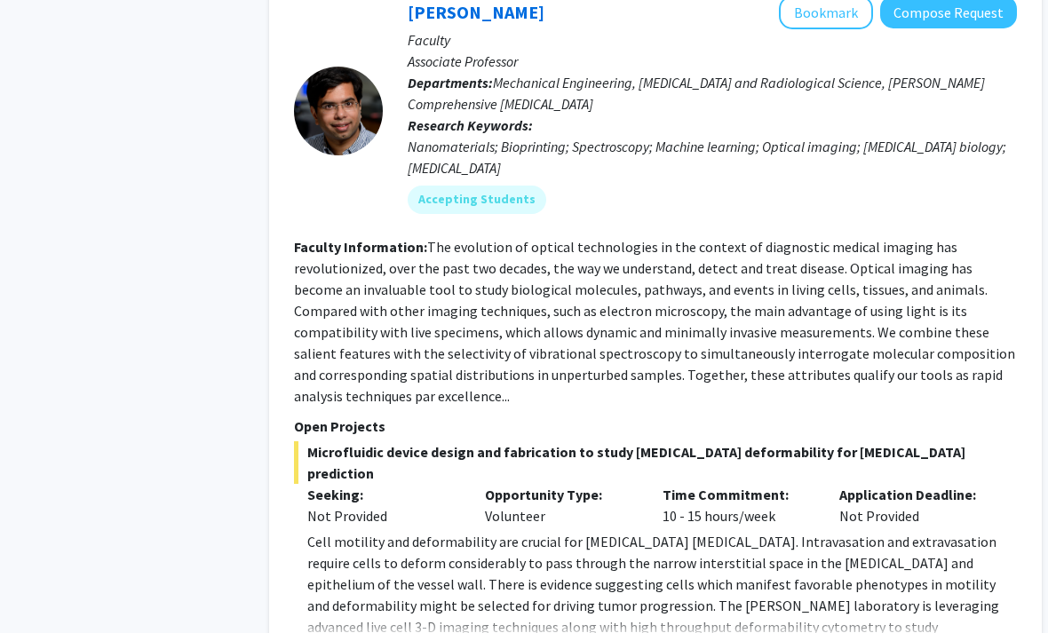
scroll to position [7264, 10]
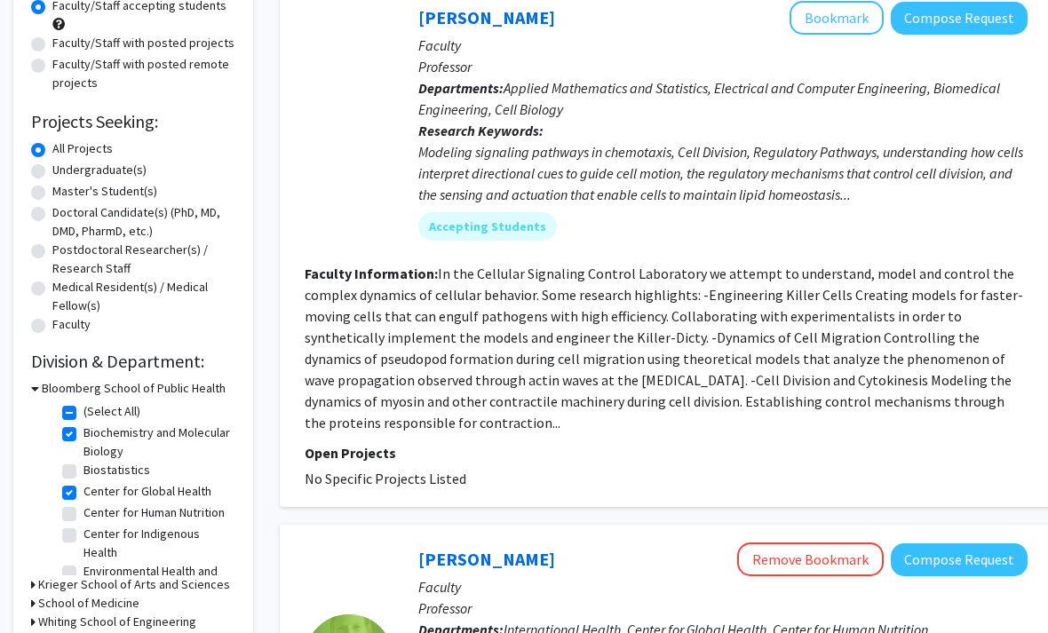
scroll to position [218, 0]
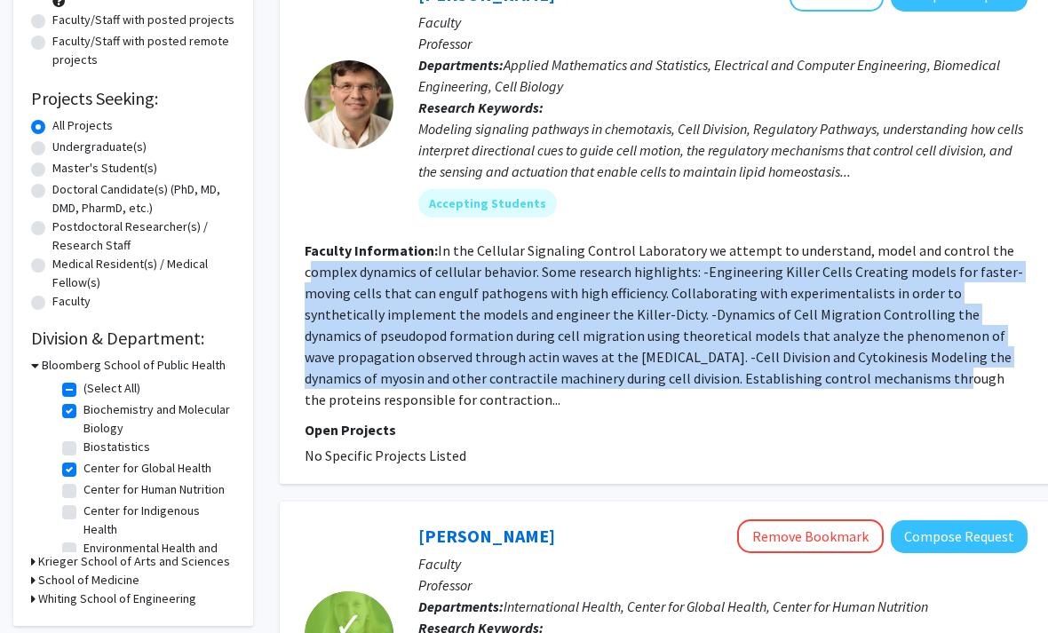
drag, startPoint x: 529, startPoint y: 290, endPoint x: 312, endPoint y: 262, distance: 219.3
click at [312, 262] on fg-read-more "In the Cellular Signaling Control Laboratory we attempt to understand, model an…" at bounding box center [663, 325] width 718 height 167
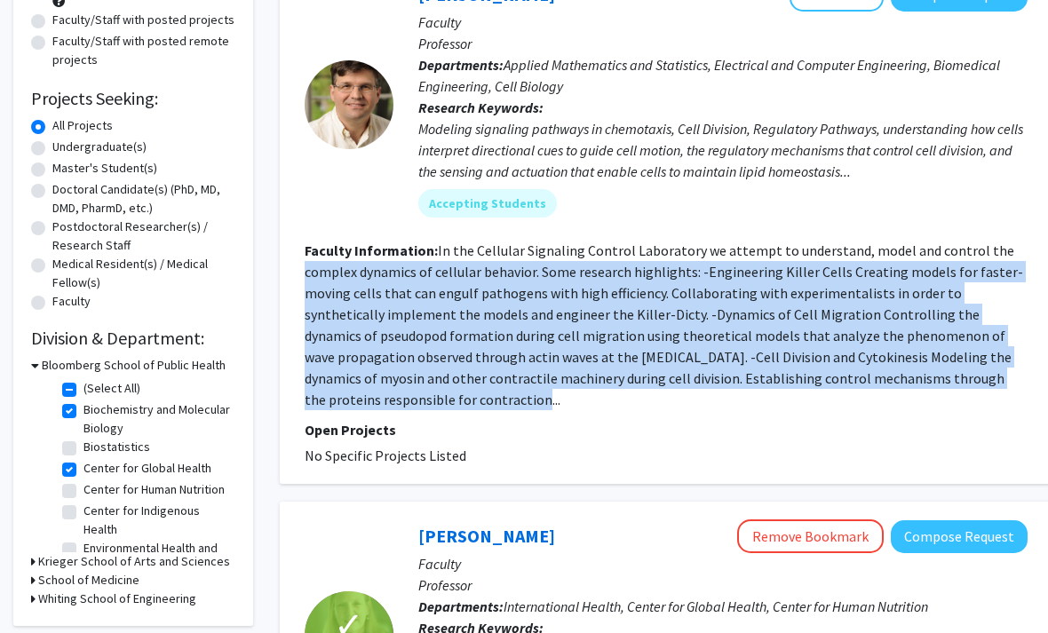
drag, startPoint x: 312, startPoint y: 262, endPoint x: 768, endPoint y: 397, distance: 475.8
click at [768, 397] on section "Faculty Information: In the Cellular Signaling Control Laboratory we attempt to…" at bounding box center [665, 326] width 723 height 170
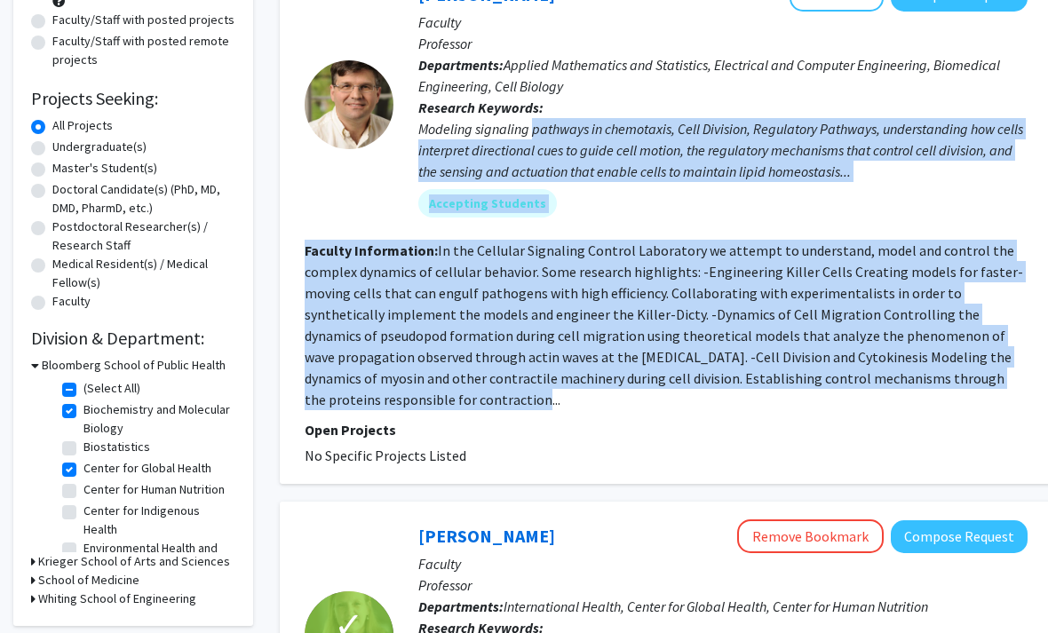
drag, startPoint x: 768, startPoint y: 397, endPoint x: 582, endPoint y: 116, distance: 336.3
click at [582, 116] on fg-search-faculty "Pablo Iglesias Bookmark Compose Request Faculty Professor Departments: Applied …" at bounding box center [665, 223] width 723 height 488
click at [582, 119] on div "Modeling signaling pathways in chemotaxis, Cell Division, Regulatory Pathways, …" at bounding box center [722, 151] width 609 height 64
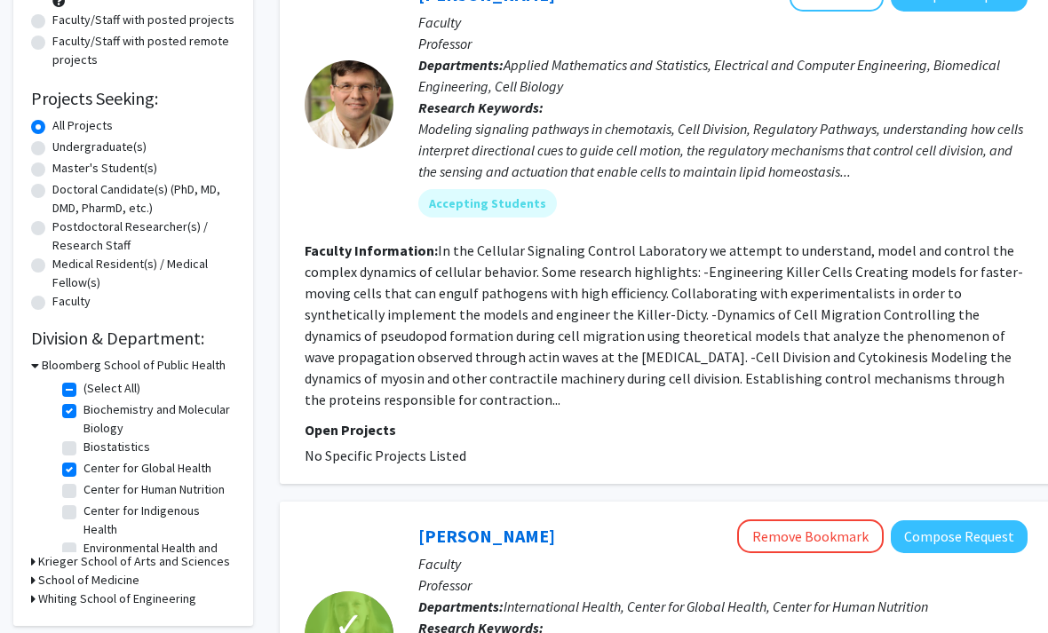
click at [582, 119] on div "Modeling signaling pathways in chemotaxis, Cell Division, Regulatory Pathways, …" at bounding box center [722, 151] width 609 height 64
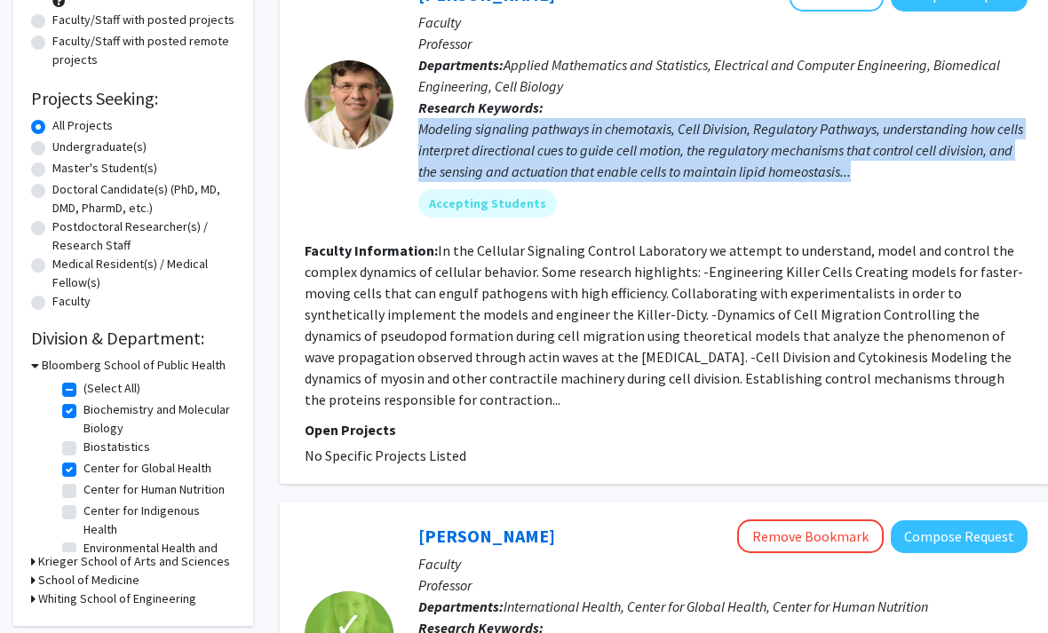
click at [582, 119] on div "Modeling signaling pathways in chemotaxis, Cell Division, Regulatory Pathways, …" at bounding box center [722, 151] width 609 height 64
click at [494, 130] on div "Modeling signaling pathways in chemotaxis, Cell Division, Regulatory Pathways, …" at bounding box center [722, 151] width 609 height 64
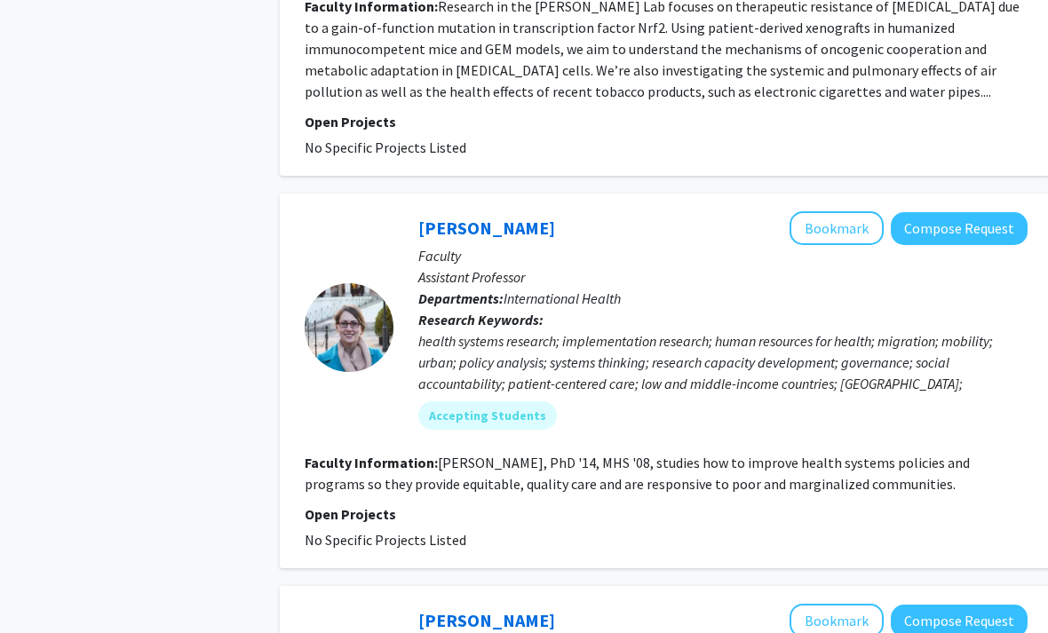
scroll to position [1484, 0]
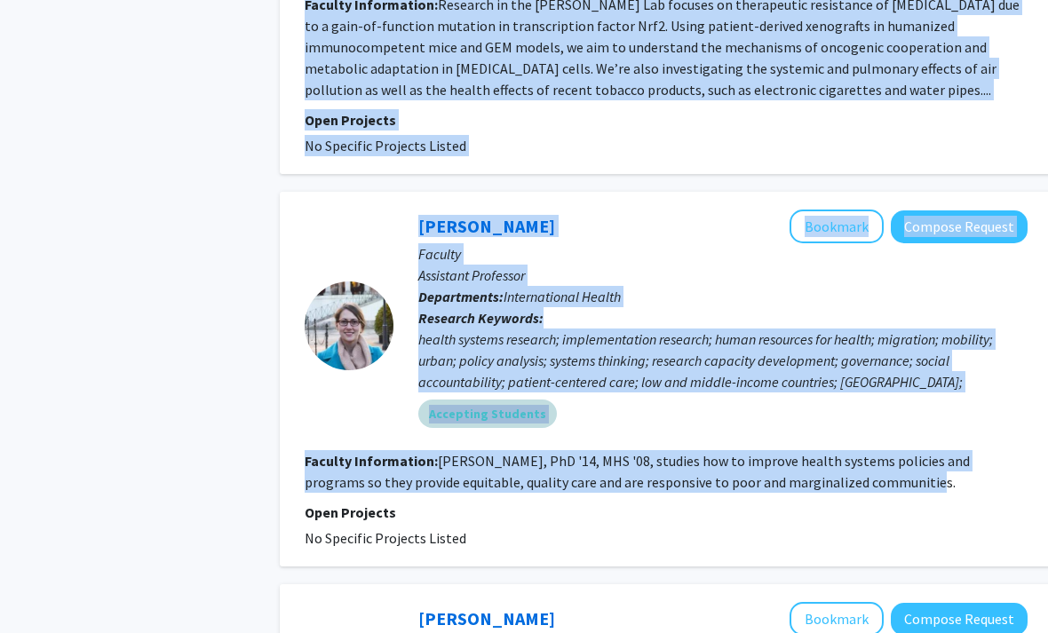
drag, startPoint x: 914, startPoint y: 491, endPoint x: 462, endPoint y: 387, distance: 464.5
click at [458, 399] on fg-search-faculty "Ligia Paina Bookmark Compose Request Faculty Assistant Professor Departments: I…" at bounding box center [665, 379] width 723 height 339
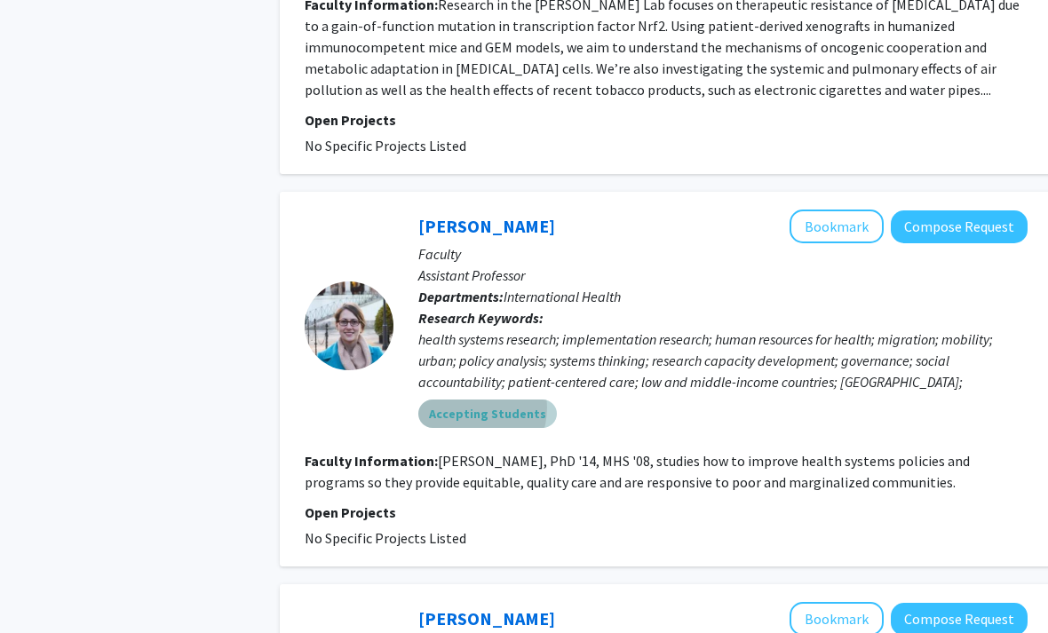
click at [463, 399] on mat-chip "Accepting Students" at bounding box center [487, 413] width 138 height 28
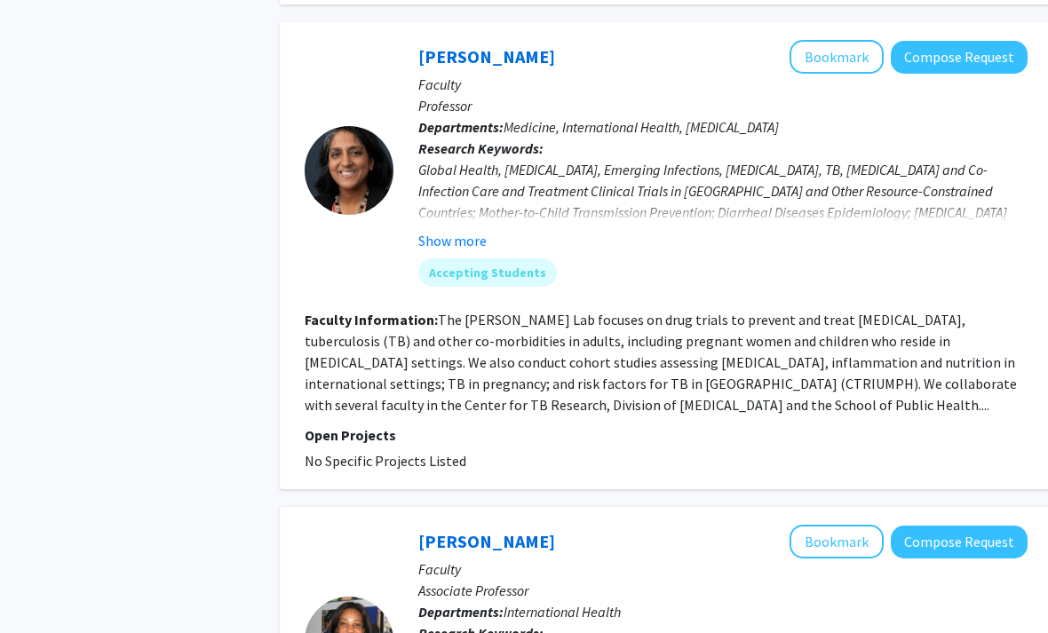
scroll to position [2064, 0]
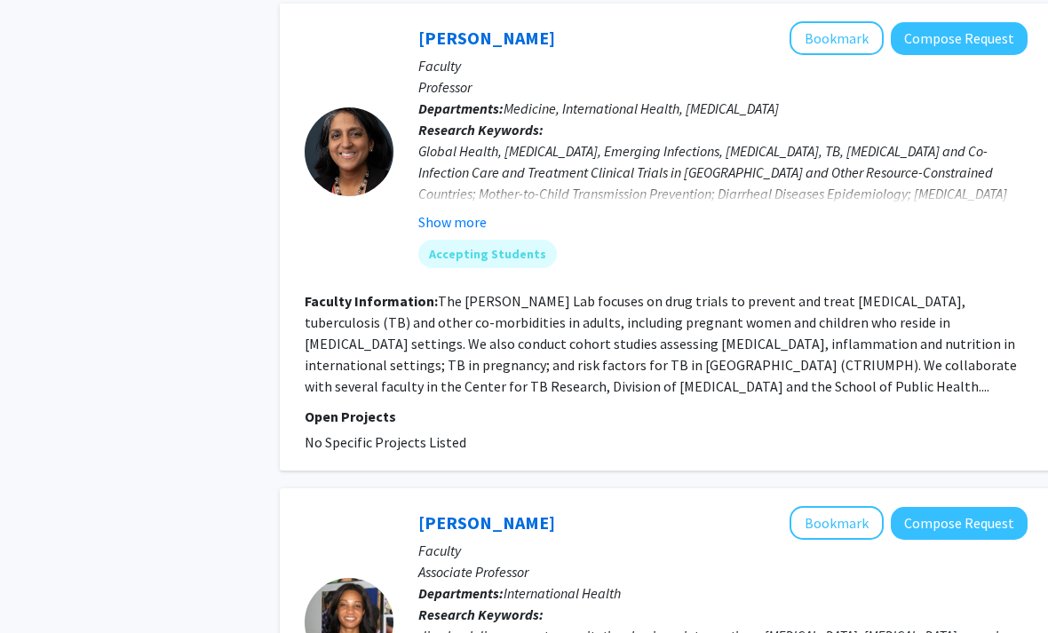
click at [4, 632] on div "Refine By Collaboration Status: Collaboration Status All Faculty/Staff Collabor…" at bounding box center [133, 466] width 266 height 4906
drag, startPoint x: 296, startPoint y: 281, endPoint x: 477, endPoint y: 348, distance: 193.3
click at [477, 348] on div "Amita Gupta Bookmark Compose Request Faculty Professor Departments: Medicine, I…" at bounding box center [666, 237] width 772 height 467
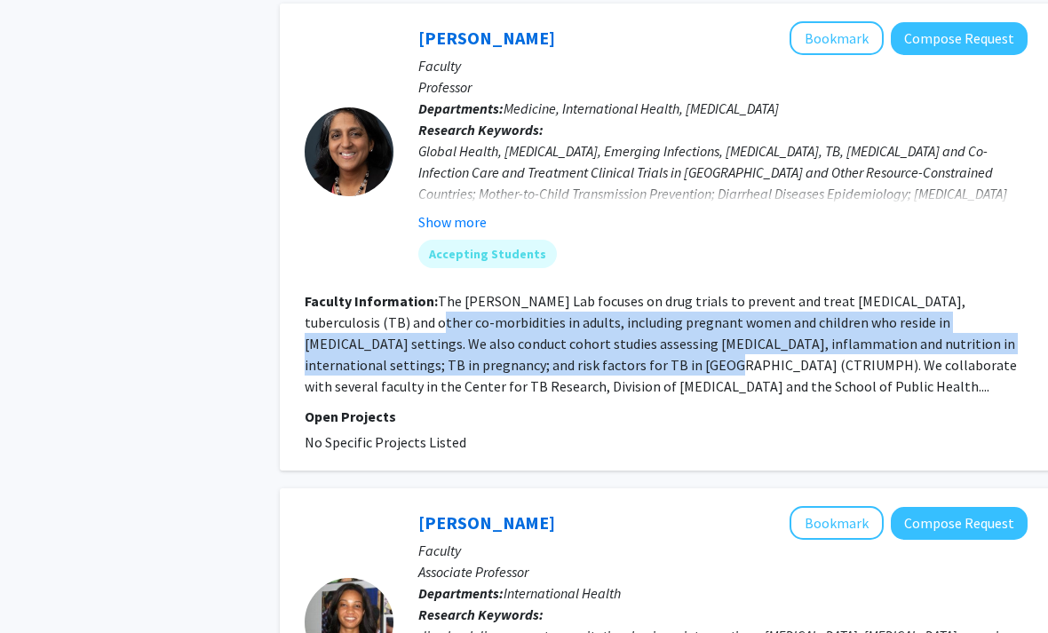
drag, startPoint x: 477, startPoint y: 348, endPoint x: 336, endPoint y: 287, distance: 153.9
click at [336, 291] on section "Faculty Information: The Amita Gupta Lab focuses on drug trials to prevent and …" at bounding box center [665, 344] width 723 height 107
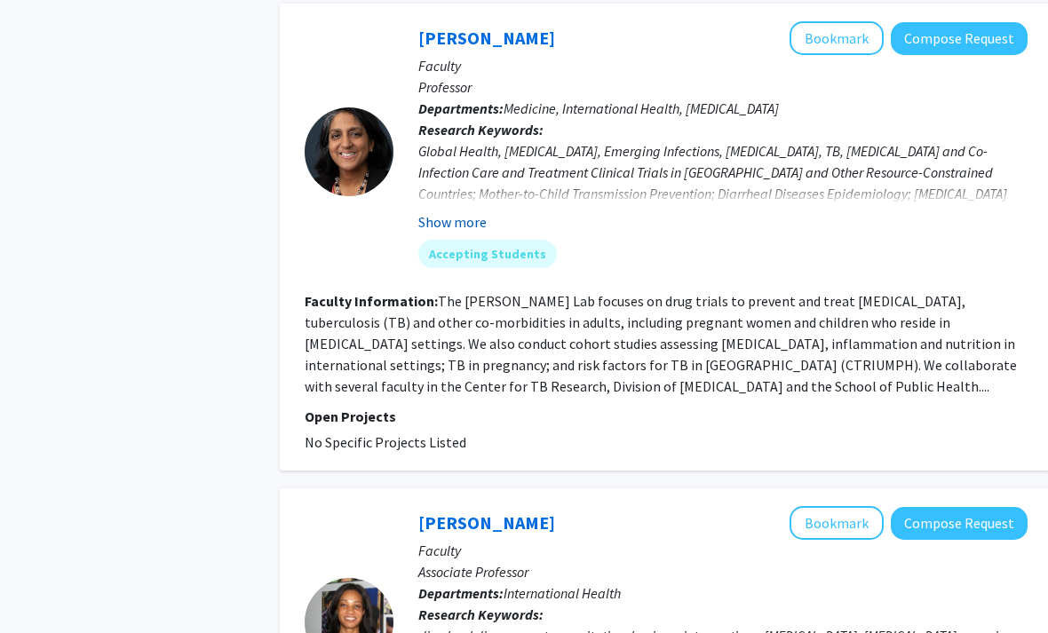
click at [444, 212] on button "Show more" at bounding box center [452, 222] width 68 height 21
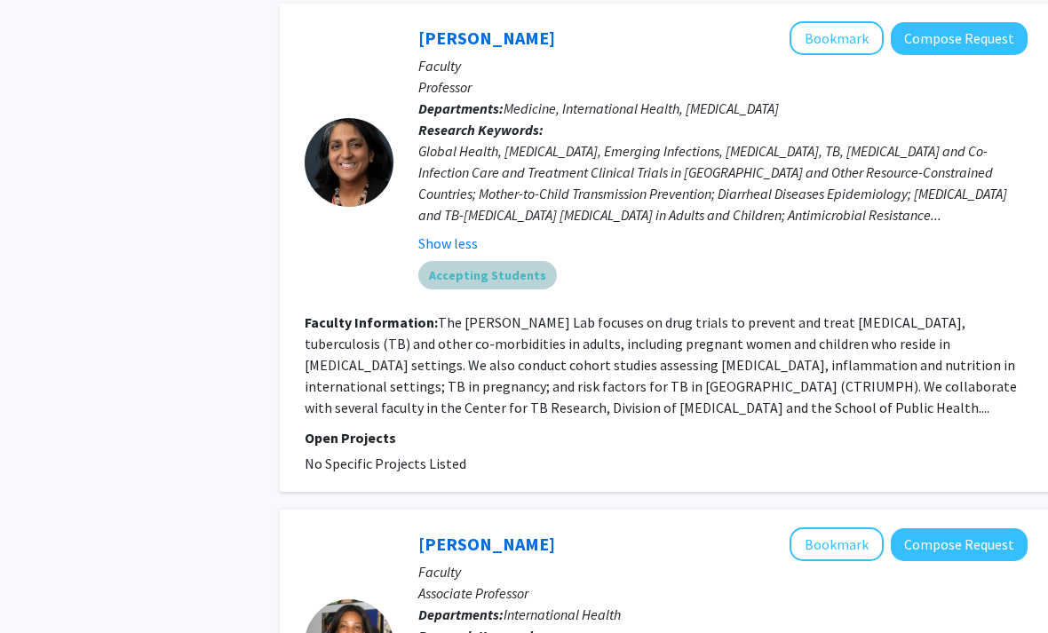
drag, startPoint x: 776, startPoint y: 257, endPoint x: 431, endPoint y: 85, distance: 385.5
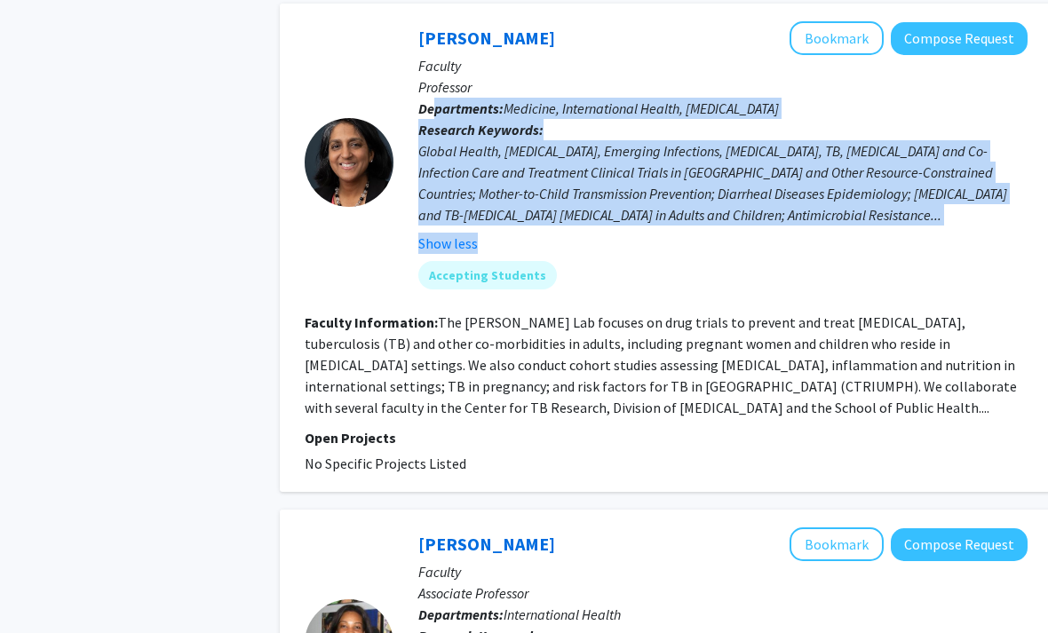
drag, startPoint x: 431, startPoint y: 85, endPoint x: 630, endPoint y: 246, distance: 256.3
click at [630, 246] on div "Amita Gupta Bookmark Compose Request Faculty Professor Departments: Medicine, I…" at bounding box center [710, 161] width 634 height 281
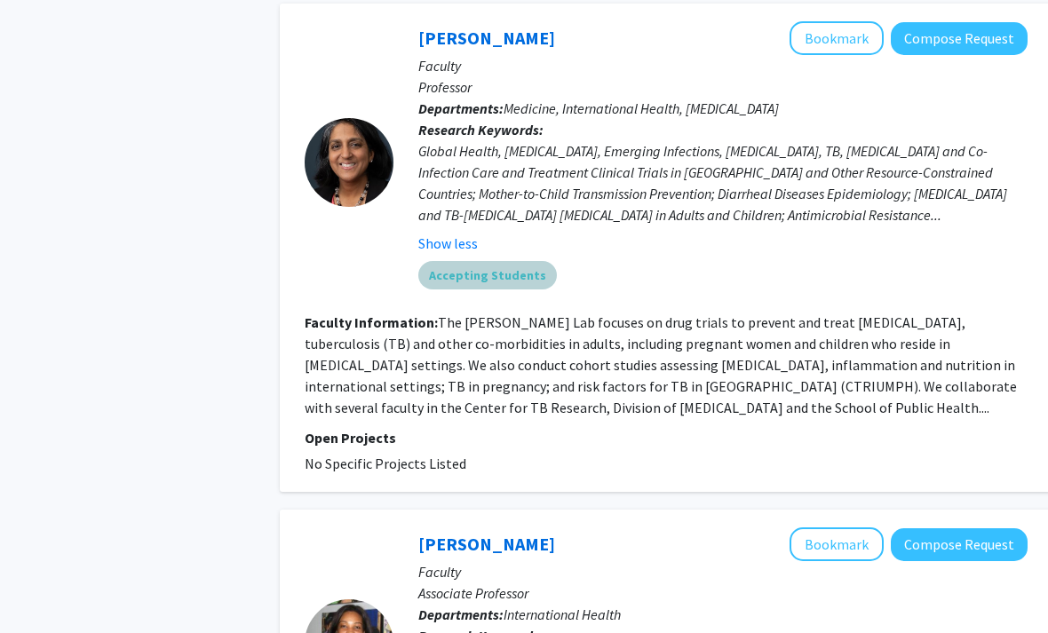
click at [630, 257] on div "Accepting Students" at bounding box center [723, 275] width 616 height 36
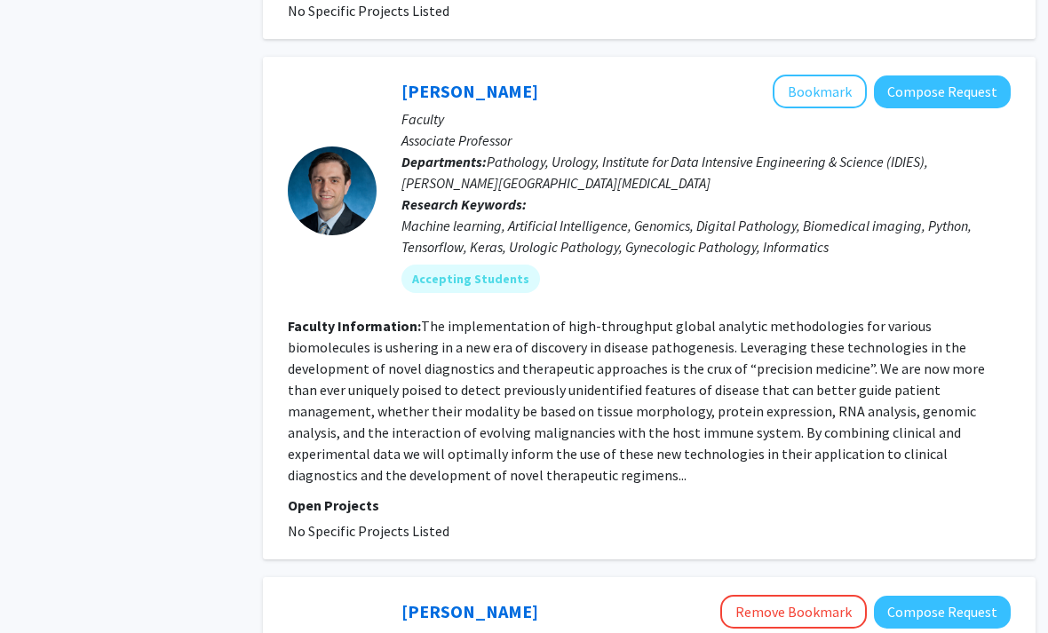
scroll to position [3855, 16]
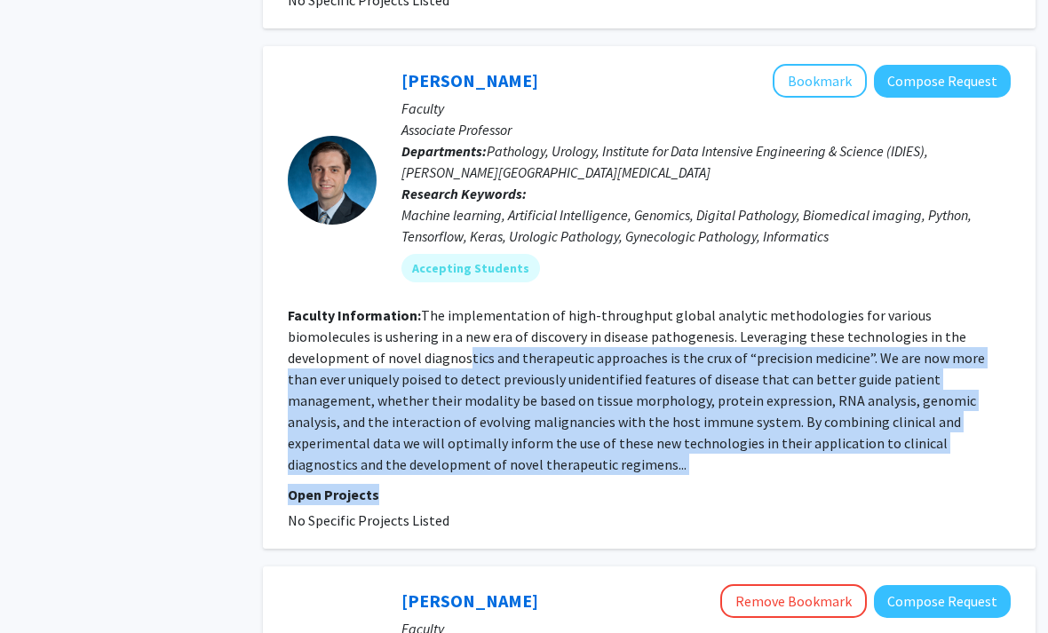
drag, startPoint x: 502, startPoint y: 377, endPoint x: 332, endPoint y: 261, distance: 206.3
click at [332, 261] on fg-search-faculty "Alexander Baras Bookmark Compose Request Faculty Associate Professor Department…" at bounding box center [650, 297] width 723 height 467
click at [332, 306] on fg-read-more "The implementation of high-throughput global analytic methodologies for various…" at bounding box center [637, 389] width 697 height 167
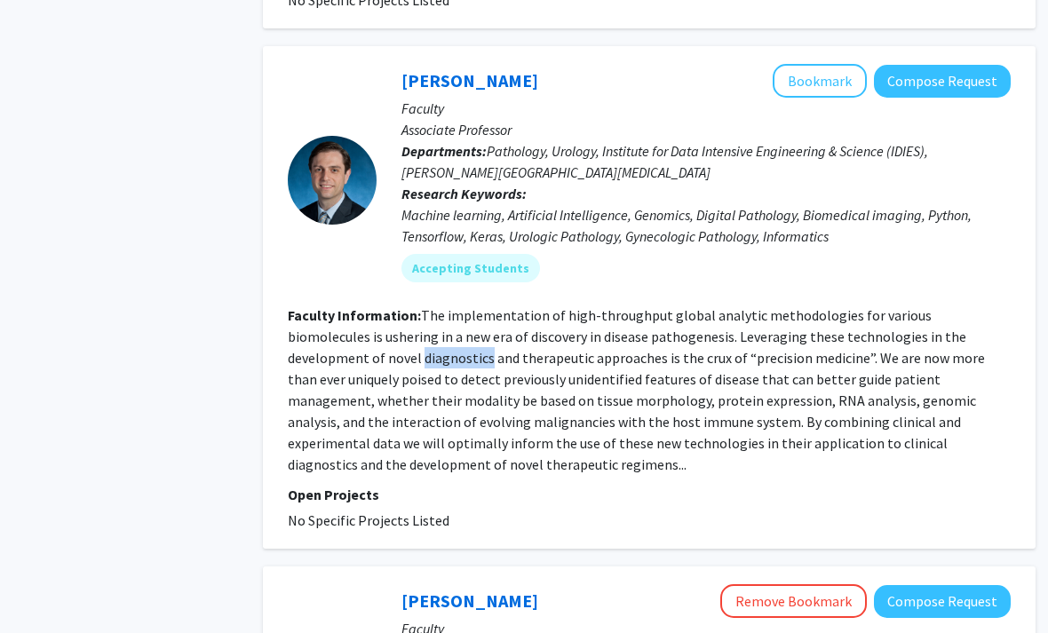
click at [332, 306] on fg-read-more "The implementation of high-throughput global analytic methodologies for various…" at bounding box center [637, 389] width 697 height 167
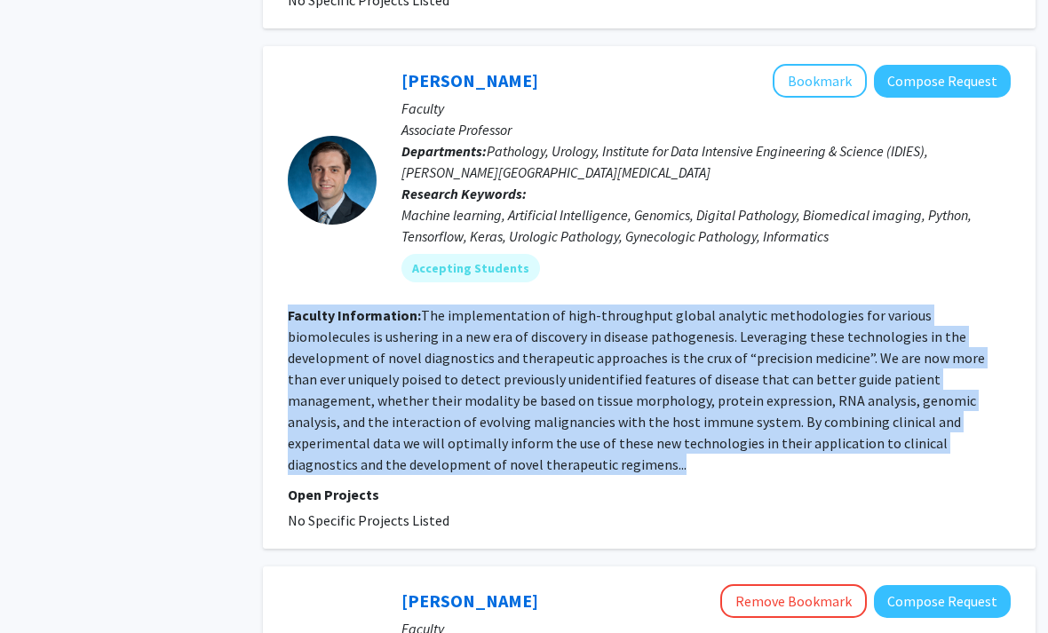
click at [332, 306] on fg-read-more "The implementation of high-throughput global analytic methodologies for various…" at bounding box center [637, 389] width 697 height 167
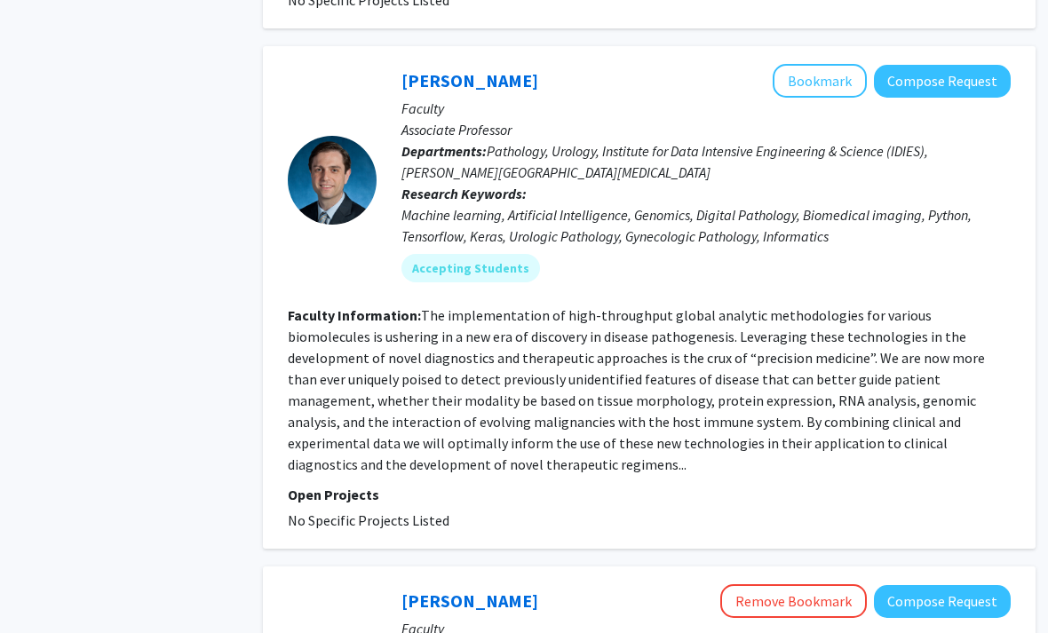
click at [455, 306] on fg-read-more "The implementation of high-throughput global analytic methodologies for various…" at bounding box center [637, 389] width 697 height 167
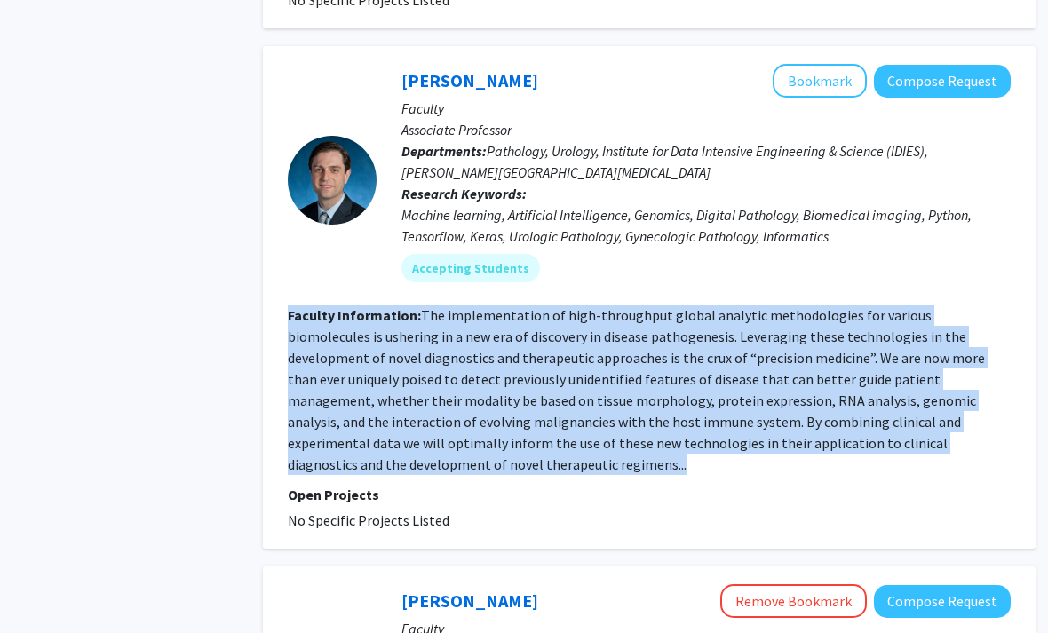
click at [455, 306] on fg-read-more "The implementation of high-throughput global analytic methodologies for various…" at bounding box center [637, 389] width 697 height 167
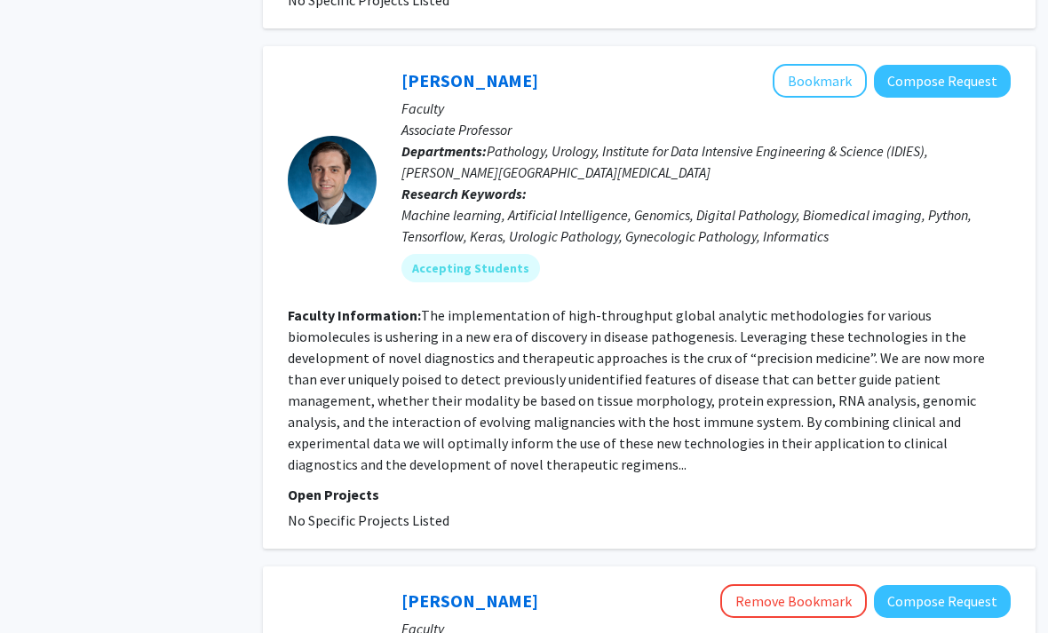
click at [386, 306] on fg-read-more "The implementation of high-throughput global analytic methodologies for various…" at bounding box center [637, 389] width 697 height 167
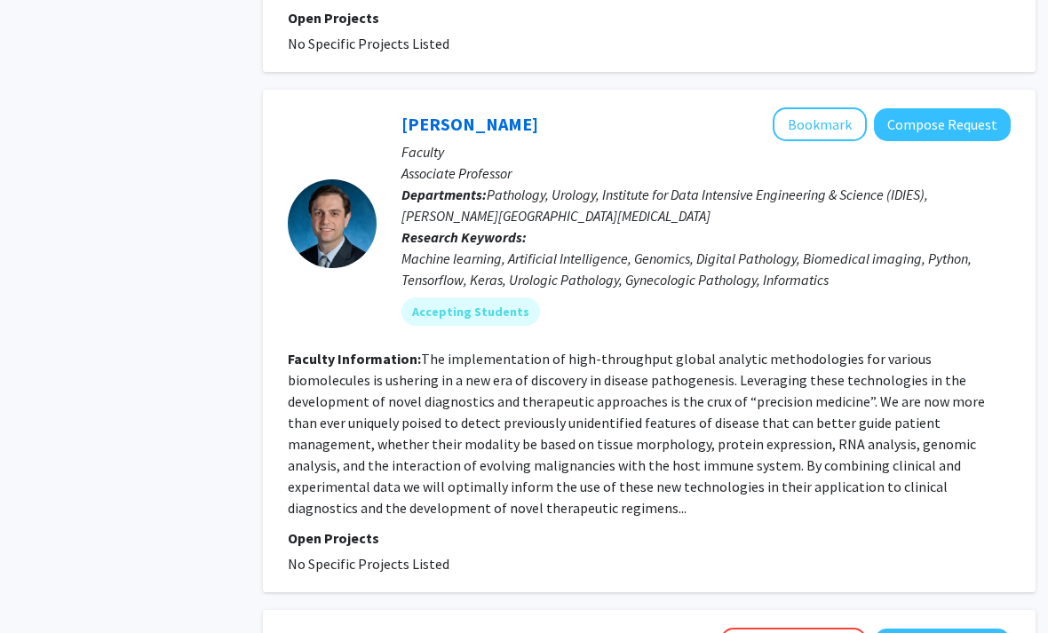
scroll to position [3807, 16]
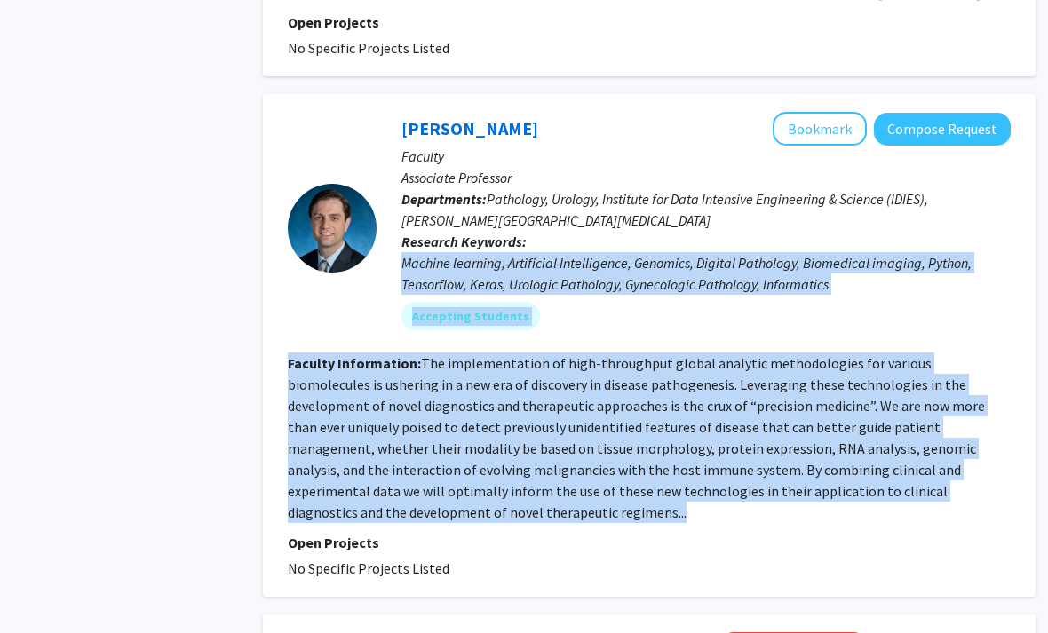
drag, startPoint x: 393, startPoint y: 157, endPoint x: 726, endPoint y: 196, distance: 335.2
click at [711, 194] on div "Alexander Baras Bookmark Compose Request Faculty Associate Professor Department…" at bounding box center [694, 228] width 634 height 232
click at [732, 252] on div "Machine learning, Artificial Intelligence, Genomics, Digital Pathology, Biomedi…" at bounding box center [706, 273] width 609 height 43
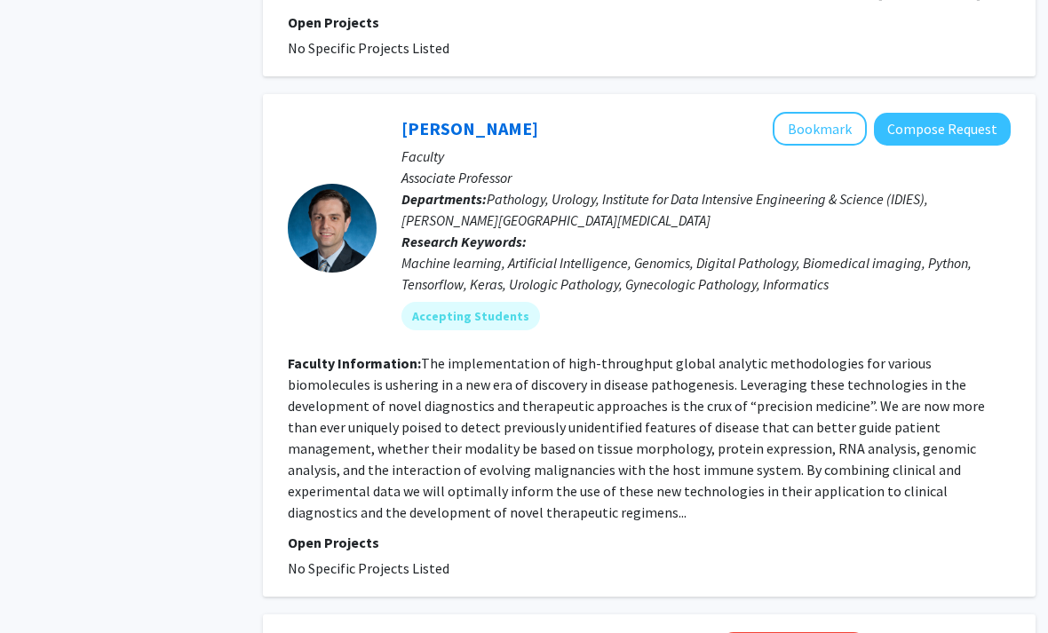
click at [463, 167] on p "Associate Professor" at bounding box center [706, 177] width 609 height 21
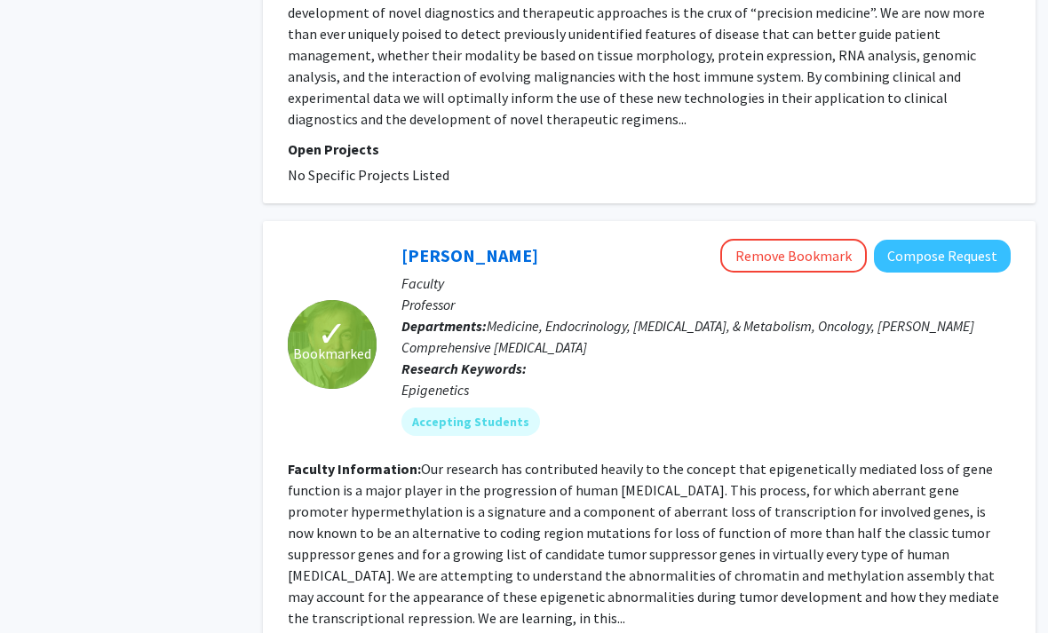
scroll to position [4300, 17]
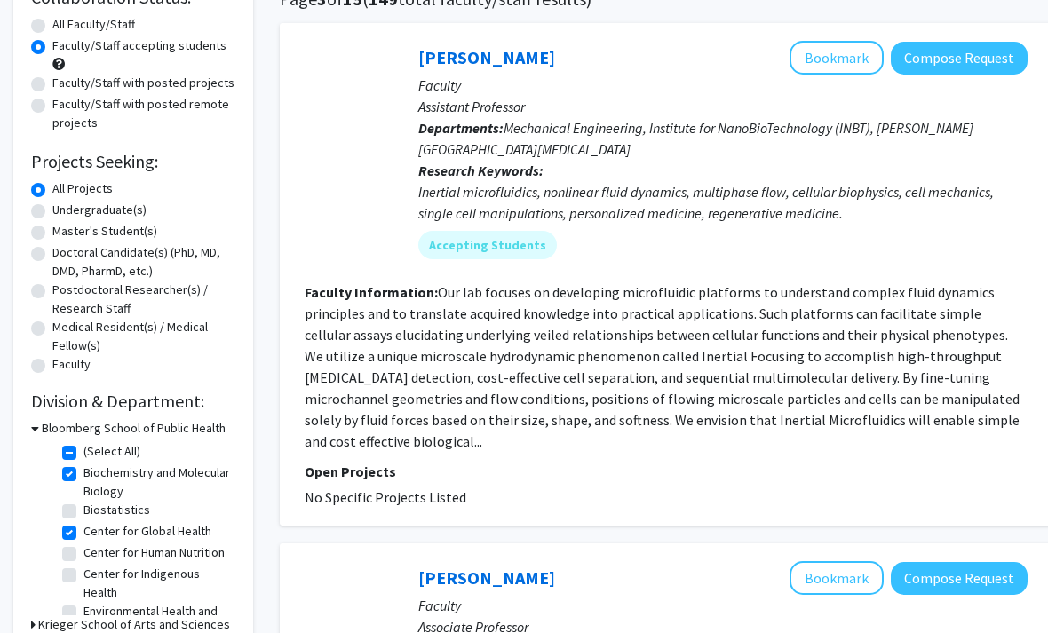
scroll to position [159, 0]
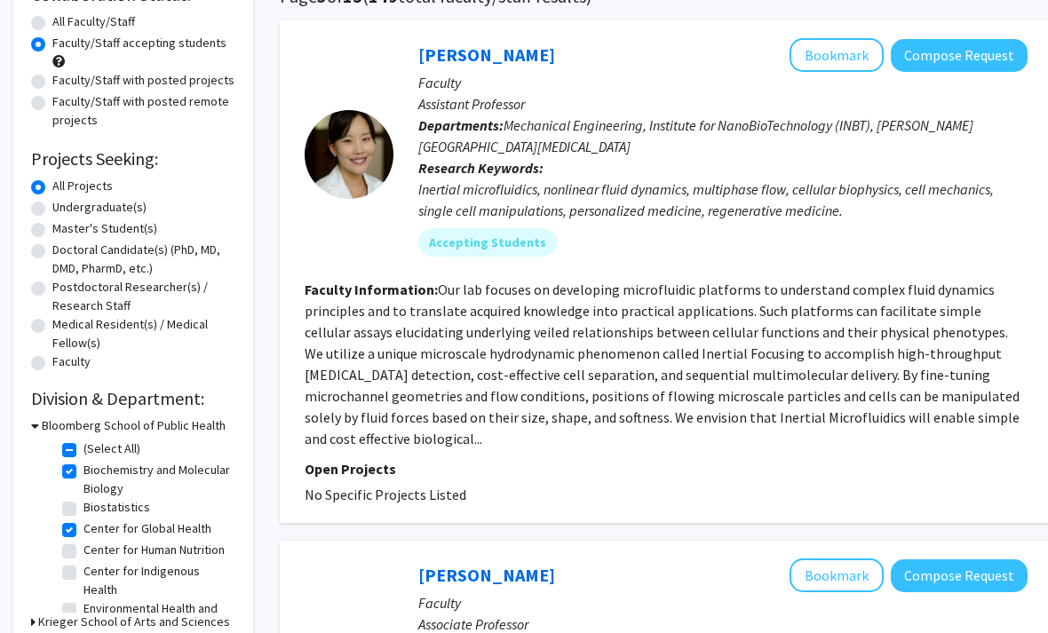
click at [344, 486] on span "No Specific Projects Listed" at bounding box center [385, 495] width 162 height 18
click at [344, 458] on p "Open Projects" at bounding box center [665, 468] width 723 height 21
drag, startPoint x: 450, startPoint y: 433, endPoint x: 304, endPoint y: 281, distance: 211.0
drag, startPoint x: 304, startPoint y: 281, endPoint x: 874, endPoint y: 463, distance: 598.3
click at [874, 463] on fg-search-faculty "Claire Hur Bookmark Compose Request Faculty Assistant Professor Departments: Me…" at bounding box center [665, 271] width 723 height 467
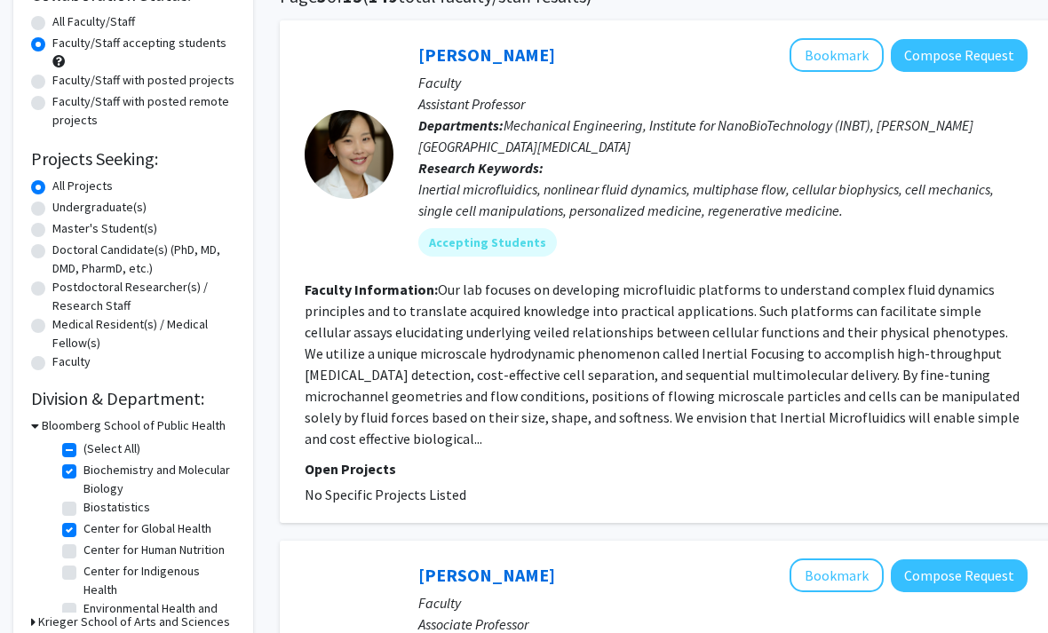
click at [874, 484] on fg-project-list "No Specific Projects Listed" at bounding box center [665, 494] width 723 height 21
drag, startPoint x: 874, startPoint y: 463, endPoint x: 316, endPoint y: 277, distance: 588.4
click at [316, 277] on fg-search-faculty "Claire Hur Bookmark Compose Request Faculty Assistant Professor Departments: Me…" at bounding box center [665, 271] width 723 height 467
click at [316, 279] on section "Faculty Information: Our lab focuses on developing microfluidic platforms to un…" at bounding box center [665, 364] width 723 height 170
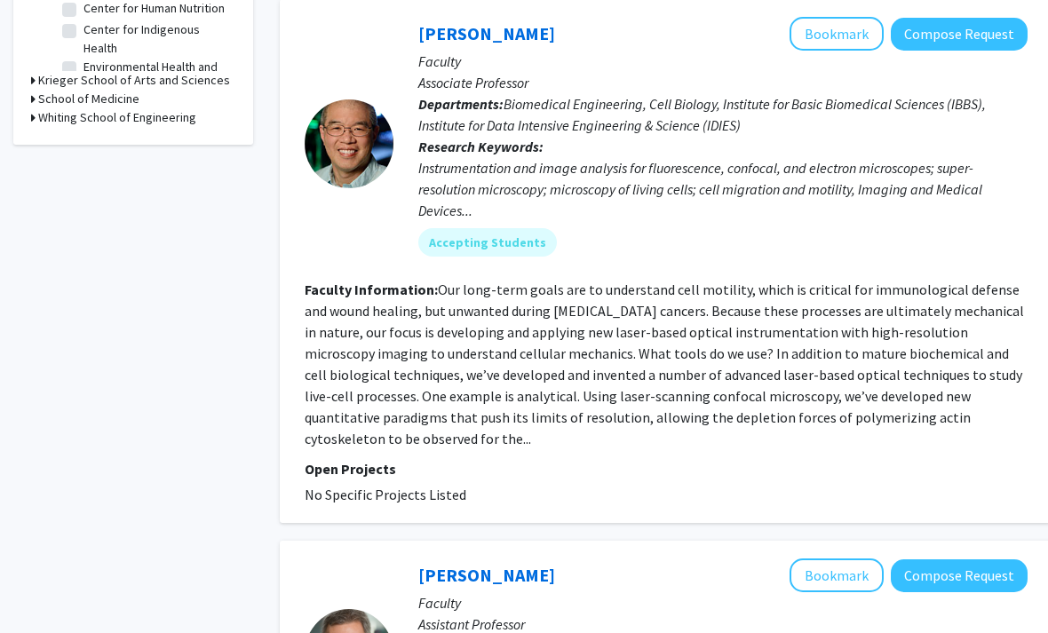
scroll to position [706, 0]
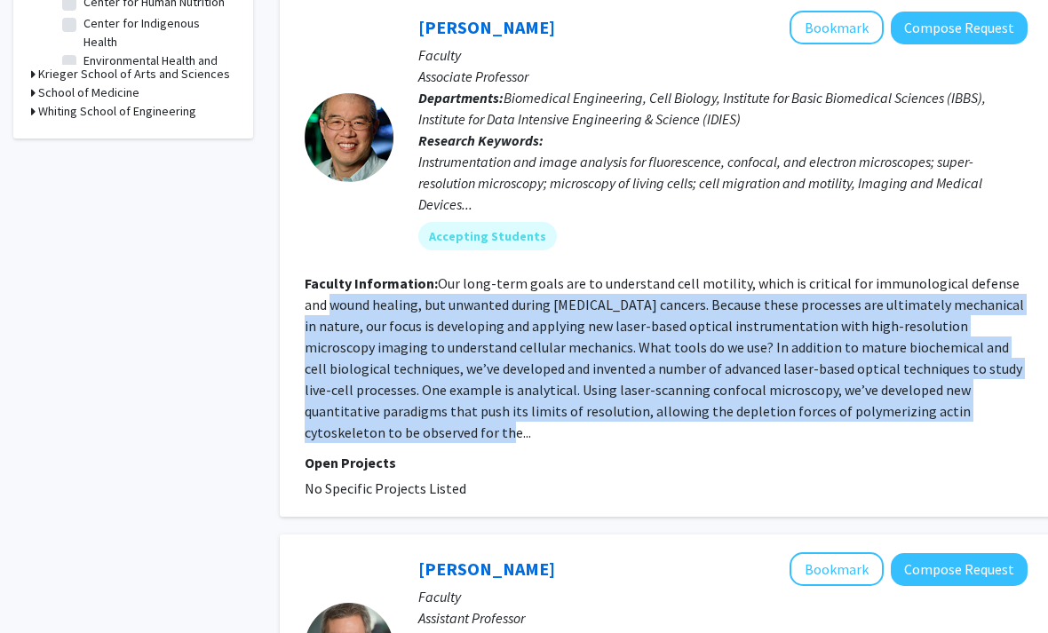
drag, startPoint x: 283, startPoint y: 283, endPoint x: 1032, endPoint y: 388, distance: 755.6
click at [1032, 388] on div "Scot Kuo Bookmark Compose Request Faculty Associate Professor Departments: Biom…" at bounding box center [666, 256] width 772 height 524
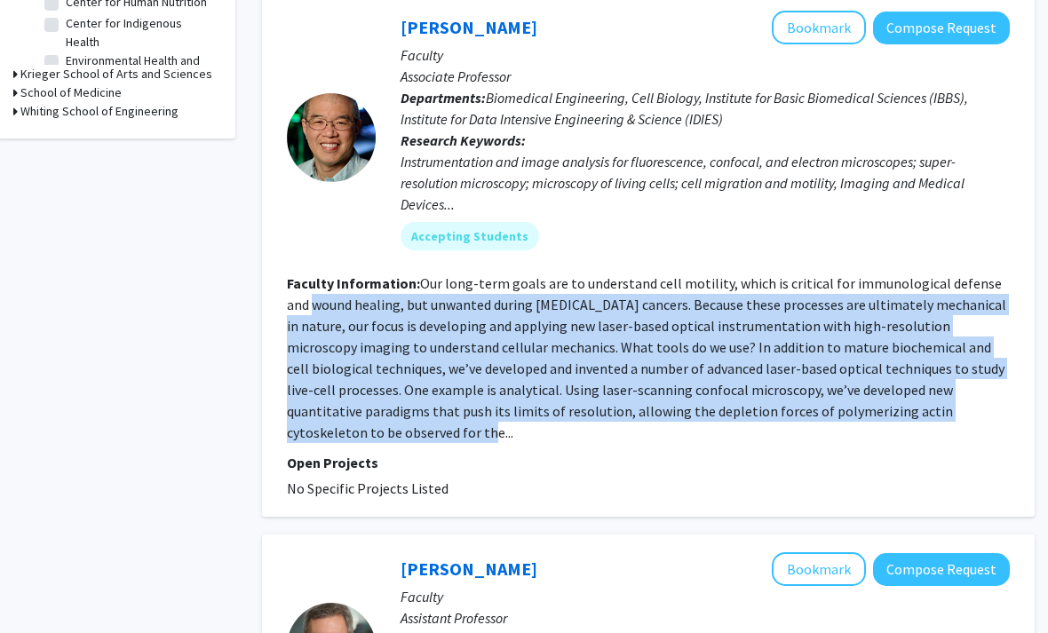
click at [1032, 388] on div "Scot Kuo Bookmark Compose Request Faculty Associate Professor Departments: Biom…" at bounding box center [648, 255] width 772 height 524
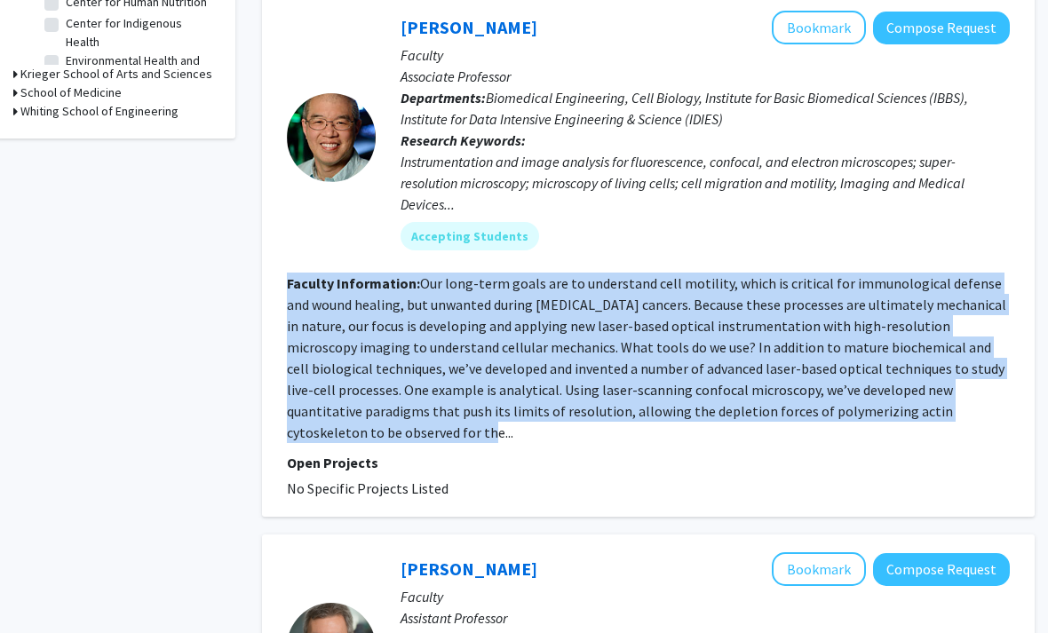
drag, startPoint x: 1032, startPoint y: 388, endPoint x: 300, endPoint y: 254, distance: 743.7
click at [300, 254] on div "Scot Kuo Bookmark Compose Request Faculty Associate Professor Departments: Biom…" at bounding box center [648, 255] width 772 height 524
click at [300, 274] on b "Faculty Information:" at bounding box center [353, 283] width 133 height 18
drag, startPoint x: 300, startPoint y: 254, endPoint x: 959, endPoint y: 395, distance: 673.6
click at [958, 396] on section "Faculty Information: Our long-term goals are to understand cell motility, which…" at bounding box center [648, 358] width 723 height 170
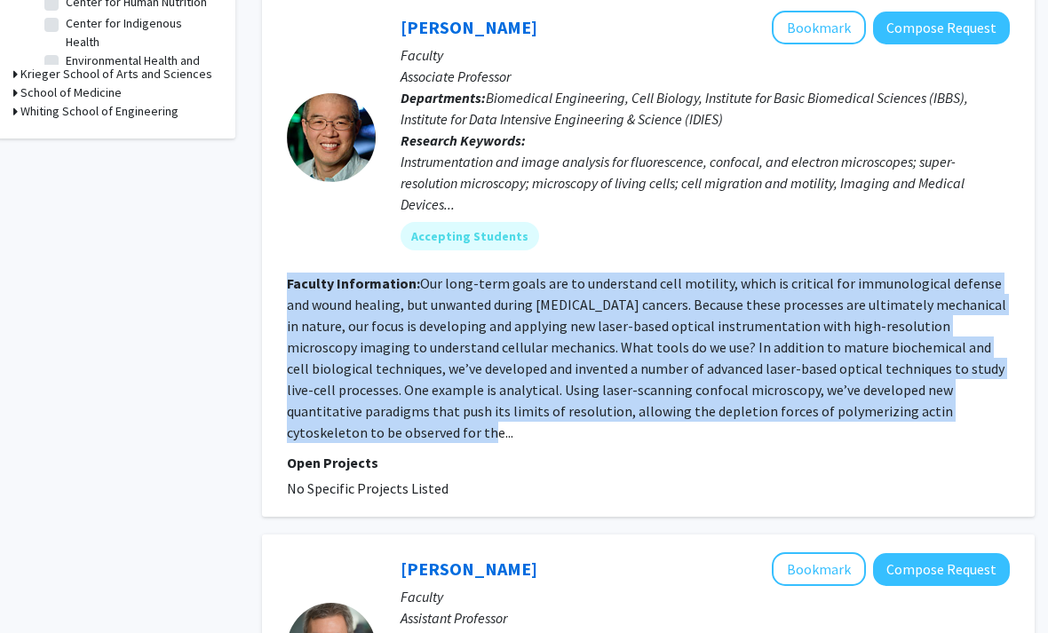
click at [959, 395] on section "Faculty Information: Our long-term goals are to understand cell motility, which…" at bounding box center [648, 358] width 723 height 170
drag, startPoint x: 959, startPoint y: 395, endPoint x: 296, endPoint y: 250, distance: 678.7
click at [296, 273] on section "Faculty Information: Our long-term goals are to understand cell motility, which…" at bounding box center [648, 358] width 723 height 170
click at [296, 274] on b "Faculty Information:" at bounding box center [353, 283] width 133 height 18
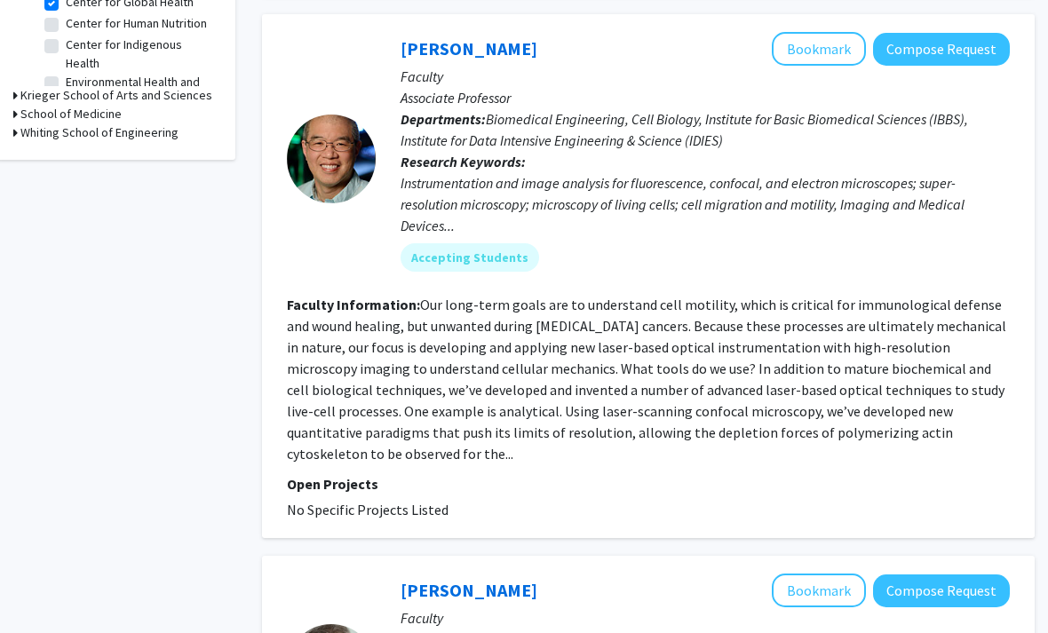
scroll to position [684, 18]
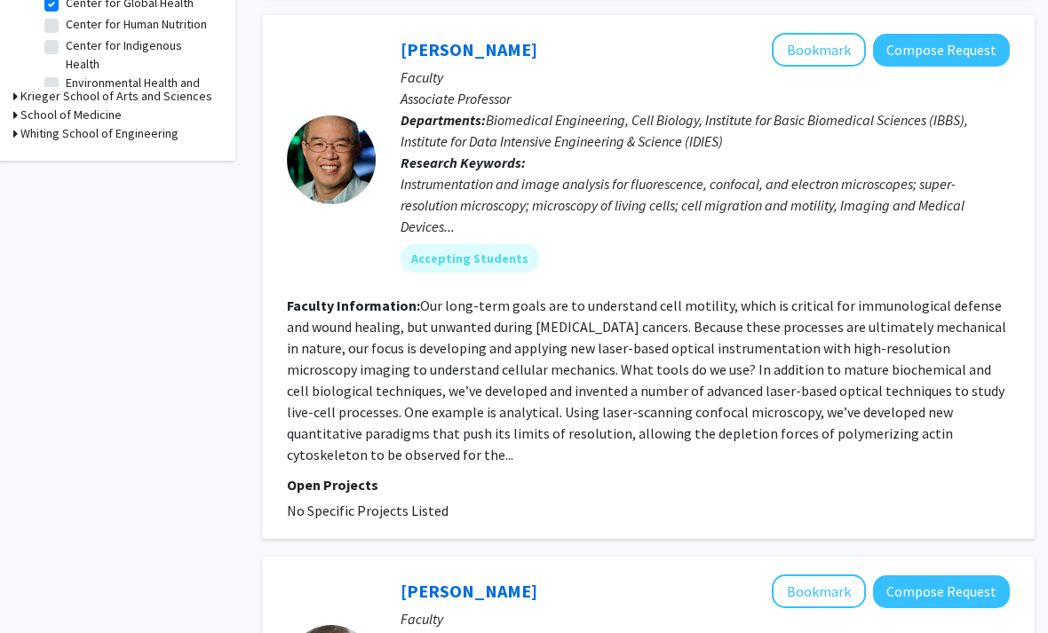
click at [525, 368] on fg-read-more "Our long-term goals are to understand cell motility, which is critical for immu…" at bounding box center [646, 380] width 719 height 167
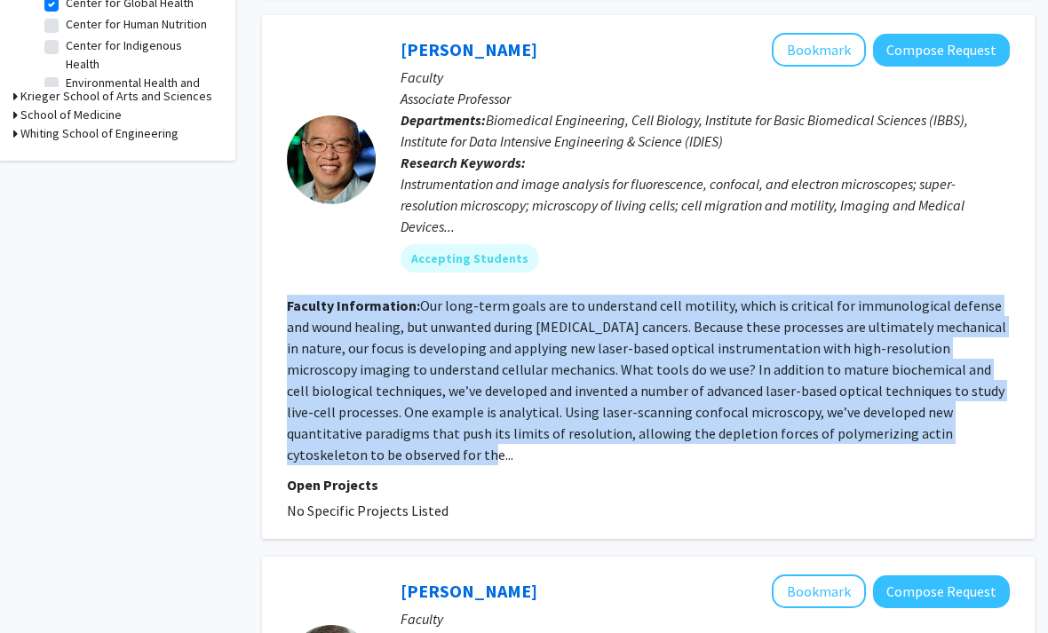
click at [525, 368] on fg-read-more "Our long-term goals are to understand cell motility, which is critical for immu…" at bounding box center [646, 380] width 719 height 167
click at [416, 352] on fg-read-more "Our long-term goals are to understand cell motility, which is critical for immu…" at bounding box center [646, 380] width 719 height 167
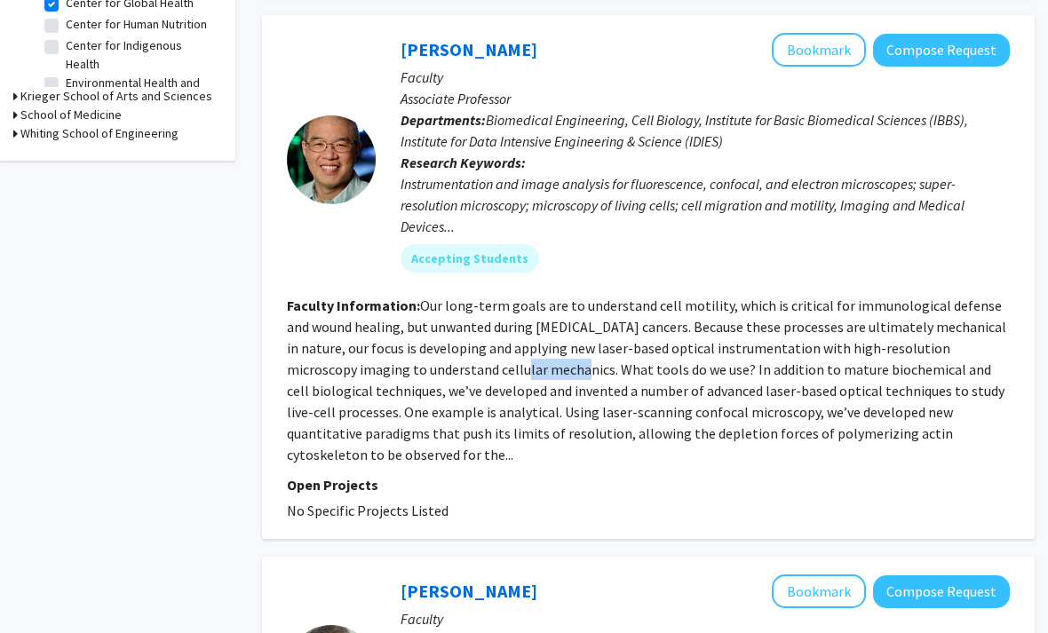
click at [416, 352] on fg-read-more "Our long-term goals are to understand cell motility, which is critical for immu…" at bounding box center [646, 380] width 719 height 167
click at [445, 354] on fg-read-more "Our long-term goals are to understand cell motility, which is critical for immu…" at bounding box center [646, 380] width 719 height 167
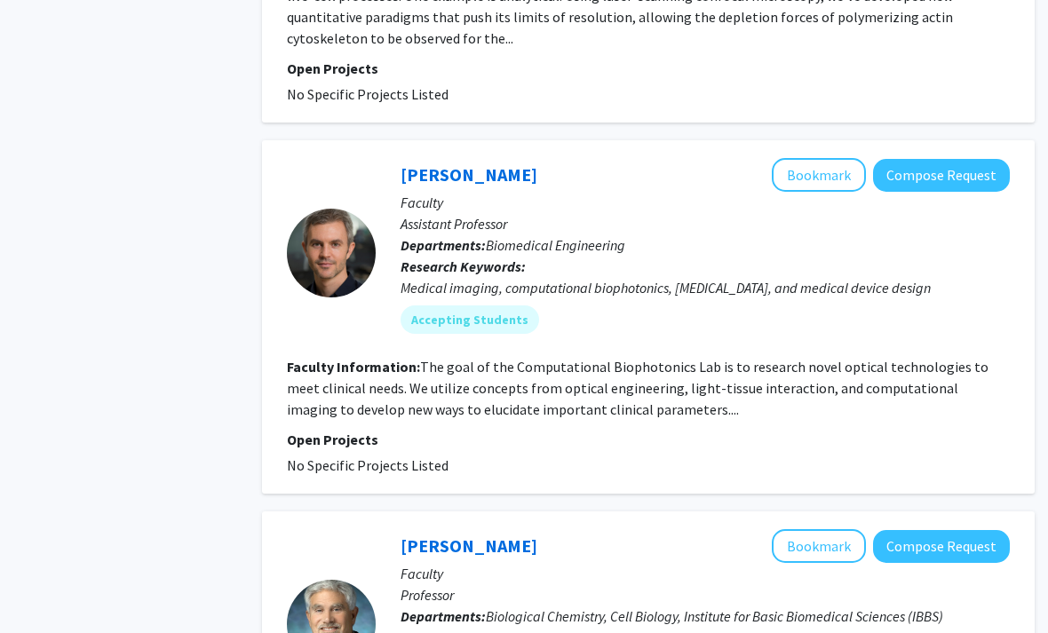
scroll to position [1101, 18]
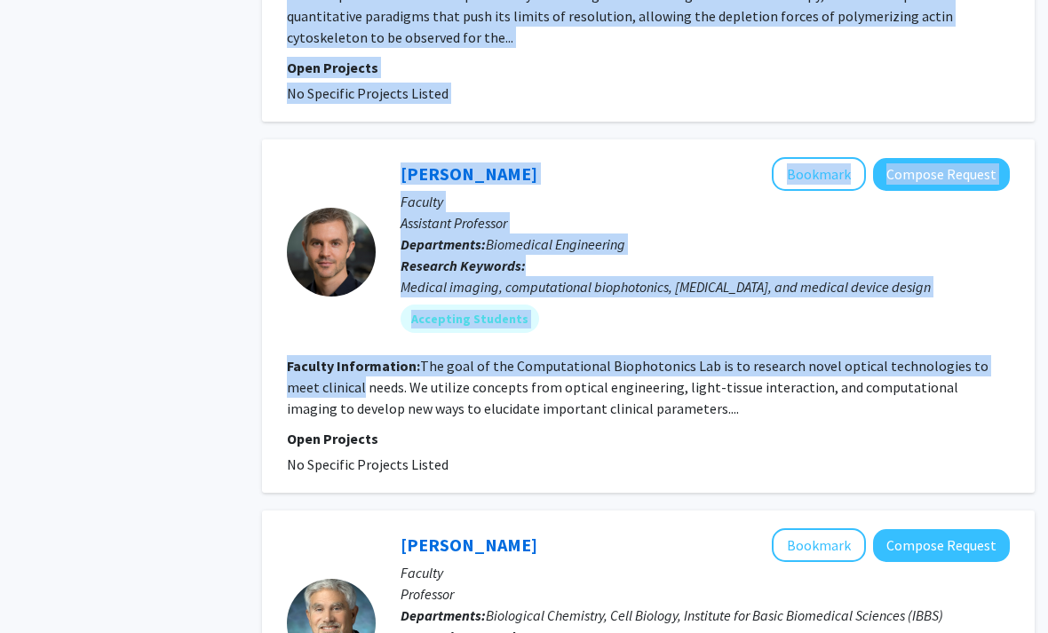
drag, startPoint x: 868, startPoint y: 402, endPoint x: 282, endPoint y: 340, distance: 589.2
click at [282, 340] on div "Nick Durr Bookmark Compose Request Faculty Assistant Professor Departments: Bio…" at bounding box center [648, 316] width 772 height 353
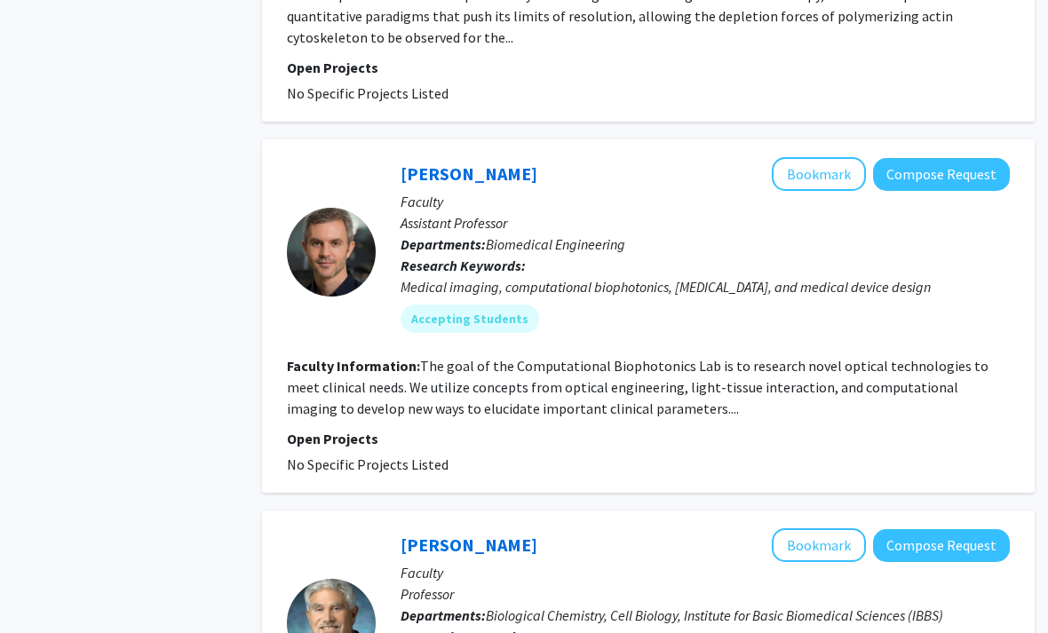
click at [282, 340] on div "Nick Durr Bookmark Compose Request Faculty Assistant Professor Departments: Bio…" at bounding box center [648, 316] width 772 height 353
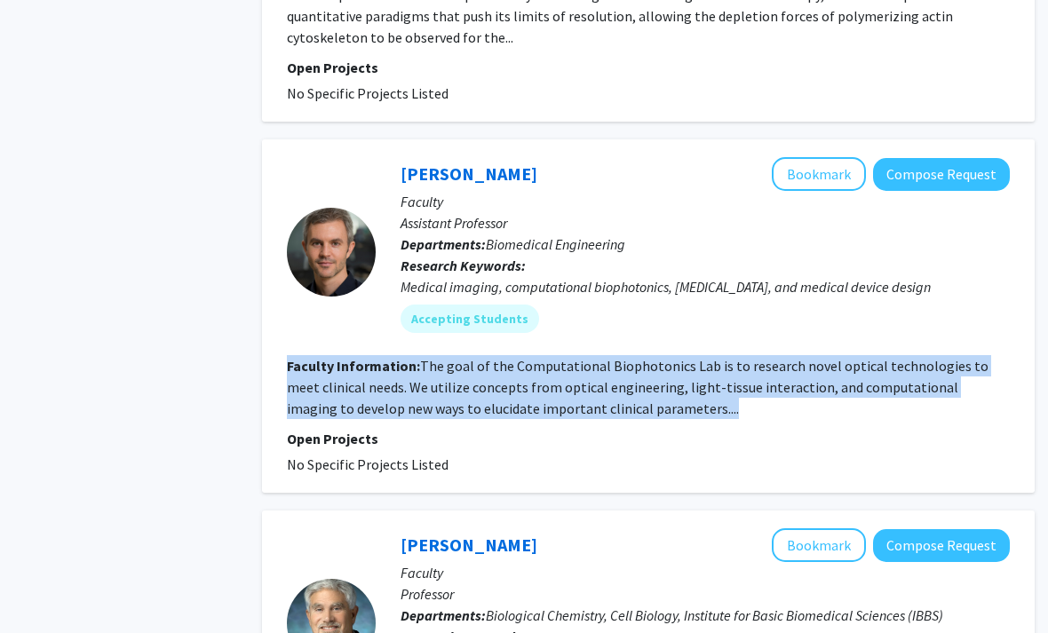
click at [282, 340] on div "Nick Durr Bookmark Compose Request Faculty Assistant Professor Departments: Bio…" at bounding box center [648, 316] width 772 height 353
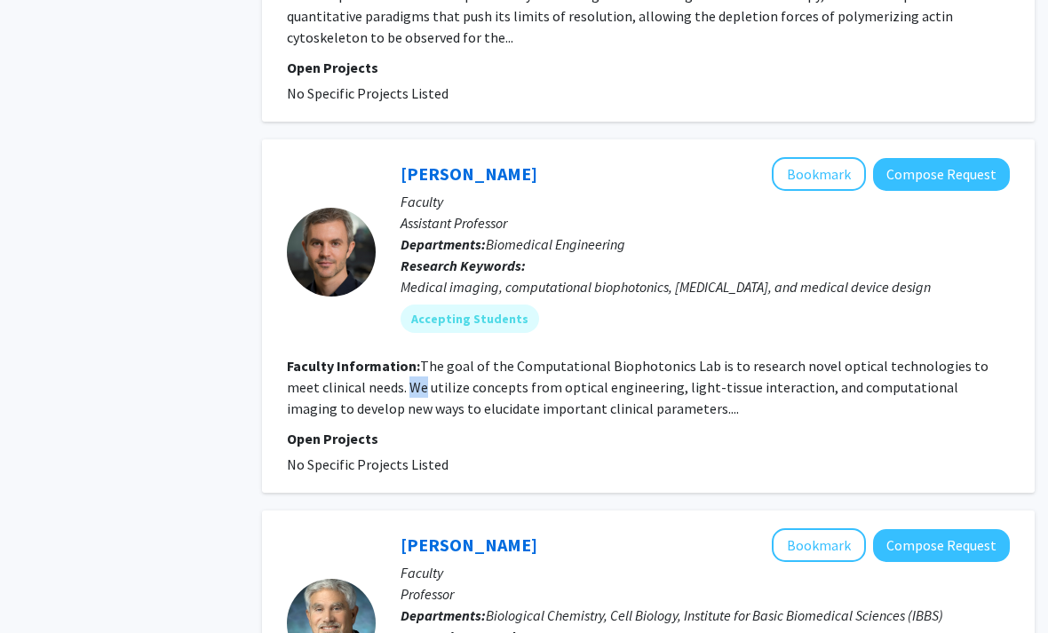
click at [376, 358] on fg-read-more "The goal of the Computational Biophotonics Lab is to research novel optical tec…" at bounding box center [637, 388] width 701 height 60
click at [373, 358] on fg-read-more "The goal of the Computational Biophotonics Lab is to research novel optical tec…" at bounding box center [637, 388] width 701 height 60
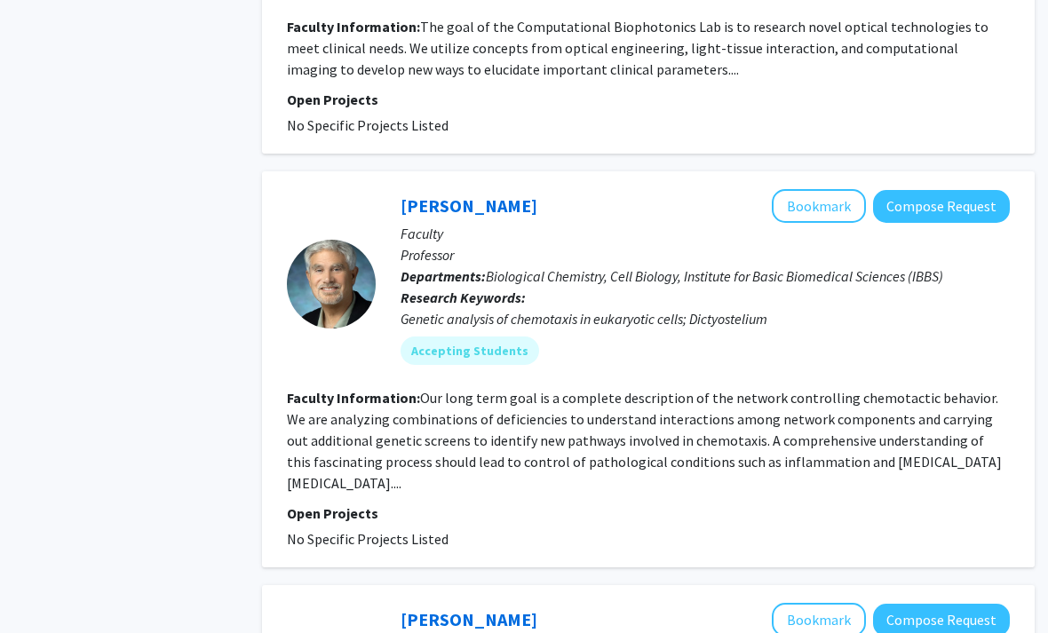
scroll to position [1493, 18]
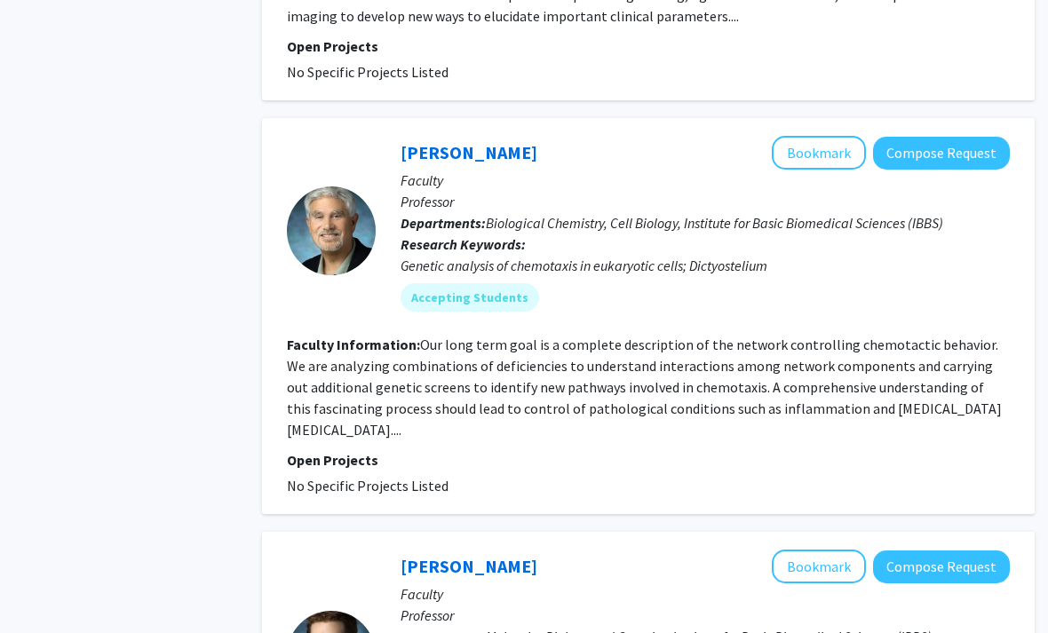
drag, startPoint x: 243, startPoint y: 246, endPoint x: 910, endPoint y: 376, distance: 679.2
click at [910, 376] on fg-search-faculty "Peter Devreotes Bookmark Compose Request Faculty Professor Departments: Biologi…" at bounding box center [648, 317] width 723 height 360
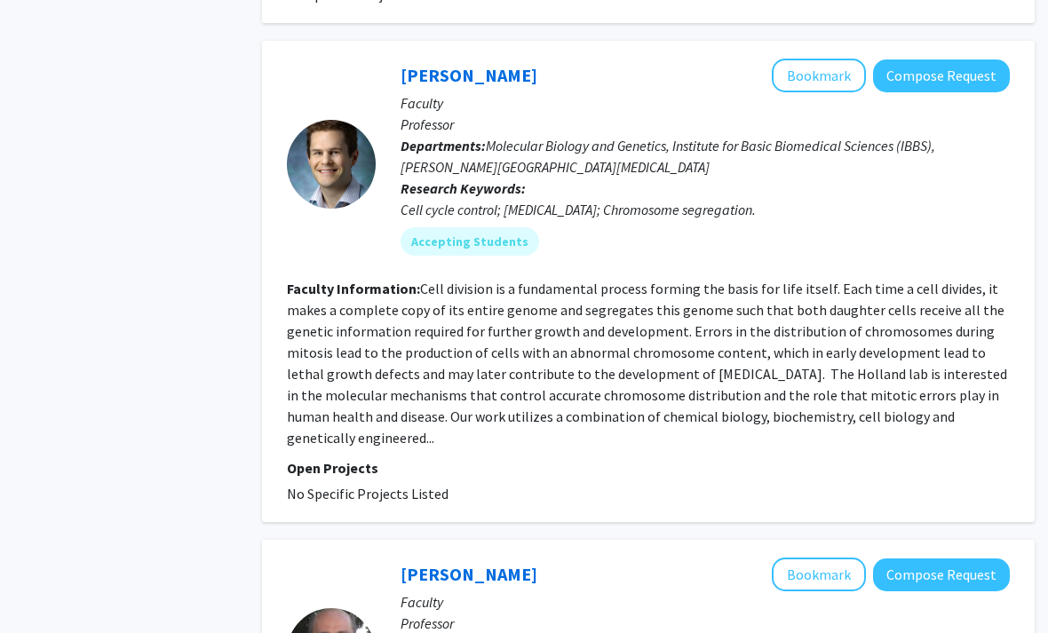
scroll to position [1979, 18]
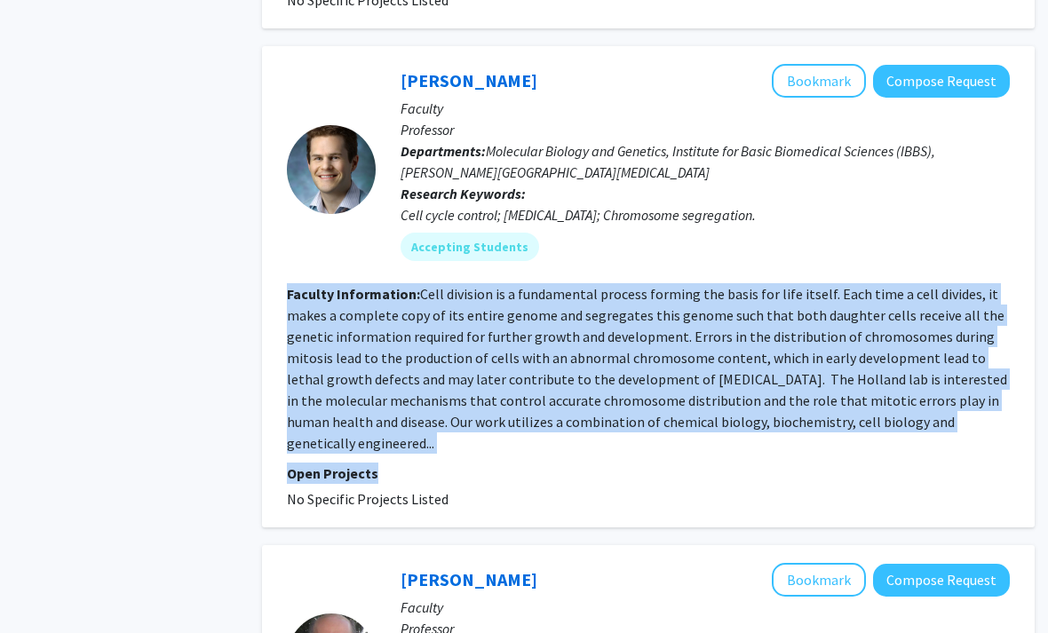
drag, startPoint x: 634, startPoint y: 376, endPoint x: 273, endPoint y: 228, distance: 390.5
click at [273, 229] on div "Andrew Holland Bookmark Compose Request Faculty Professor Departments: Molecula…" at bounding box center [648, 287] width 772 height 481
click at [273, 228] on div "Andrew Holland Bookmark Compose Request Faculty Professor Departments: Molecula…" at bounding box center [648, 287] width 772 height 481
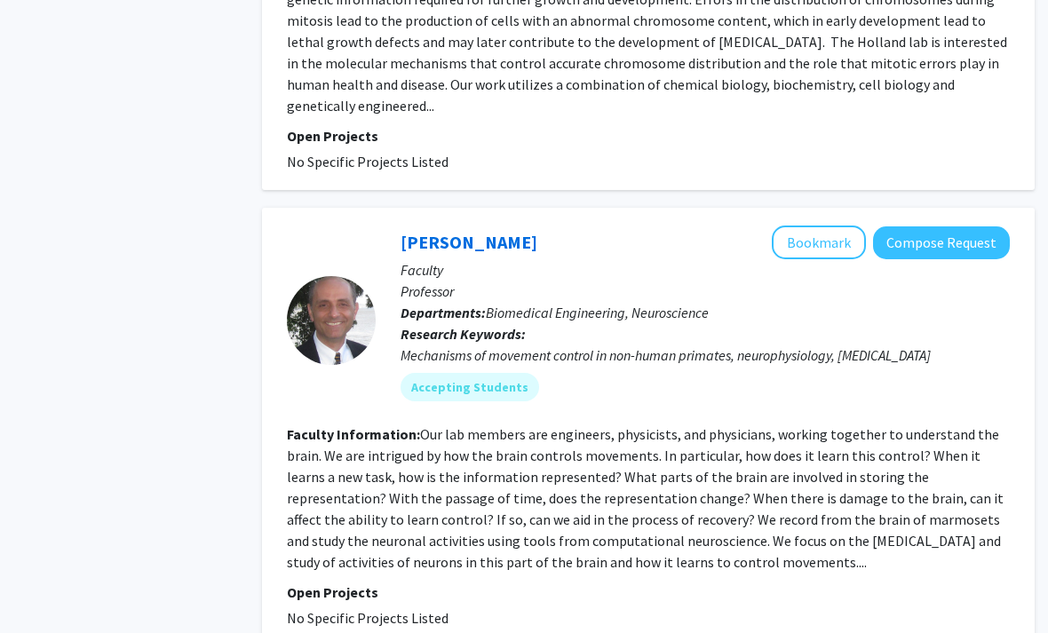
scroll to position [2344, 18]
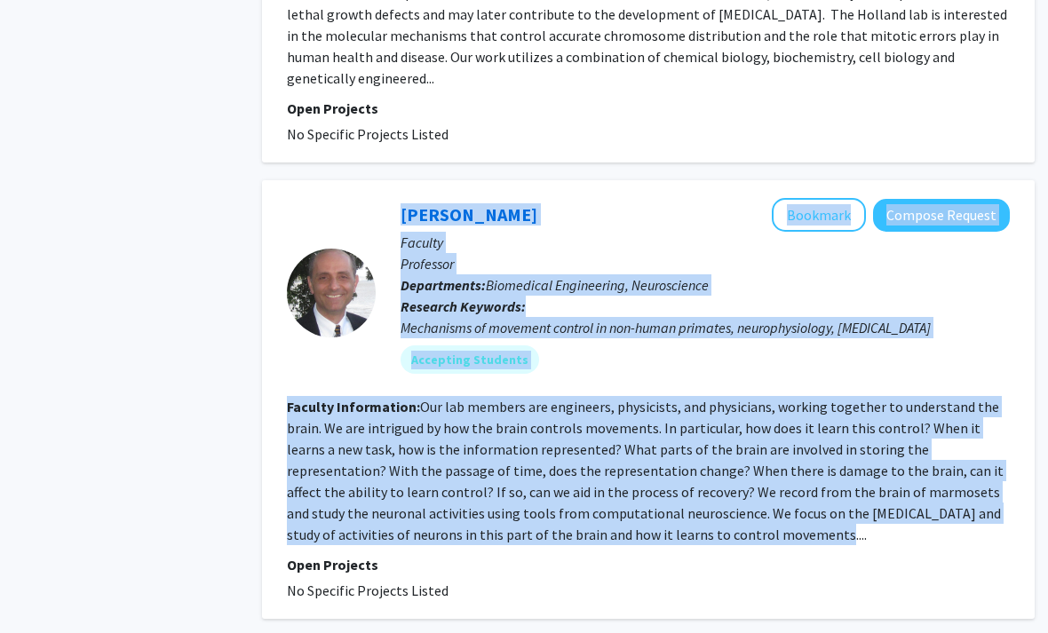
drag, startPoint x: 249, startPoint y: 138, endPoint x: 868, endPoint y: 435, distance: 686.5
click at [867, 435] on div "Search Page 3 of 15 ( 149 total faculty/staff results) Claire Hur Bookmark Comp…" at bounding box center [648, 165] width 799 height 4864
click at [868, 435] on section "Faculty Information: Our lab members are engineers, physicists, and physicians,…" at bounding box center [648, 470] width 723 height 149
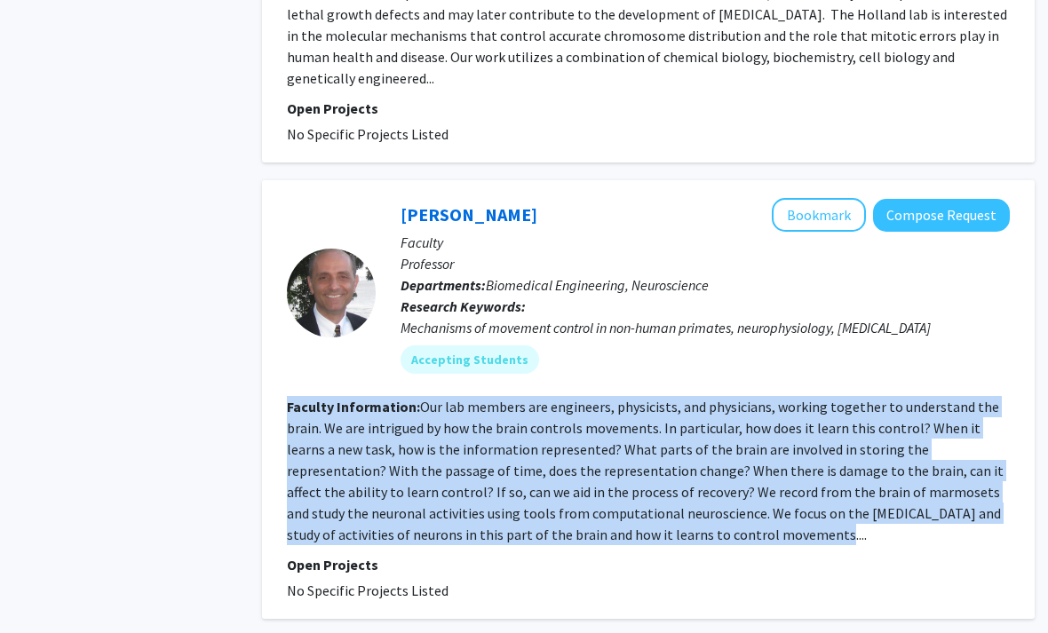
drag, startPoint x: 868, startPoint y: 435, endPoint x: 337, endPoint y: 303, distance: 547.1
click at [337, 303] on fg-search-faculty "Reza Shadmehr Bookmark Compose Request Faculty Professor Departments: Biomedica…" at bounding box center [648, 399] width 723 height 403
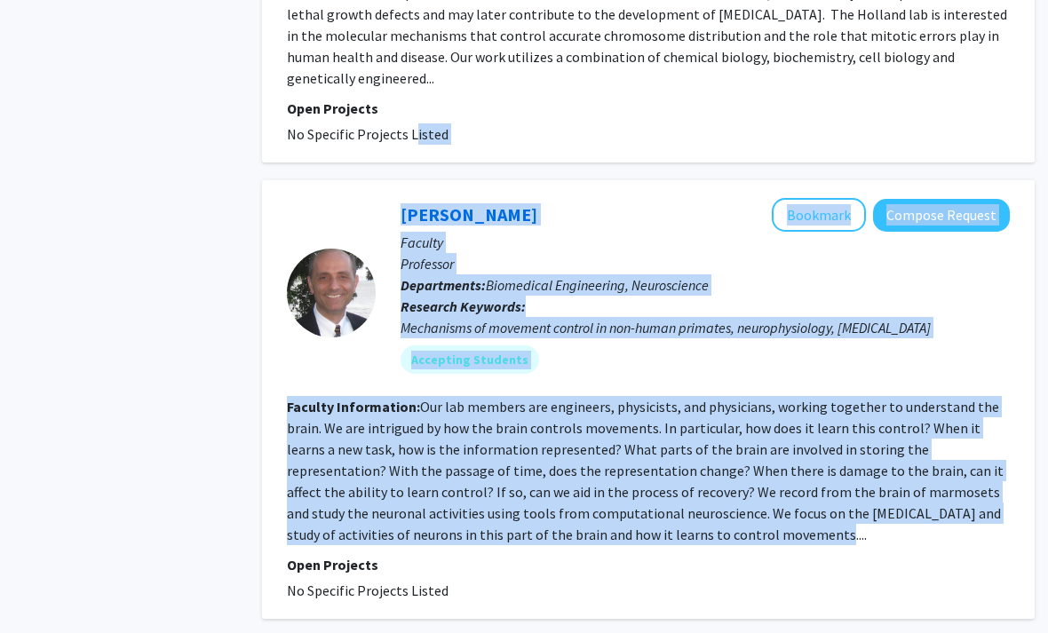
click at [337, 303] on fg-search-faculty "Reza Shadmehr Bookmark Compose Request Faculty Professor Departments: Biomedica…" at bounding box center [648, 399] width 723 height 403
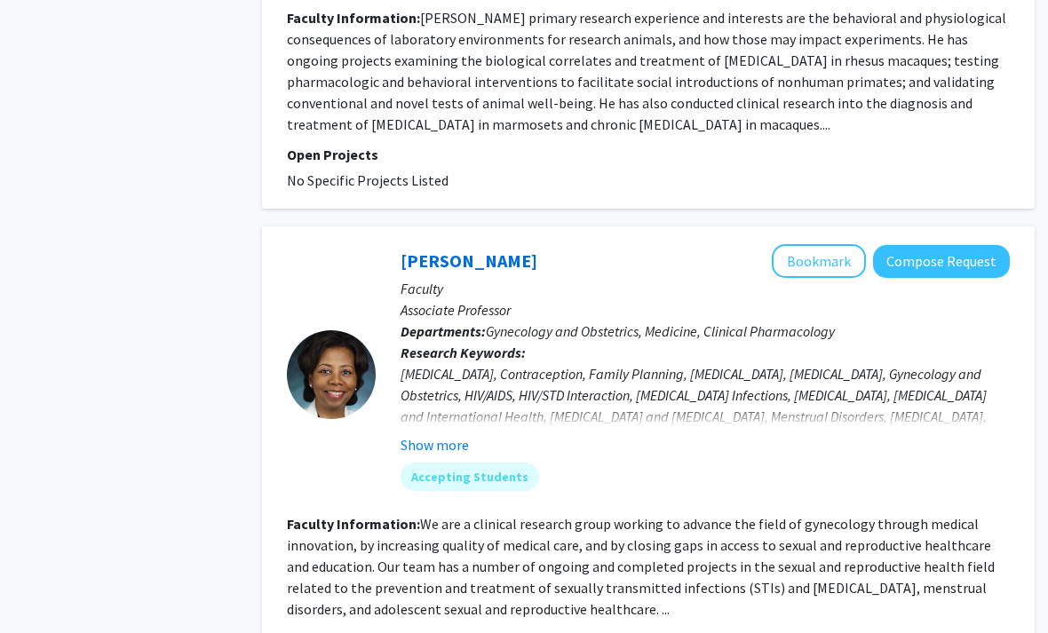
scroll to position [3193, 18]
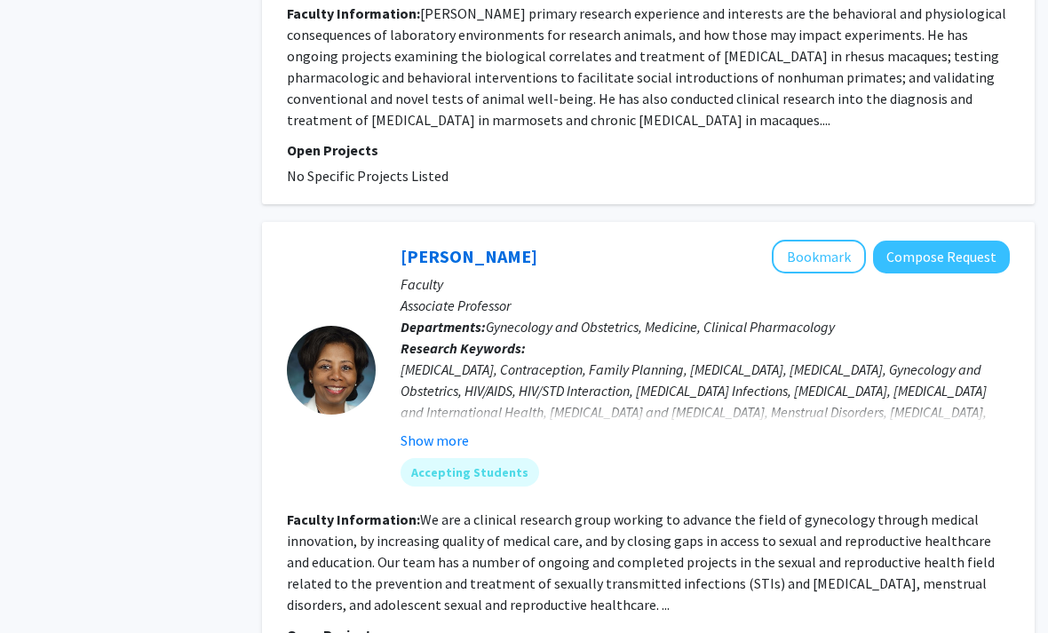
click at [449, 431] on button "Show more" at bounding box center [434, 441] width 68 height 21
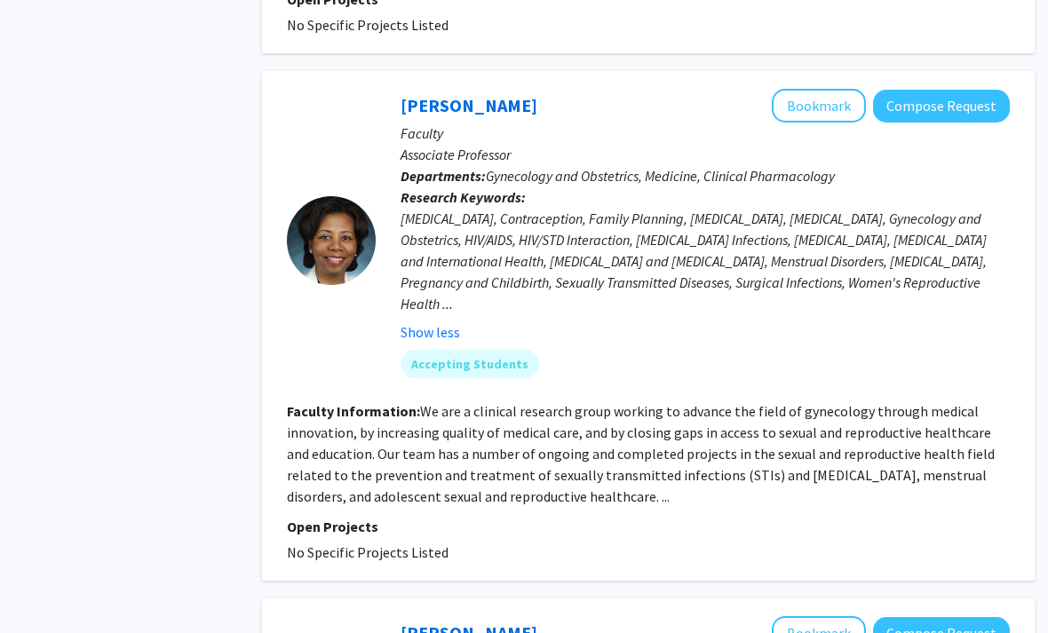
scroll to position [3348, 18]
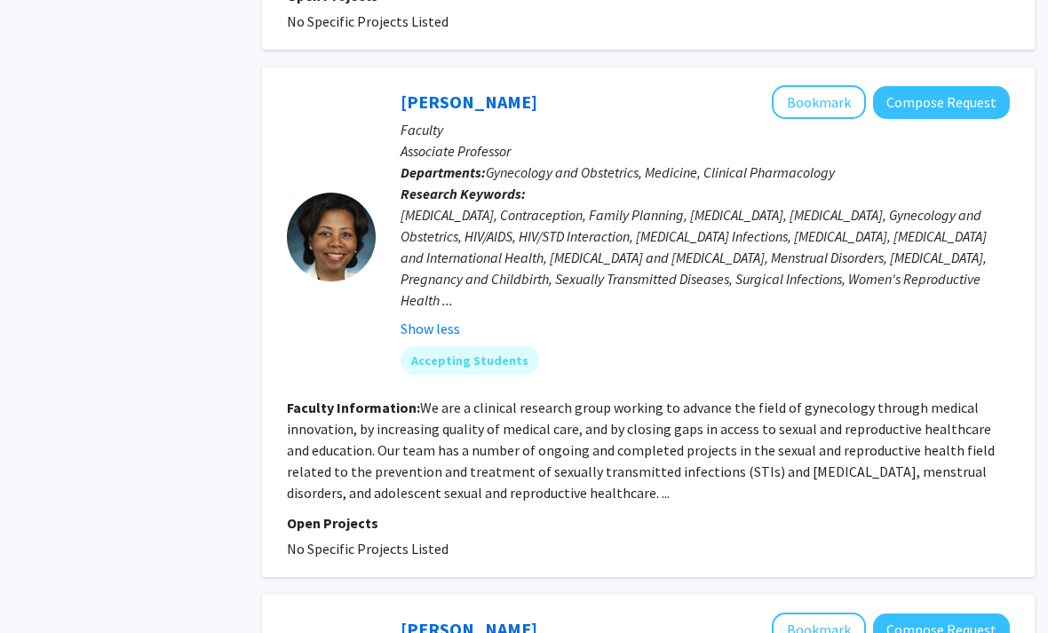
drag, startPoint x: 636, startPoint y: 345, endPoint x: 225, endPoint y: 303, distance: 412.3
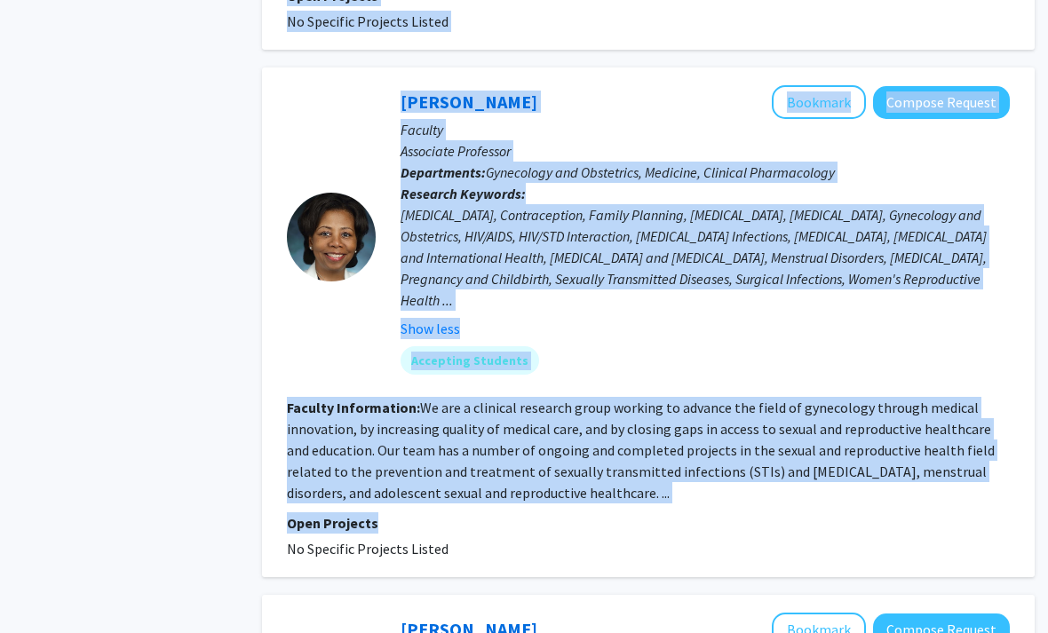
drag, startPoint x: 225, startPoint y: 303, endPoint x: 821, endPoint y: 470, distance: 618.8
click at [825, 473] on div "Jenell Coleman Bookmark Compose Request Faculty Associate Professor Departments…" at bounding box center [648, 323] width 772 height 510
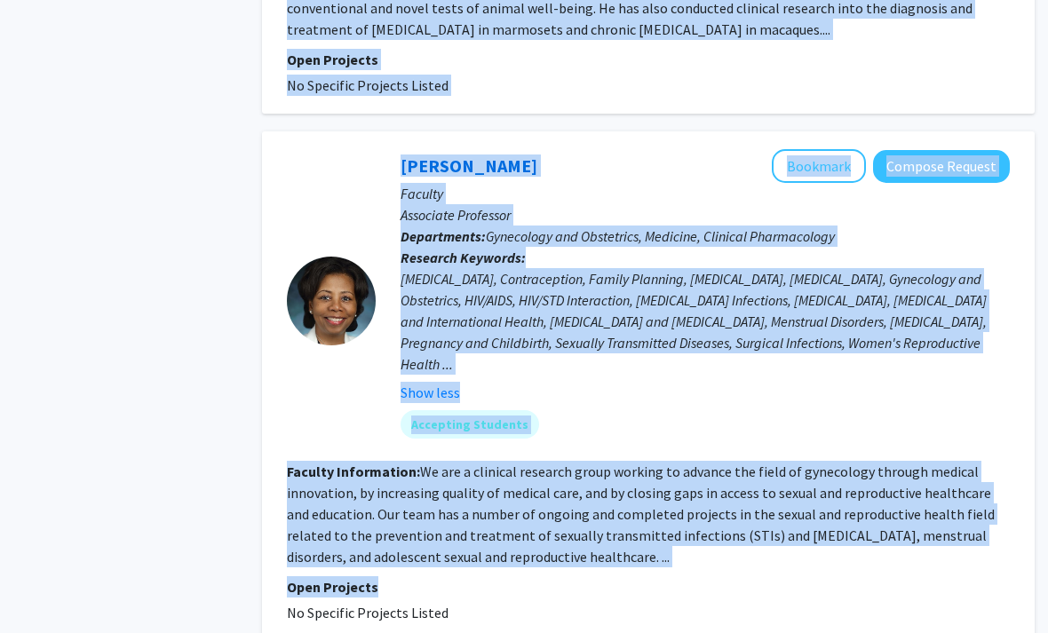
scroll to position [3283, 18]
click at [567, 270] on div "[MEDICAL_DATA], Contraception, Family Planning, [MEDICAL_DATA], [MEDICAL_DATA],…" at bounding box center [704, 323] width 609 height 107
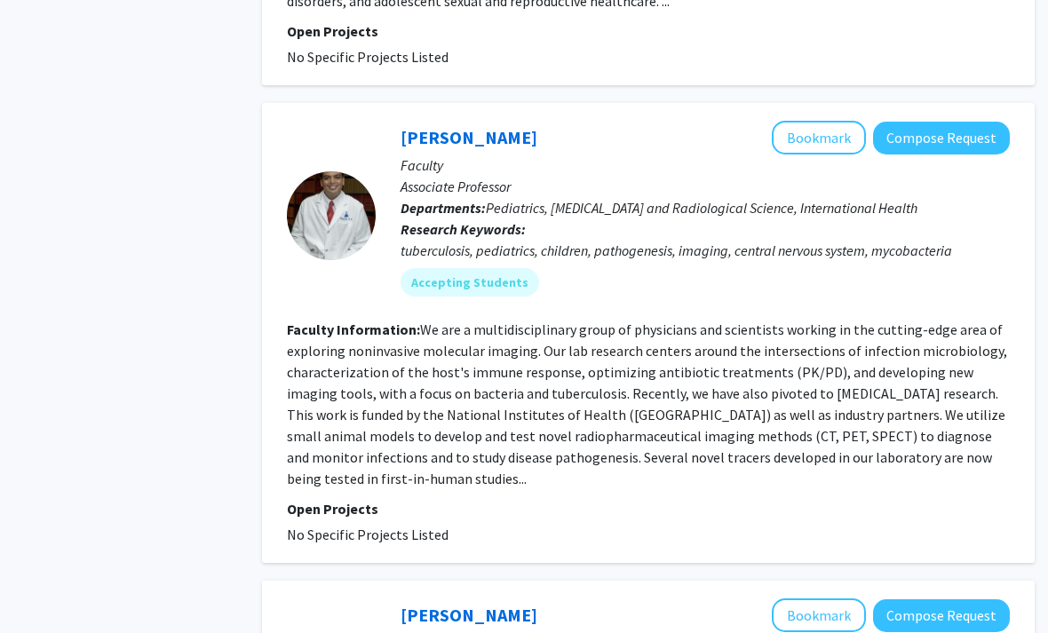
scroll to position [3844, 18]
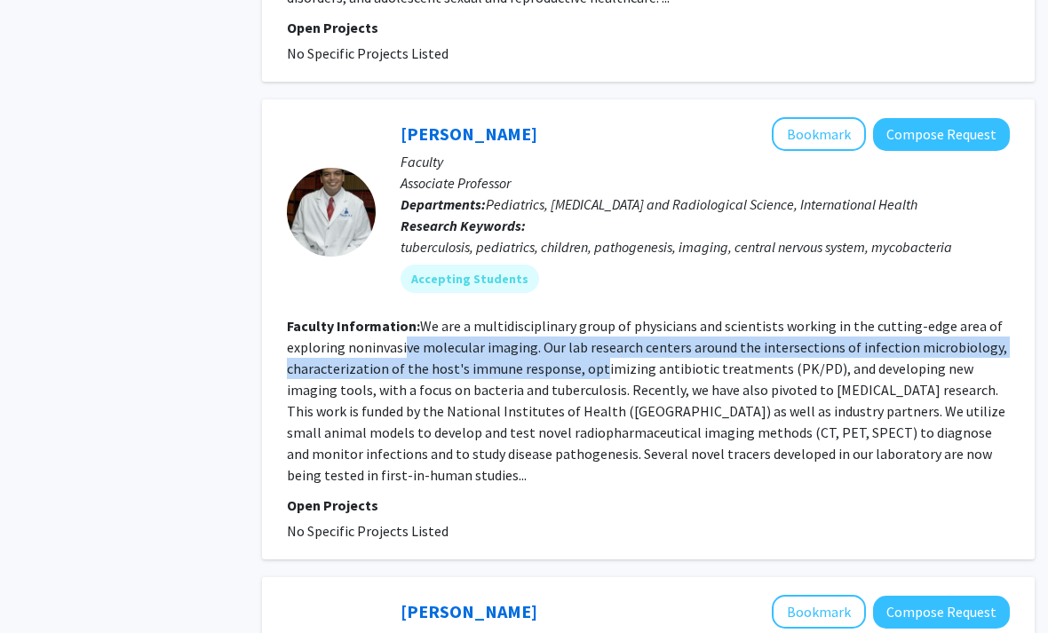
drag, startPoint x: 403, startPoint y: 267, endPoint x: 654, endPoint y: 280, distance: 251.5
click at [625, 317] on fg-read-more "We are a multidisciplinary group of physicians and scientists working in the cu…" at bounding box center [647, 400] width 720 height 167
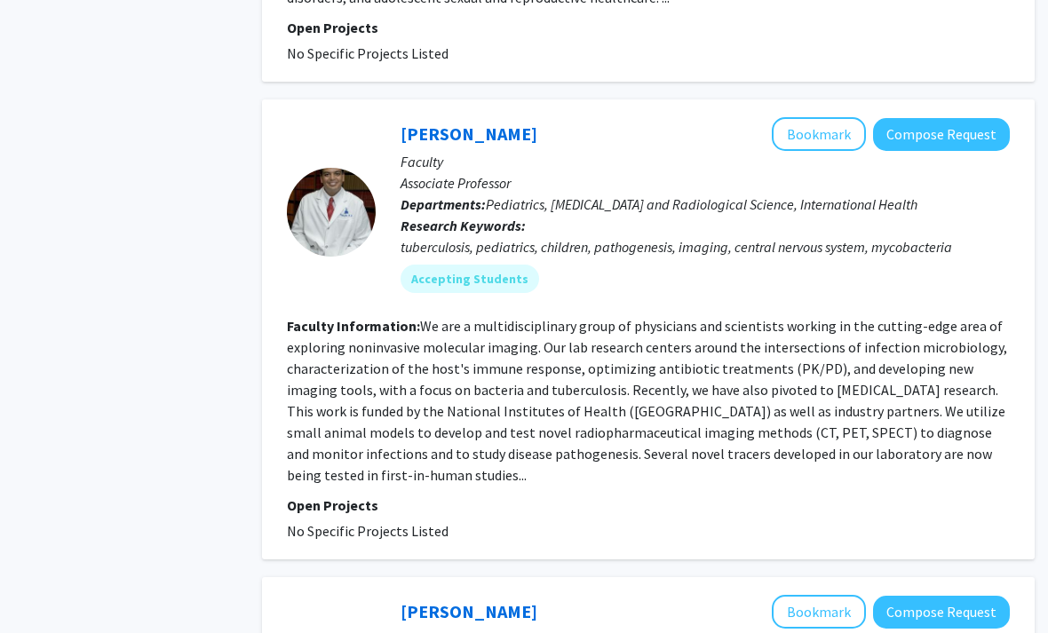
click at [665, 317] on fg-read-more "We are a multidisciplinary group of physicians and scientists working in the cu…" at bounding box center [647, 400] width 720 height 167
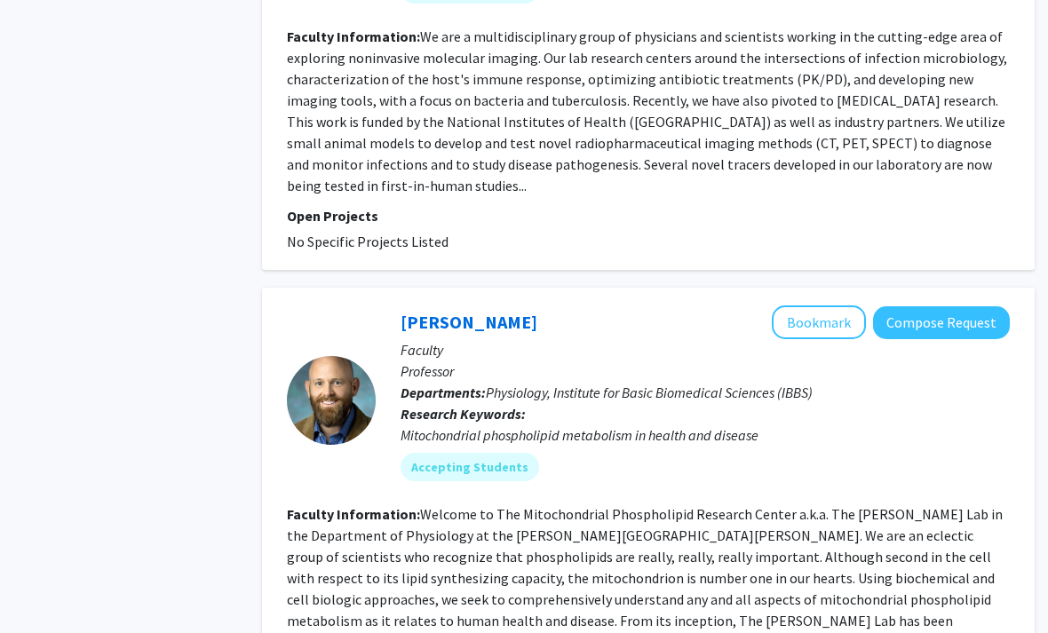
scroll to position [4258, 18]
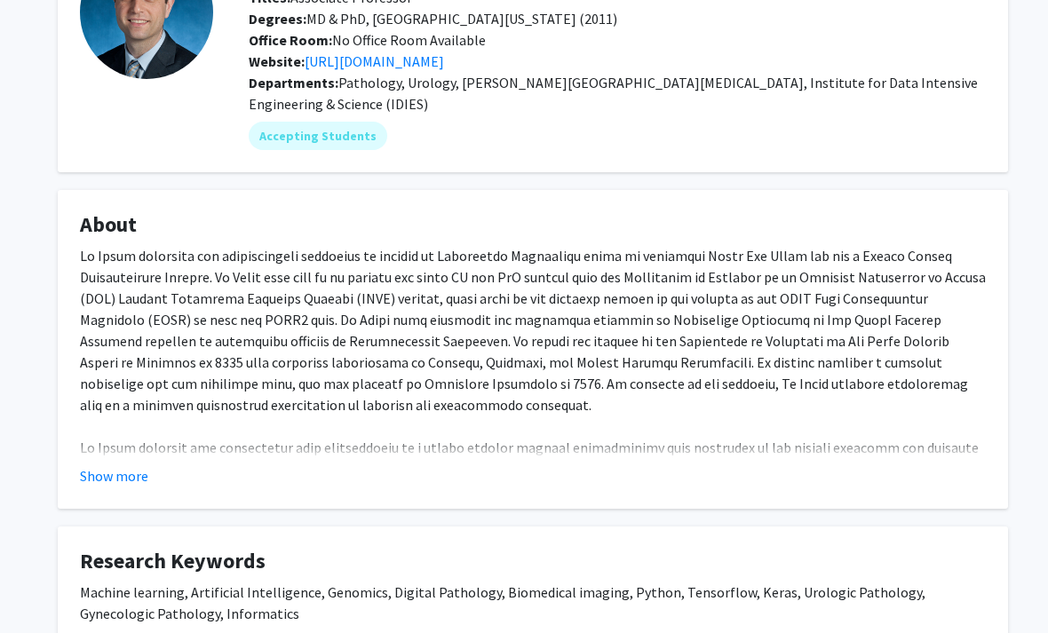
scroll to position [153, 0]
click at [118, 477] on button "Show more" at bounding box center [114, 476] width 68 height 21
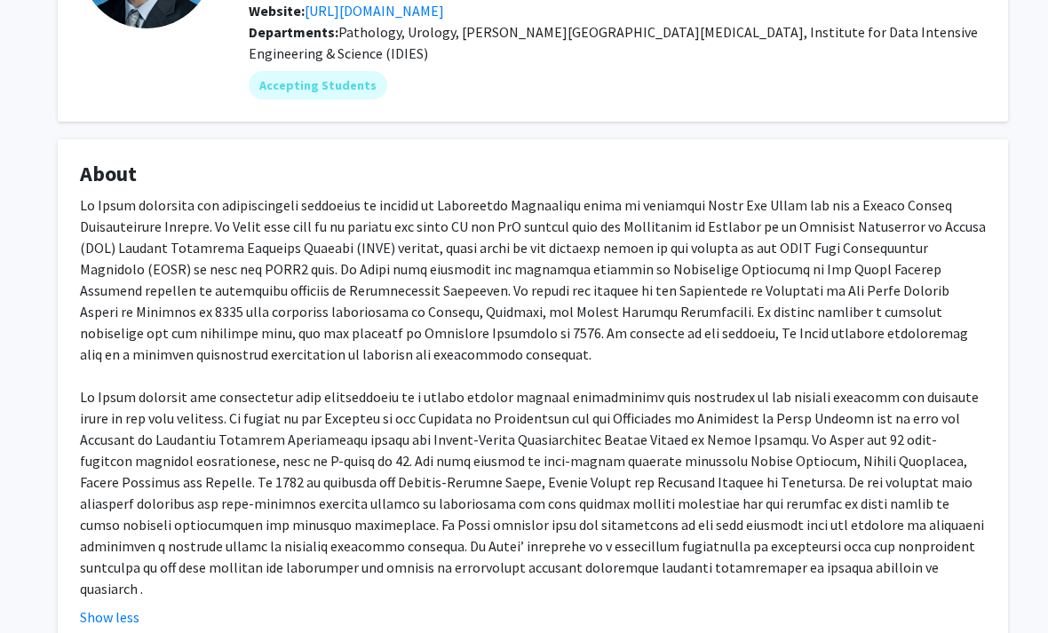
scroll to position [204, 0]
drag, startPoint x: 828, startPoint y: 531, endPoint x: 125, endPoint y: 195, distance: 779.0
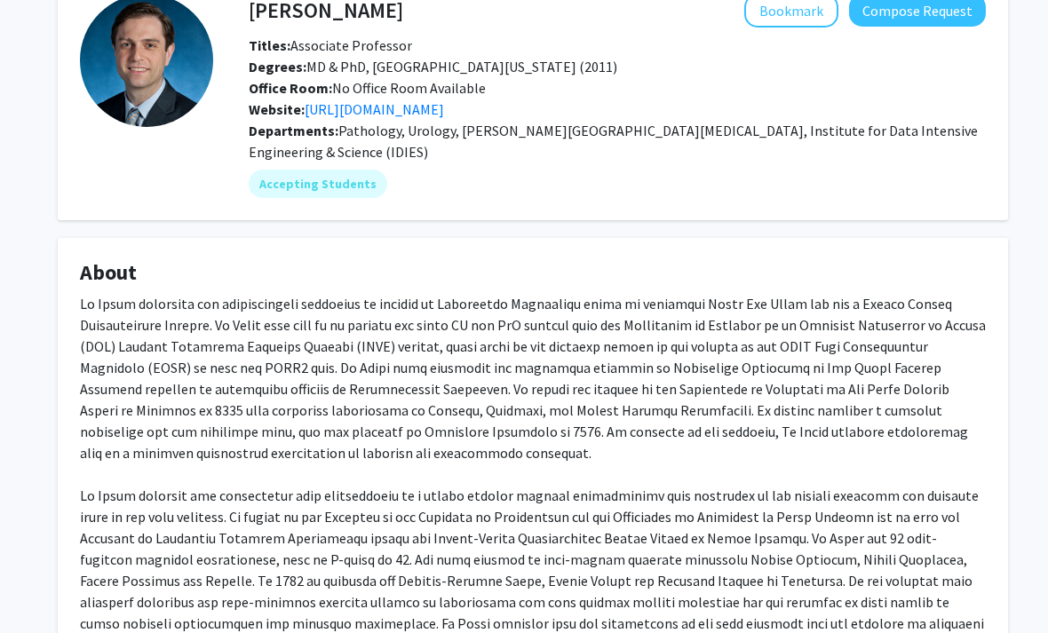
scroll to position [103, 0]
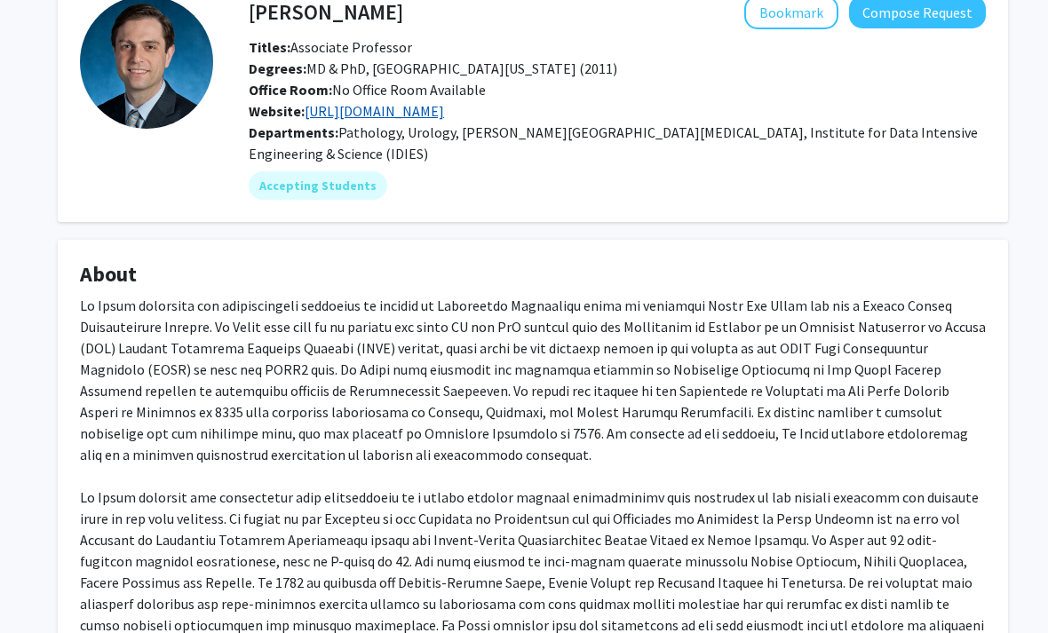
click at [412, 108] on link "https://scholar.google.com/citations?user=r1_24egAAAAJ&hl=en&oi=ao" at bounding box center [373, 112] width 139 height 18
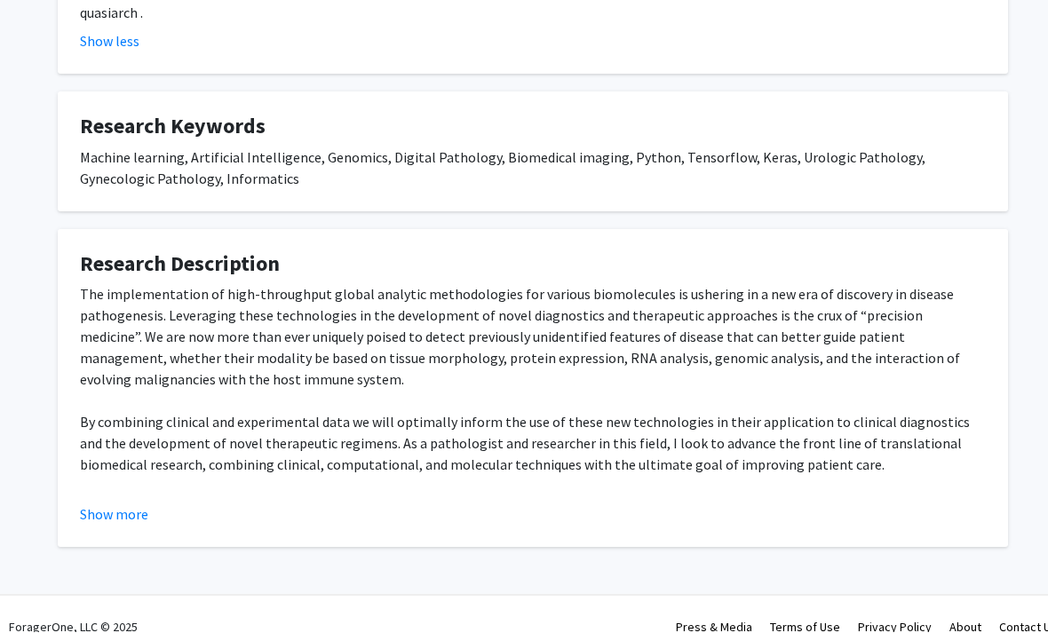
scroll to position [780, 0]
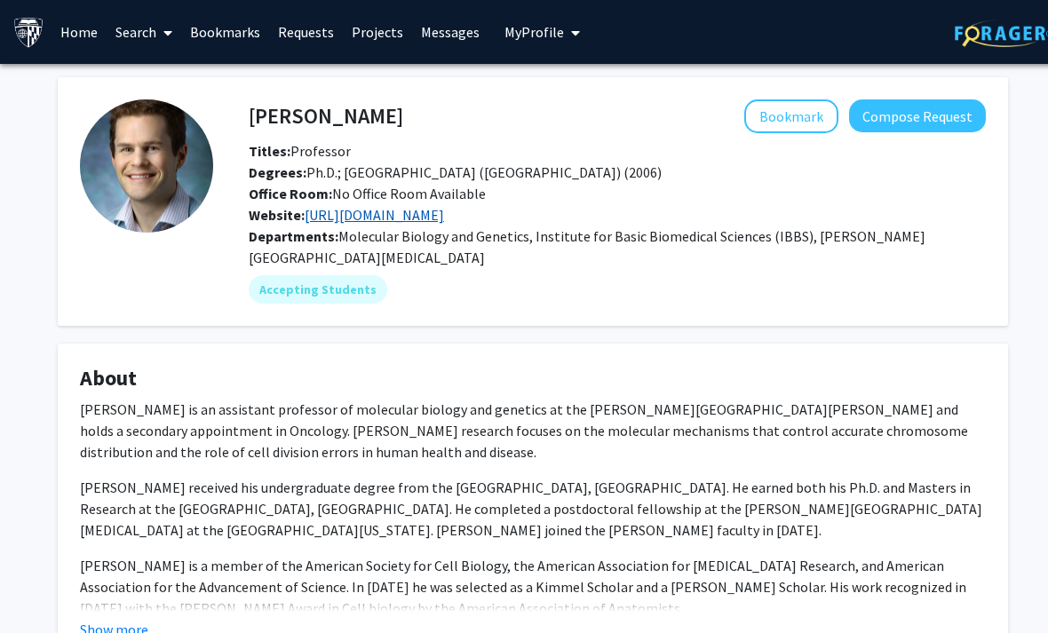
click at [388, 217] on link "[URL][DOMAIN_NAME]" at bounding box center [373, 215] width 139 height 18
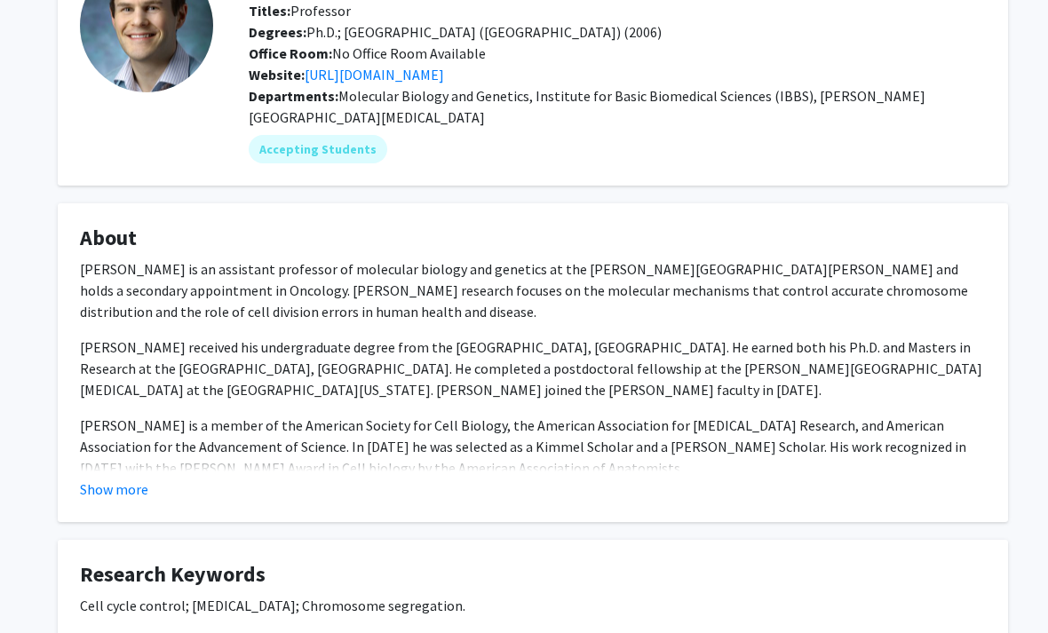
scroll to position [208, 0]
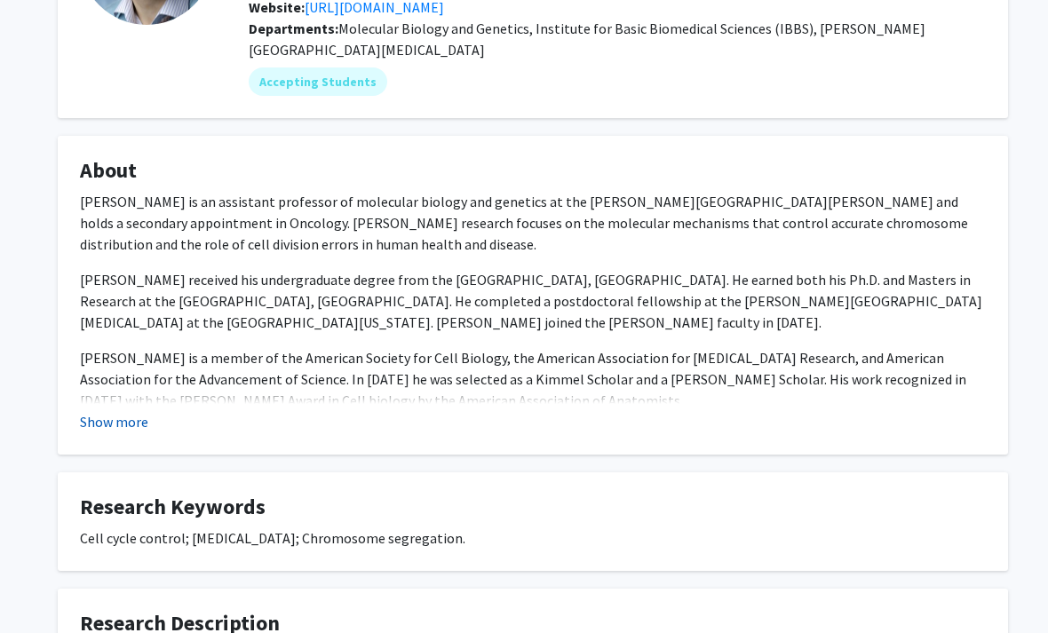
click at [123, 426] on button "Show more" at bounding box center [114, 421] width 68 height 21
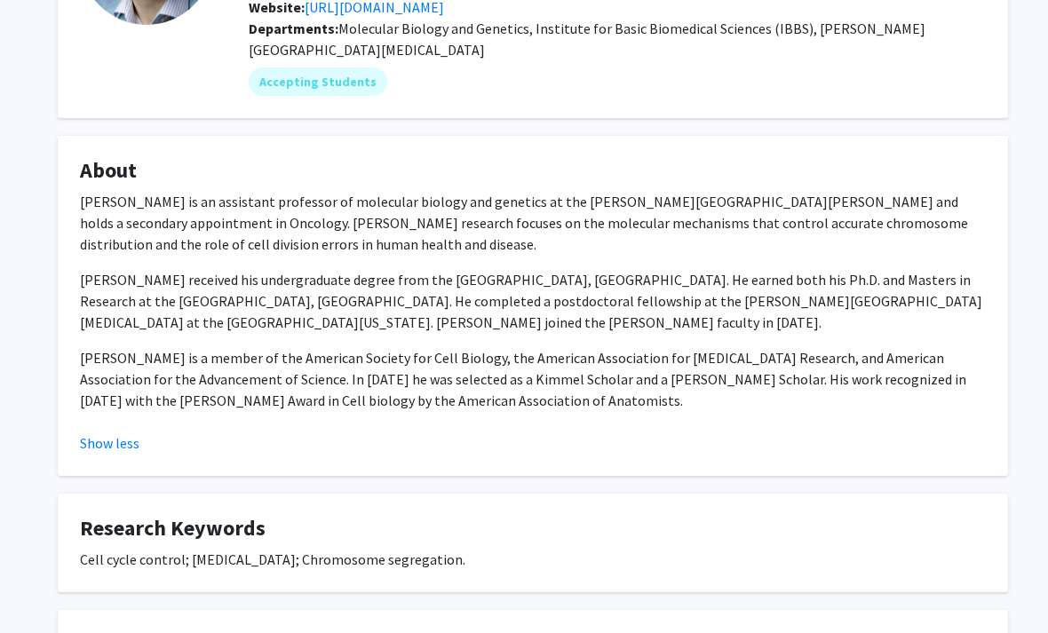
scroll to position [424, 0]
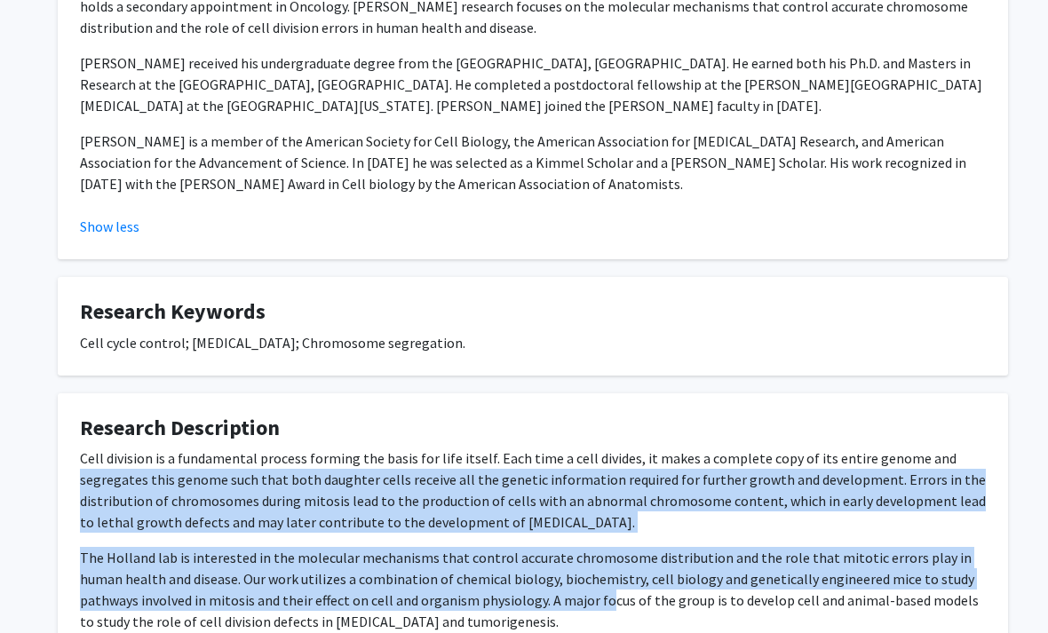
drag, startPoint x: 542, startPoint y: 590, endPoint x: 13, endPoint y: 466, distance: 543.5
click at [13, 466] on div "[PERSON_NAME] Bookmark Compose Request Titles: Professor Degrees: Ph.D.; [GEOGR…" at bounding box center [532, 183] width 1065 height 1087
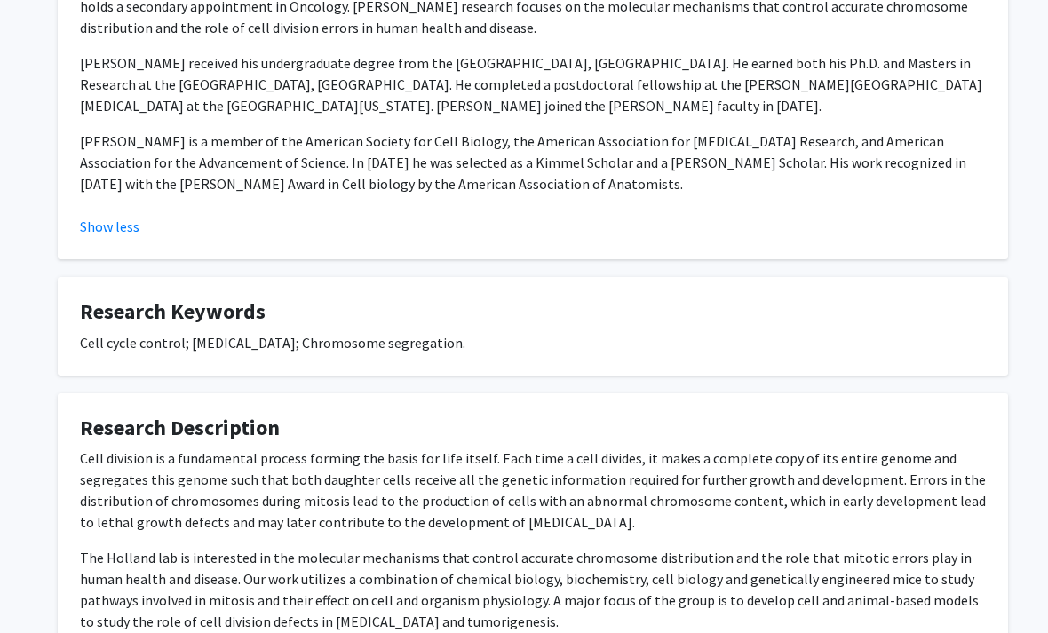
drag, startPoint x: 13, startPoint y: 466, endPoint x: 764, endPoint y: 630, distance: 768.8
click at [755, 626] on div "[PERSON_NAME] Bookmark Compose Request Titles: Professor Degrees: Ph.D.; [GEOGR…" at bounding box center [532, 183] width 1065 height 1087
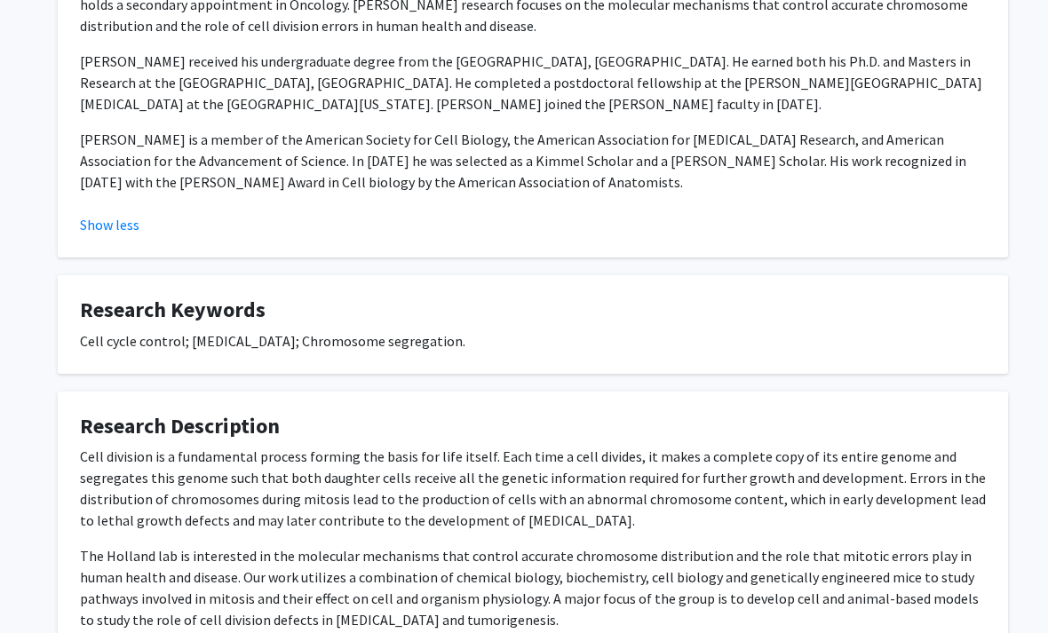
click at [791, 632] on div "Cell division is a fundamental process forming the basis for life itself. Each …" at bounding box center [532, 545] width 905 height 199
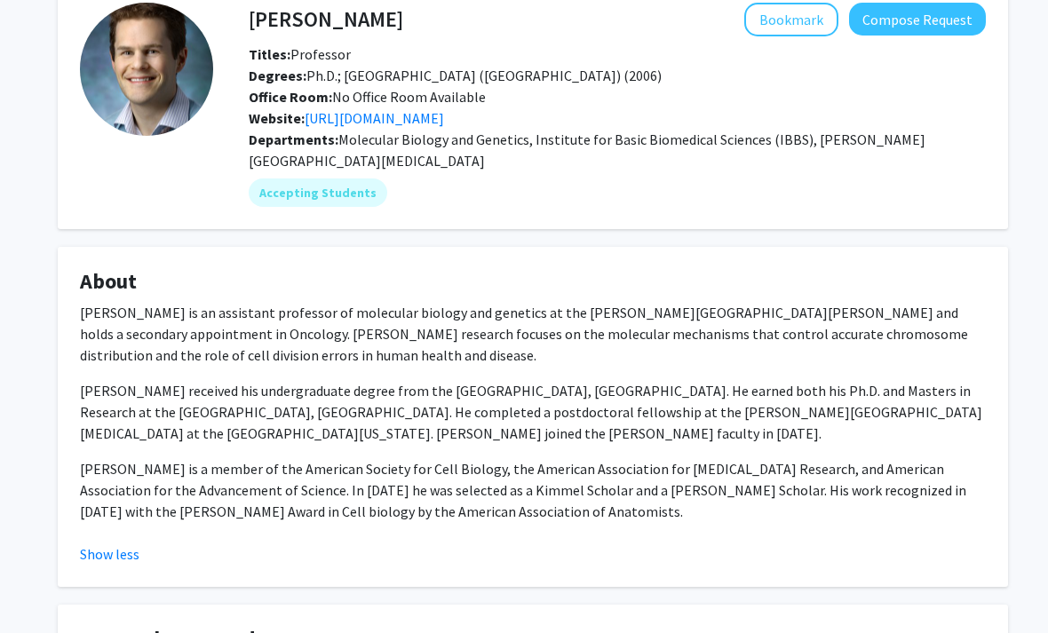
scroll to position [0, 0]
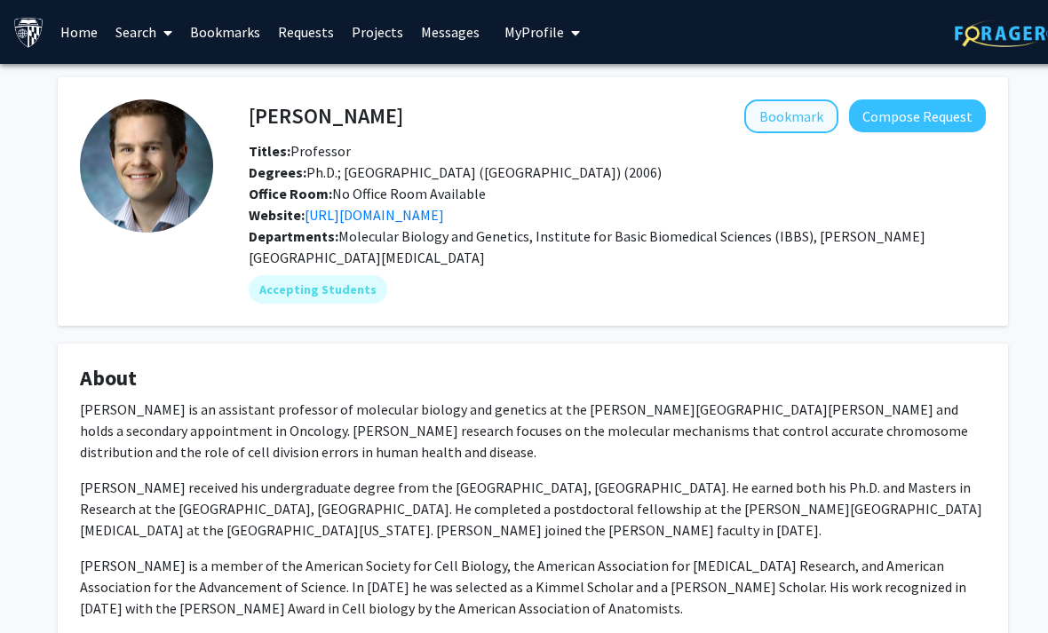
click at [810, 117] on button "Bookmark" at bounding box center [791, 116] width 94 height 34
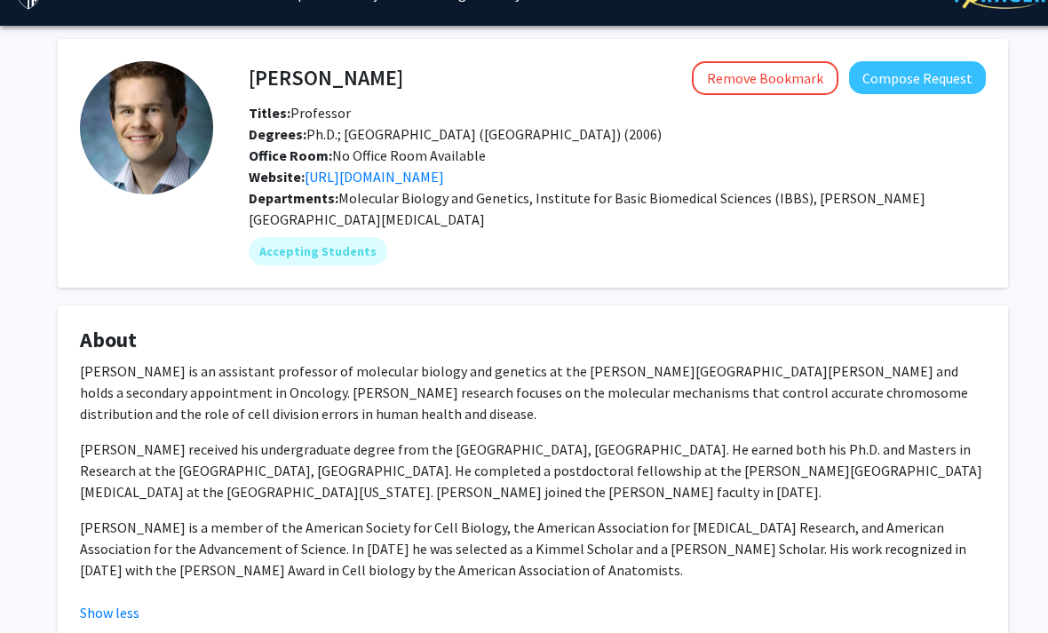
scroll to position [37, 0]
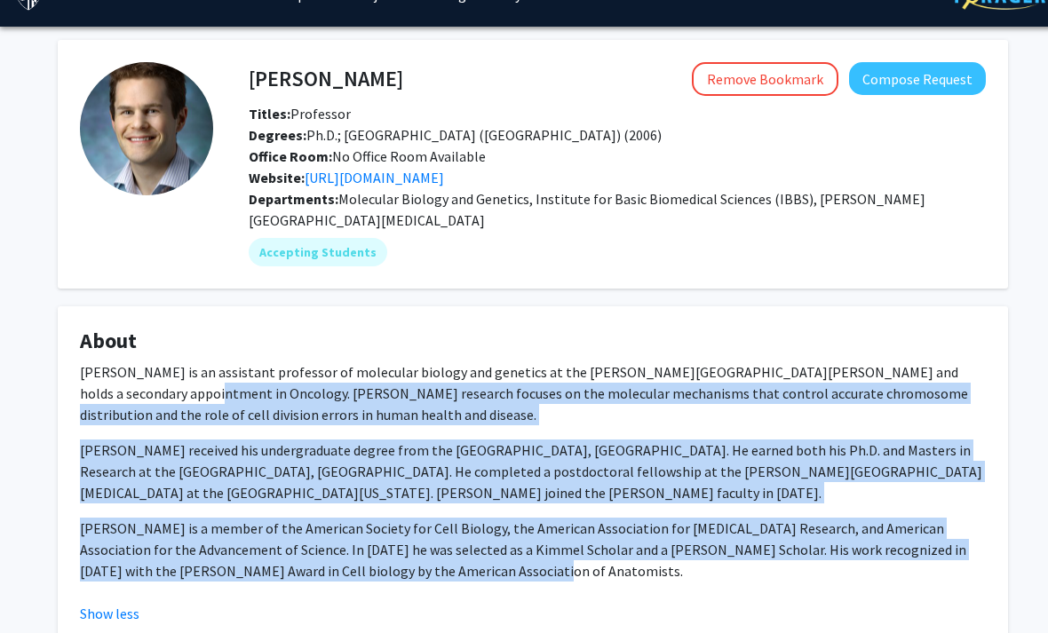
drag, startPoint x: 387, startPoint y: 451, endPoint x: 107, endPoint y: 392, distance: 285.7
click at [107, 392] on div "Dr. Andrew J. Holland is an assistant professor of molecular biology and geneti…" at bounding box center [532, 478] width 905 height 234
click at [18, 388] on div "Andrew Holland Remove Bookmark Compose Request Titles: Professor Degrees: Ph.D.…" at bounding box center [532, 570] width 1065 height 1087
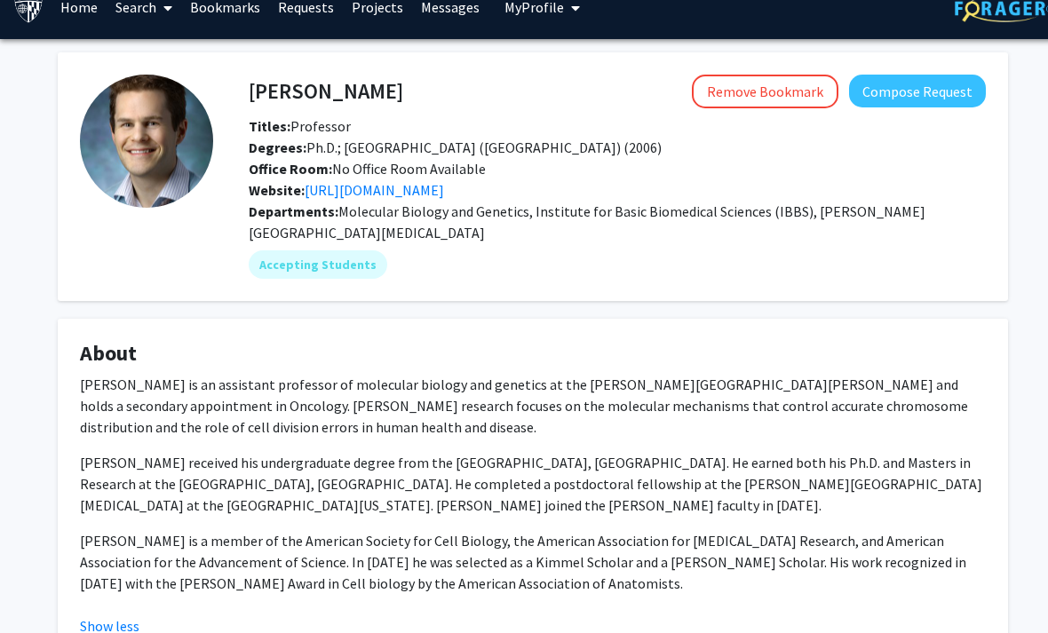
scroll to position [27, 0]
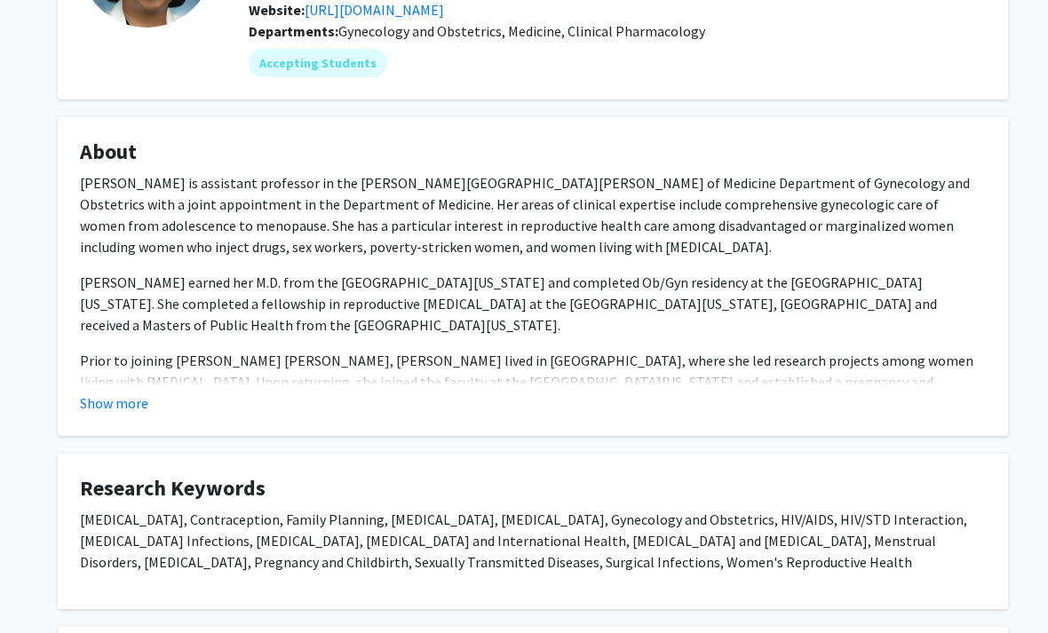
scroll to position [204, 0]
click at [112, 378] on p "Prior to joining [PERSON_NAME] [PERSON_NAME], [PERSON_NAME] lived in [GEOGRAPHI…" at bounding box center [532, 383] width 905 height 64
click at [110, 384] on fg-read-more "[PERSON_NAME] is assistant professor in the [PERSON_NAME][GEOGRAPHIC_DATA][PERS…" at bounding box center [532, 293] width 905 height 241
click at [79, 408] on fg-card "About [PERSON_NAME] is assistant professor in the [PERSON_NAME][GEOGRAPHIC_DATA…" at bounding box center [533, 277] width 950 height 319
click at [88, 408] on button "Show more" at bounding box center [114, 403] width 68 height 21
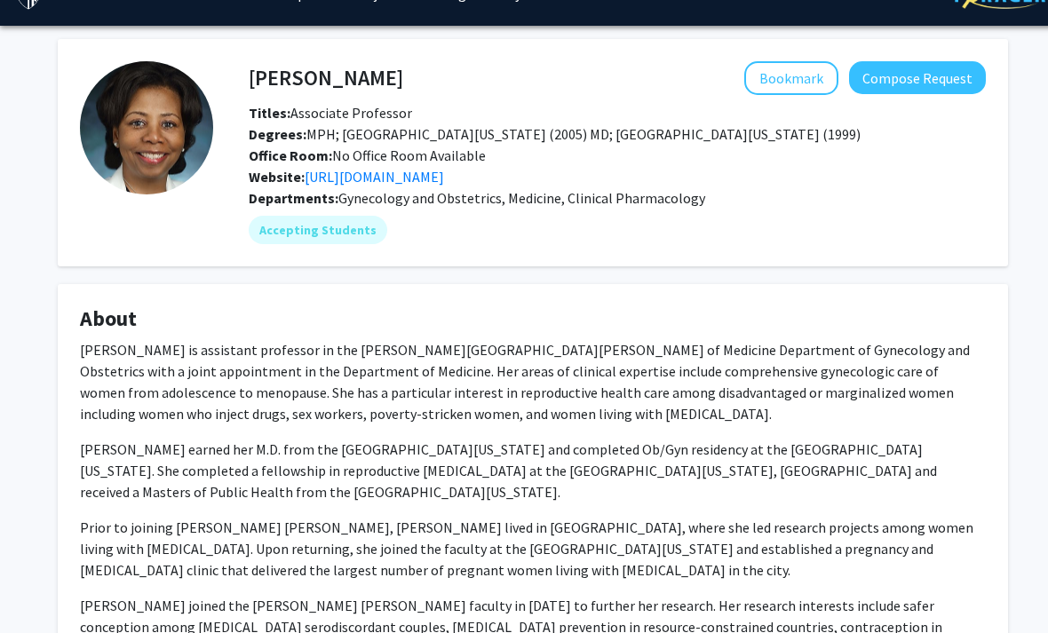
scroll to position [46, 0]
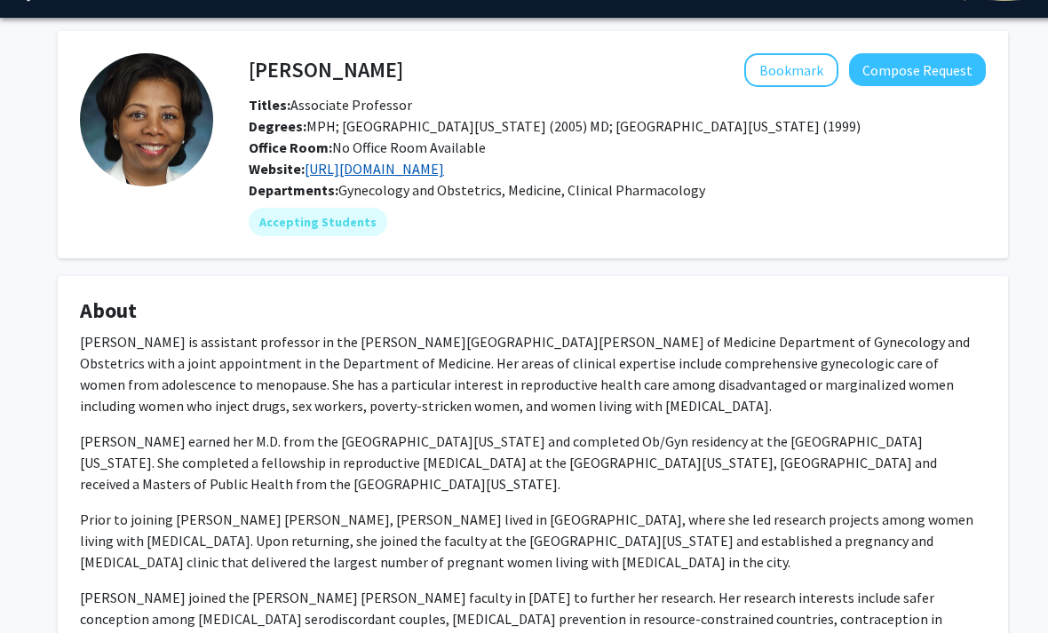
click at [441, 172] on link "[URL][DOMAIN_NAME]" at bounding box center [373, 169] width 139 height 18
click at [794, 73] on button "Bookmark" at bounding box center [791, 70] width 94 height 34
click at [732, 77] on button "Remove Bookmark" at bounding box center [765, 70] width 146 height 34
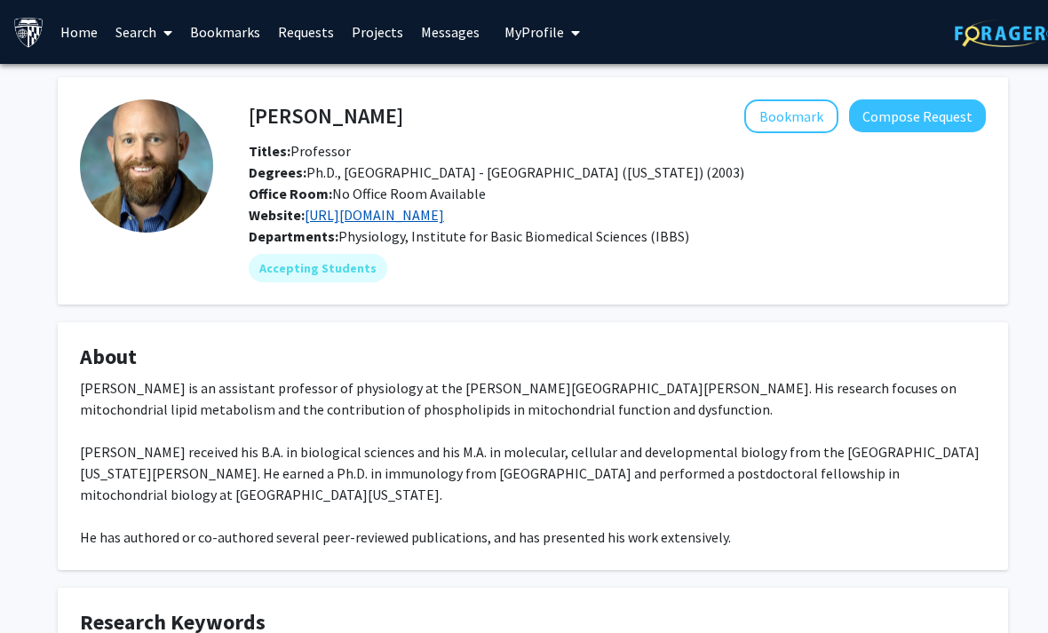
click at [378, 211] on link "[URL][DOMAIN_NAME]" at bounding box center [373, 215] width 139 height 18
click at [763, 114] on button "Bookmark" at bounding box center [791, 116] width 94 height 34
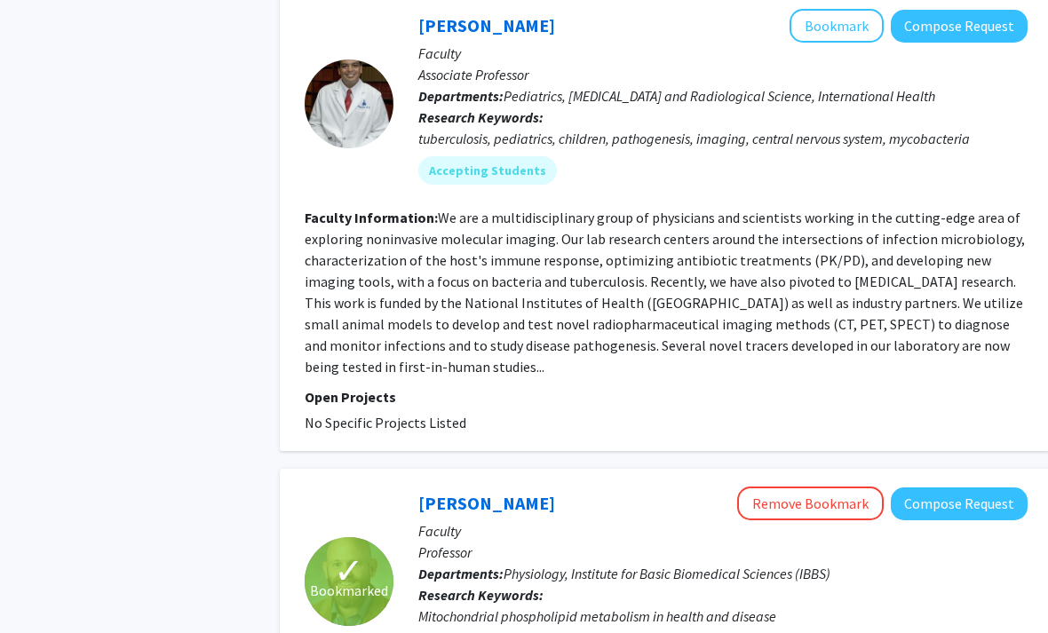
scroll to position [4215, 0]
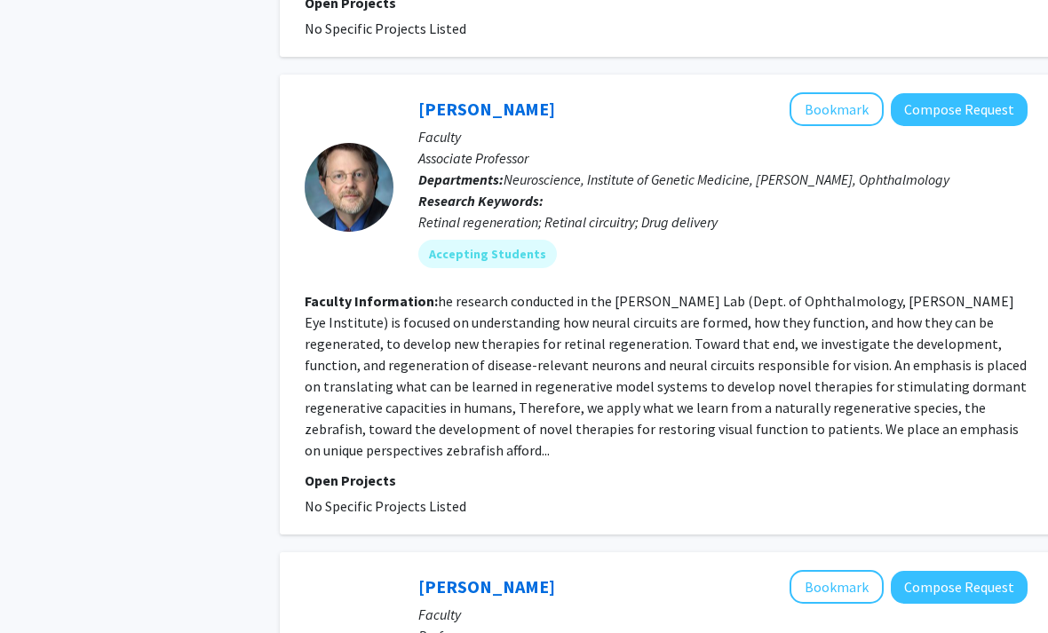
scroll to position [1541, 0]
